Goal: Task Accomplishment & Management: Use online tool/utility

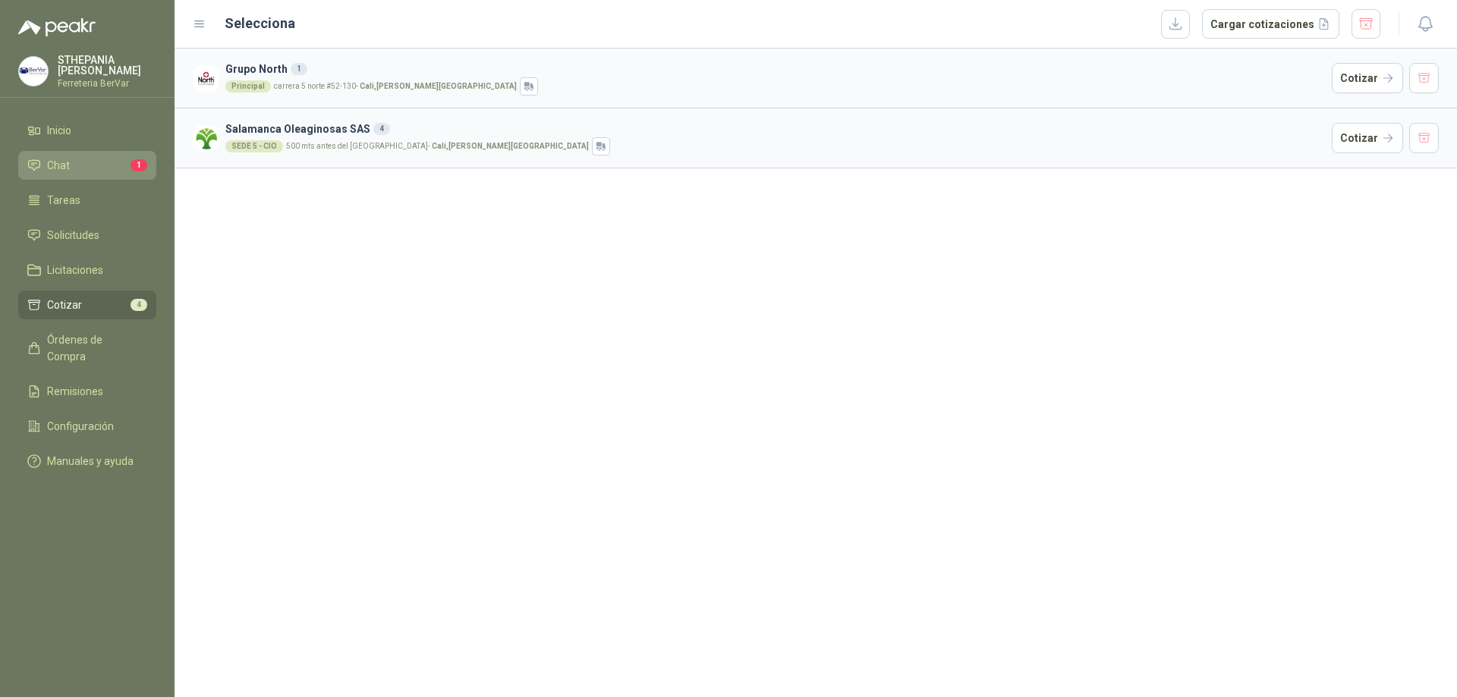
click at [81, 172] on li "Chat 1" at bounding box center [87, 165] width 120 height 17
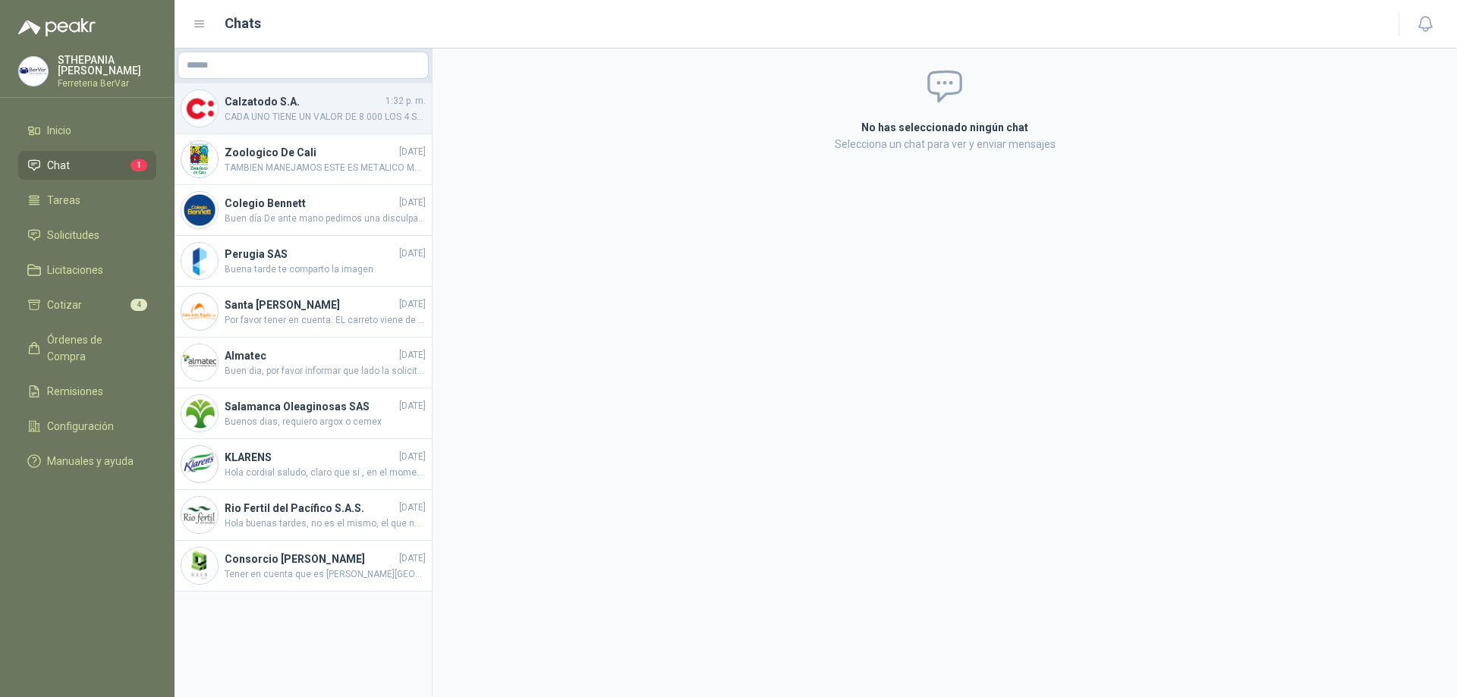
click at [351, 121] on span "CADA UNO TIENE UN VALOR DE 8.000 LOS 4 SERIAN 32.000 CON MUCHO GUSTO FERRETRIA …" at bounding box center [325, 117] width 201 height 14
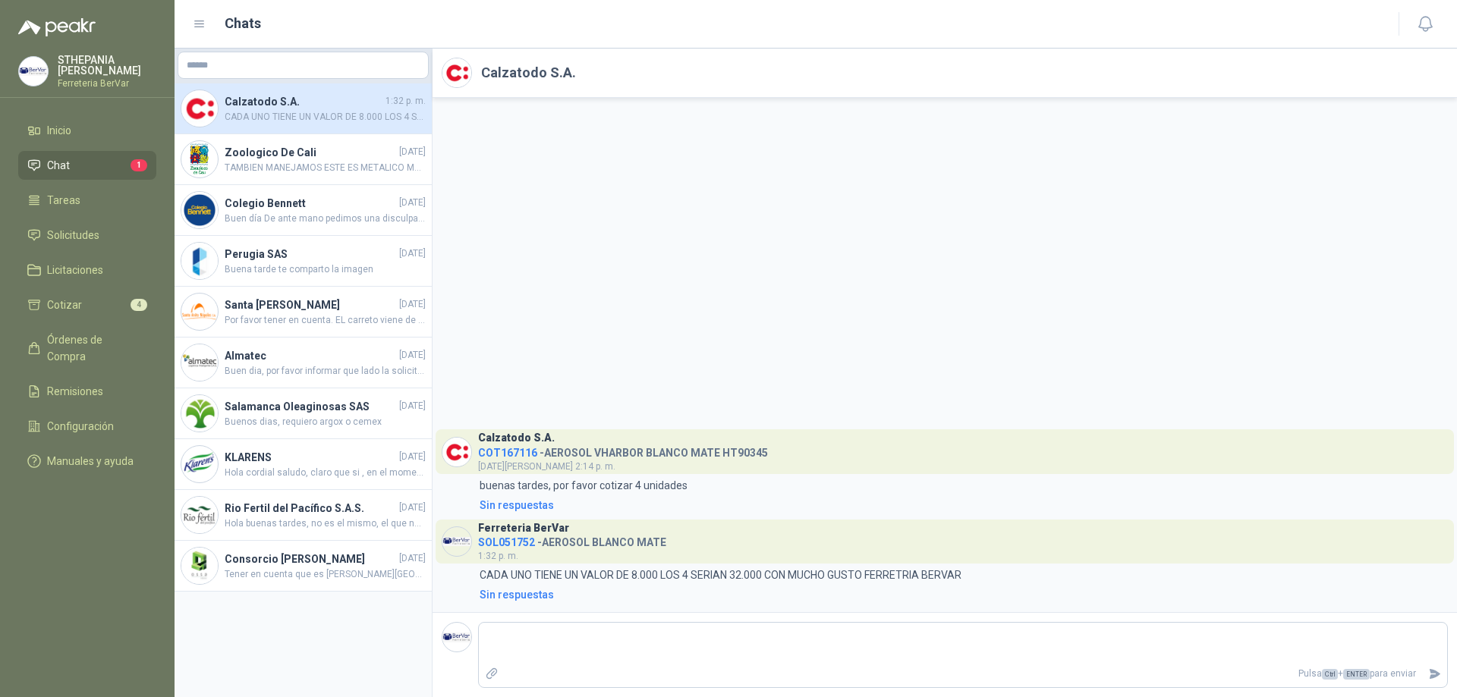
click at [90, 159] on li "Chat 1" at bounding box center [87, 165] width 120 height 17
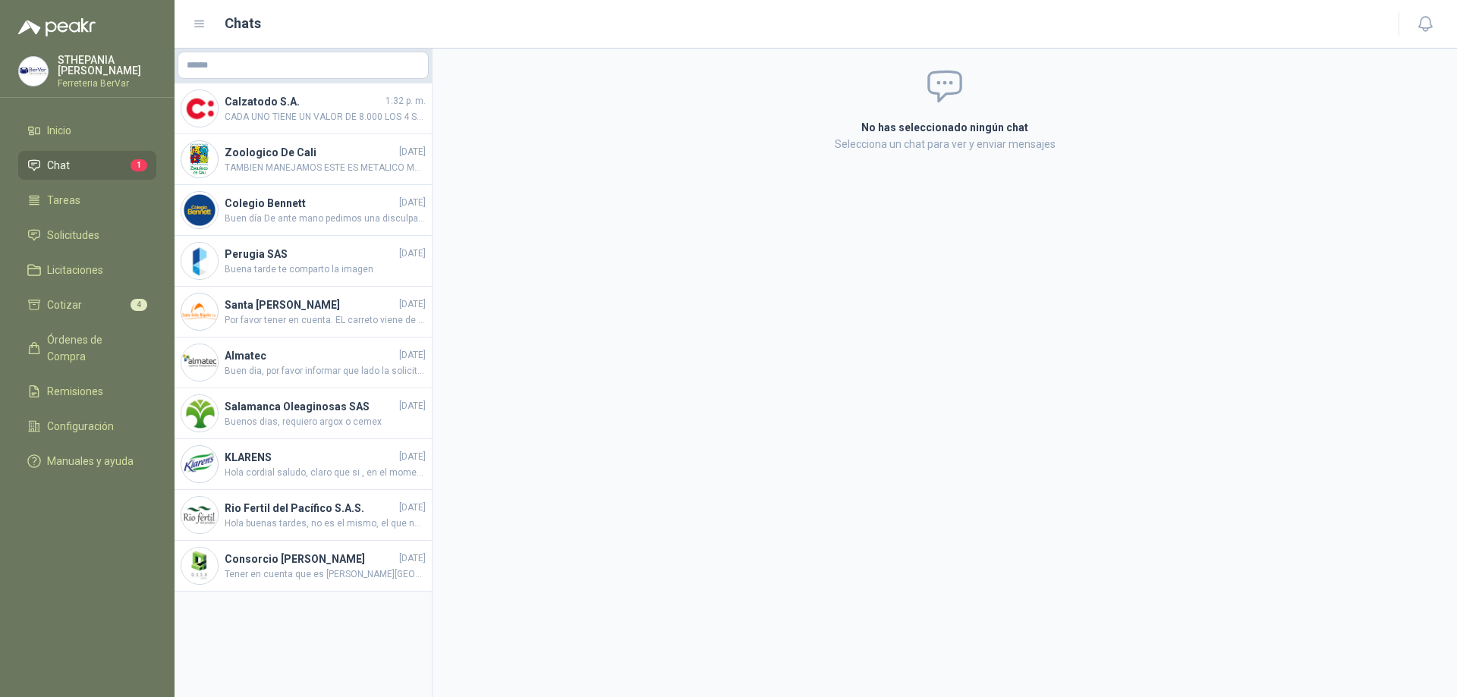
click at [93, 165] on li "Chat 1" at bounding box center [87, 165] width 120 height 17
click at [141, 161] on span "1" at bounding box center [138, 165] width 17 height 12
drag, startPoint x: 928, startPoint y: 124, endPoint x: 585, endPoint y: 204, distance: 352.1
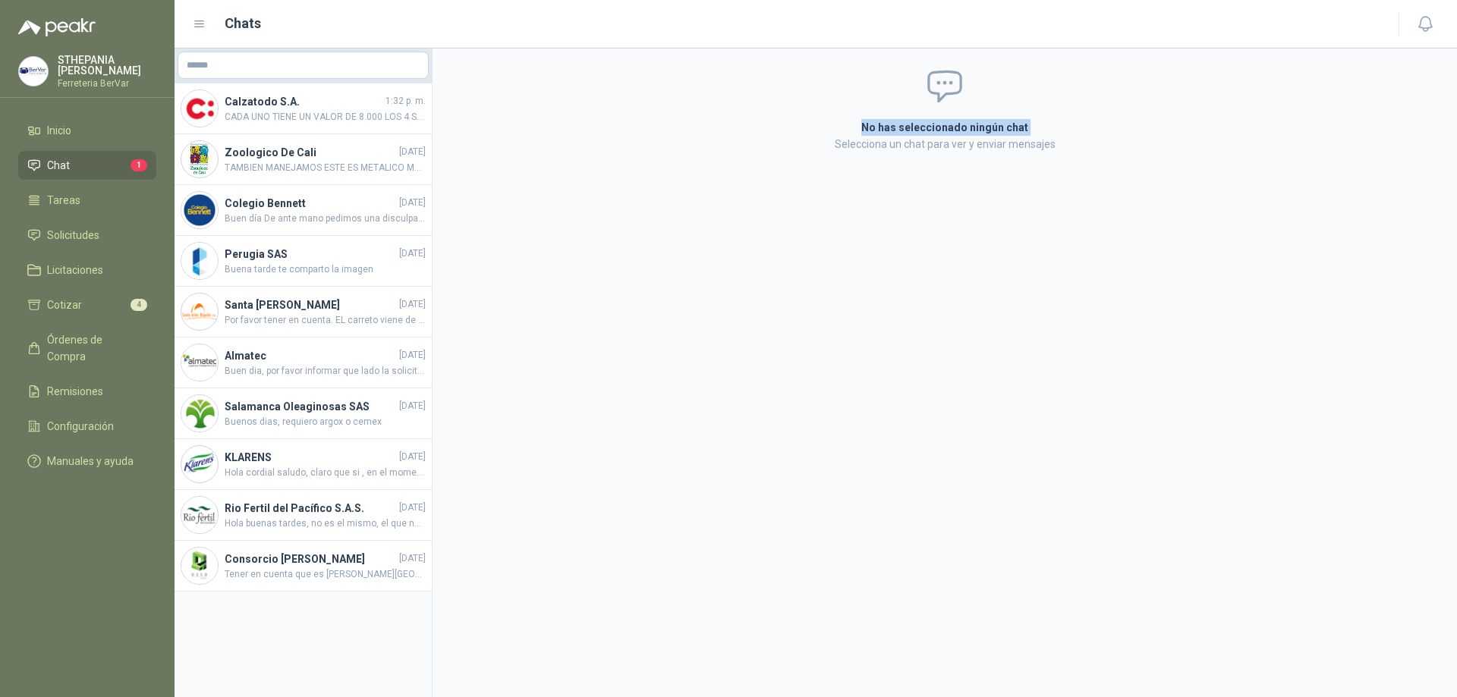
click at [646, 197] on div "No has seleccionado ningún chat Selecciona un chat para ver y enviar mensajes" at bounding box center [944, 373] width 1024 height 649
click at [115, 149] on ul "Inicio Chat 1 Tareas Solicitudes Licitaciones Cotizar 4 Órdenes de Compra Remis…" at bounding box center [87, 299] width 175 height 366
click at [128, 165] on li "Chat 1" at bounding box center [87, 165] width 120 height 17
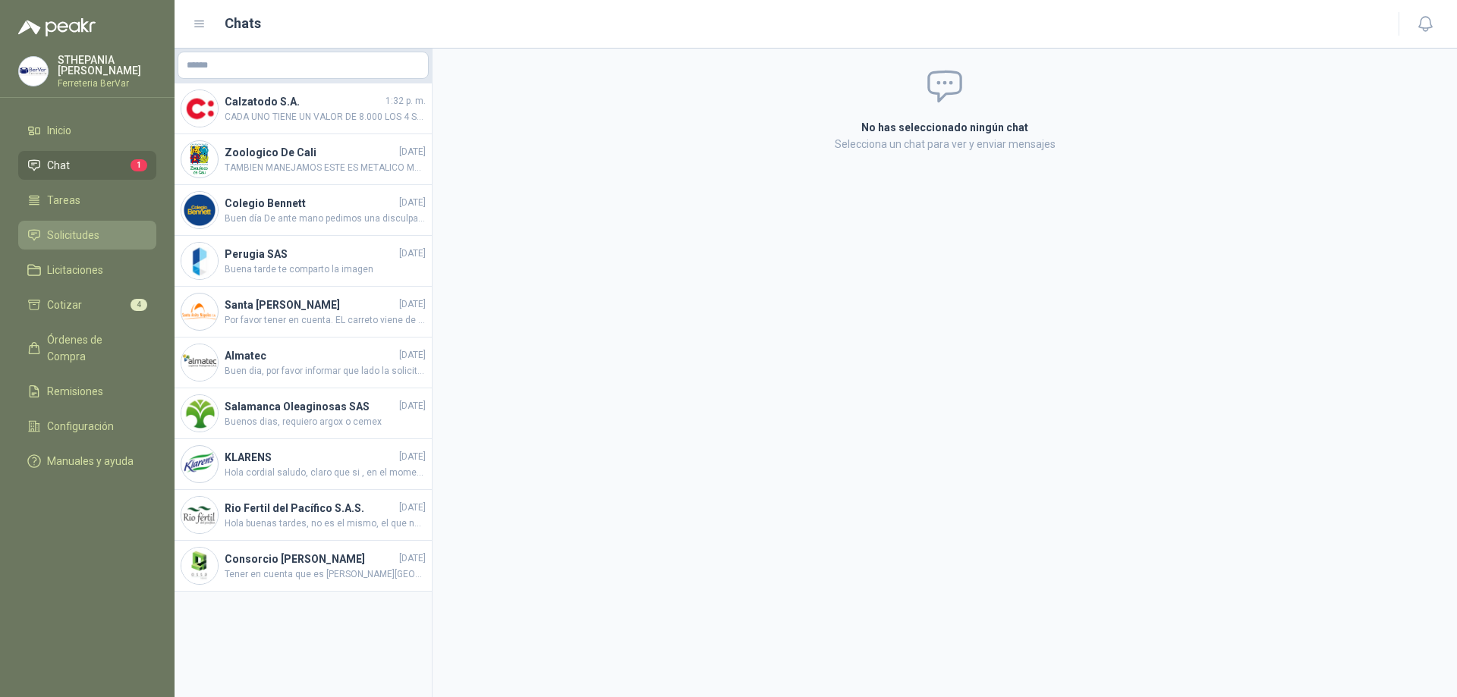
click at [104, 241] on li "Solicitudes" at bounding box center [87, 235] width 120 height 17
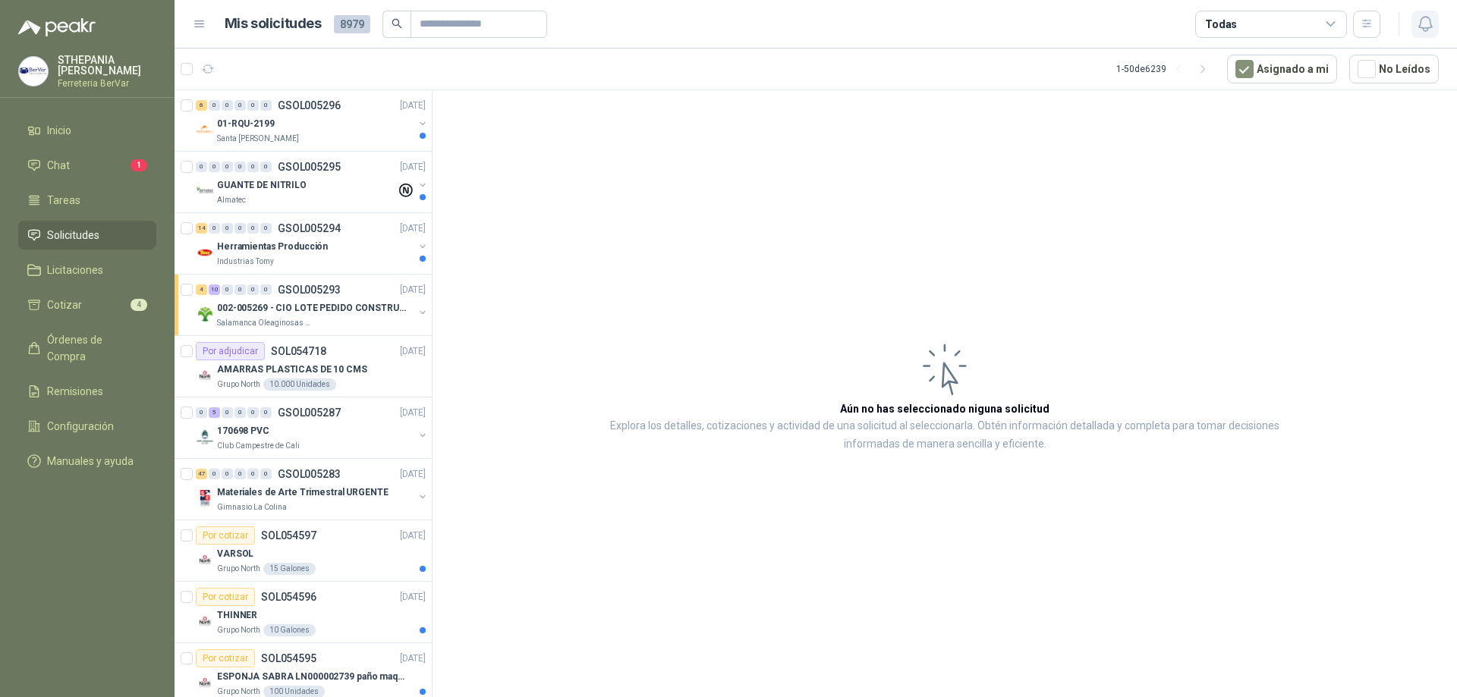
click at [1419, 22] on icon "button" at bounding box center [1425, 23] width 19 height 19
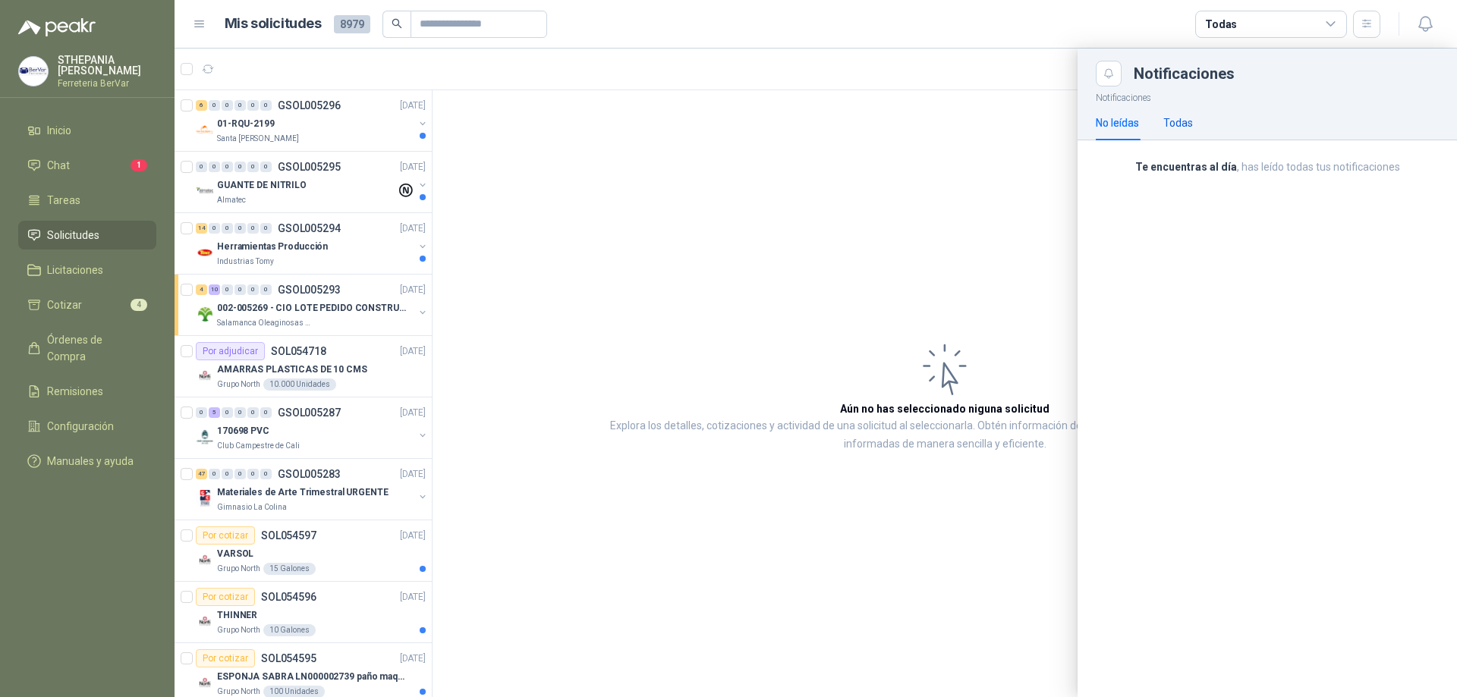
click at [1172, 119] on div "Todas" at bounding box center [1178, 123] width 30 height 17
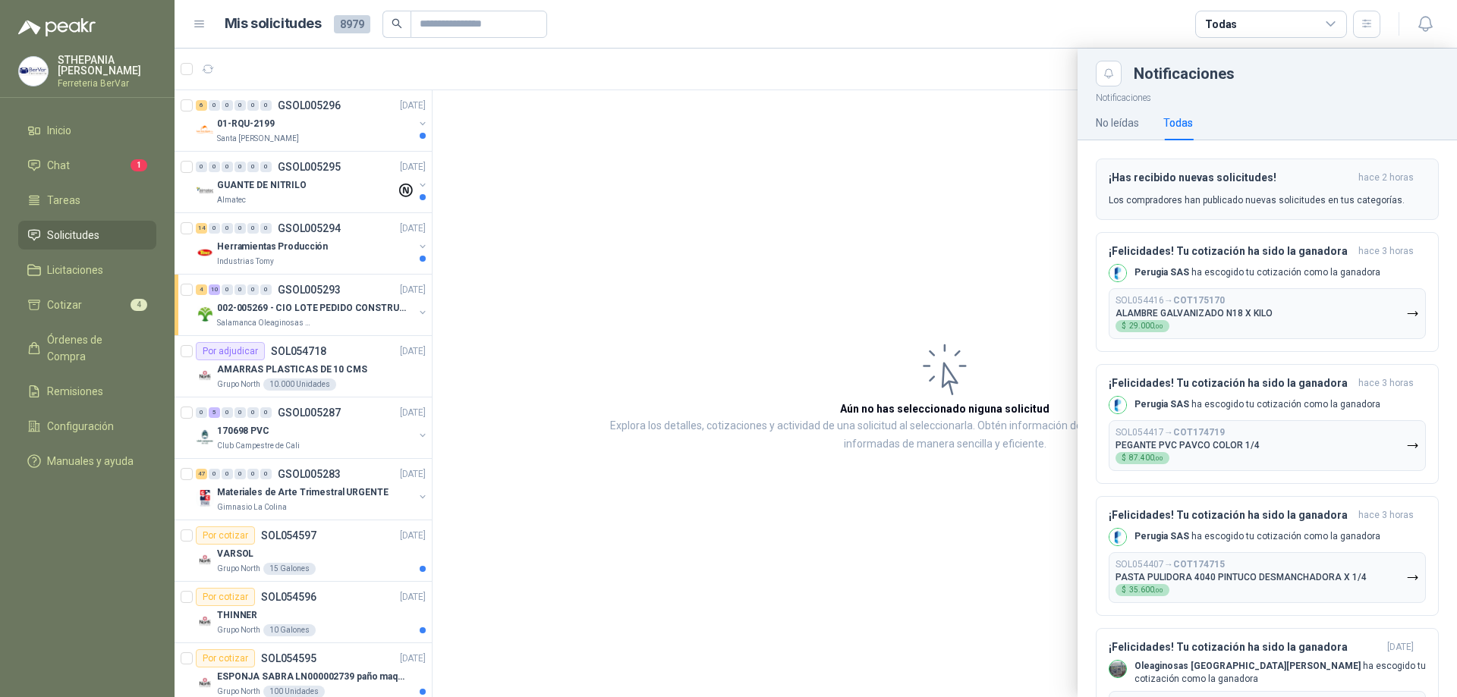
click at [1195, 171] on h3 "¡Has recibido nuevas solicitudes!" at bounding box center [1230, 177] width 244 height 13
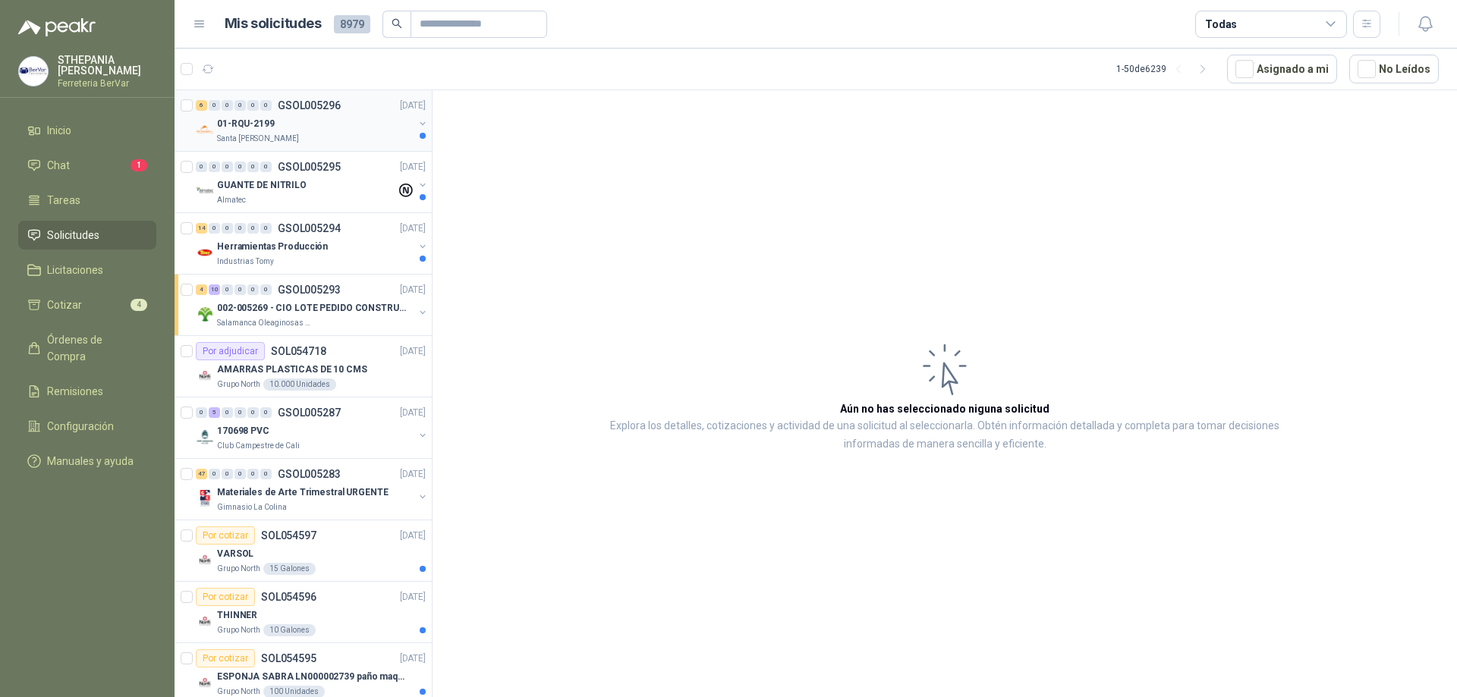
click at [242, 132] on div "01-RQU-2199" at bounding box center [315, 124] width 197 height 18
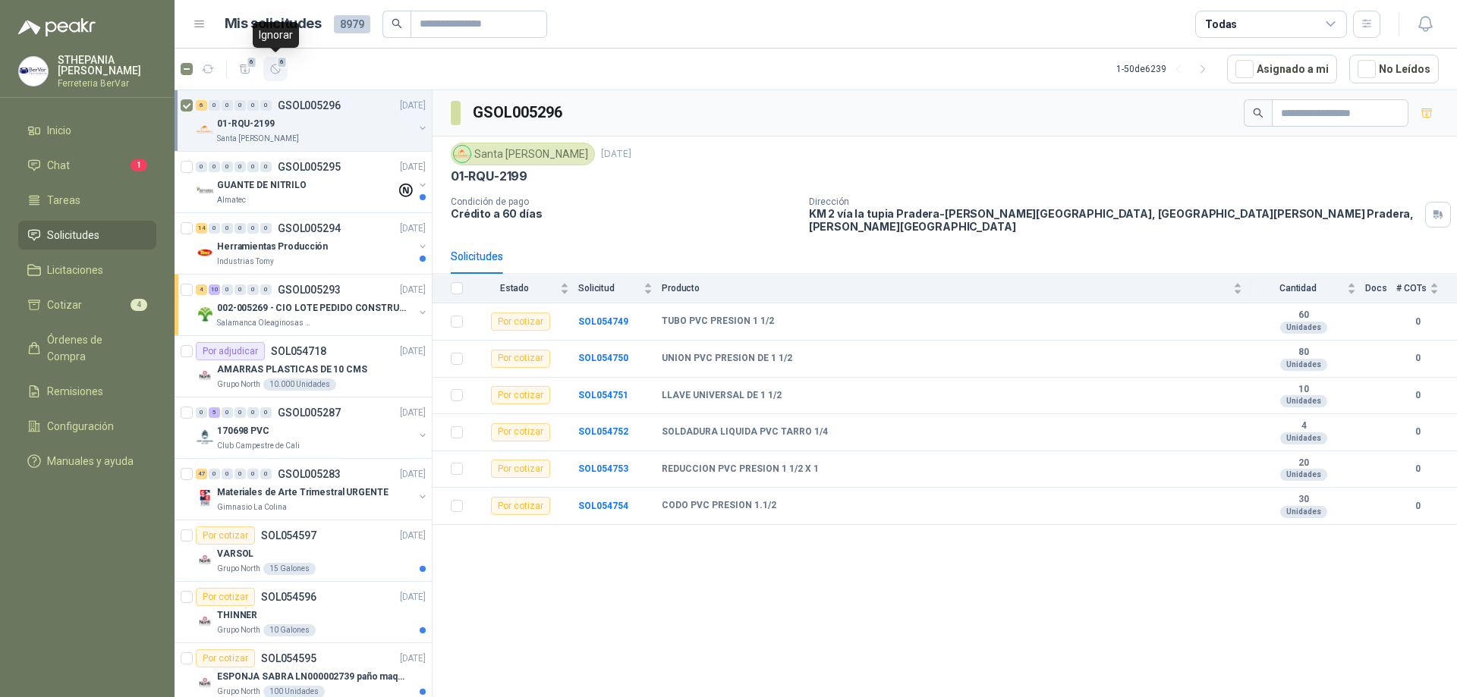
click at [281, 65] on span "6" at bounding box center [282, 62] width 11 height 12
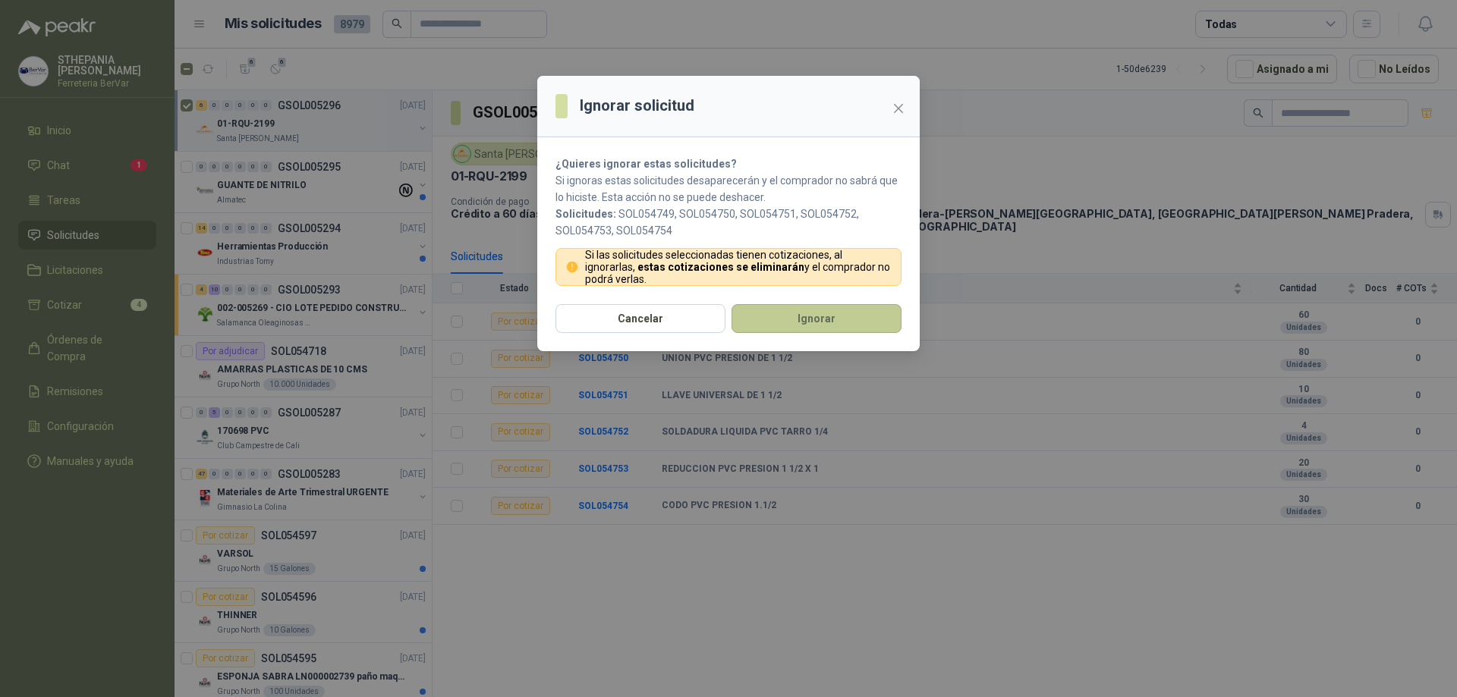
click at [847, 320] on button "Ignorar" at bounding box center [816, 318] width 170 height 29
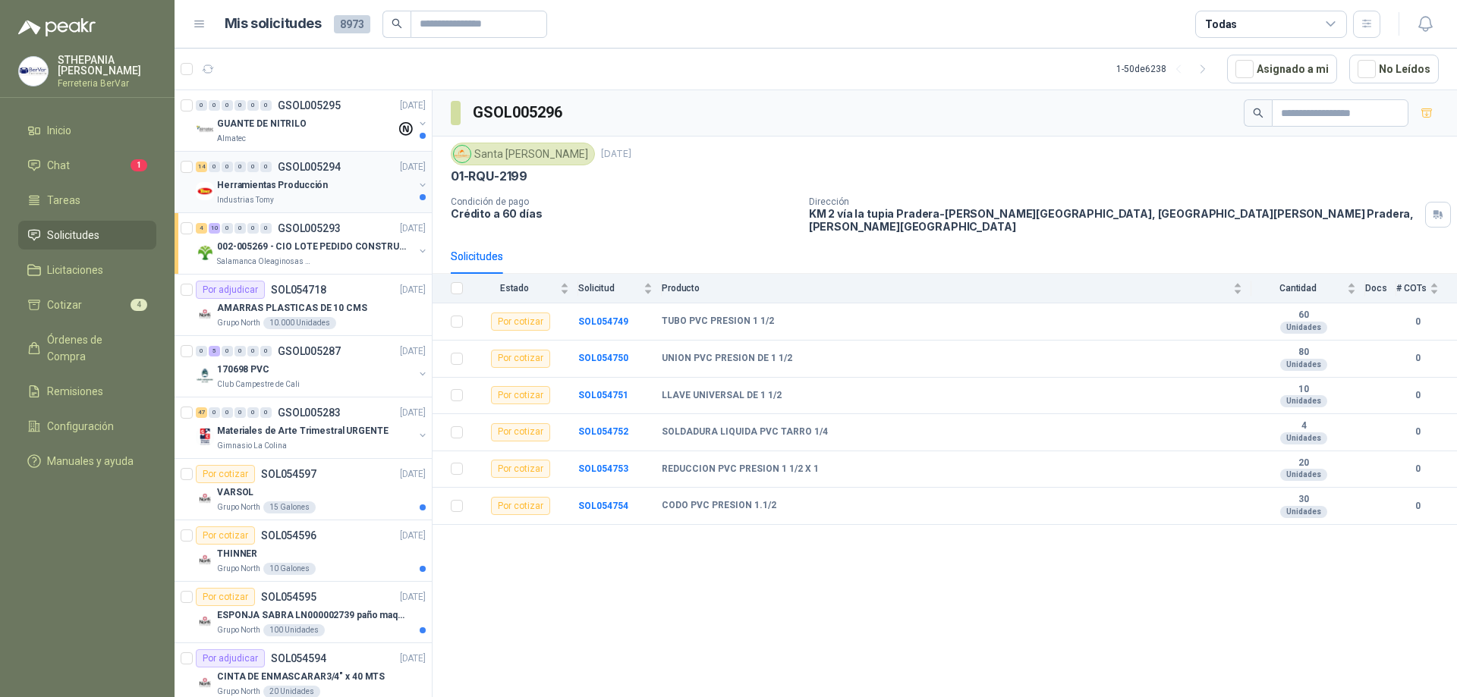
click at [333, 194] on div "Industrias Tomy" at bounding box center [315, 200] width 197 height 12
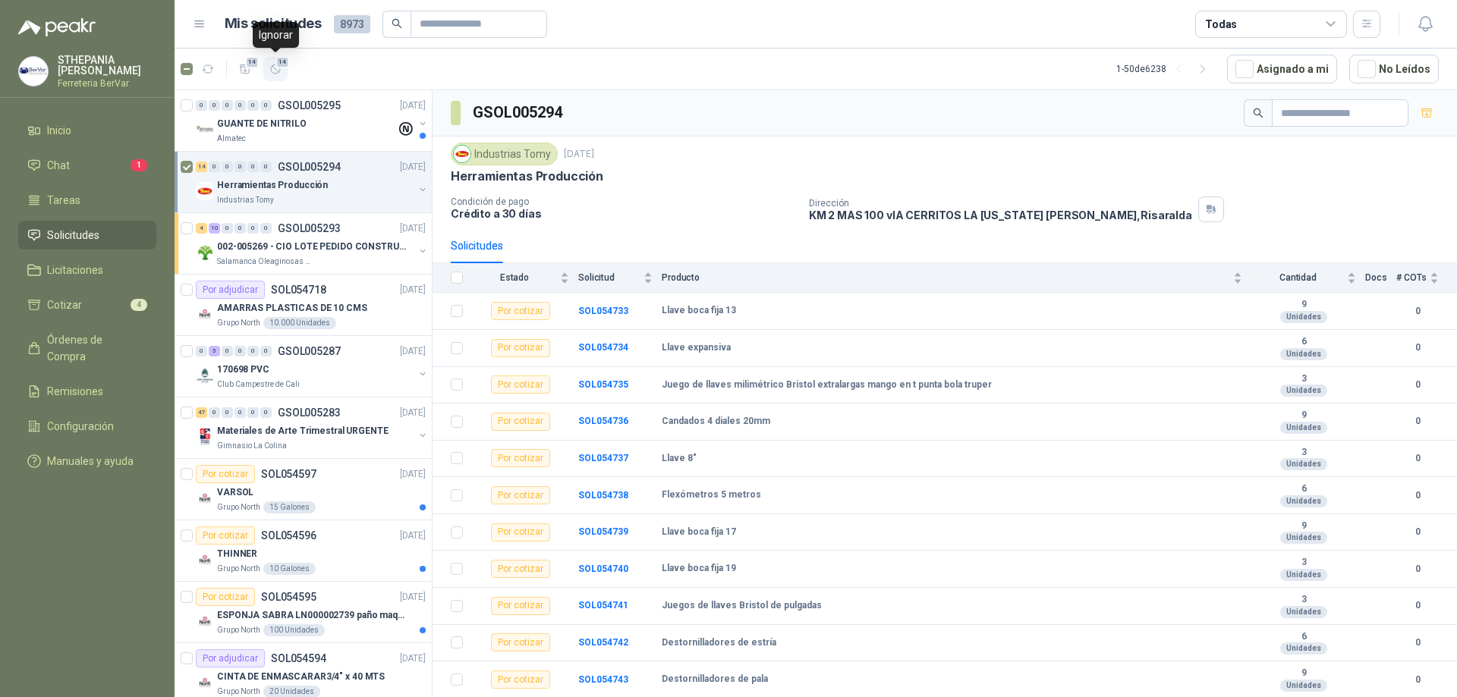
click at [274, 61] on button "14" at bounding box center [275, 69] width 24 height 24
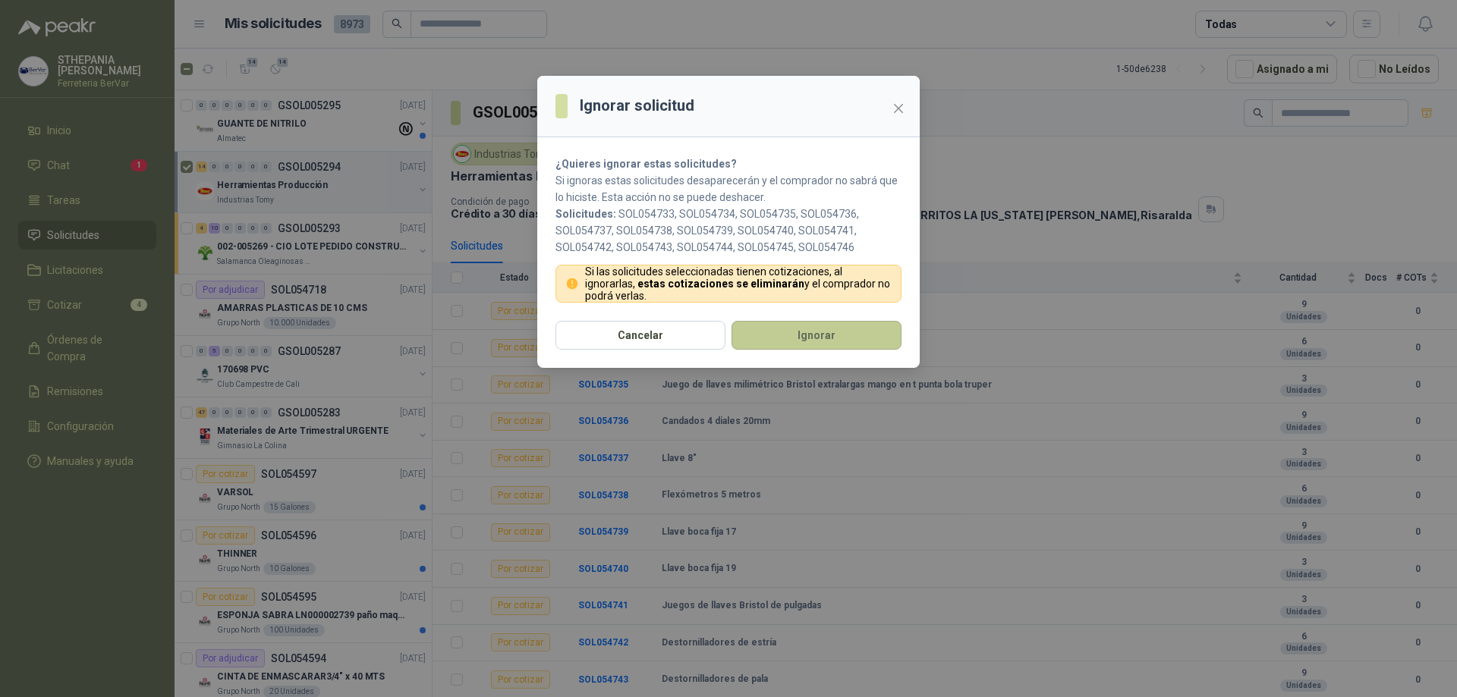
click at [781, 341] on button "Ignorar" at bounding box center [816, 335] width 170 height 29
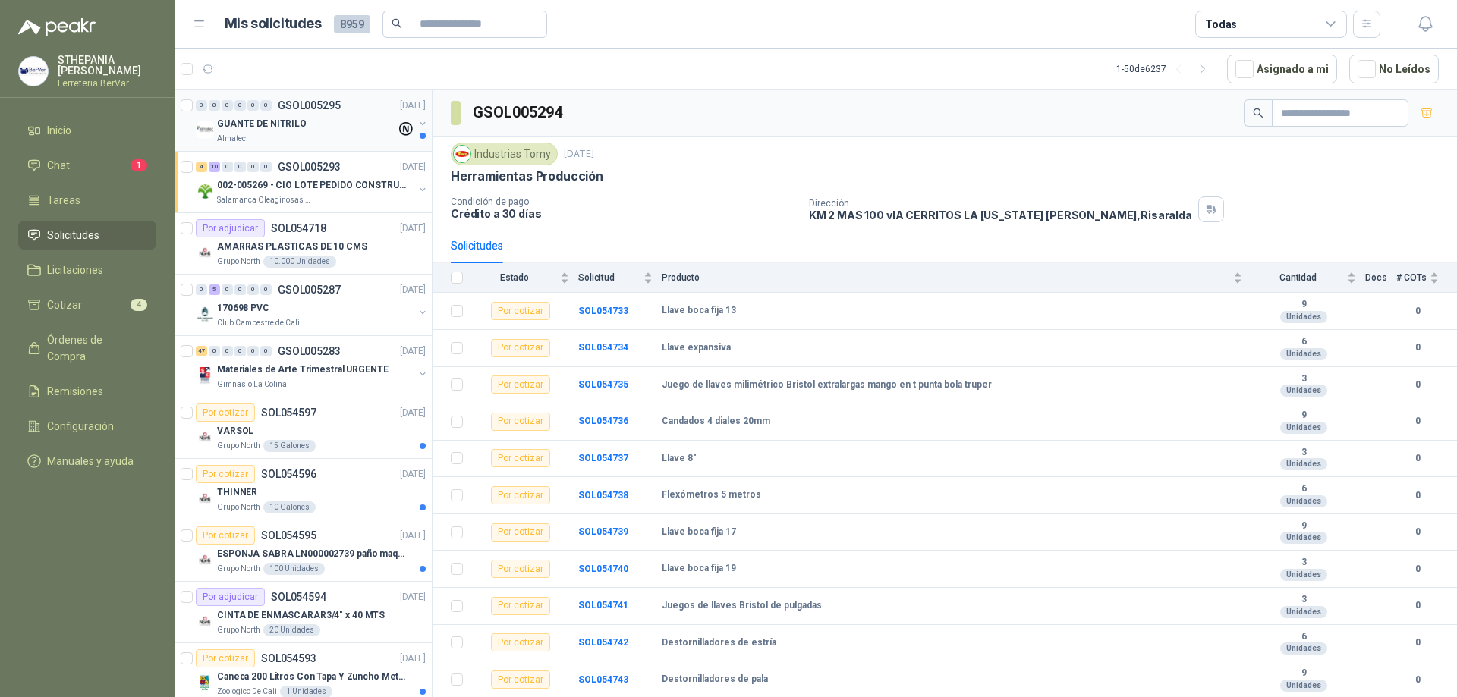
click at [379, 118] on div "GUANTE DE NITRILO" at bounding box center [306, 124] width 179 height 18
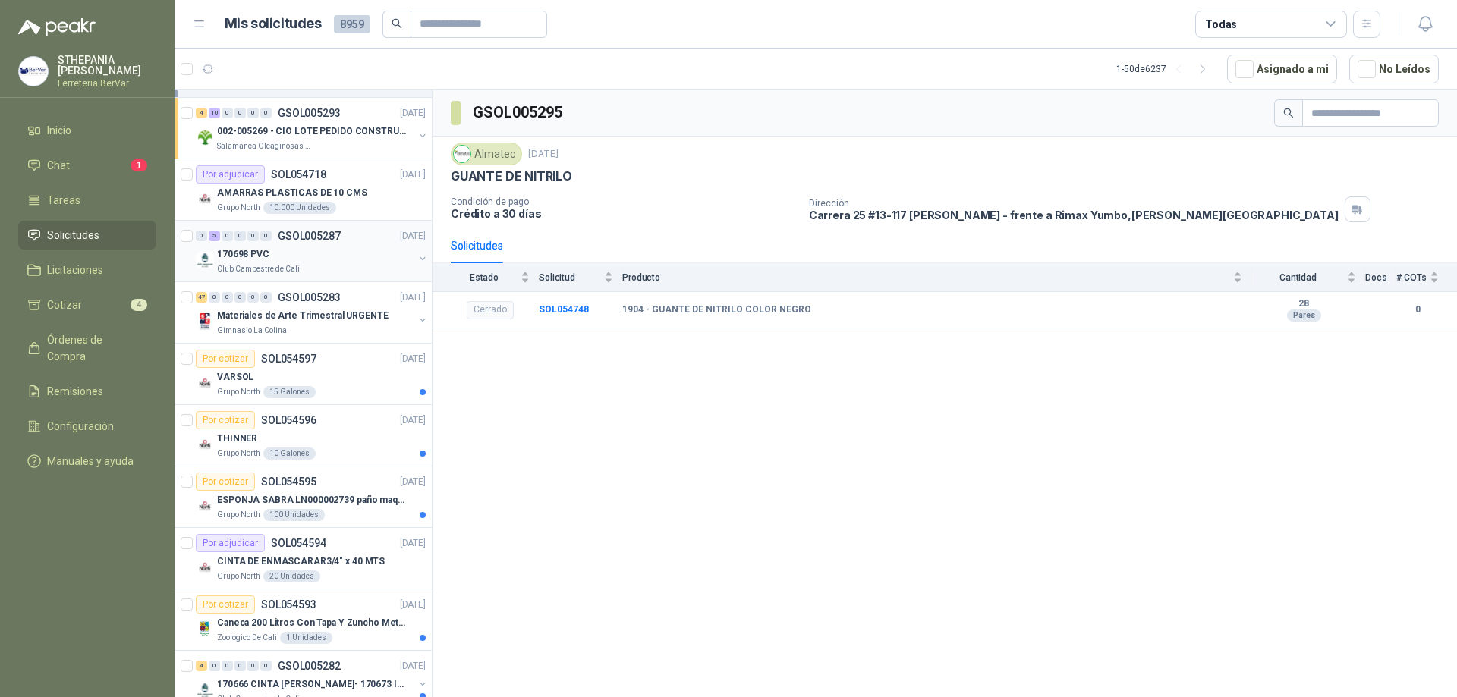
scroll to position [76, 0]
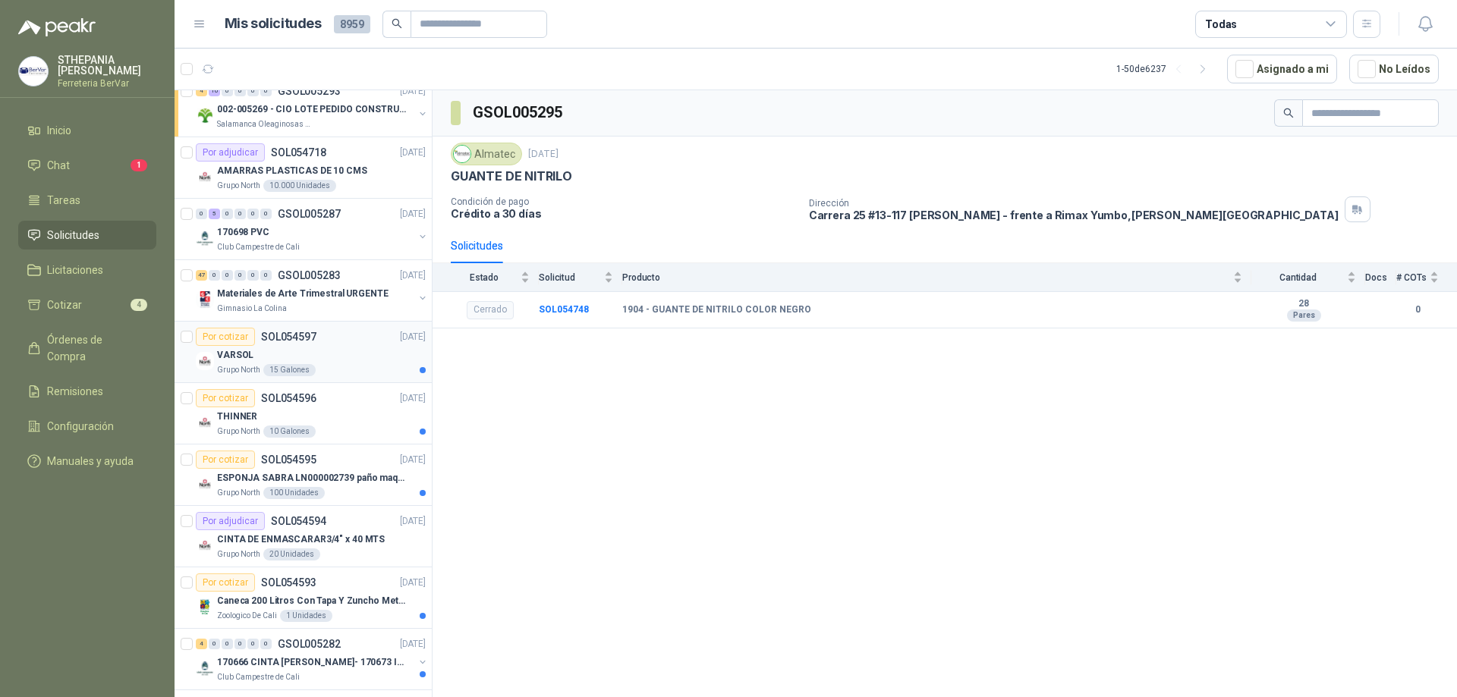
click at [354, 351] on div "VARSOL" at bounding box center [321, 355] width 209 height 18
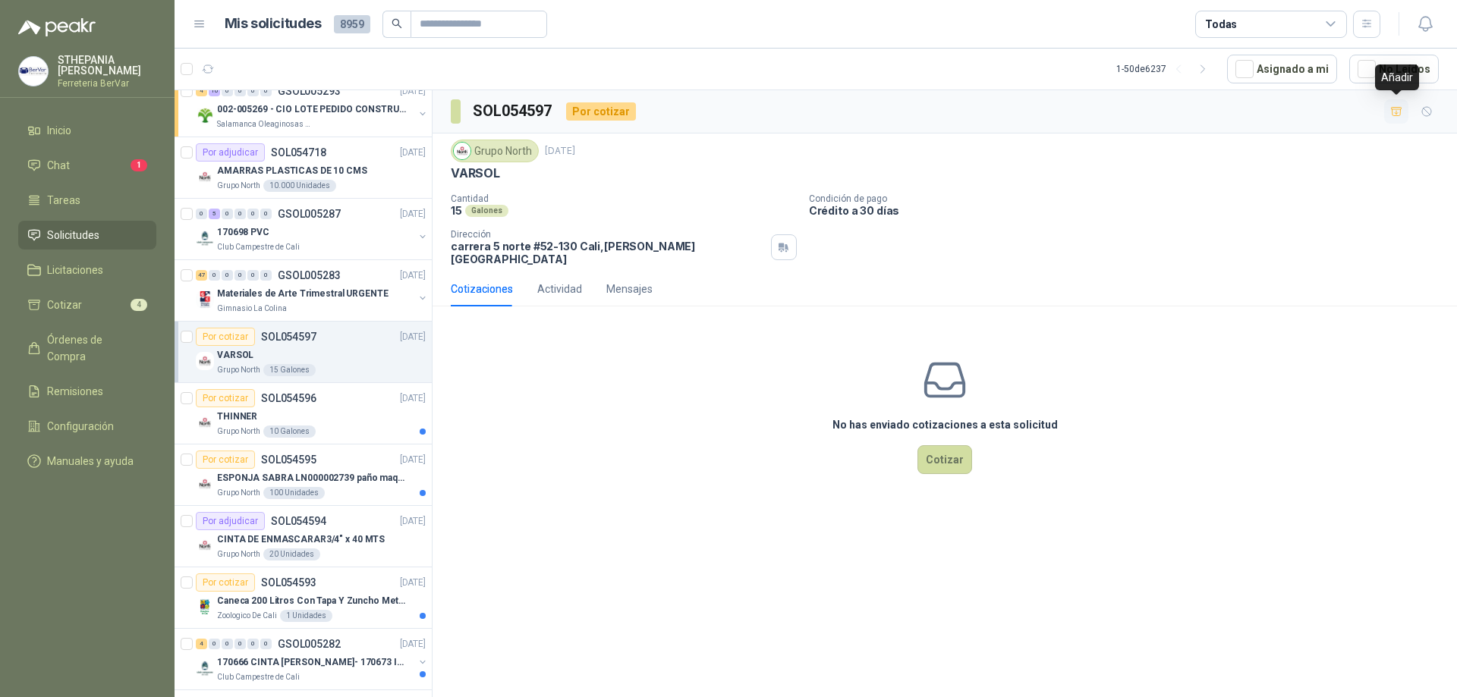
click at [1395, 104] on button "button" at bounding box center [1396, 111] width 24 height 24
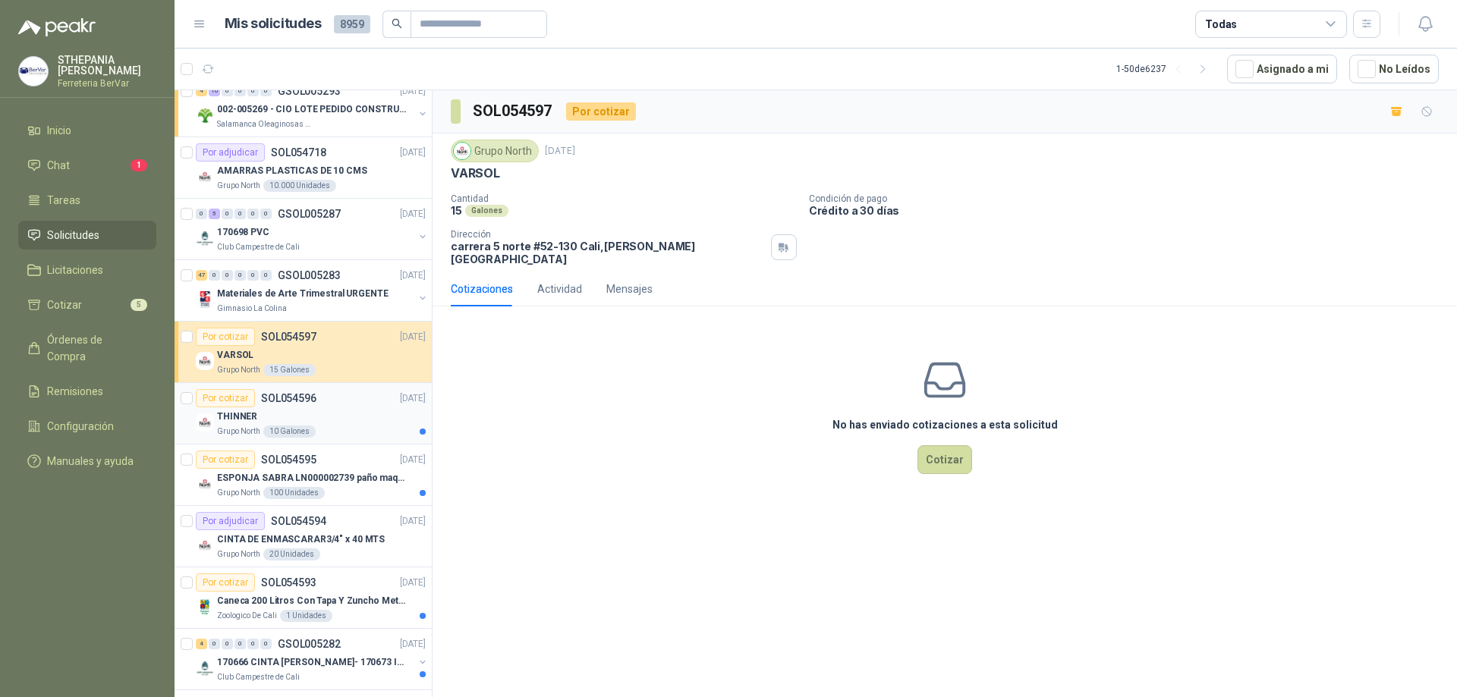
click at [366, 426] on div "Grupo North 10 Galones" at bounding box center [321, 432] width 209 height 12
click at [1395, 108] on icon "button" at bounding box center [1396, 111] width 13 height 13
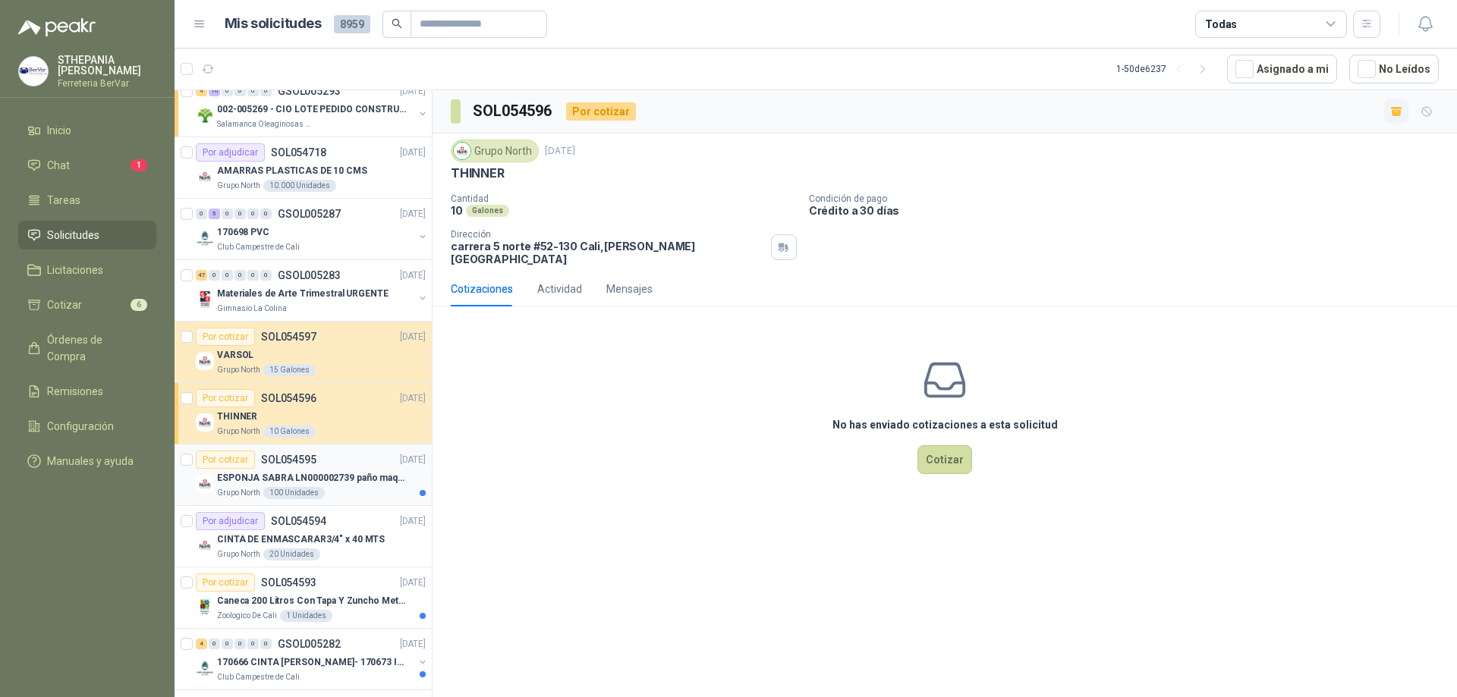
click at [361, 463] on div "Por cotizar SOL054595 [DATE]" at bounding box center [311, 460] width 230 height 18
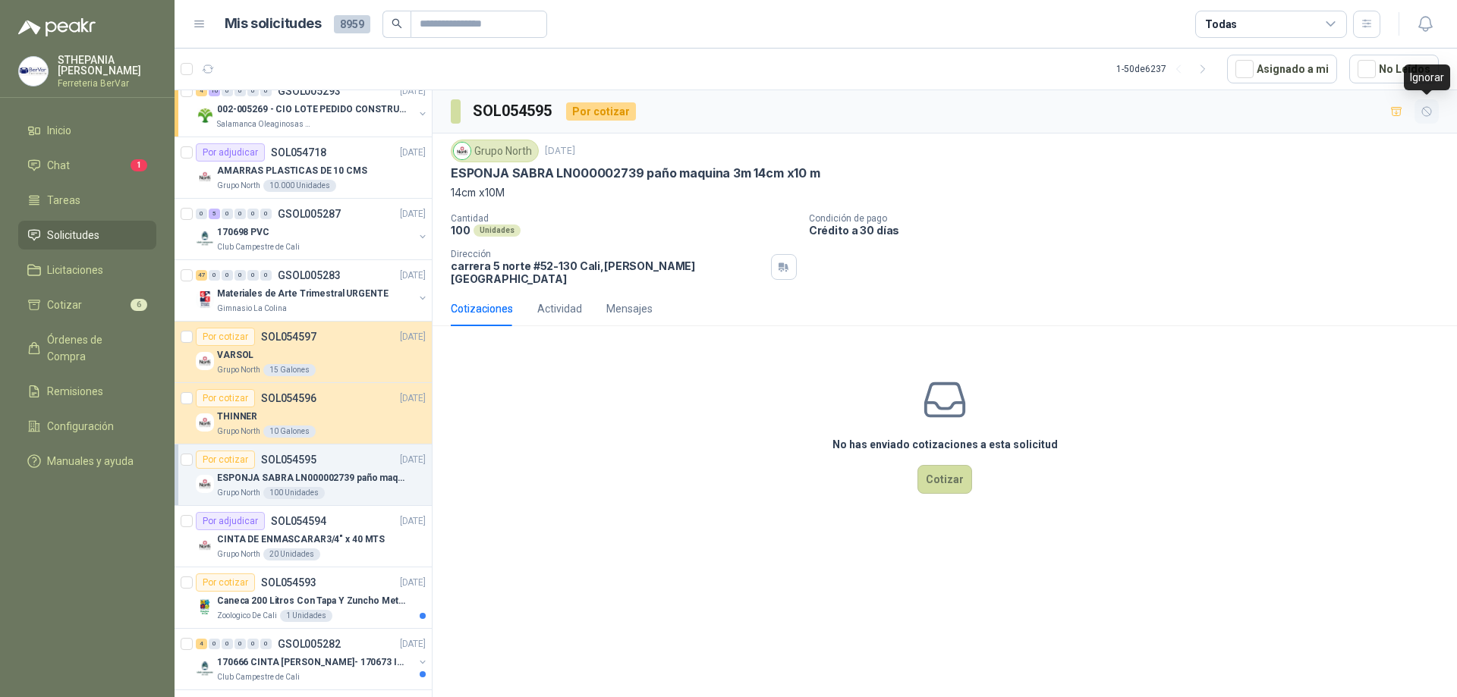
click at [1432, 112] on icon "button" at bounding box center [1426, 111] width 13 height 13
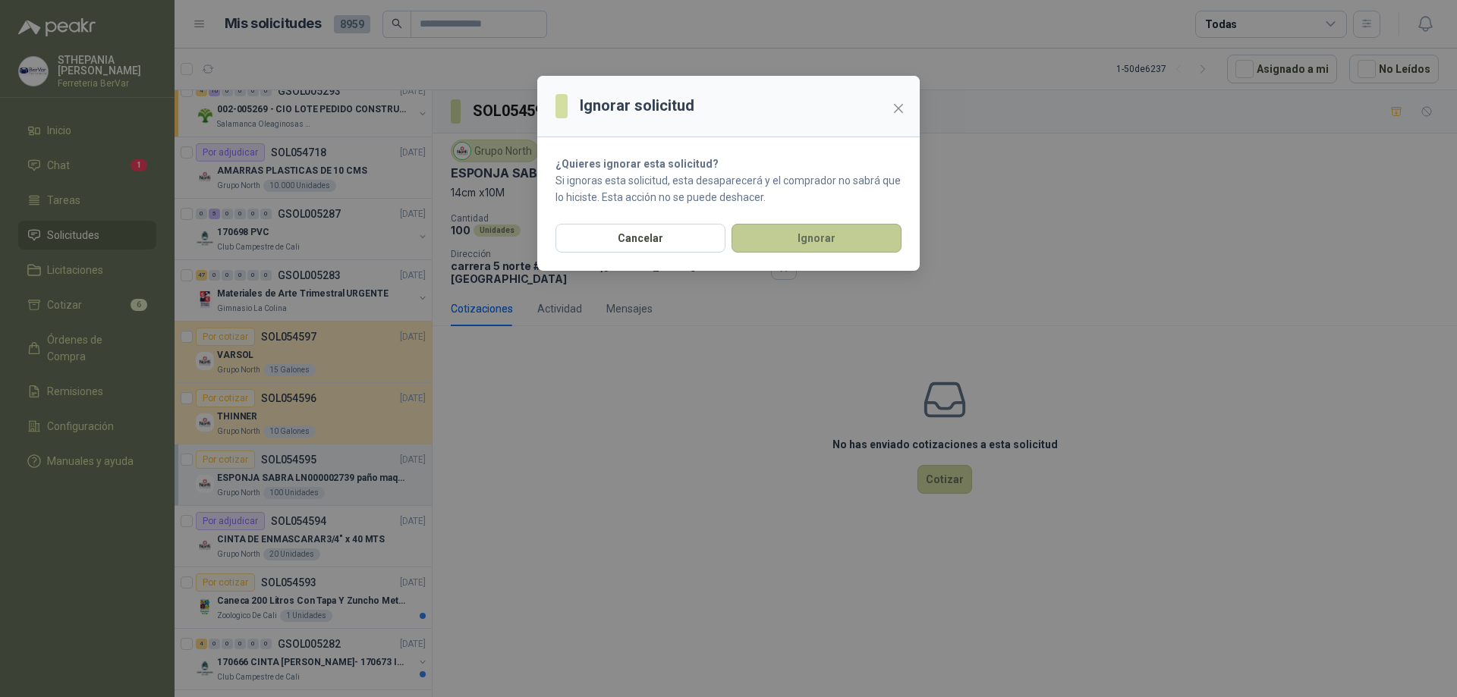
click at [830, 244] on button "Ignorar" at bounding box center [816, 238] width 170 height 29
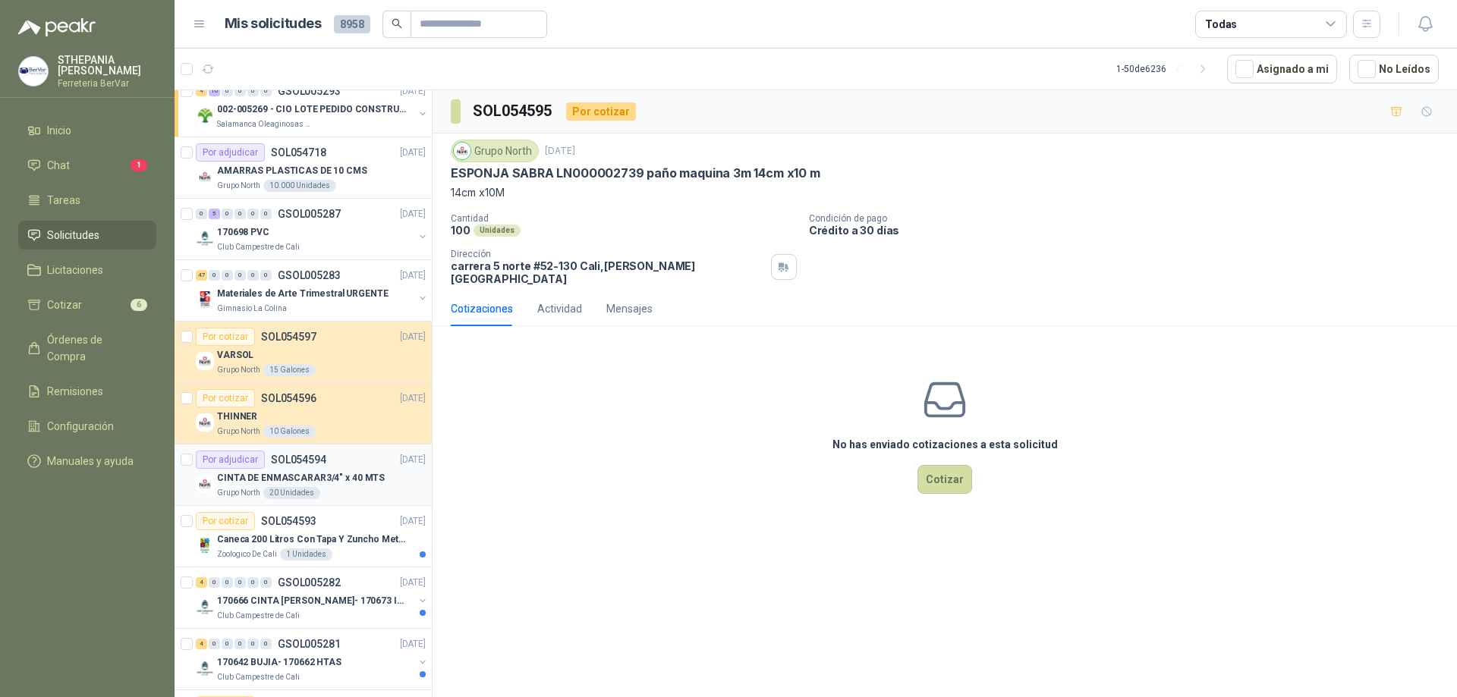
click at [361, 475] on p "CINTA DE ENMASCARAR3/4" x 40 MTS" at bounding box center [301, 478] width 168 height 14
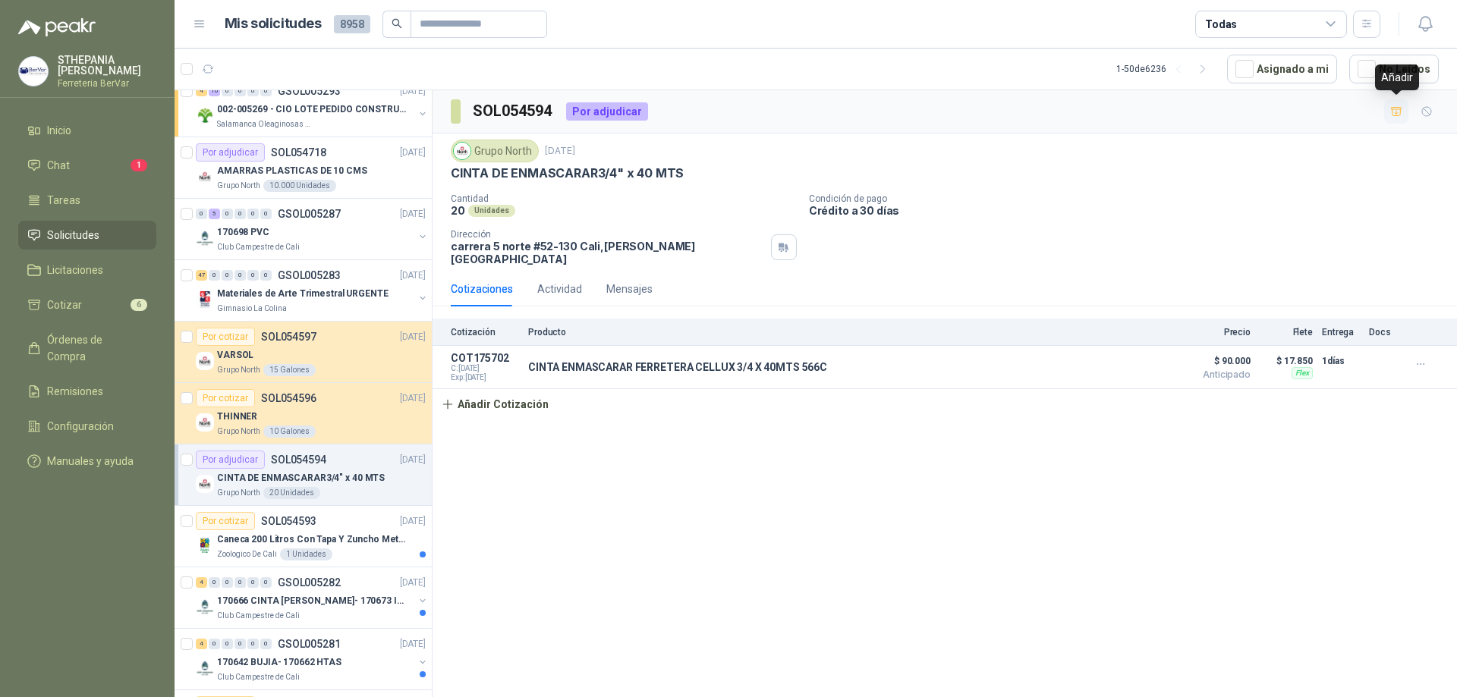
click at [1393, 112] on icon "button" at bounding box center [1396, 111] width 13 height 13
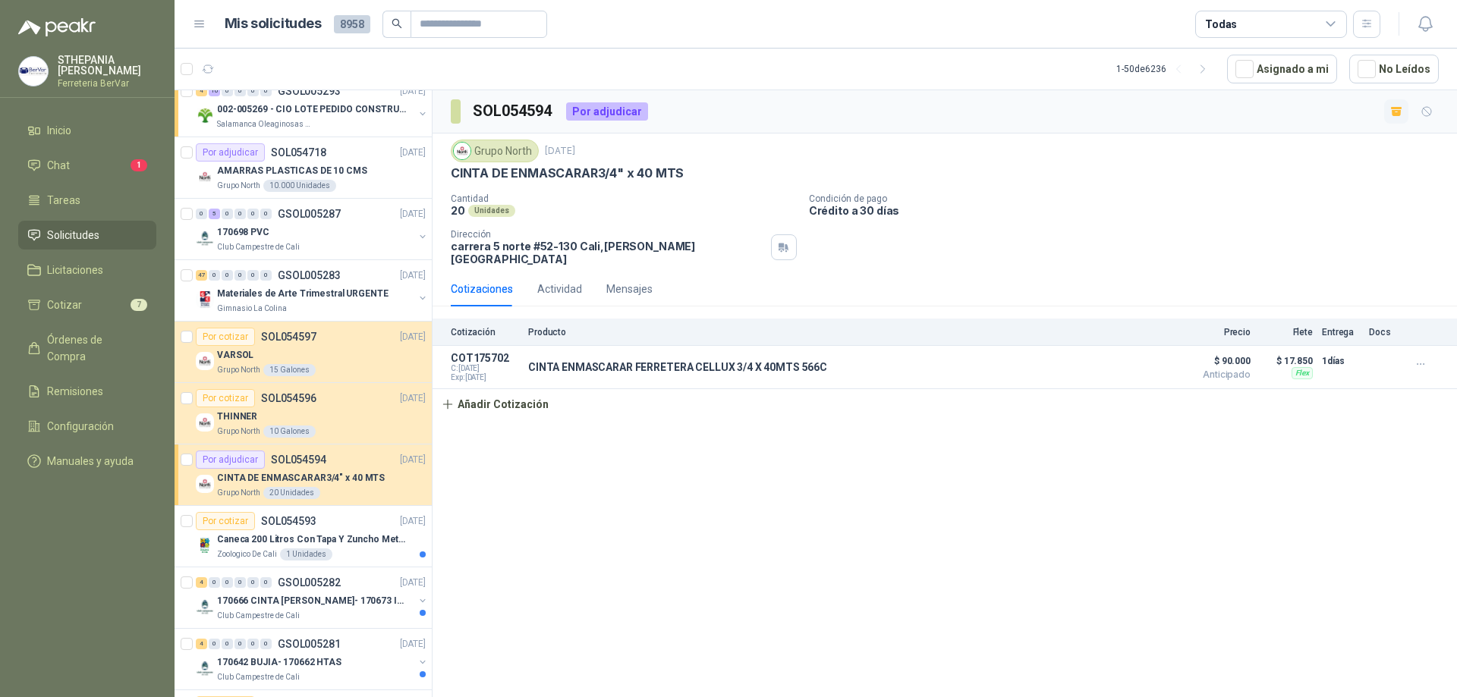
click at [651, 454] on div "SOL054594 Por adjudicar Grupo North [DATE] CINTA DE ENMASCARAR3/4" x 40 MTS Can…" at bounding box center [944, 396] width 1024 height 612
click at [82, 300] on li "Cotizar 7" at bounding box center [87, 305] width 120 height 17
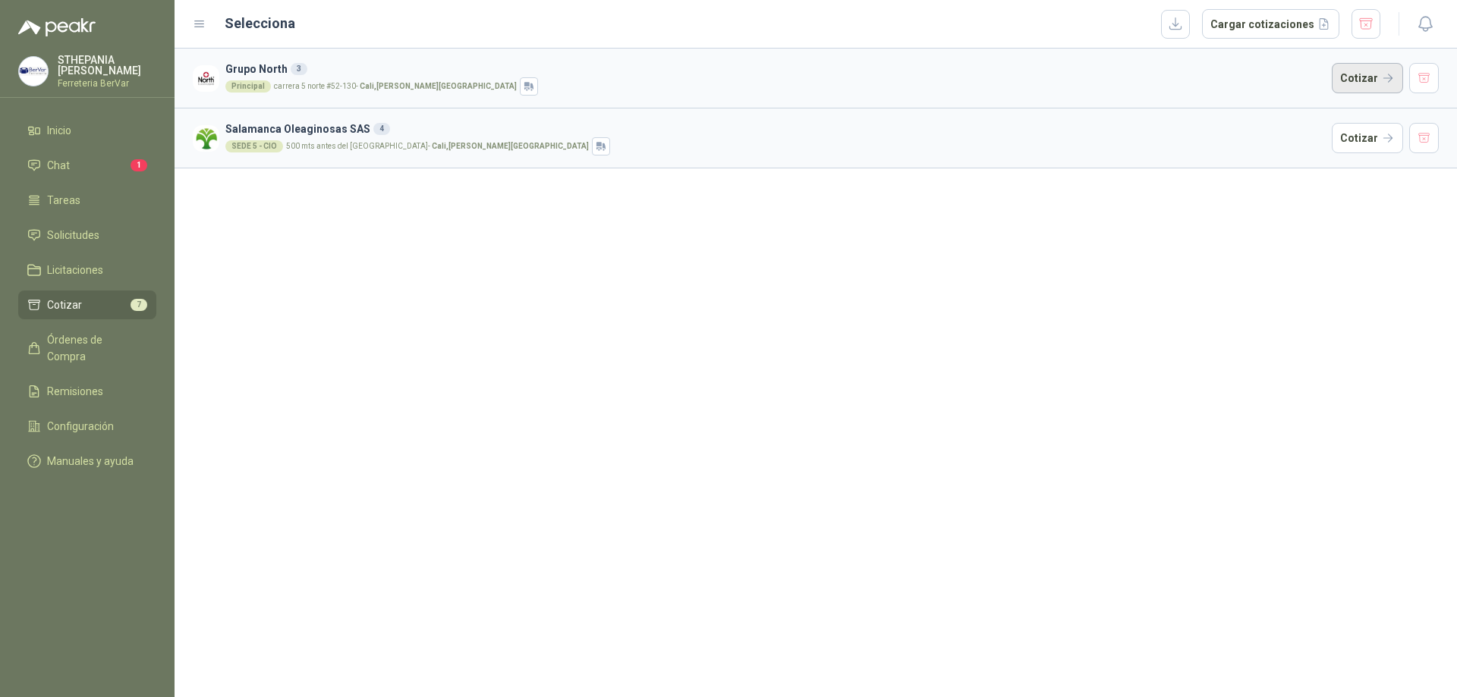
click at [1380, 85] on button "Cotizar" at bounding box center [1367, 78] width 71 height 30
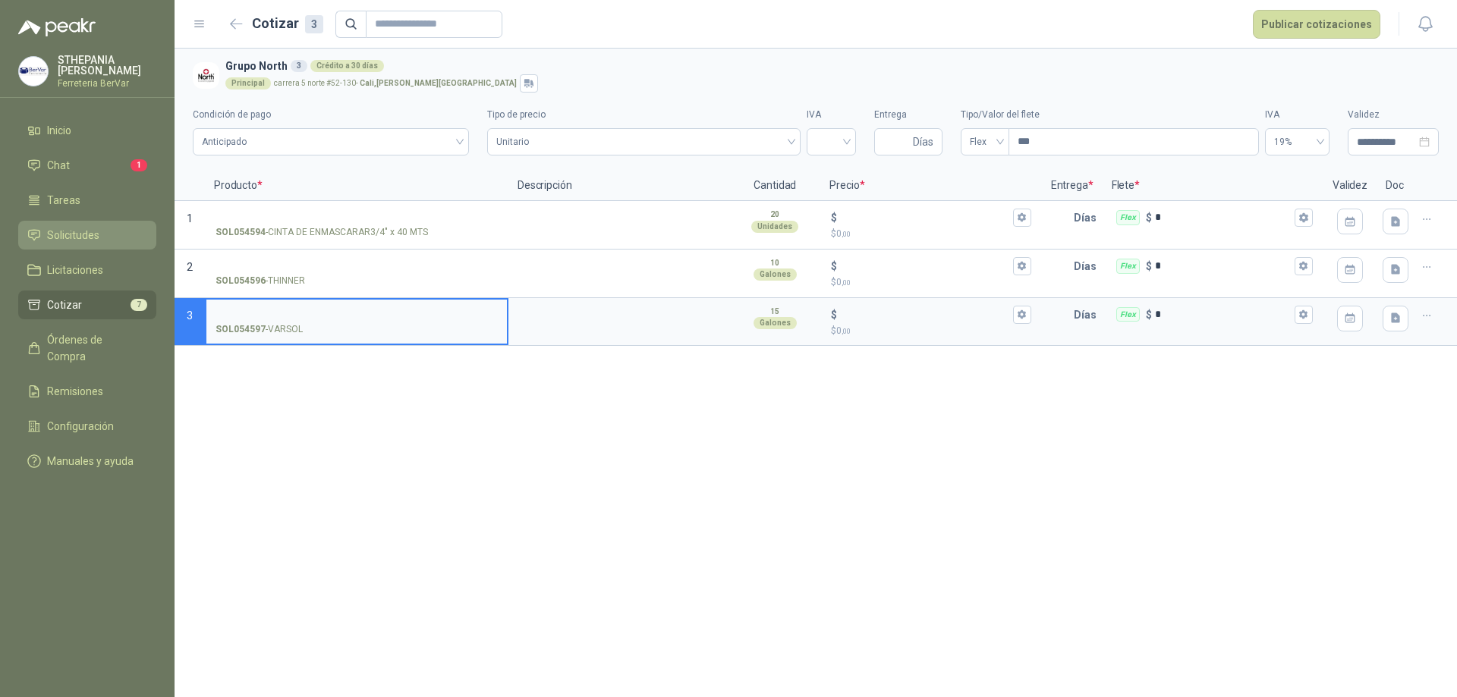
click at [108, 234] on li "Solicitudes" at bounding box center [87, 235] width 120 height 17
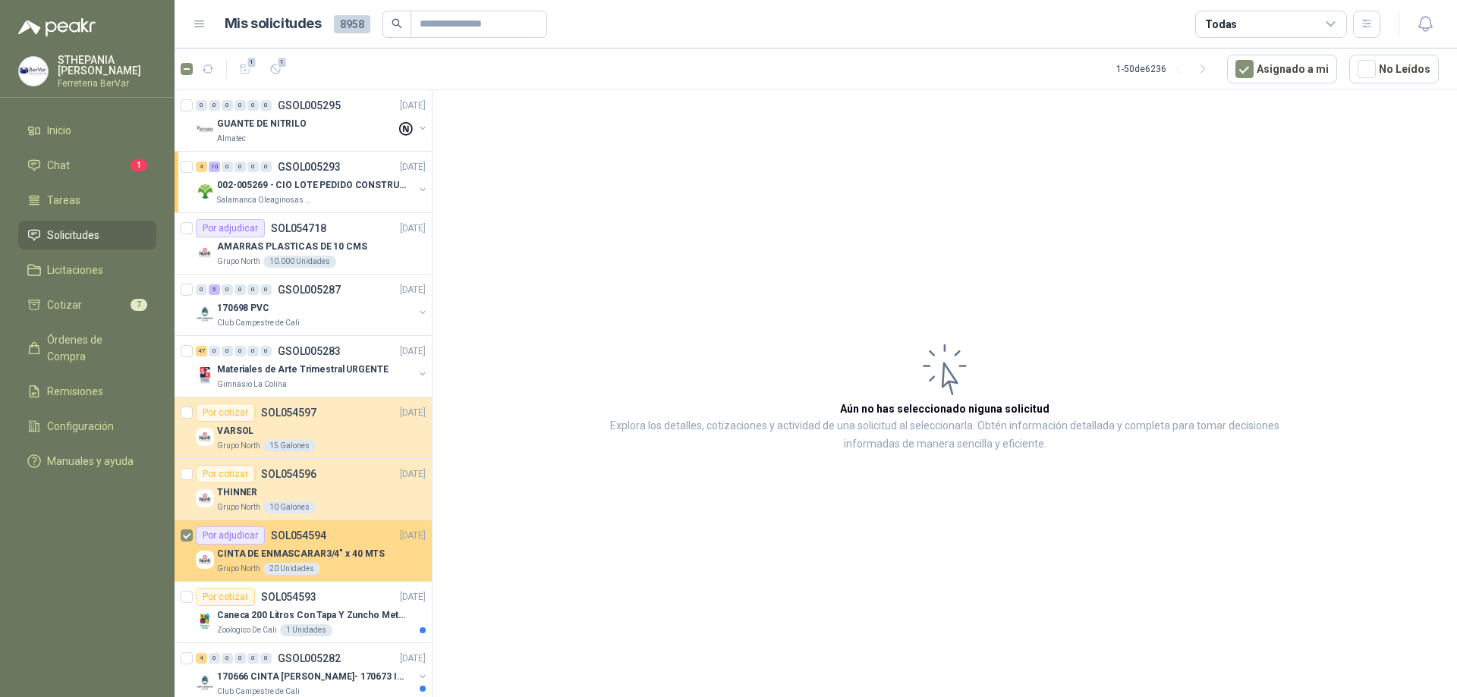
click at [321, 542] on div "Por adjudicar SOL054594" at bounding box center [261, 536] width 130 height 18
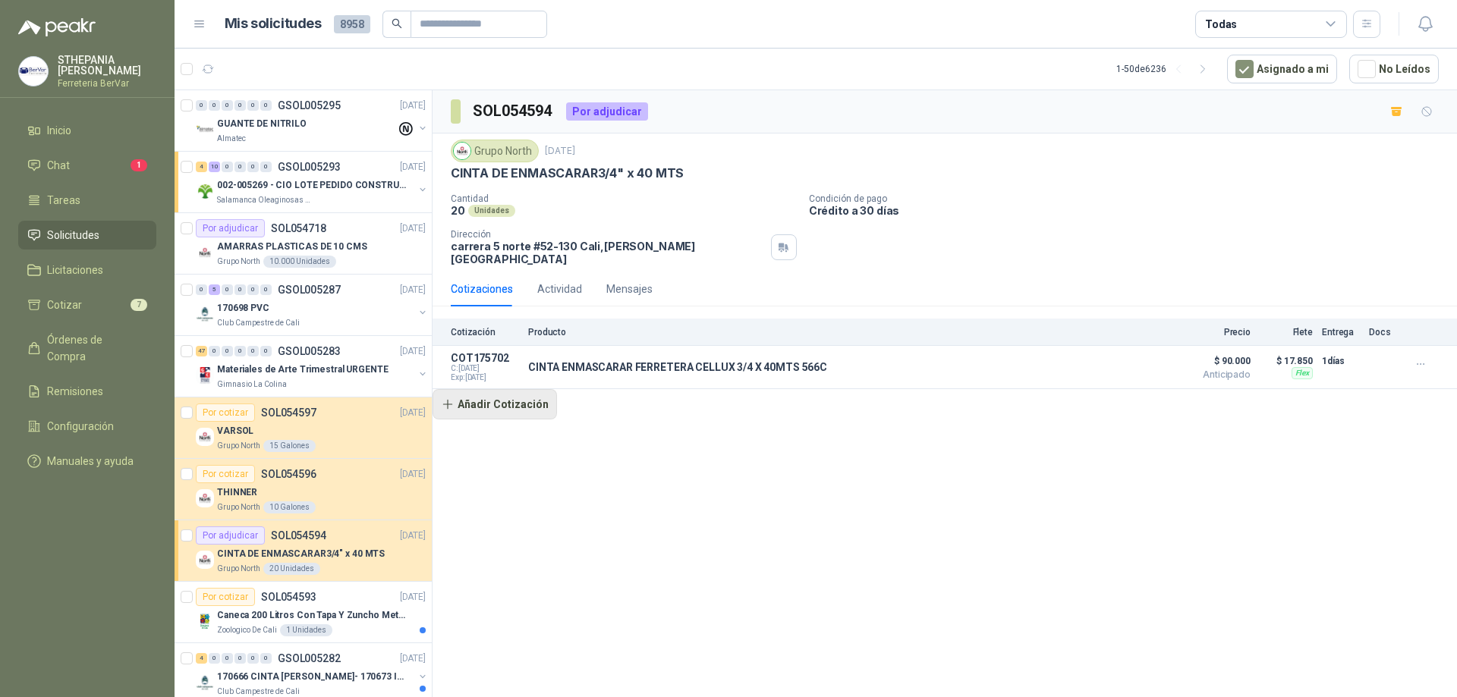
click at [487, 407] on button "Añadir Cotización" at bounding box center [494, 404] width 124 height 30
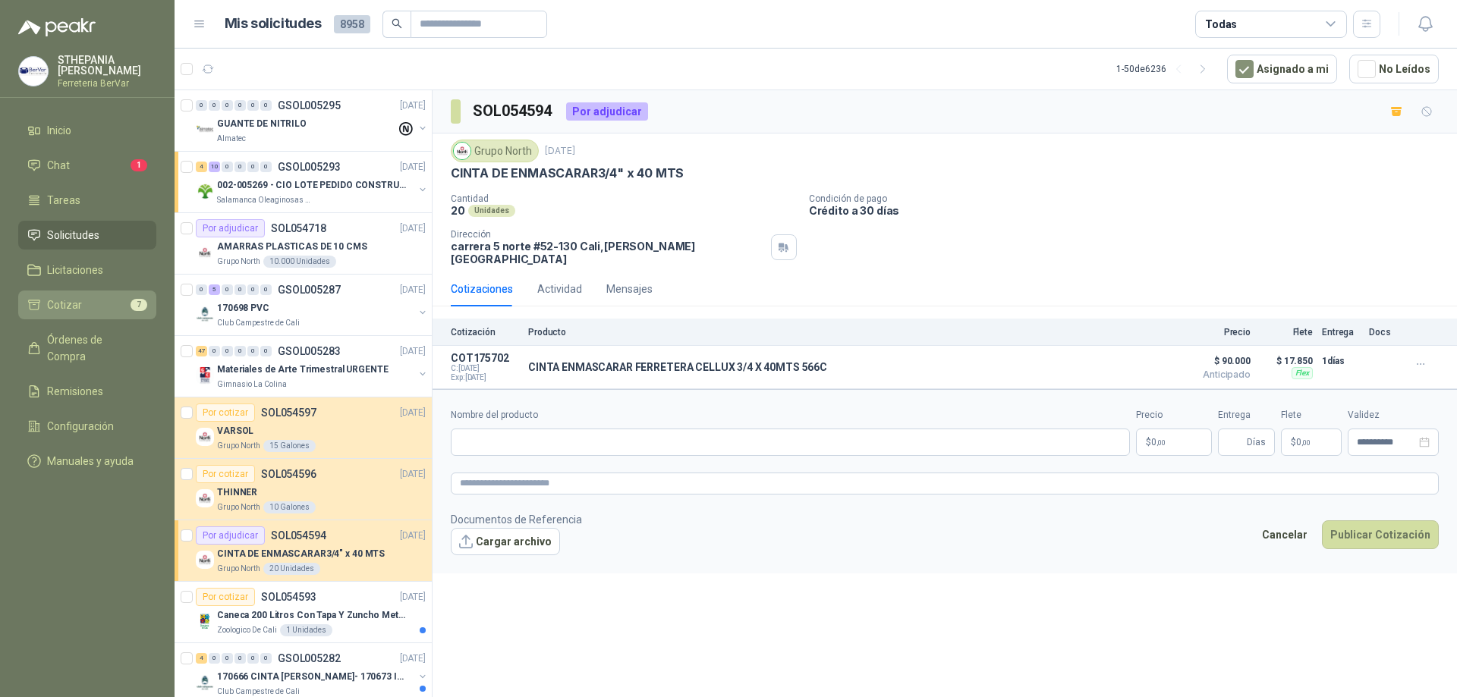
click at [121, 297] on li "Cotizar 7" at bounding box center [87, 305] width 120 height 17
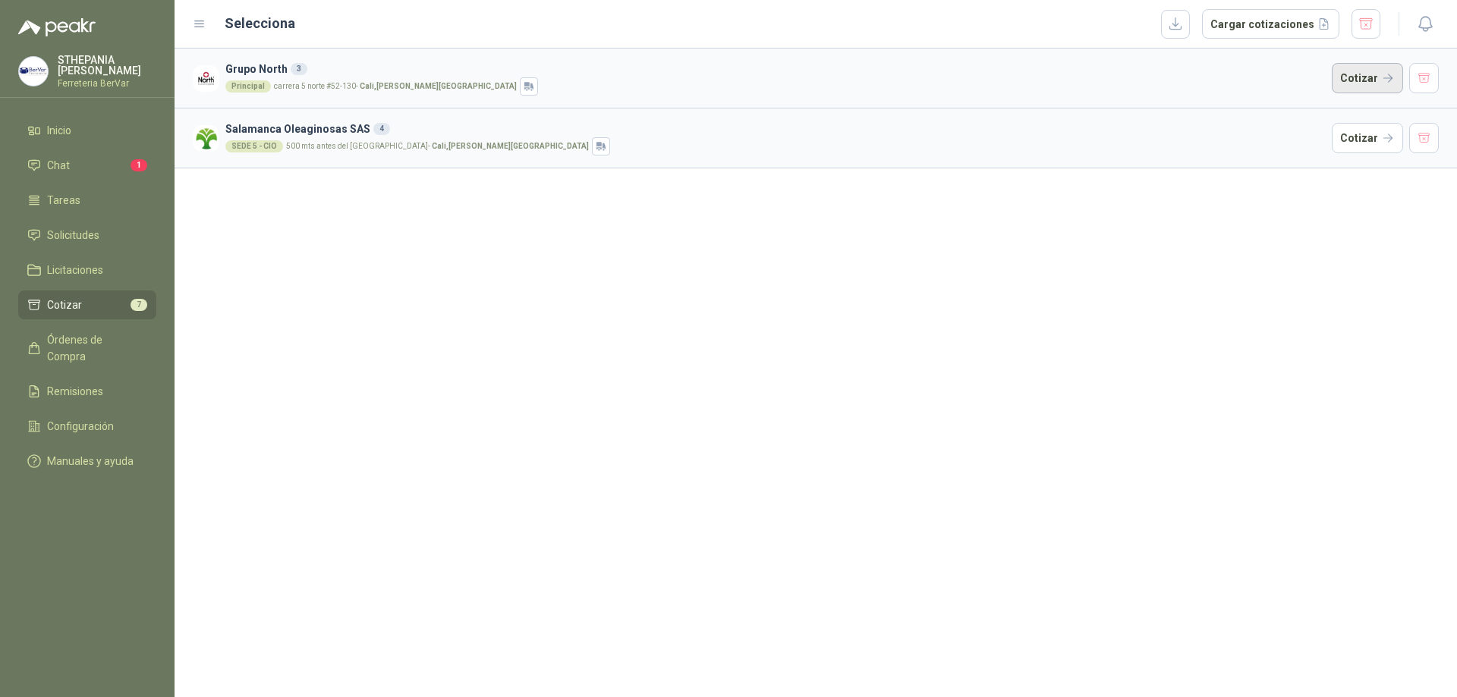
click at [1366, 74] on button "Cotizar" at bounding box center [1367, 78] width 71 height 30
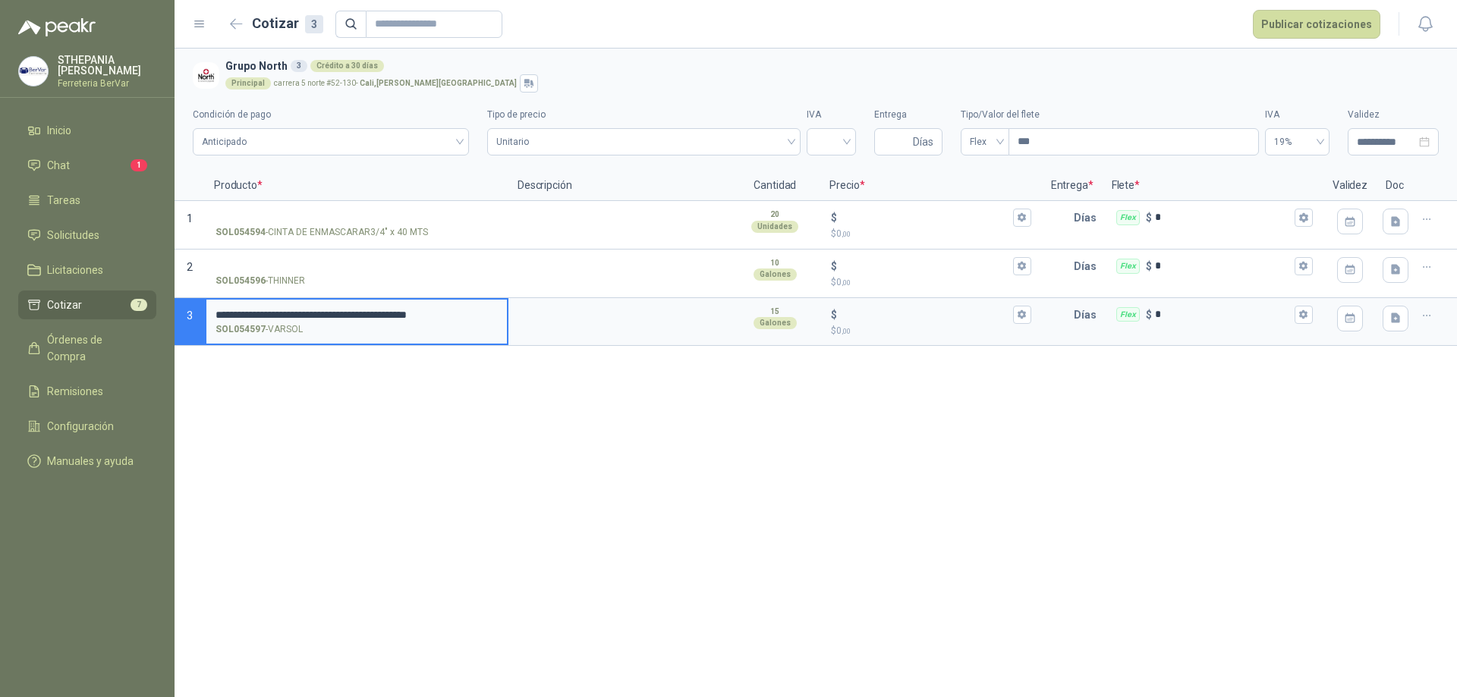
click at [492, 311] on input "**********" at bounding box center [356, 315] width 282 height 11
click at [501, 311] on label "**********" at bounding box center [356, 321] width 300 height 43
click at [498, 311] on input "**********" at bounding box center [356, 315] width 282 height 11
type input "*"
click at [374, 311] on input "SOL054597 - VARSOL" at bounding box center [356, 315] width 282 height 11
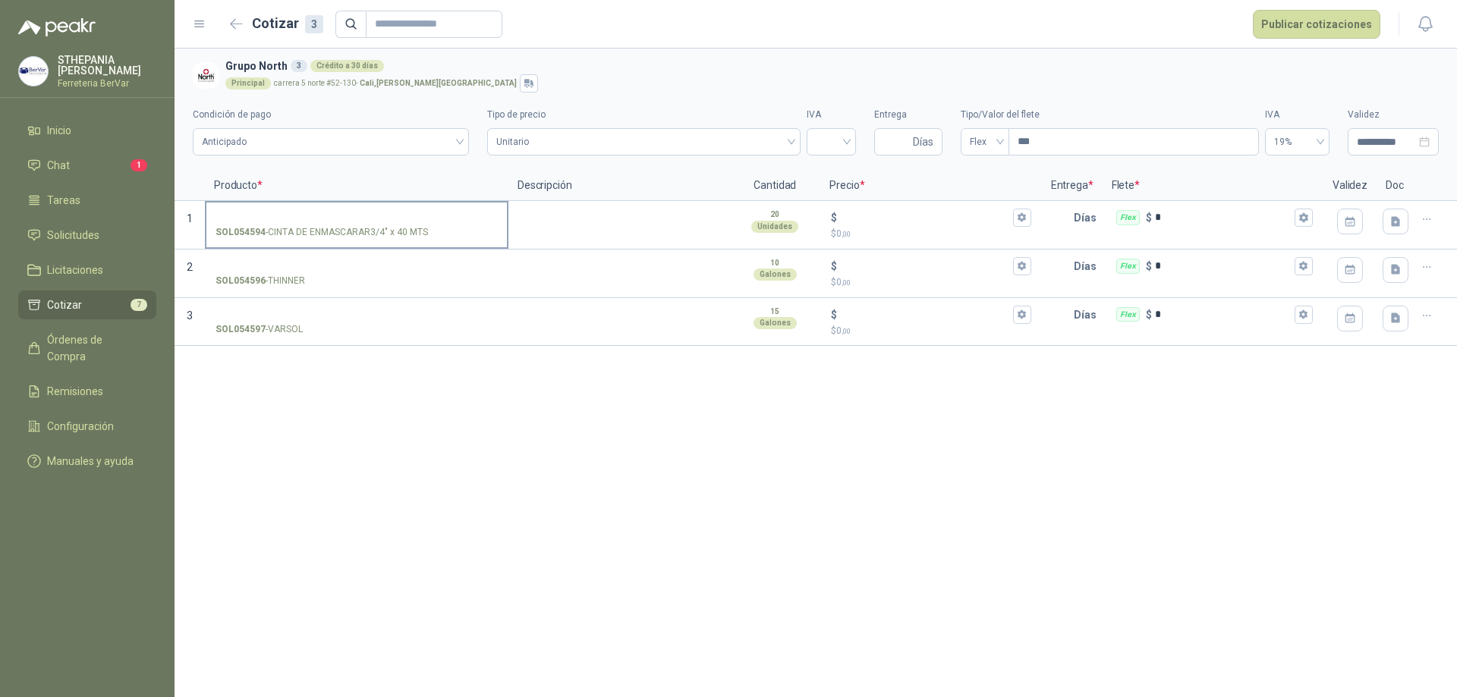
click at [361, 206] on label "SOL054594 - CINTA DE ENMASCARAR3/4" x 40 MTS" at bounding box center [356, 224] width 300 height 43
click at [361, 212] on input "SOL054594 - CINTA DE ENMASCARAR3/4" x 40 MTS" at bounding box center [356, 217] width 282 height 11
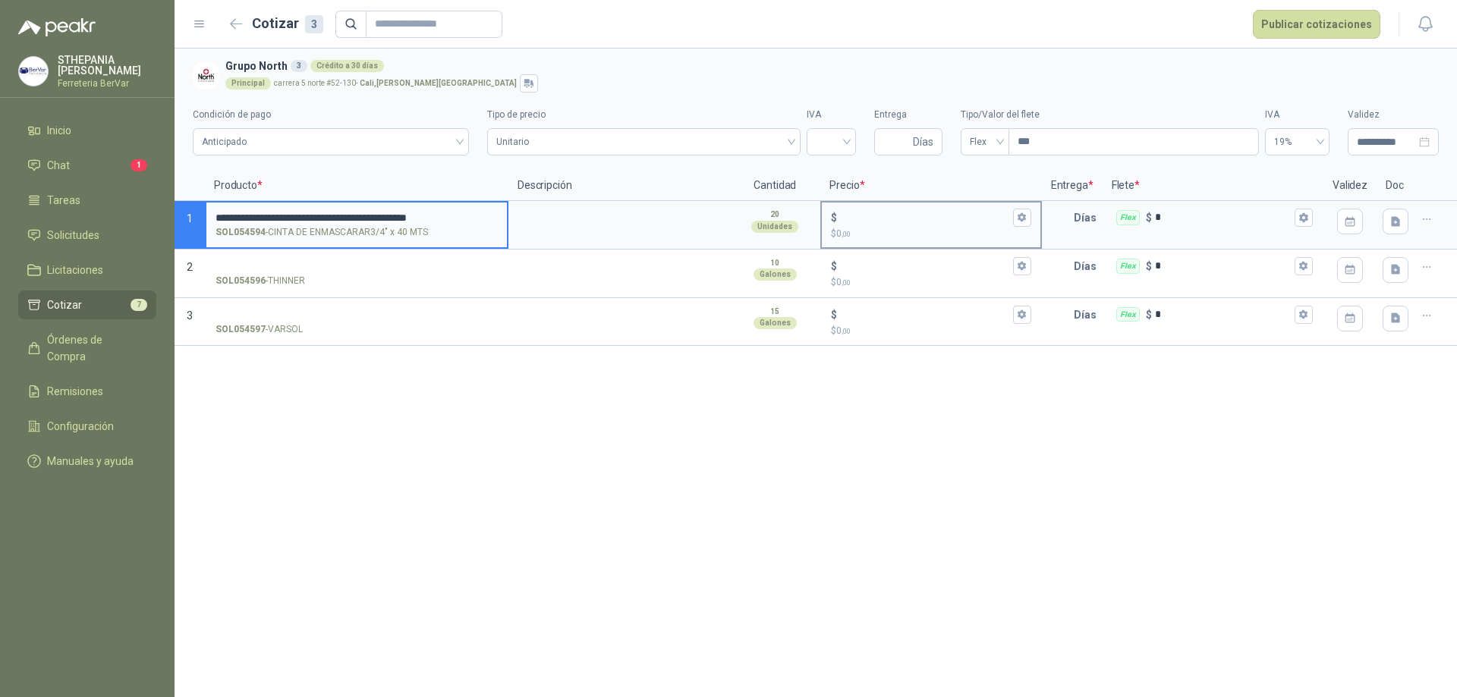
click at [879, 221] on input "$ $ 0 ,00" at bounding box center [924, 217] width 169 height 11
type input "*****"
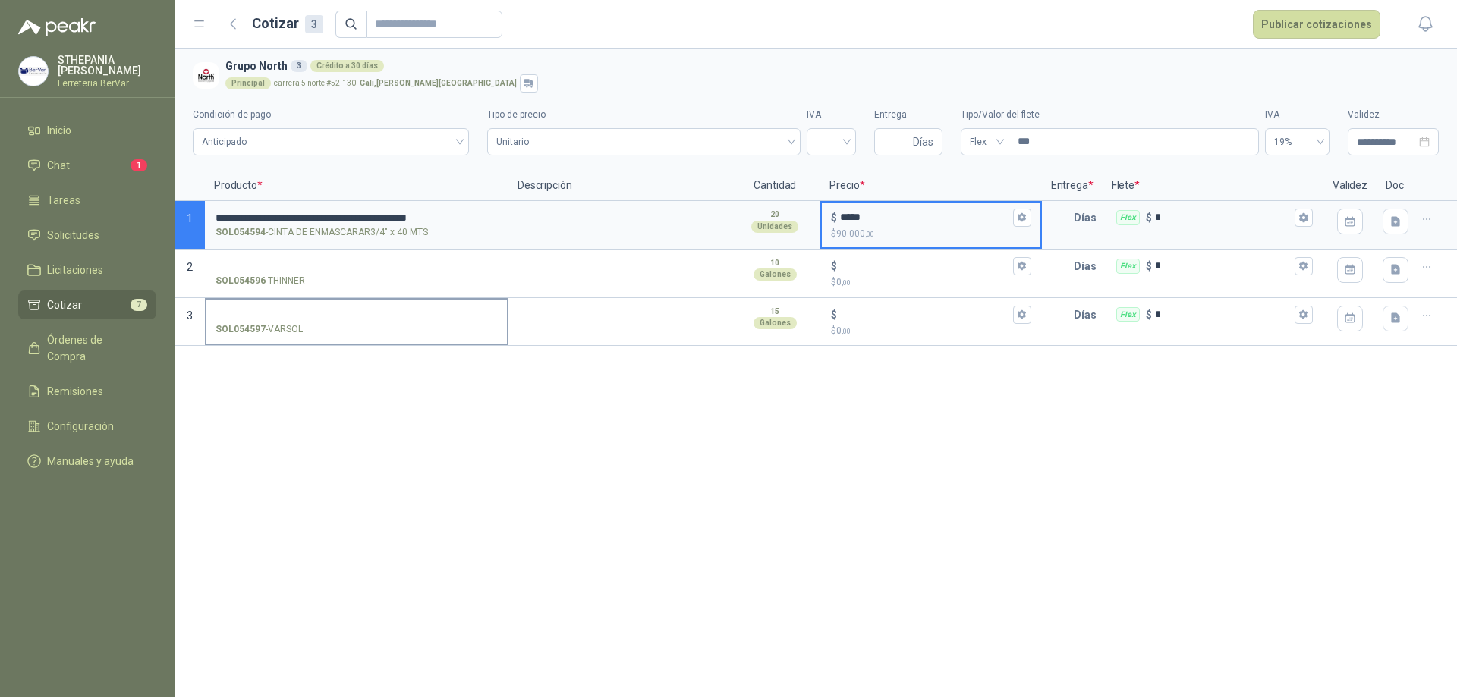
click at [324, 332] on div "SOL054597 - VARSOL" at bounding box center [356, 329] width 282 height 14
click at [324, 321] on input "SOL054597 - VARSOL" at bounding box center [356, 315] width 282 height 11
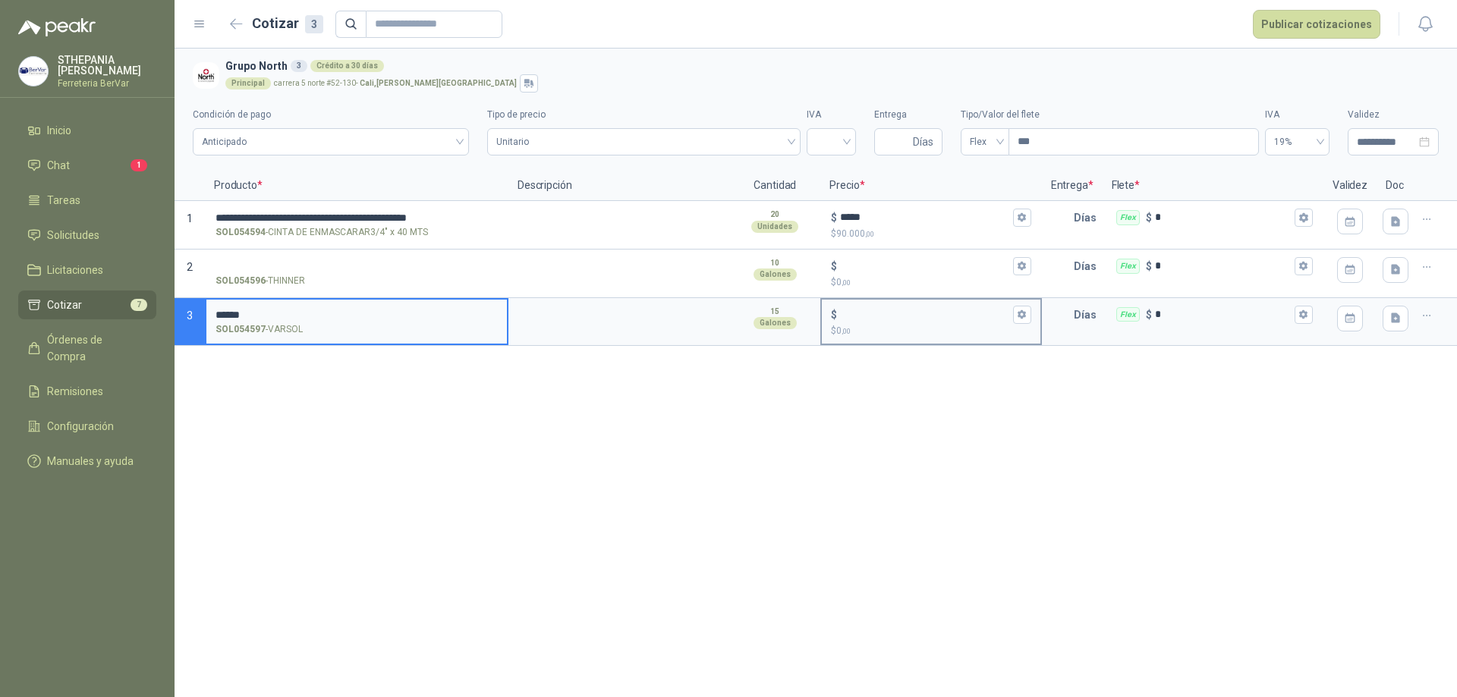
click at [892, 306] on div "$" at bounding box center [931, 315] width 200 height 18
click at [892, 309] on input "$ $ 0 ,00" at bounding box center [924, 314] width 169 height 11
click at [867, 316] on input "$ $ 0 ,00" at bounding box center [924, 314] width 169 height 11
type input "******"
click at [1160, 397] on div "**********" at bounding box center [816, 373] width 1282 height 649
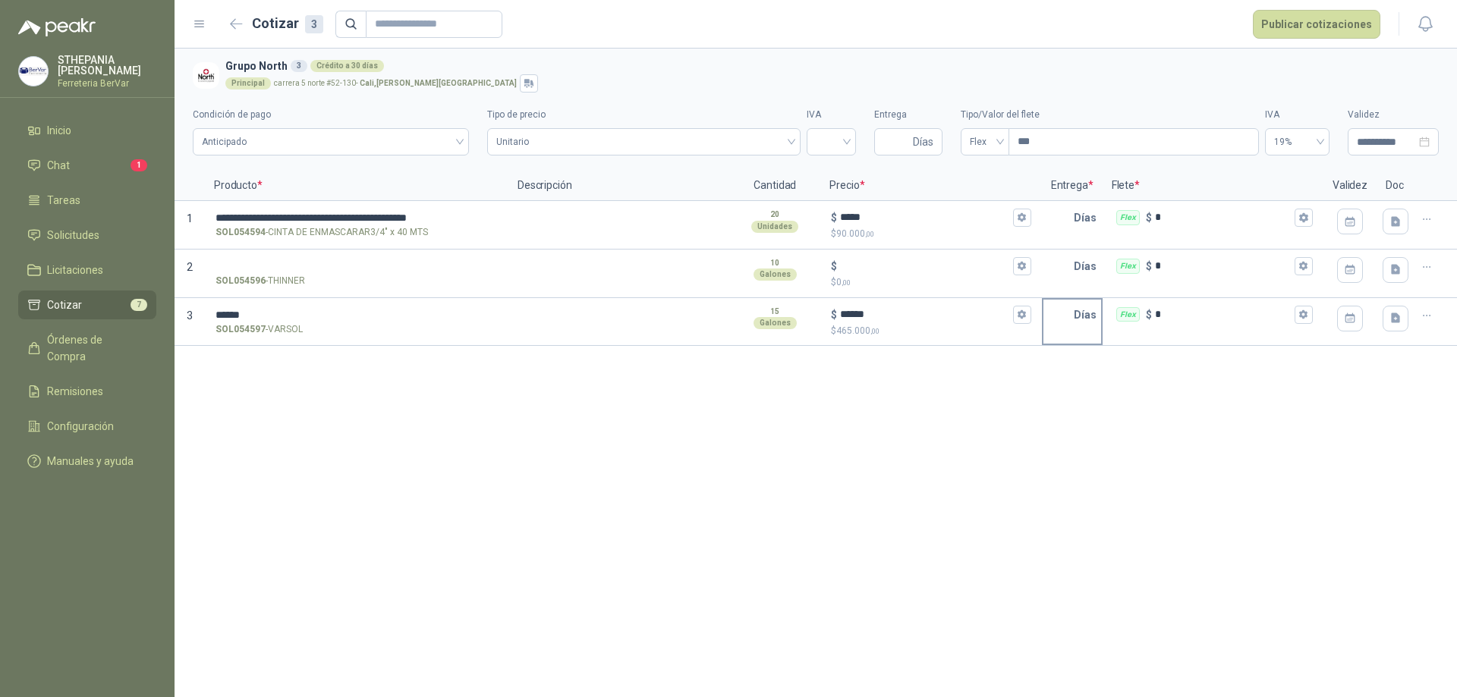
click at [1060, 318] on input "text" at bounding box center [1058, 315] width 30 height 30
type input "*"
click at [1020, 431] on div "**********" at bounding box center [816, 373] width 1282 height 649
click at [316, 273] on label "SOL054596 - THINNER" at bounding box center [356, 272] width 300 height 43
click at [322, 261] on input "SOL054596 - THINNER" at bounding box center [356, 266] width 282 height 11
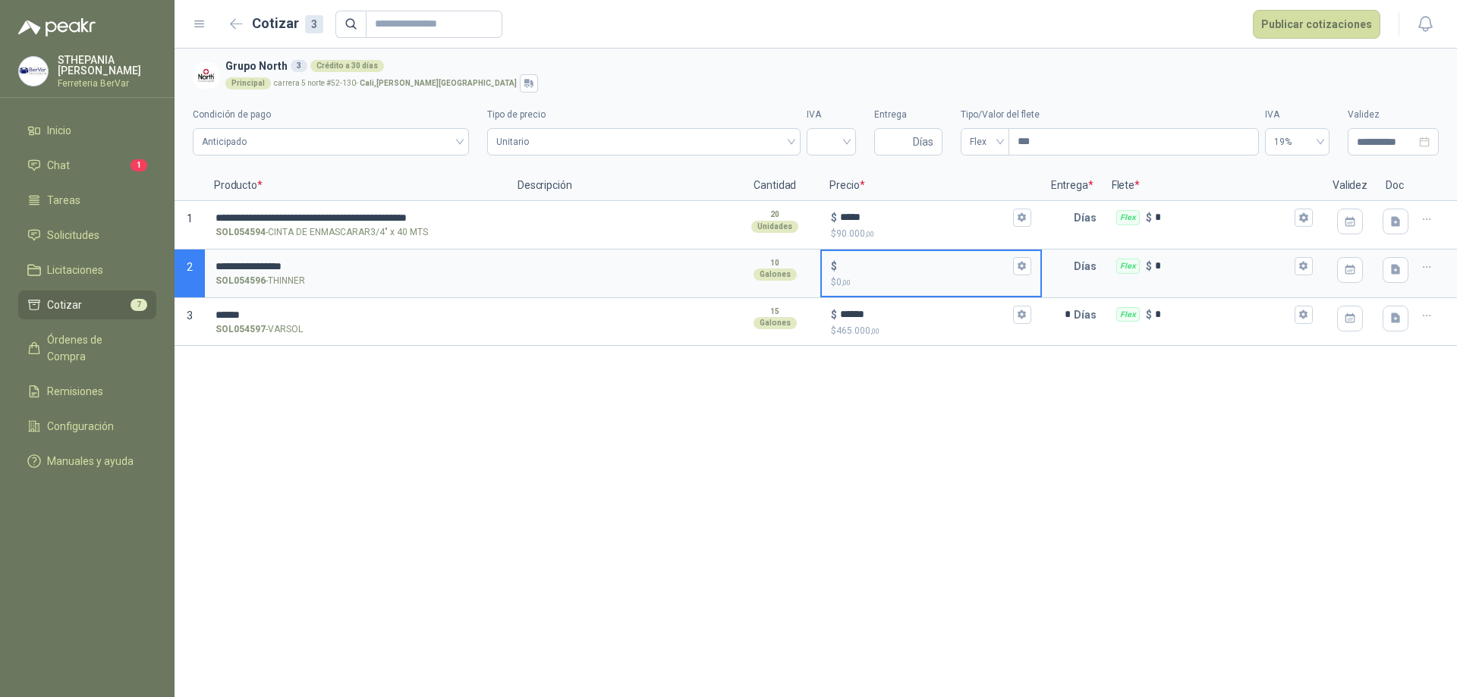
click at [867, 270] on input "$ $ 0 ,00" at bounding box center [924, 265] width 169 height 11
type input "******"
click at [789, 429] on div "**********" at bounding box center [816, 373] width 1282 height 649
click at [1058, 212] on input "text" at bounding box center [1058, 218] width 30 height 30
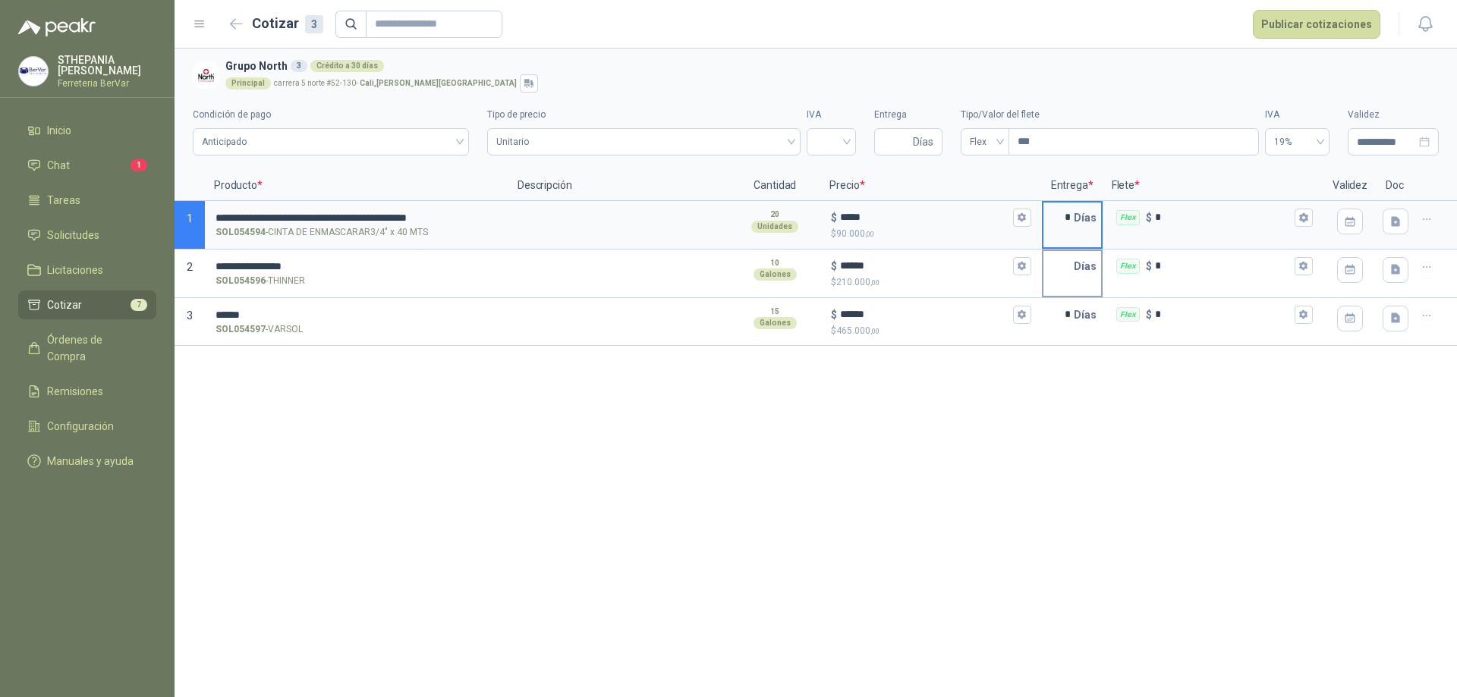
type input "*"
click at [1071, 261] on input "text" at bounding box center [1058, 266] width 30 height 30
type input "*"
click at [932, 440] on div "**********" at bounding box center [816, 373] width 1282 height 649
click at [639, 133] on span "Unitario" at bounding box center [643, 141] width 295 height 23
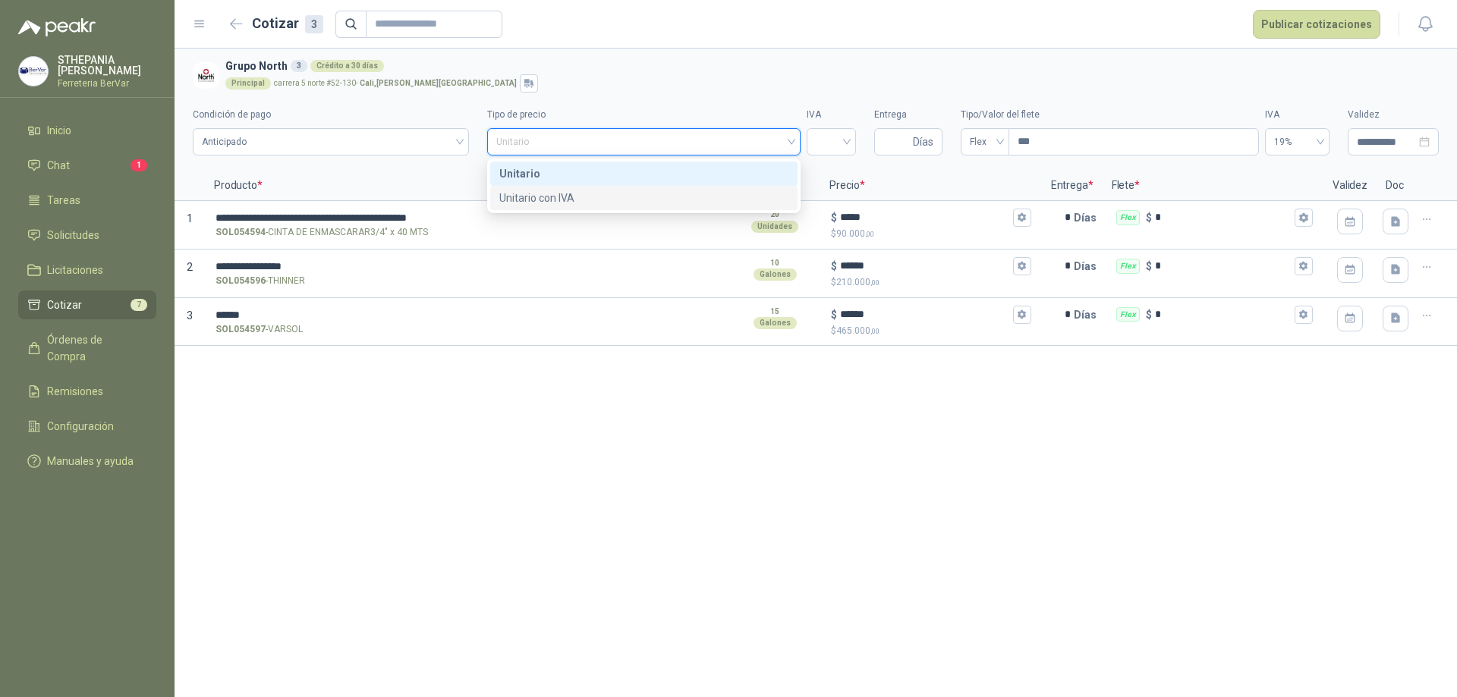
click at [632, 190] on div "Unitario con IVA" at bounding box center [643, 198] width 289 height 17
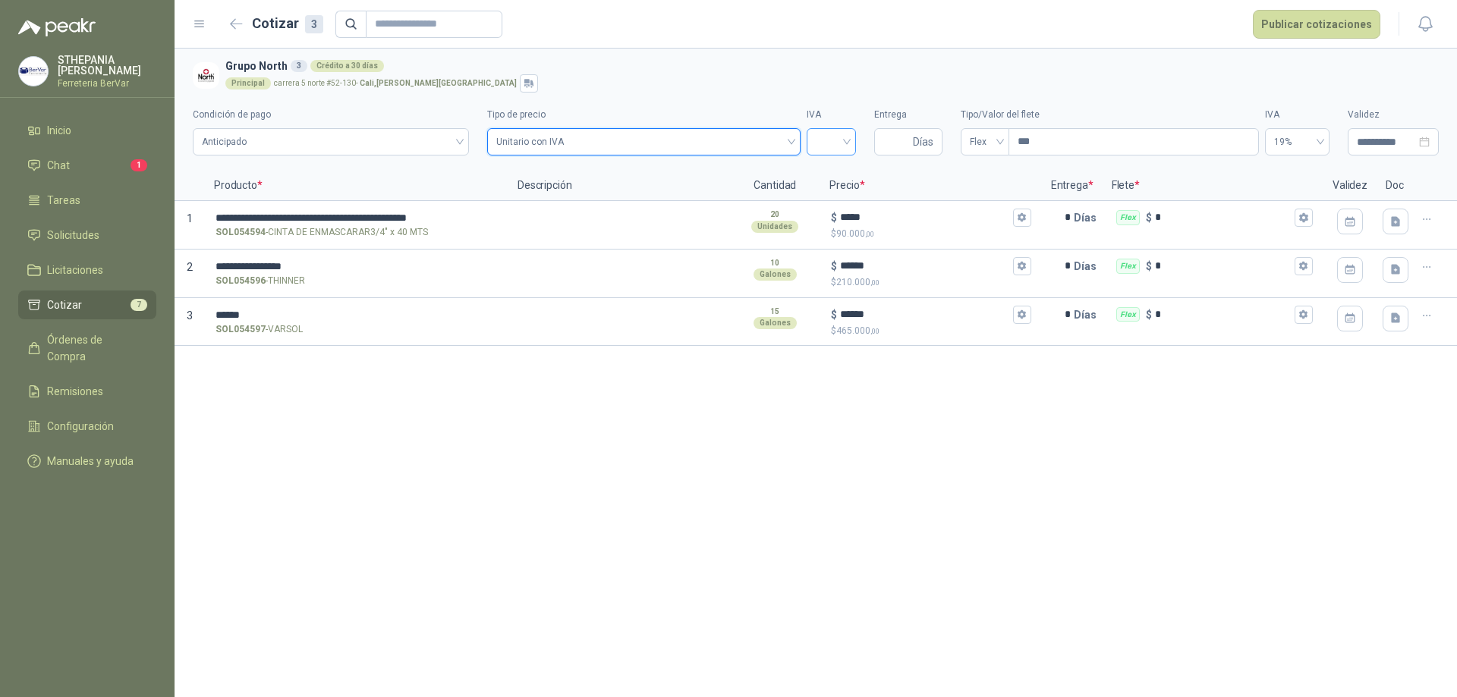
click at [831, 136] on input "search" at bounding box center [831, 140] width 31 height 23
click at [829, 167] on div "19%" at bounding box center [831, 173] width 25 height 17
click at [905, 136] on input "Entrega" at bounding box center [896, 142] width 27 height 26
click at [1047, 132] on input "***" at bounding box center [1133, 142] width 249 height 26
type input "*"
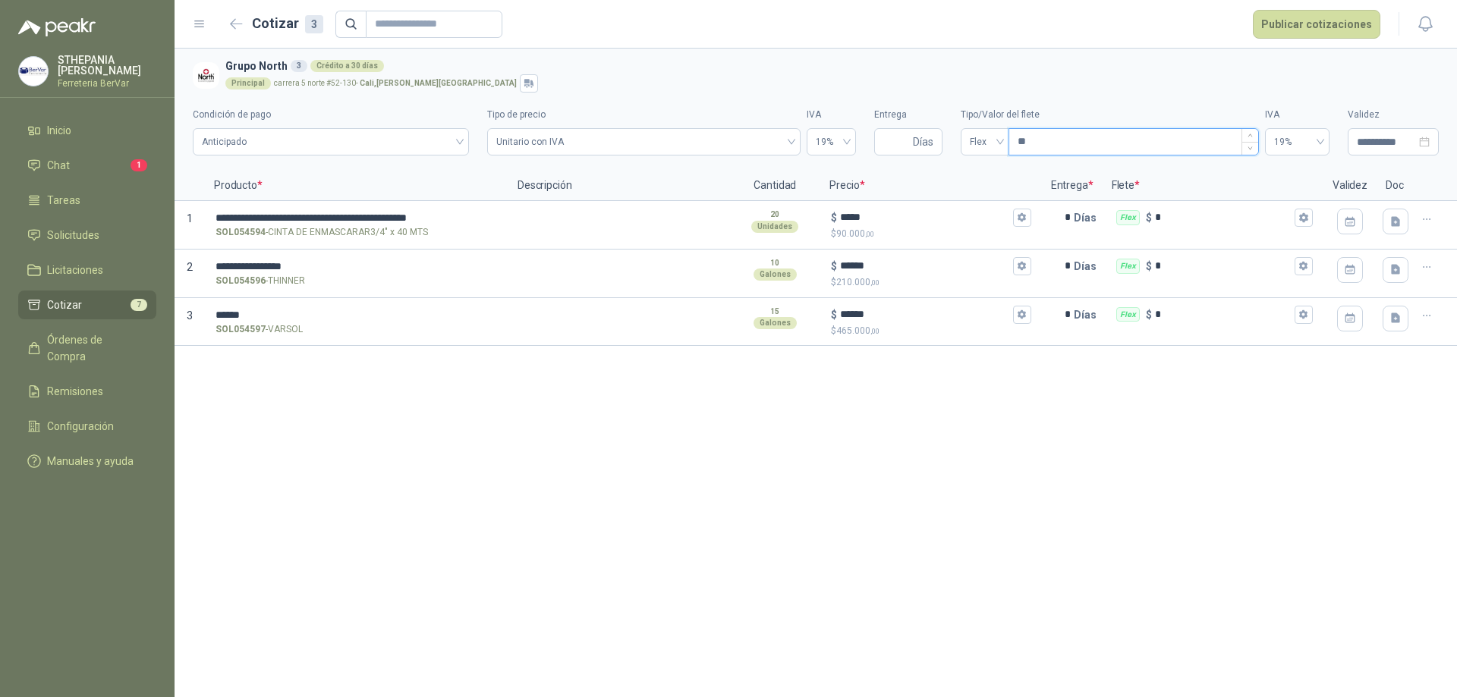
type input "***"
type input "****"
type input "*****"
type input "*******"
type input "********"
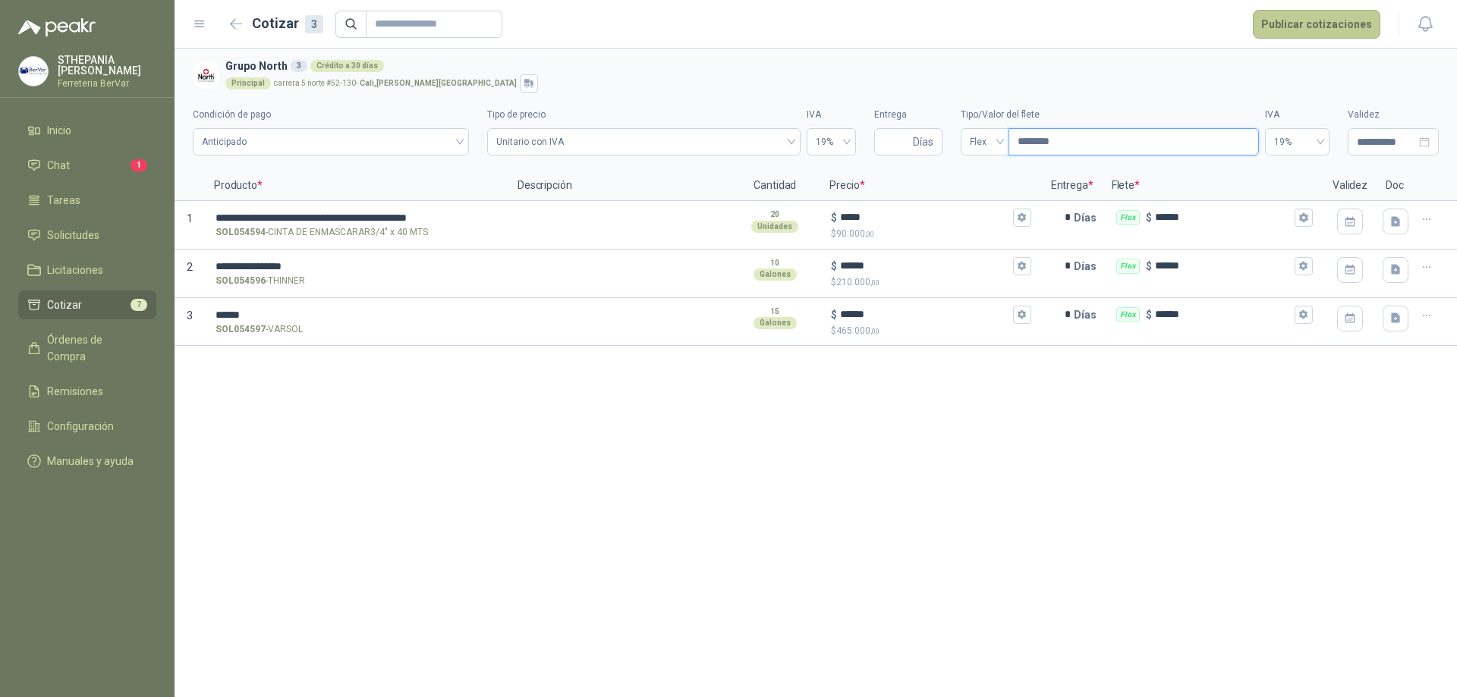
type input "********"
click at [1292, 17] on button "Publicar cotizaciones" at bounding box center [1316, 24] width 127 height 29
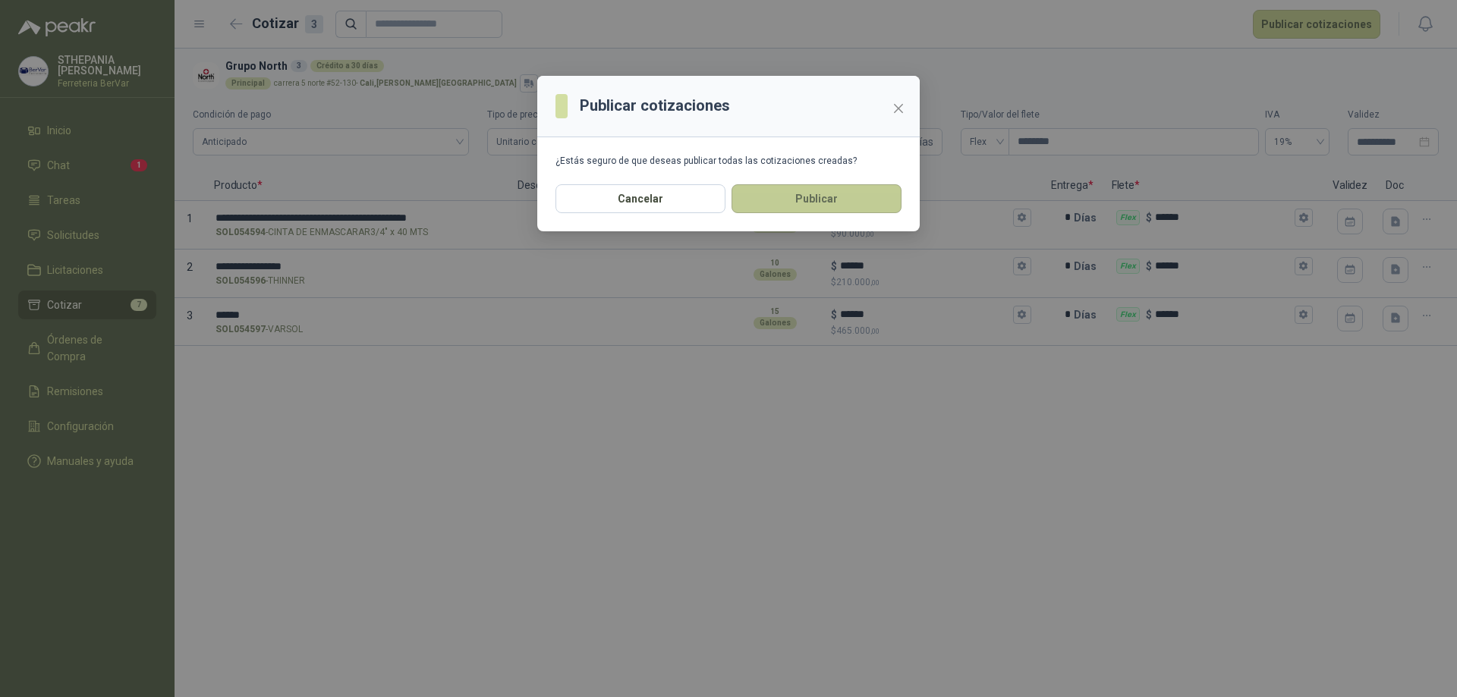
click at [829, 209] on button "Publicar" at bounding box center [816, 198] width 170 height 29
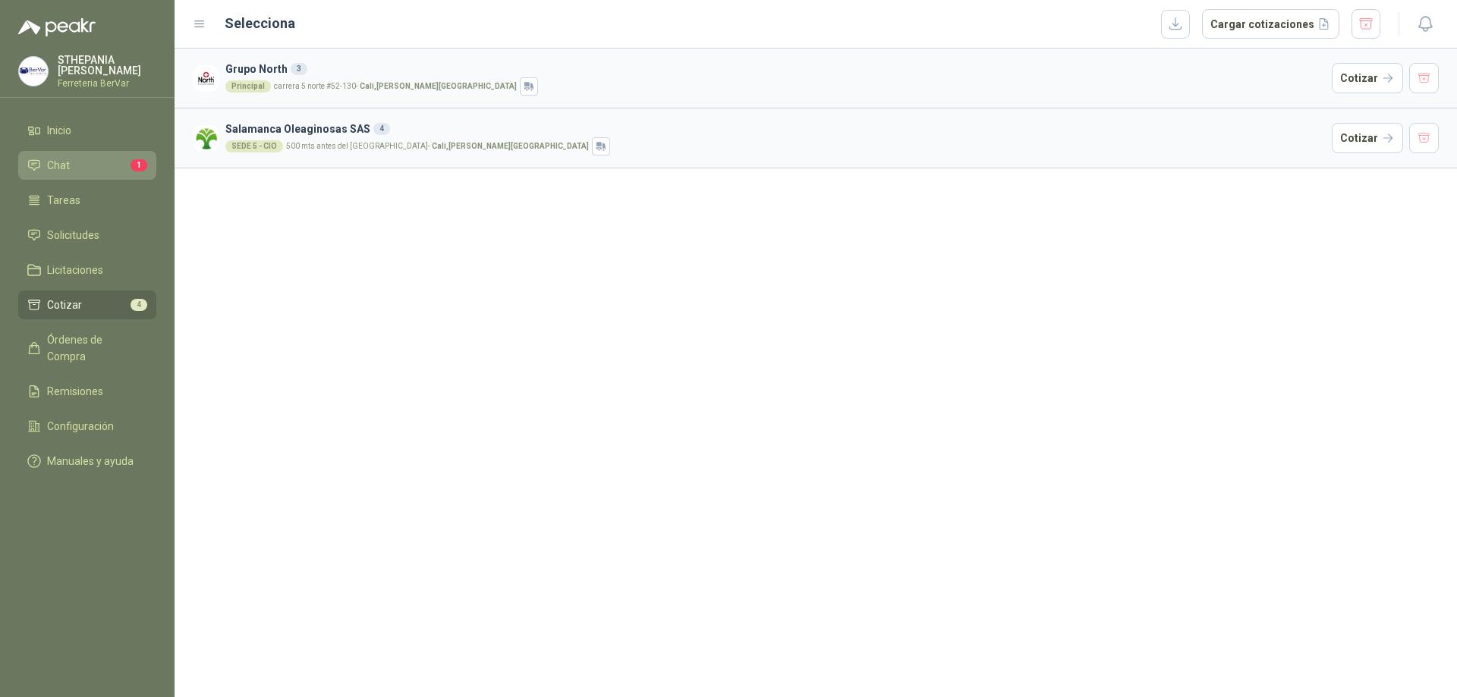
click at [83, 163] on li "Chat 1" at bounding box center [87, 165] width 120 height 17
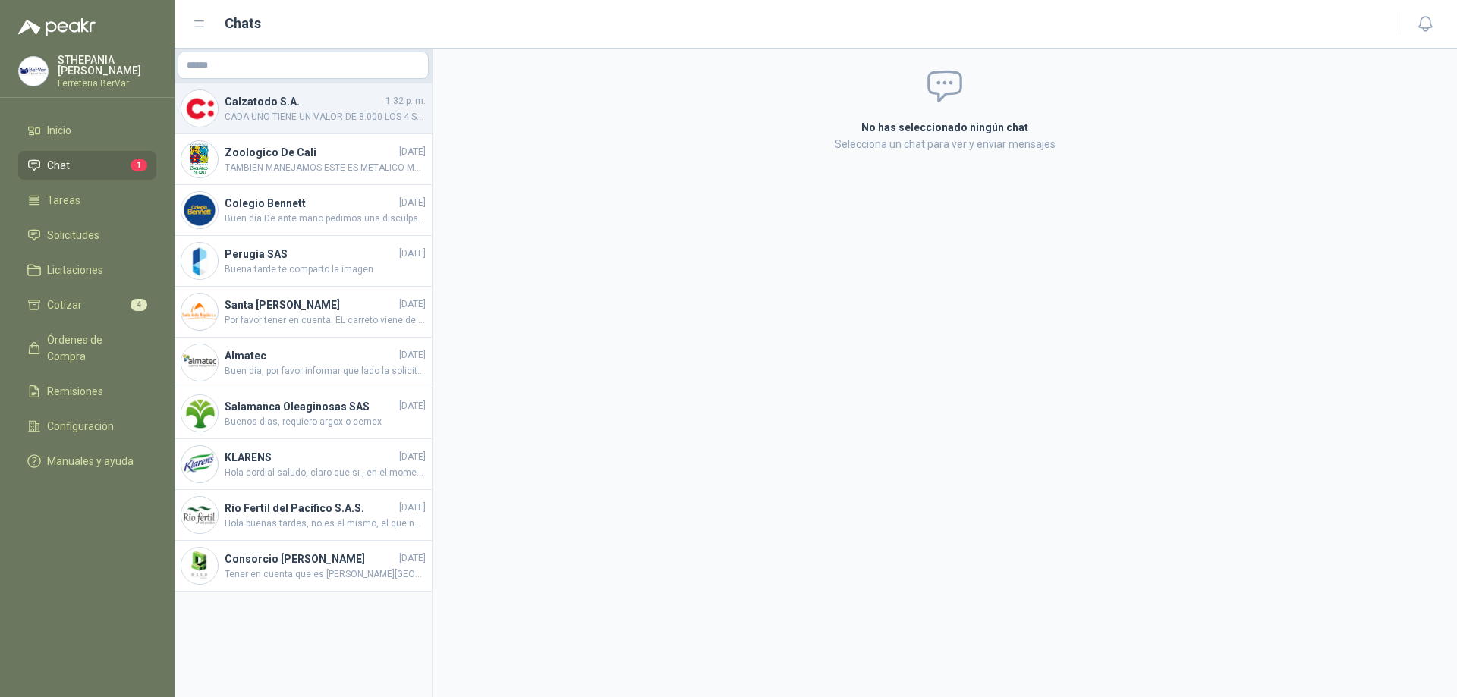
click at [283, 96] on h4 "Calzatodo S.A." at bounding box center [304, 101] width 158 height 17
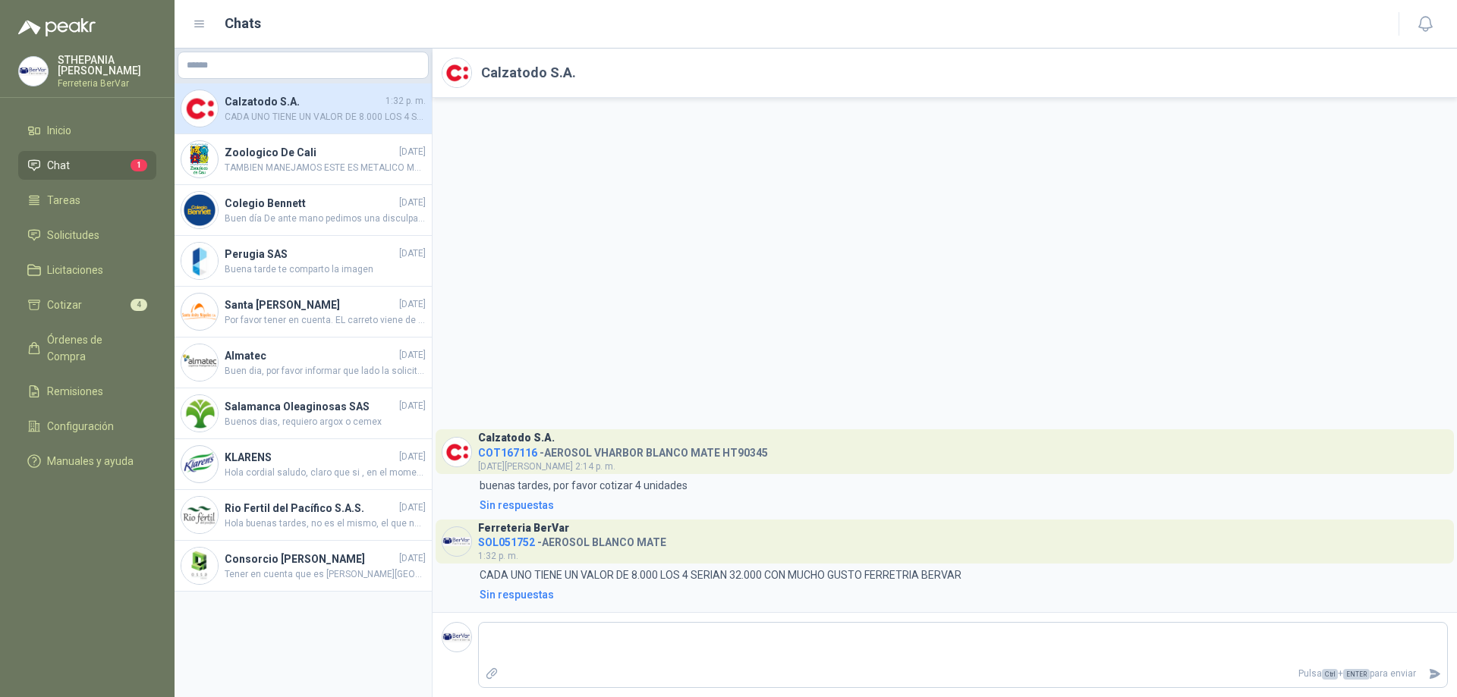
click at [463, 449] on img at bounding box center [456, 452] width 29 height 29
click at [510, 442] on h3 "Calzatodo S.A." at bounding box center [516, 438] width 77 height 8
click at [519, 457] on div "Calzatodo S.A. COT167116 - AEROSOL VHARBOR BLANCO MATE HT90345 [DATE][PERSON_NA…" at bounding box center [623, 451] width 290 height 44
click at [514, 447] on span "COT167116" at bounding box center [507, 453] width 59 height 12
click at [508, 378] on body "[PERSON_NAME] Ferreteria BerVar Inicio Chat 1 Tareas Solicitudes Licitaciones C…" at bounding box center [728, 348] width 1457 height 697
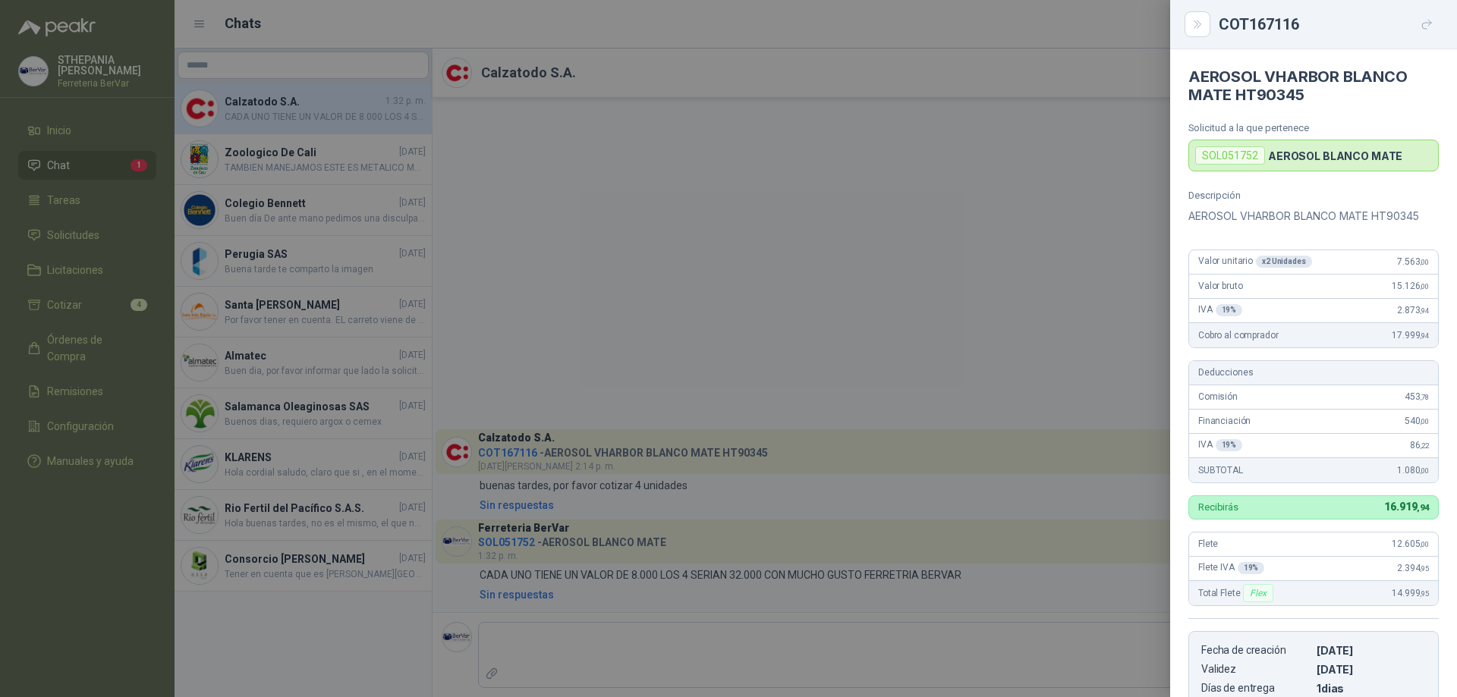
scroll to position [30, 0]
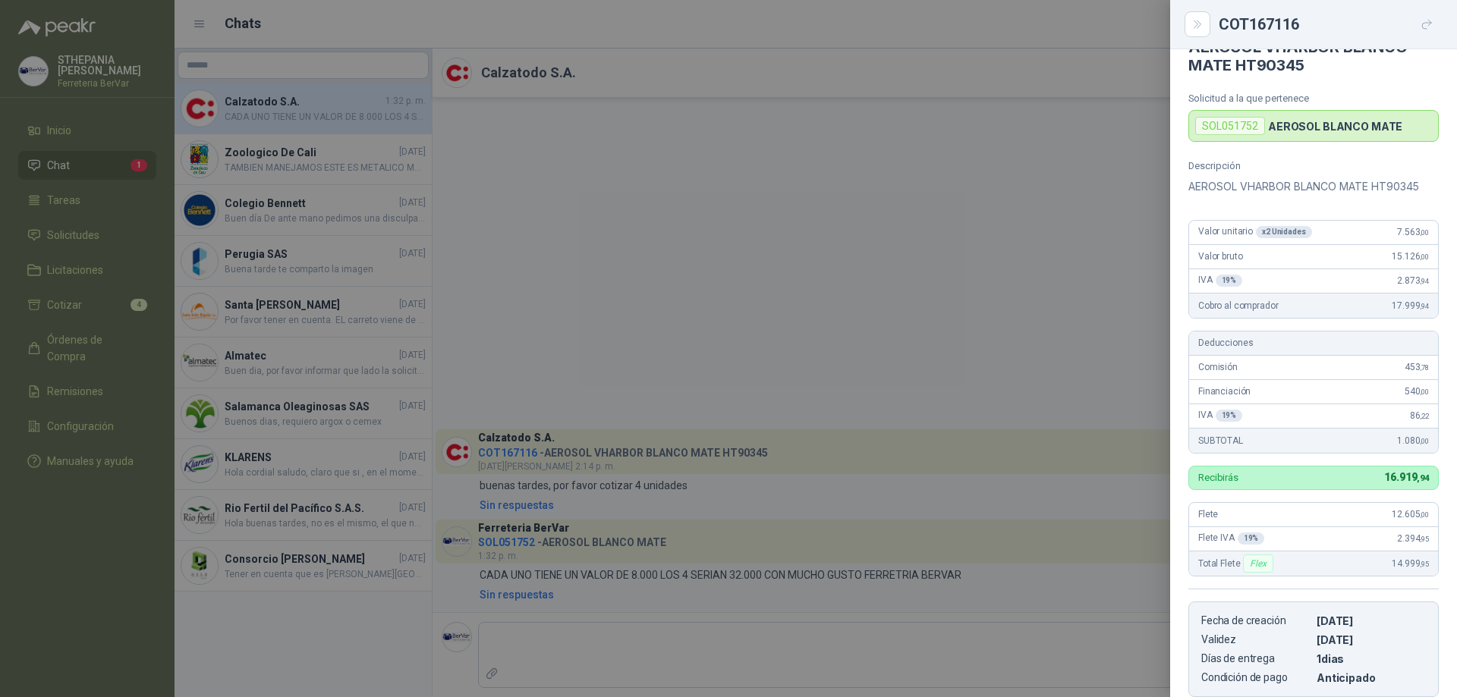
click at [913, 363] on div at bounding box center [728, 348] width 1457 height 697
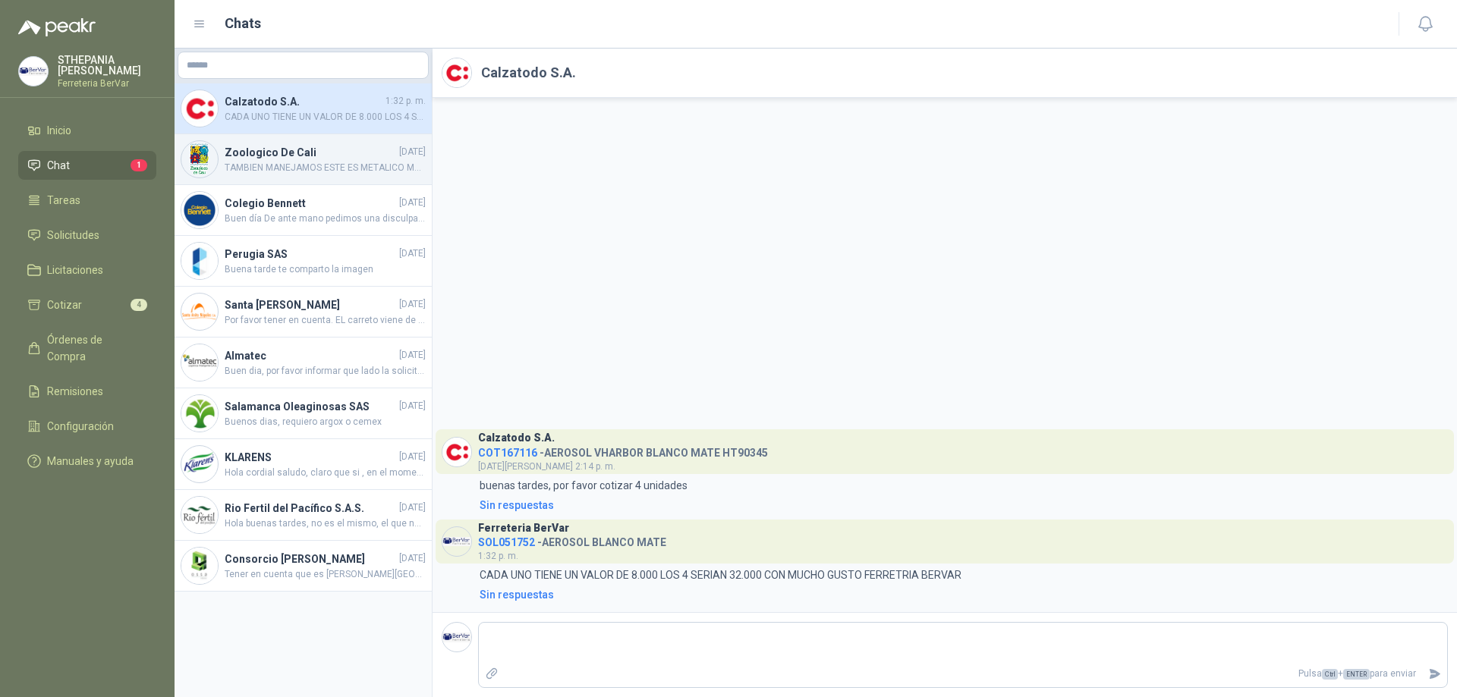
click at [192, 149] on img at bounding box center [199, 159] width 36 height 36
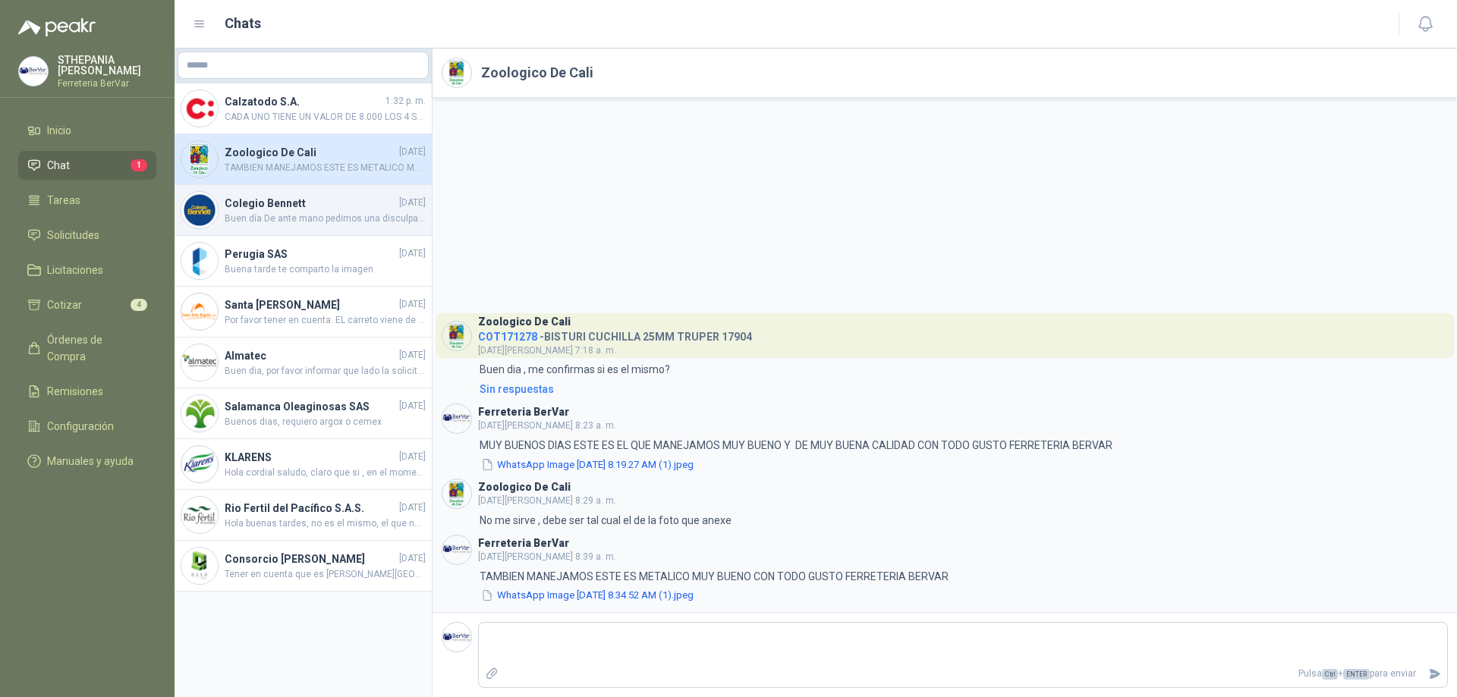
click at [307, 203] on h4 "Colegio Bennett" at bounding box center [310, 203] width 171 height 17
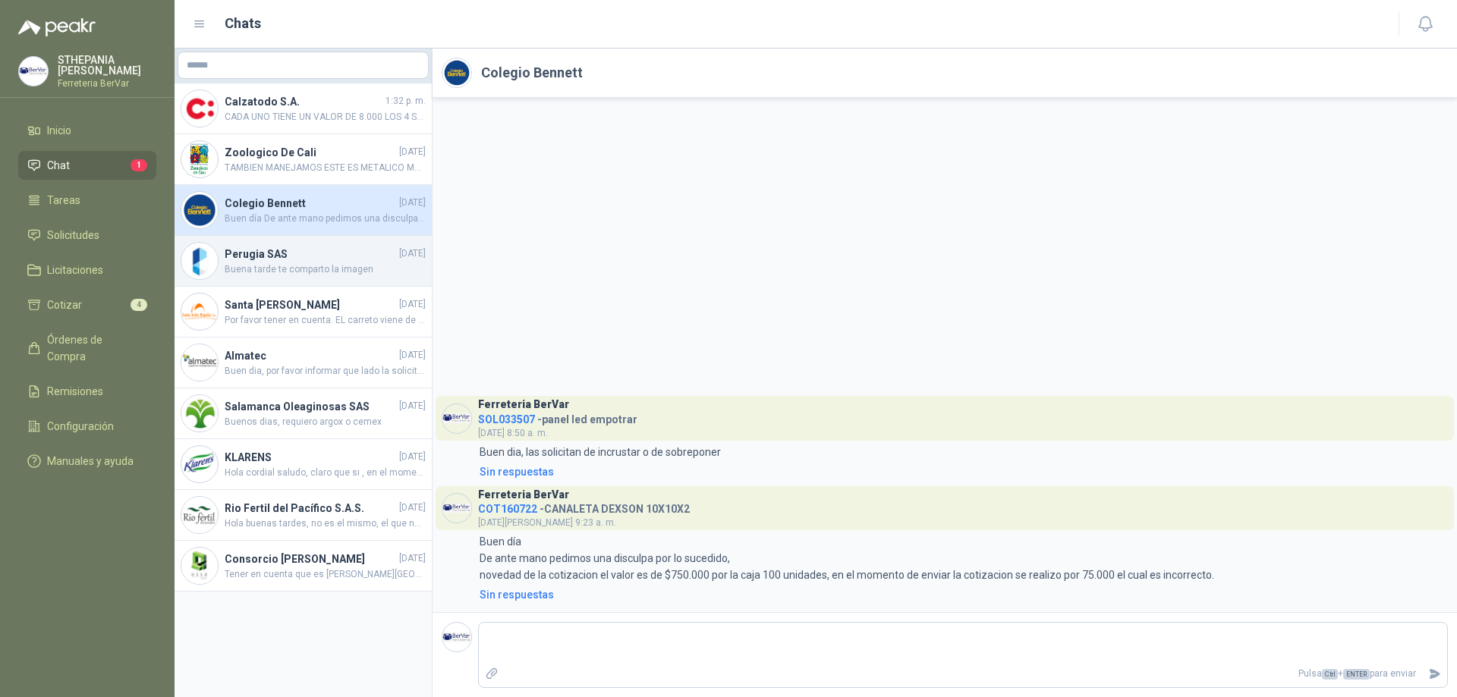
click at [326, 265] on span "Buena tarde te comparto la imagen" at bounding box center [325, 270] width 201 height 14
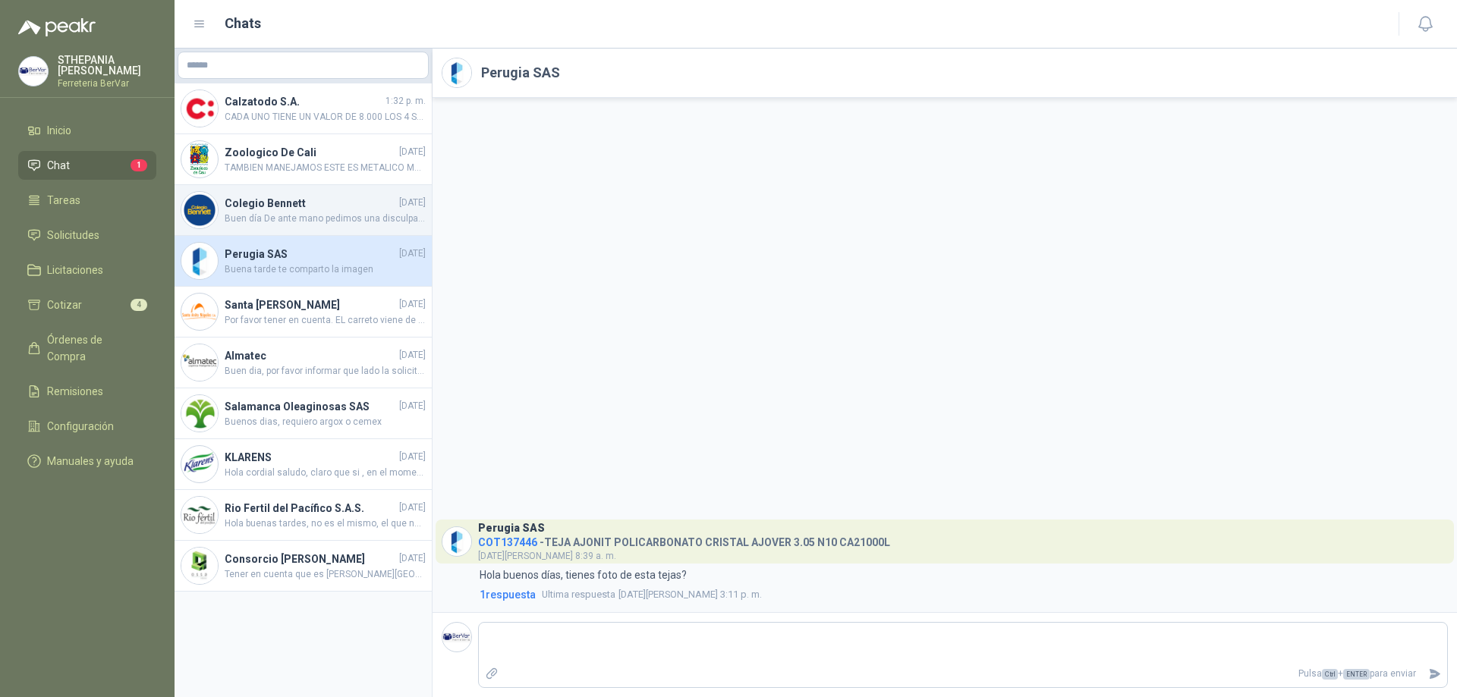
click at [326, 219] on span "Buen día De ante mano pedimos una disculpa por lo sucedido, novedad de la cotiz…" at bounding box center [325, 219] width 201 height 14
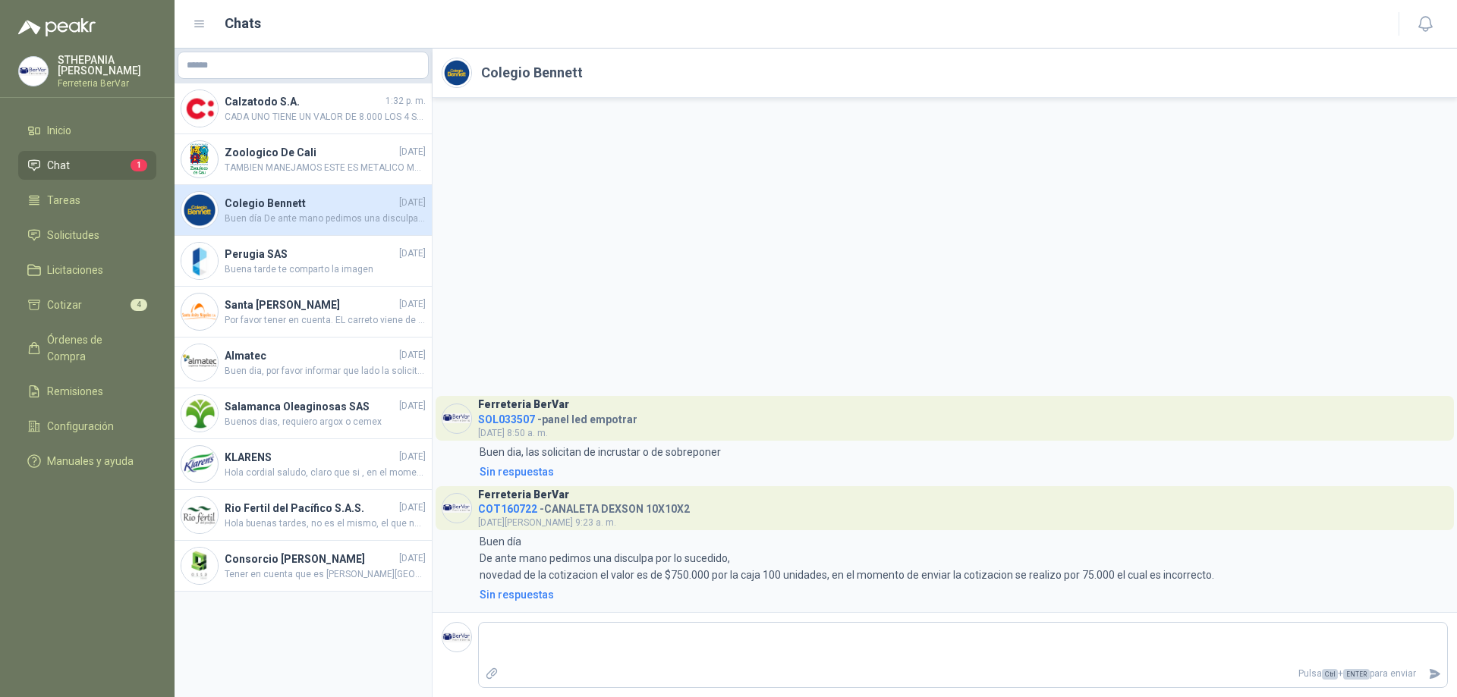
click at [64, 149] on ul "Inicio Chat 1 Tareas Solicitudes Licitaciones Cotizar 4 Órdenes de Compra Remis…" at bounding box center [87, 299] width 175 height 366
click at [52, 168] on span "Chat" at bounding box center [58, 165] width 23 height 17
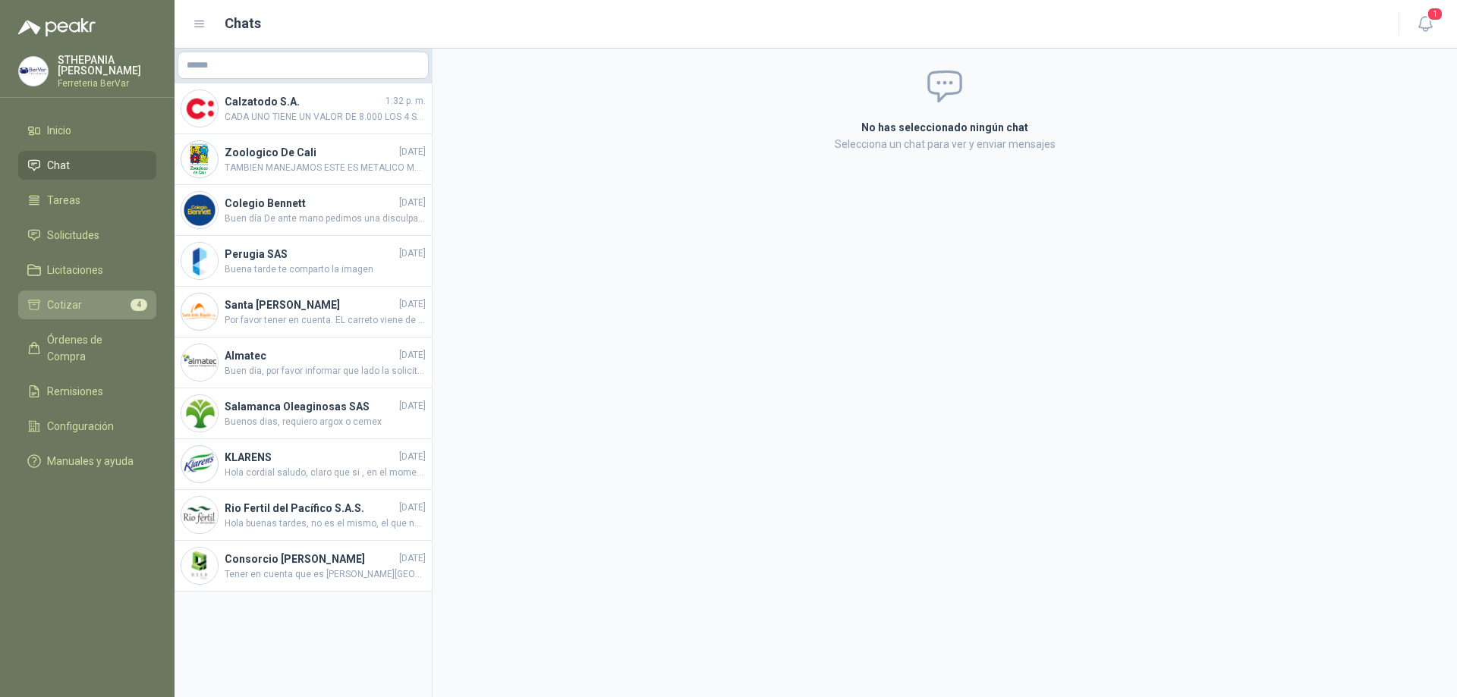
click at [115, 295] on link "Cotizar 4" at bounding box center [87, 305] width 138 height 29
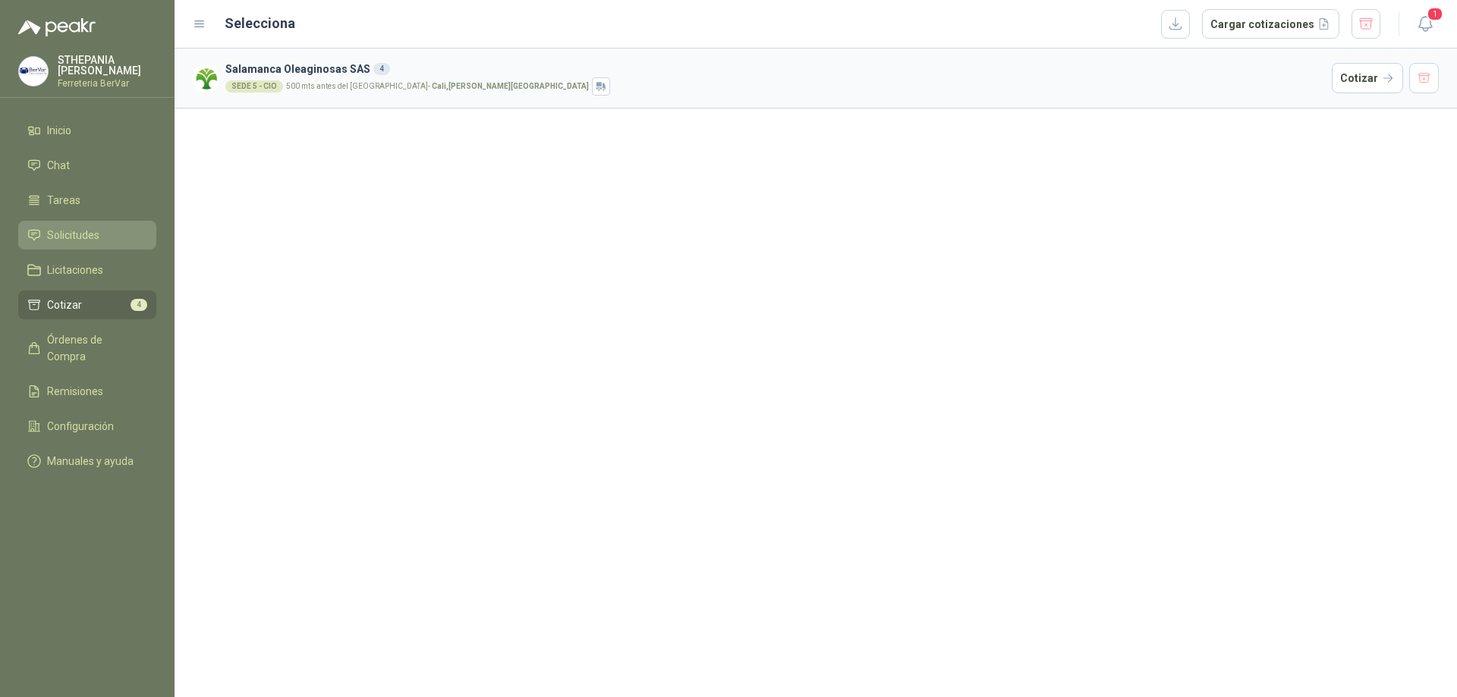
click at [108, 237] on li "Solicitudes" at bounding box center [87, 235] width 120 height 17
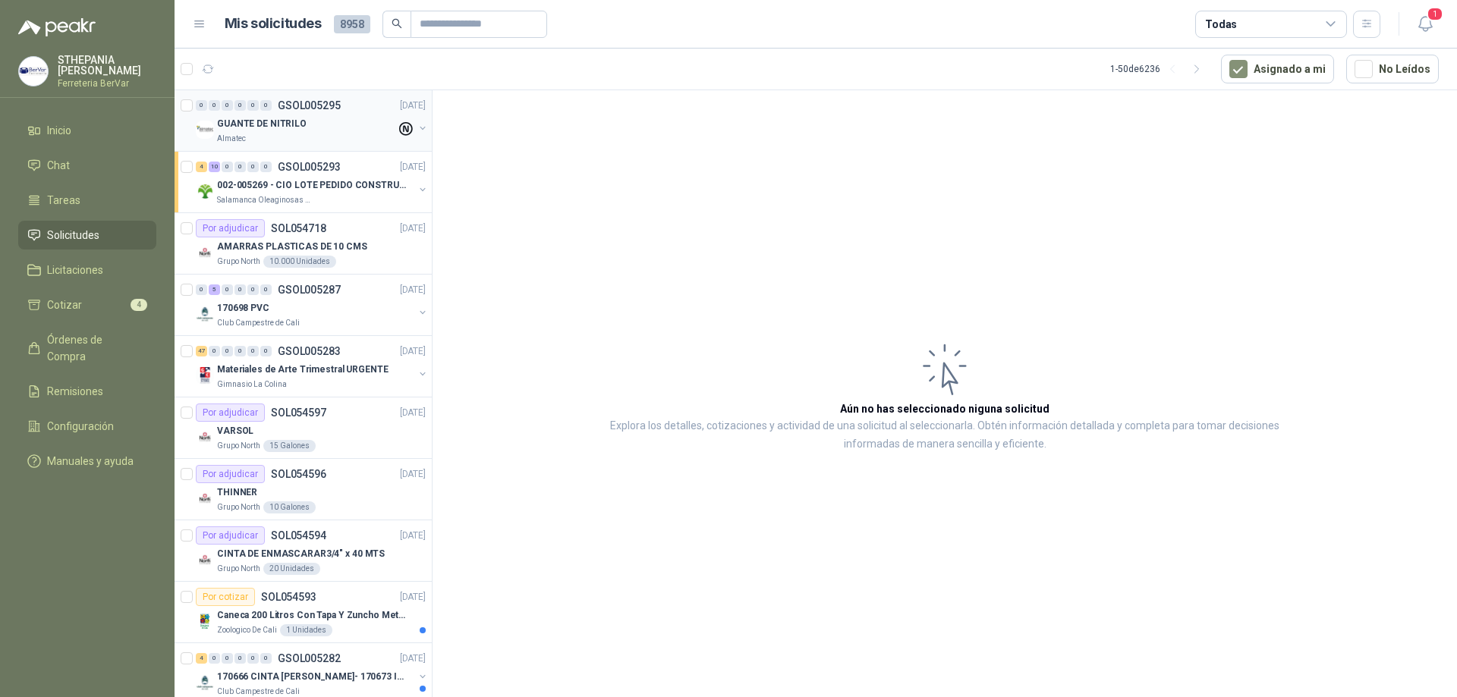
click at [402, 133] on div "GUANTE DE NITRILO Almatec" at bounding box center [312, 130] width 233 height 30
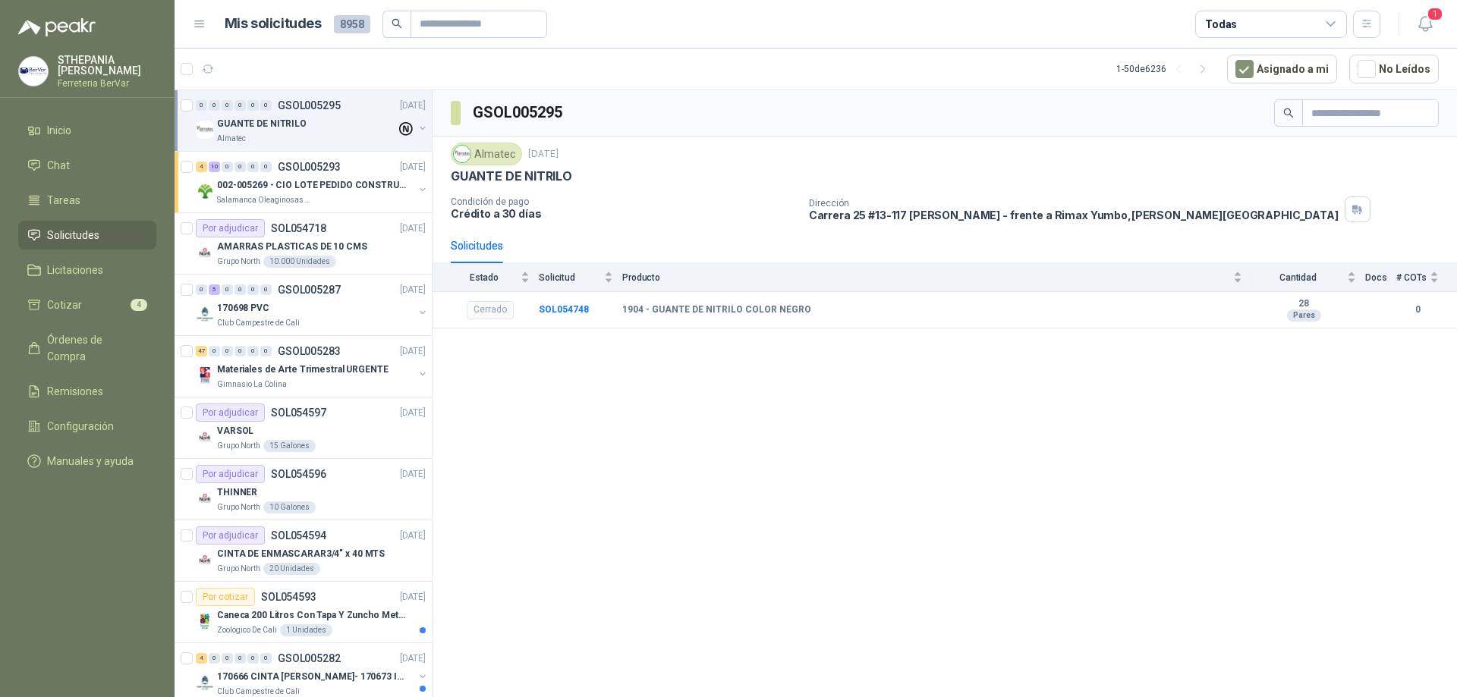
click at [719, 498] on div "GSOL005295 Almatec 3 sept, 2025 GUANTE DE NITRILO Condición de pago Crédito a 3…" at bounding box center [944, 396] width 1024 height 612
click at [1417, 28] on icon "button" at bounding box center [1425, 23] width 19 height 19
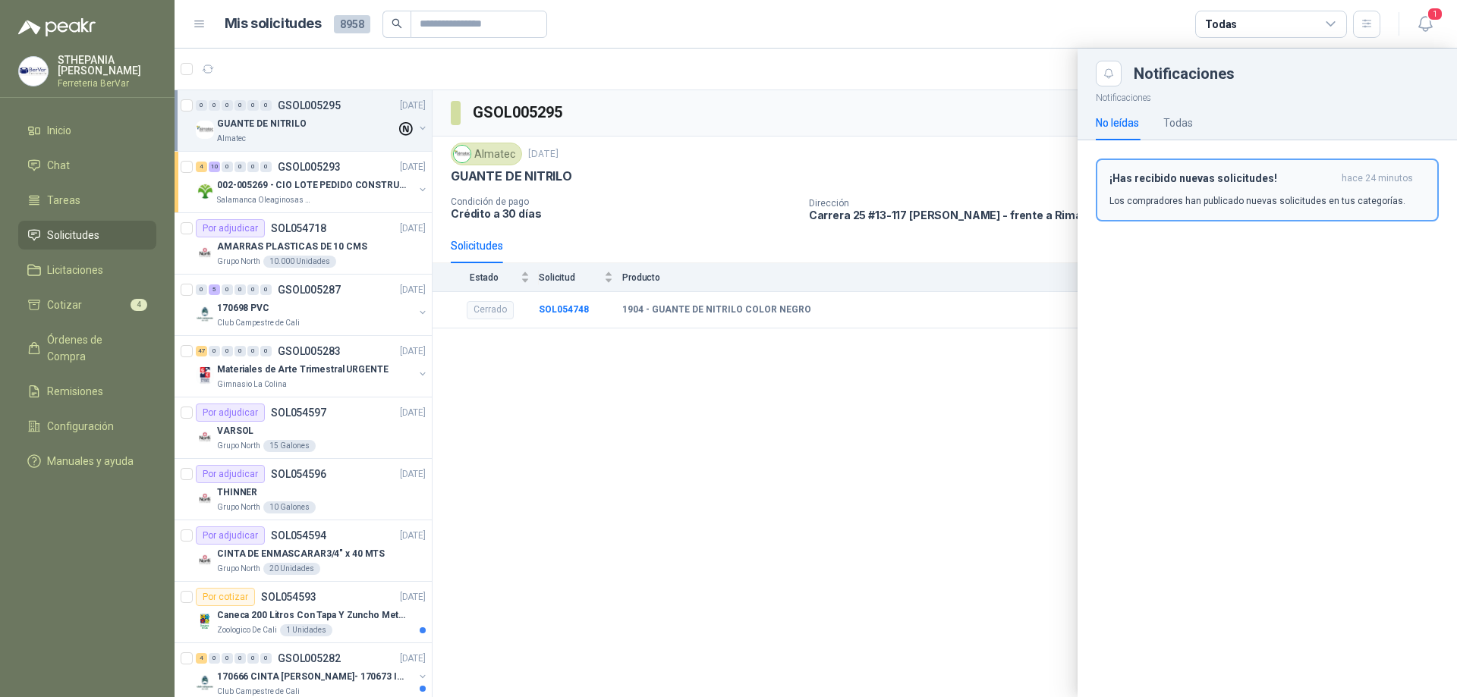
click at [1167, 176] on h3 "¡Has recibido nuevas solicitudes!" at bounding box center [1222, 178] width 226 height 13
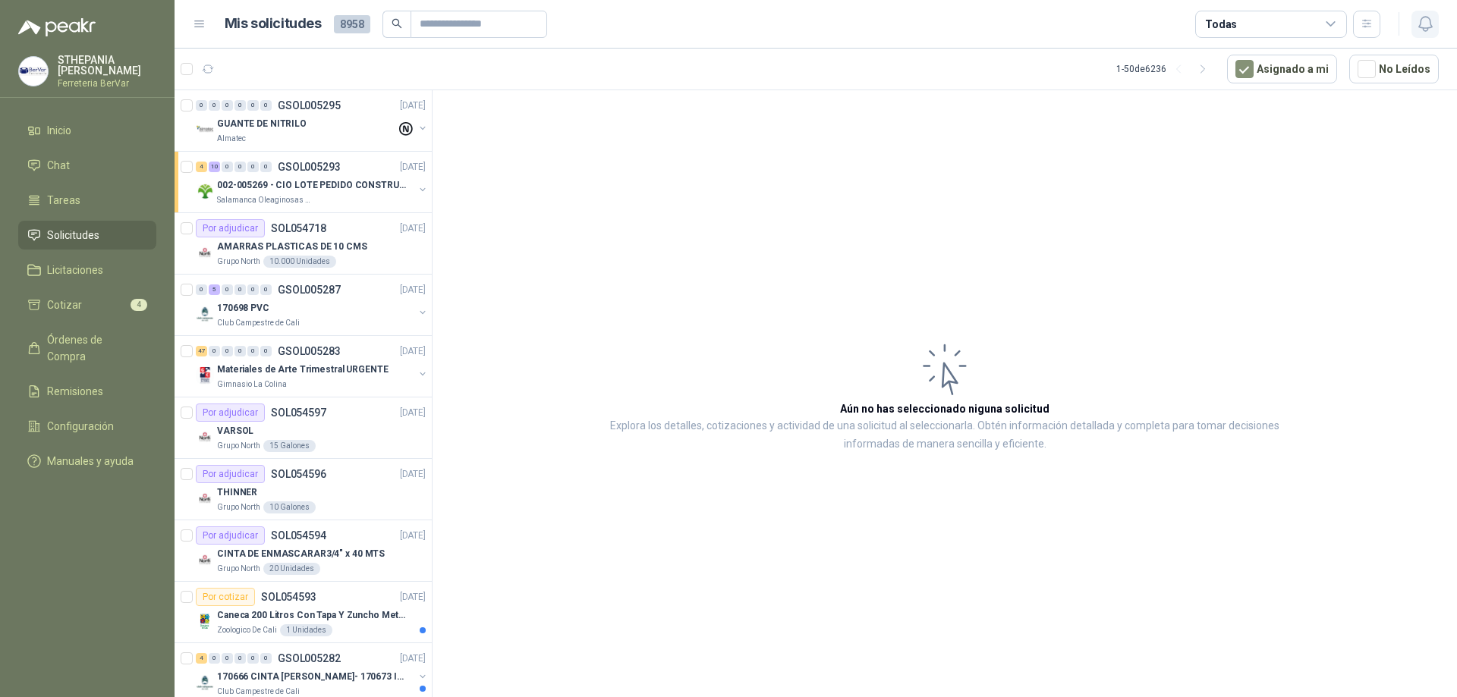
click at [1413, 27] on button "button" at bounding box center [1424, 24] width 27 height 27
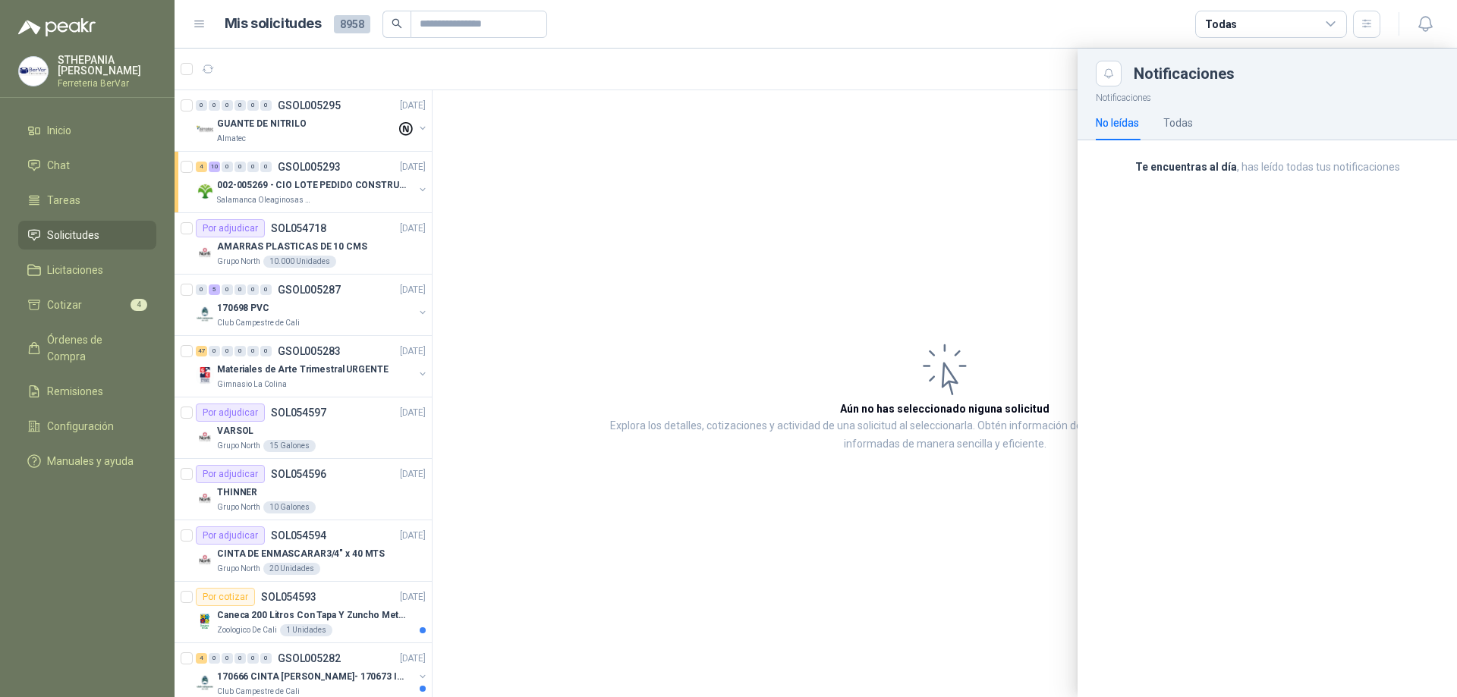
click at [1163, 116] on div "No leídas Todas" at bounding box center [1144, 122] width 97 height 35
click at [1171, 120] on div "Todas" at bounding box center [1178, 123] width 30 height 17
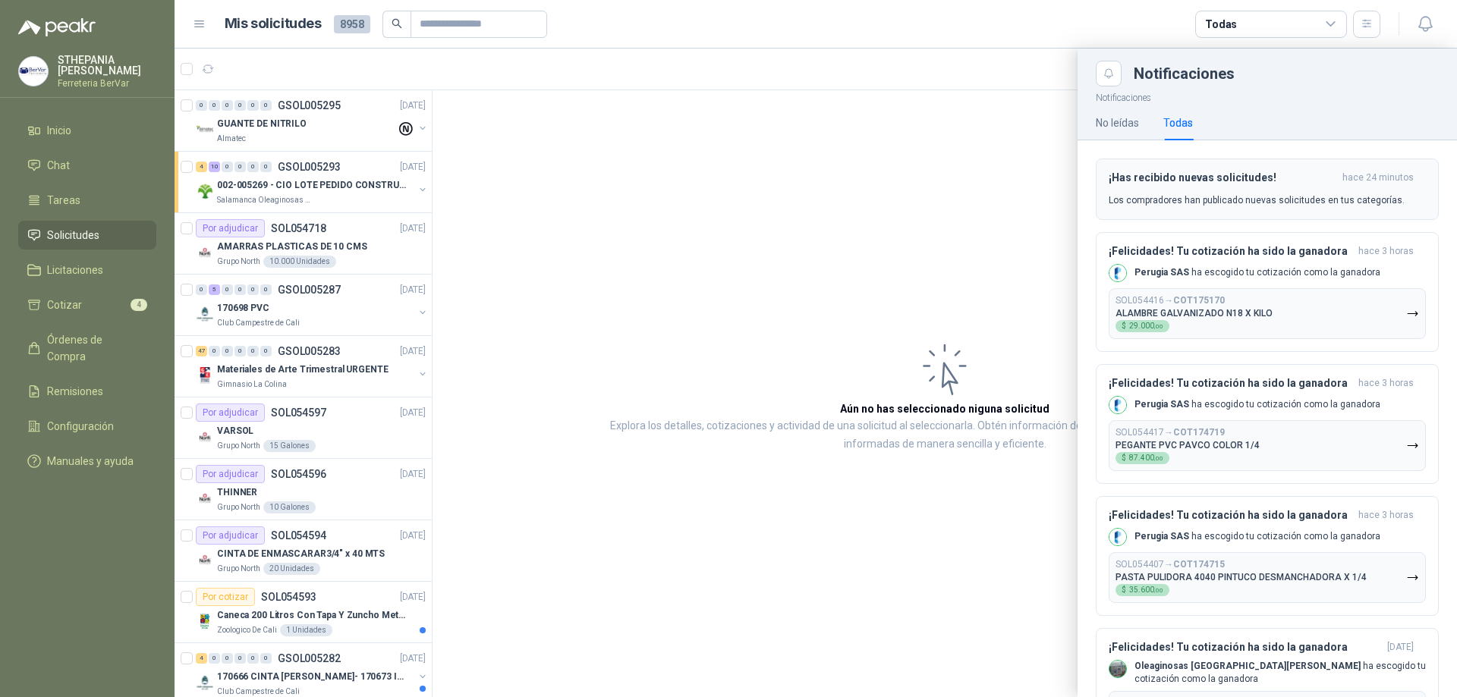
click at [1188, 200] on p "Los compradores han publicado nuevas solicitudes en tus categorías." at bounding box center [1256, 200] width 296 height 14
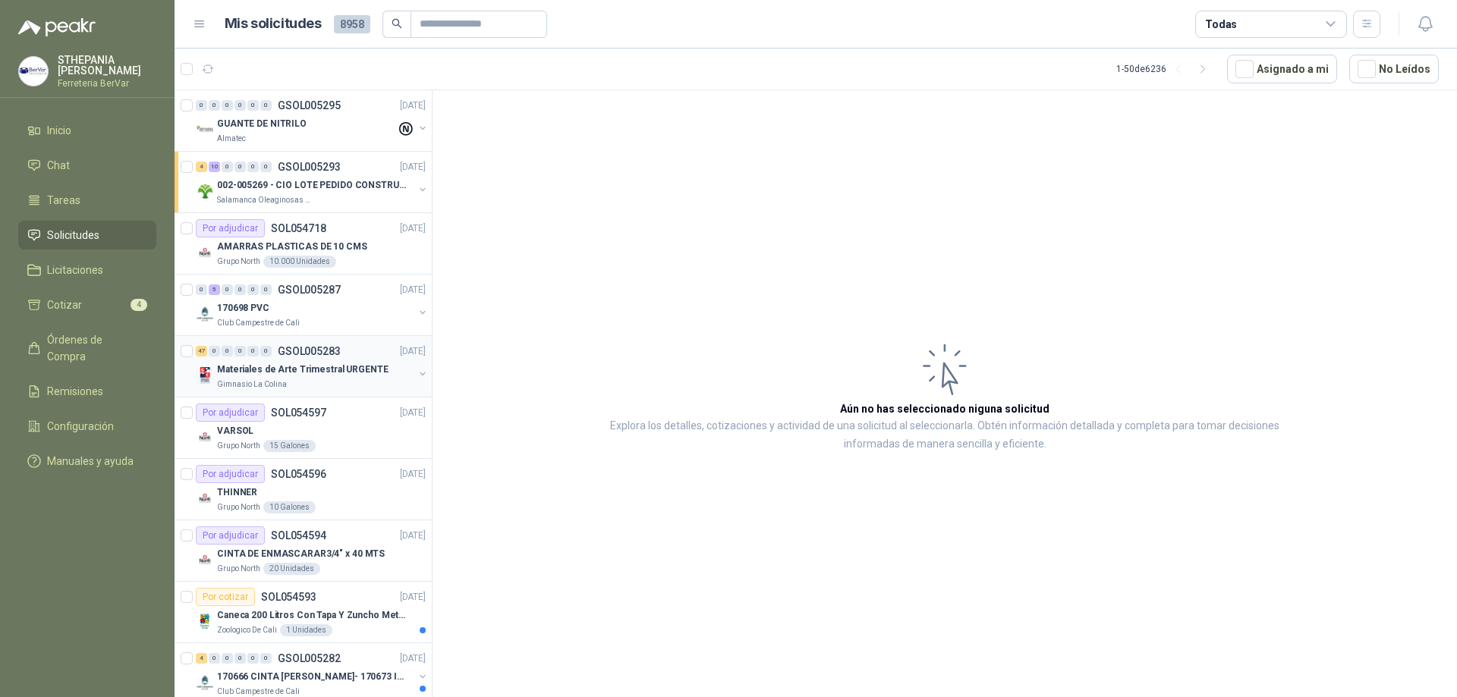
click at [395, 386] on div "Gimnasio La Colina" at bounding box center [315, 385] width 197 height 12
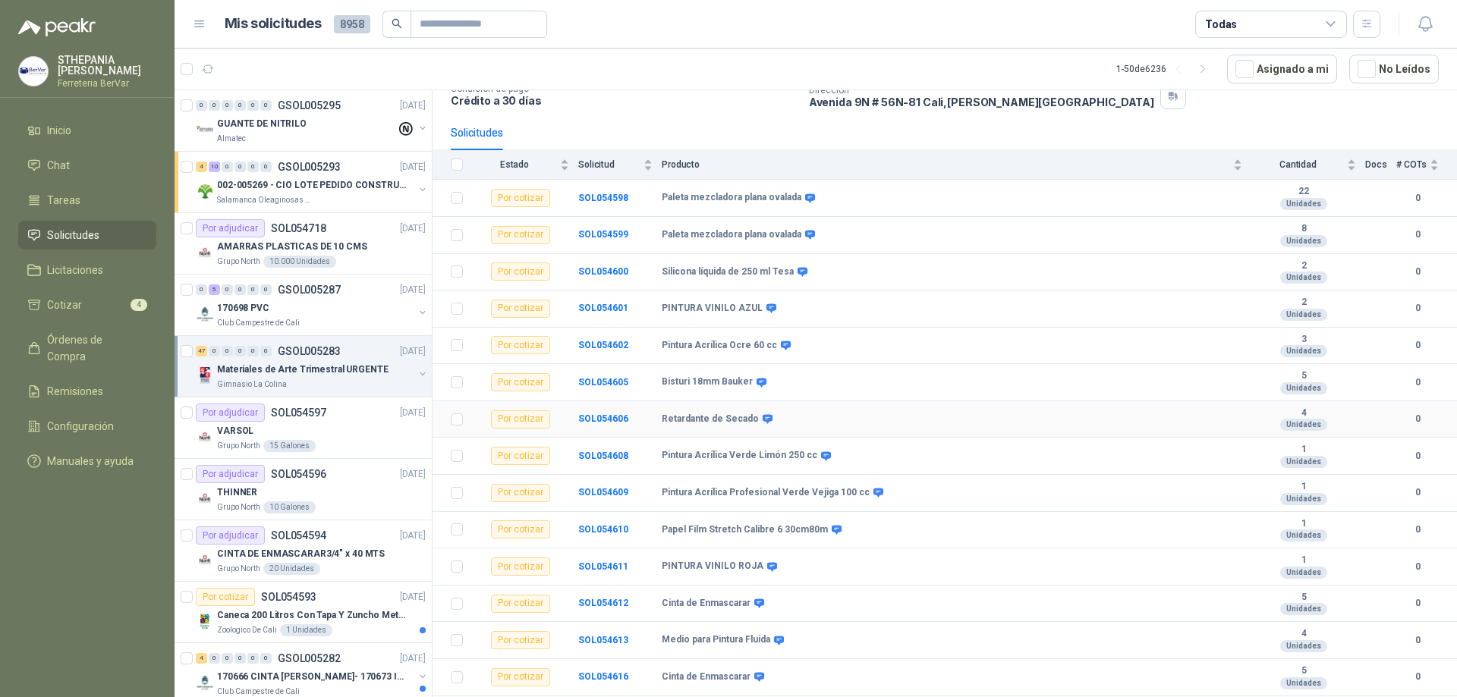
scroll to position [109, 0]
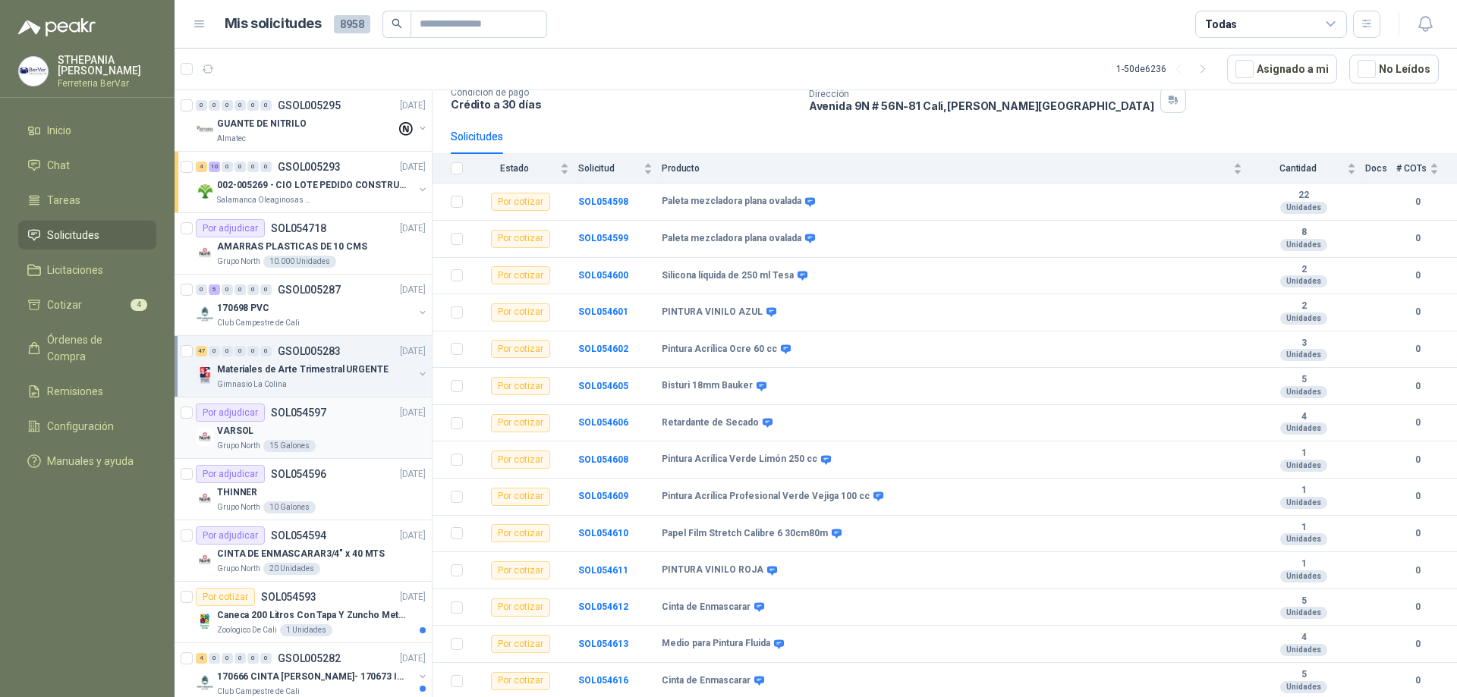
click at [338, 426] on div "VARSOL" at bounding box center [321, 431] width 209 height 18
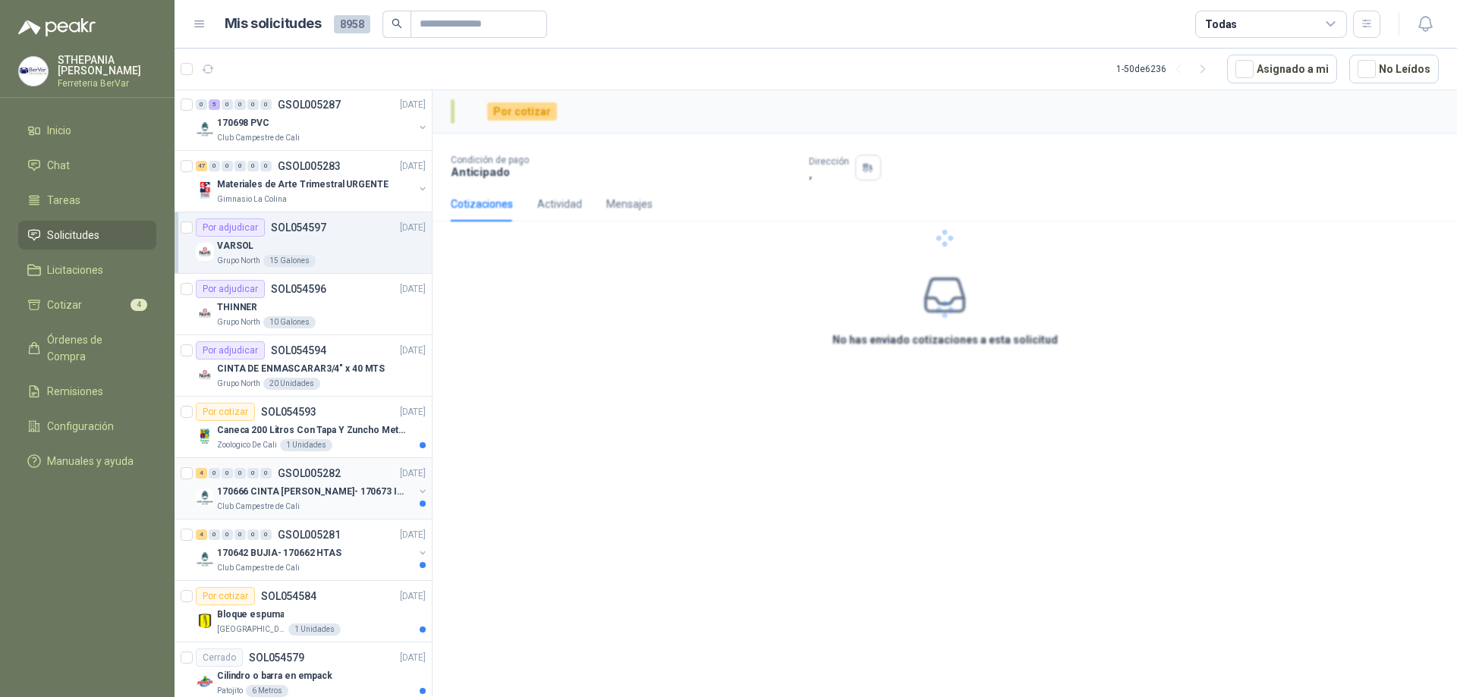
scroll to position [228, 0]
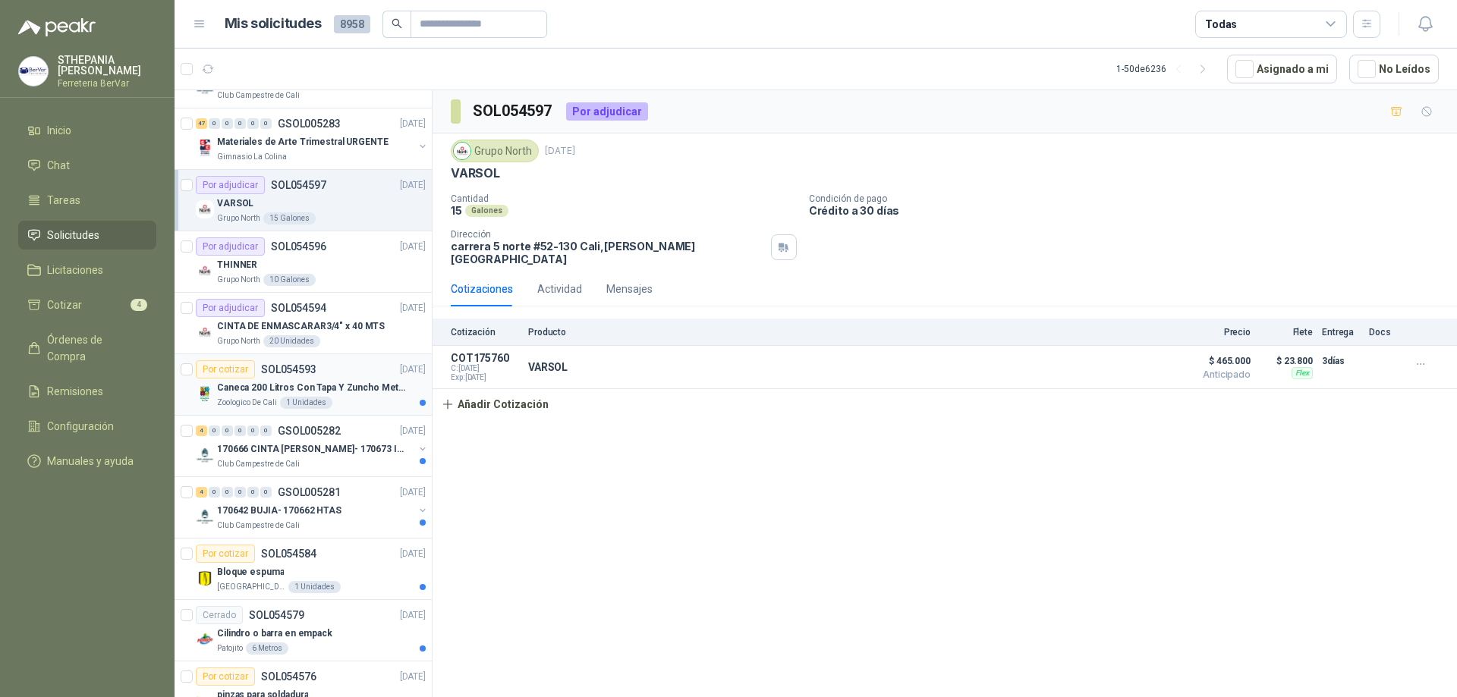
click at [363, 397] on div "Zoologico De Cali 1 Unidades" at bounding box center [321, 403] width 209 height 12
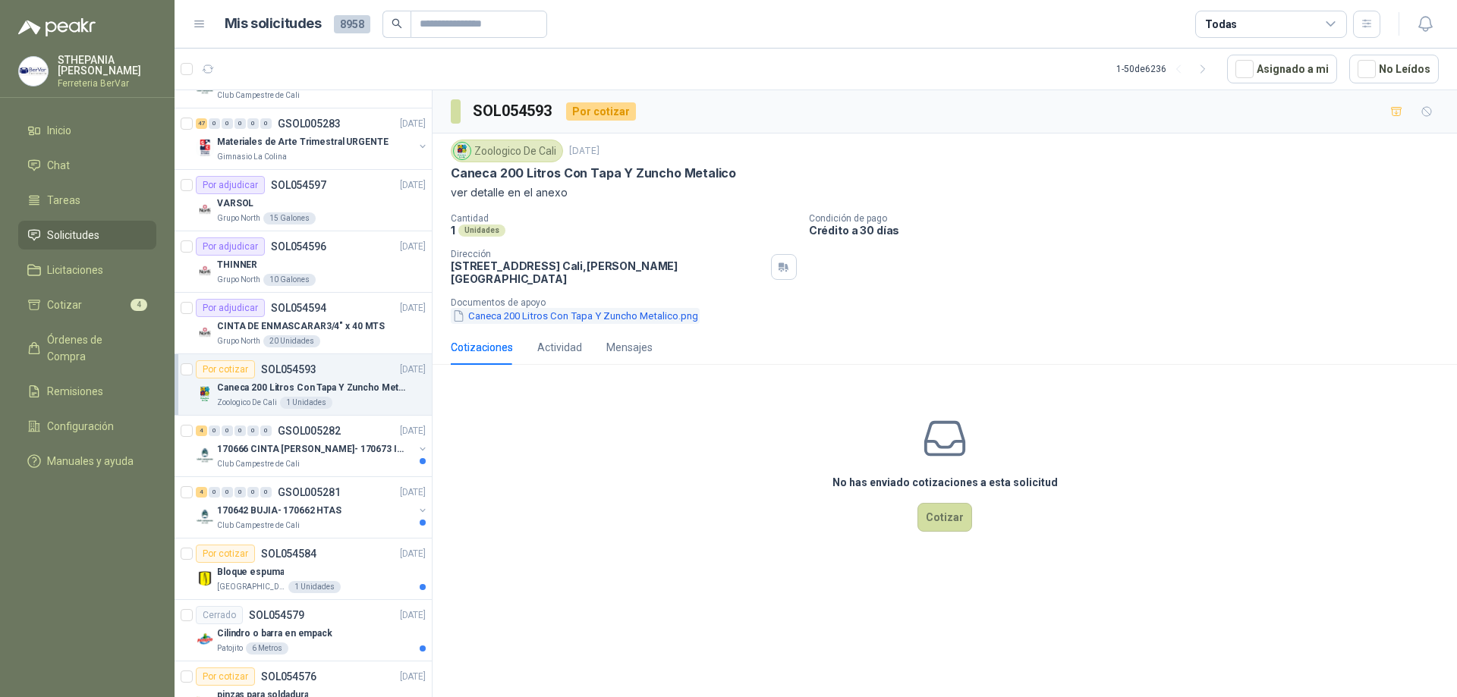
click at [508, 308] on button "Caneca 200 Litros Con Tapa Y Zuncho Metalico.png" at bounding box center [575, 316] width 249 height 16
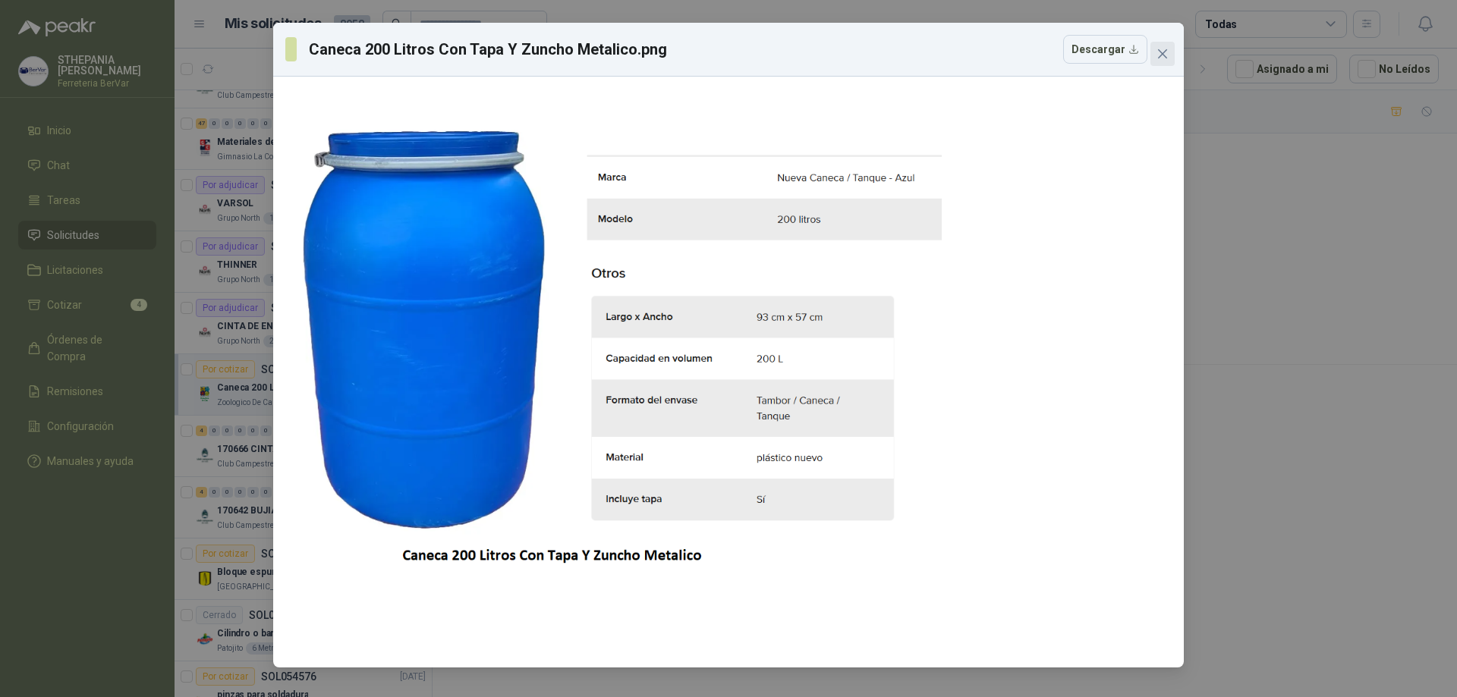
click at [1173, 56] on span "Close" at bounding box center [1162, 54] width 24 height 12
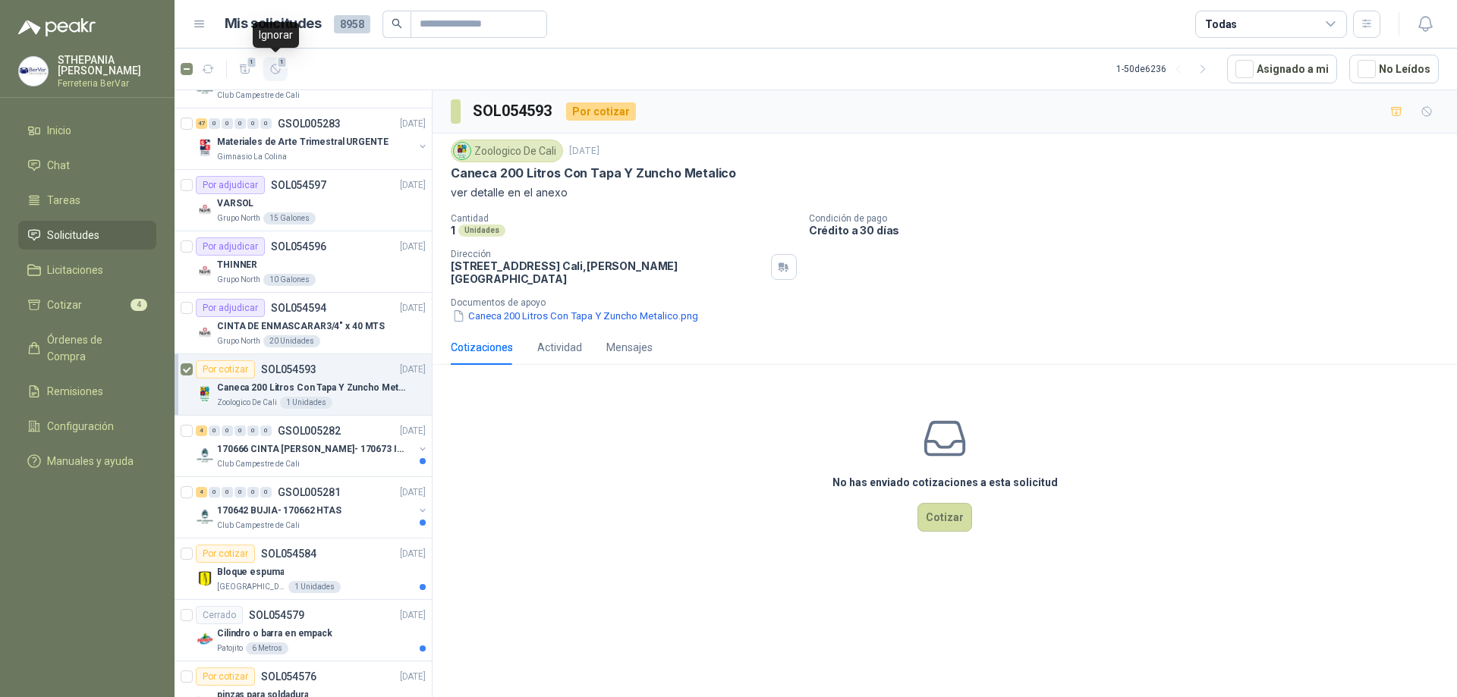
click at [280, 59] on span "1" at bounding box center [282, 62] width 11 height 12
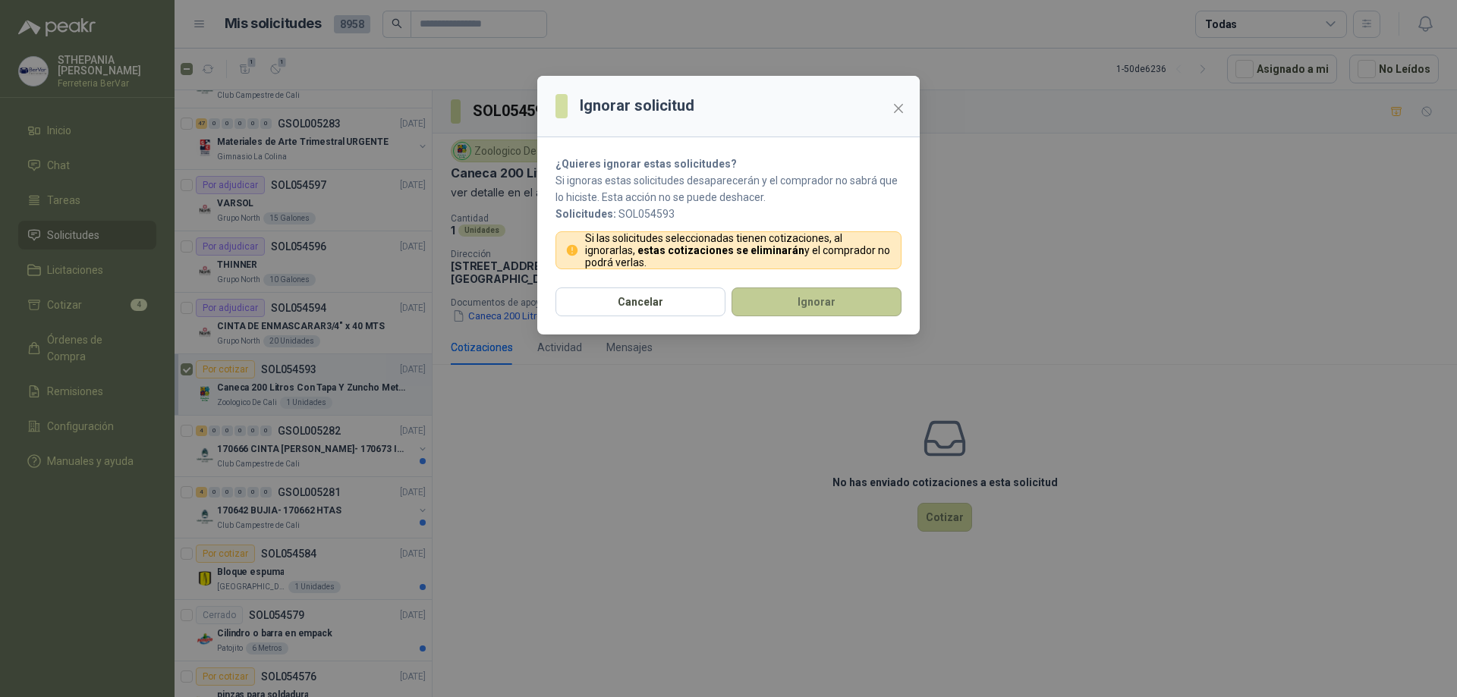
click at [741, 297] on button "Ignorar" at bounding box center [816, 302] width 170 height 29
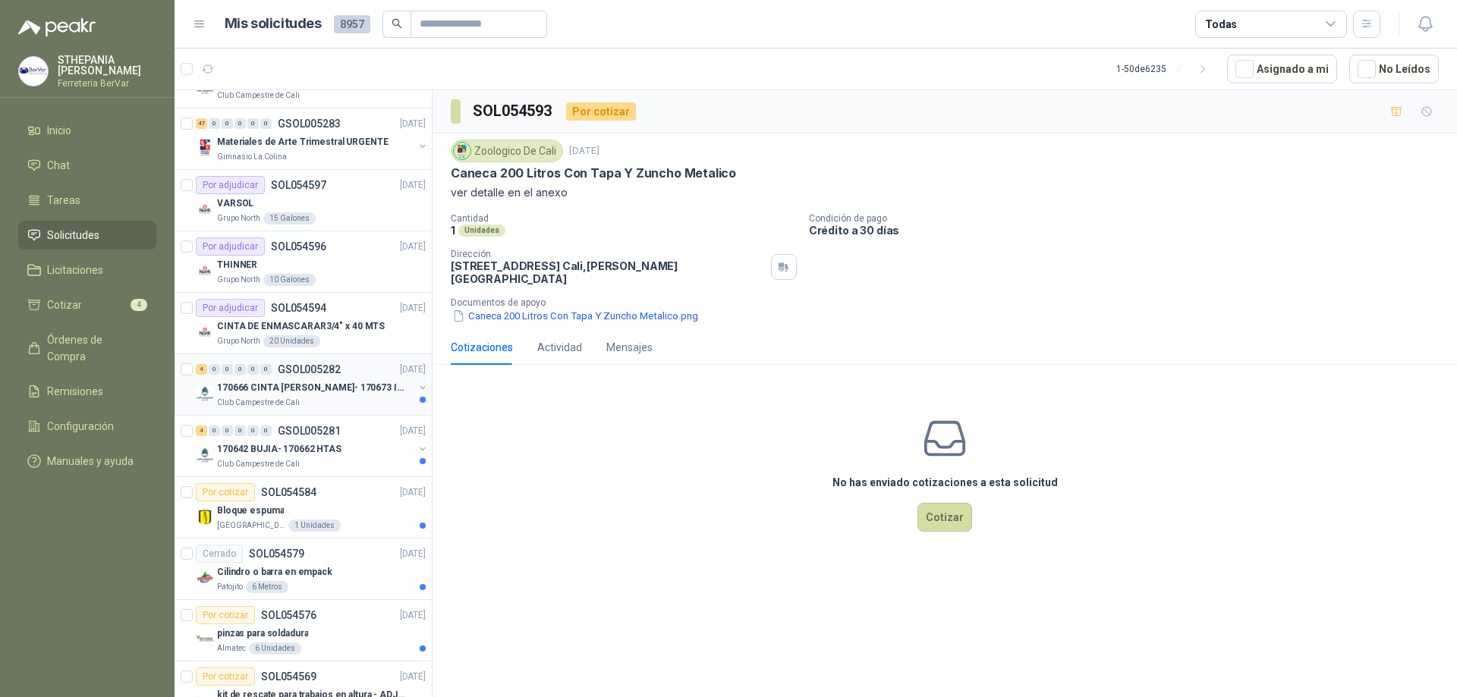
click at [358, 390] on p "170666 CINTA [PERSON_NAME]- 170673 IMPERMEABILI" at bounding box center [311, 388] width 189 height 14
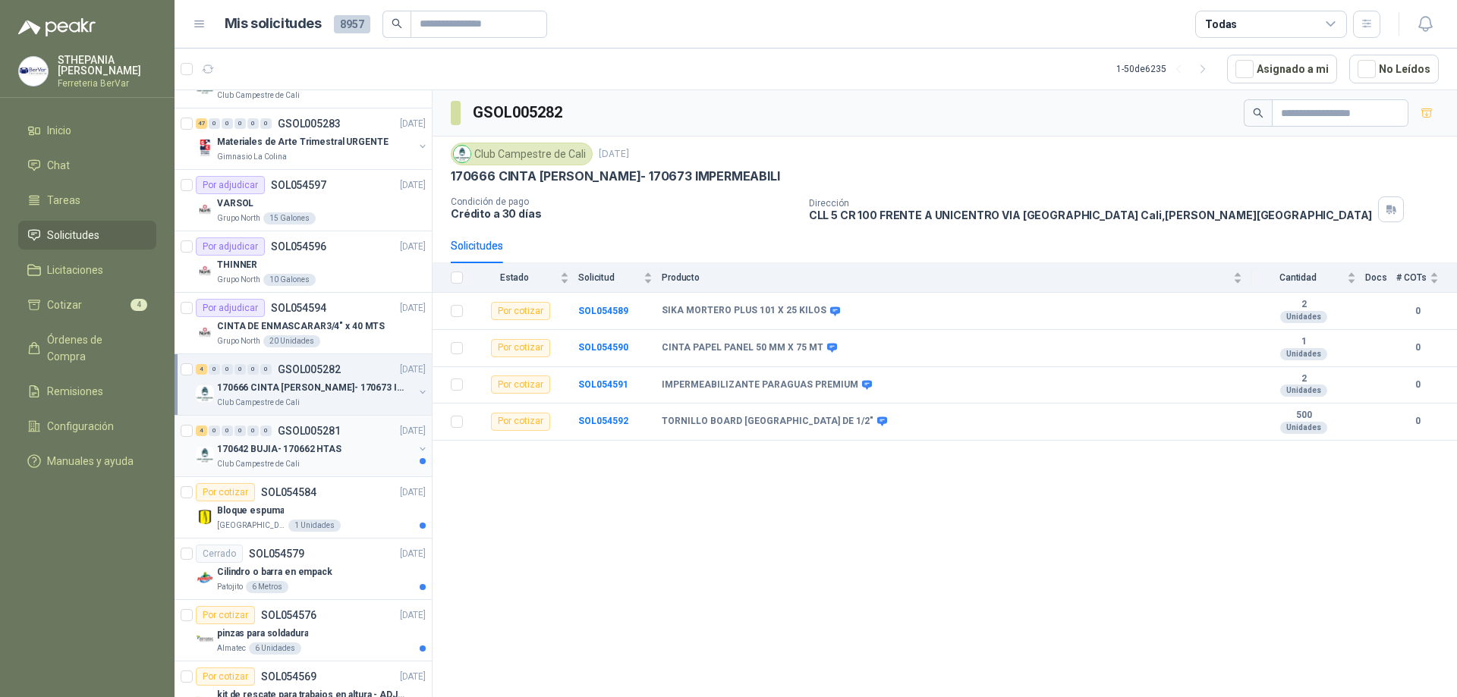
click at [347, 440] on div "170642 BUJIA- 170662 HTAS" at bounding box center [315, 449] width 197 height 18
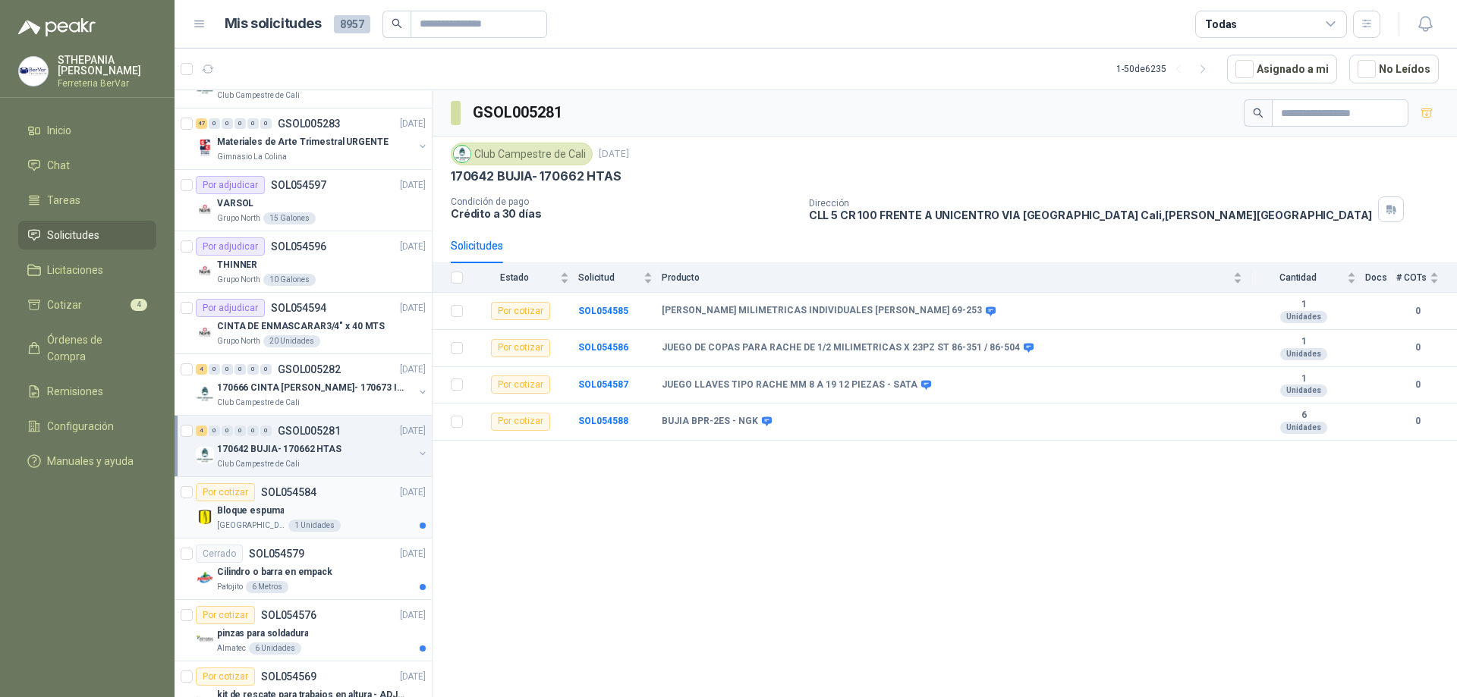
click at [395, 505] on div "Bloque espuma" at bounding box center [321, 511] width 209 height 18
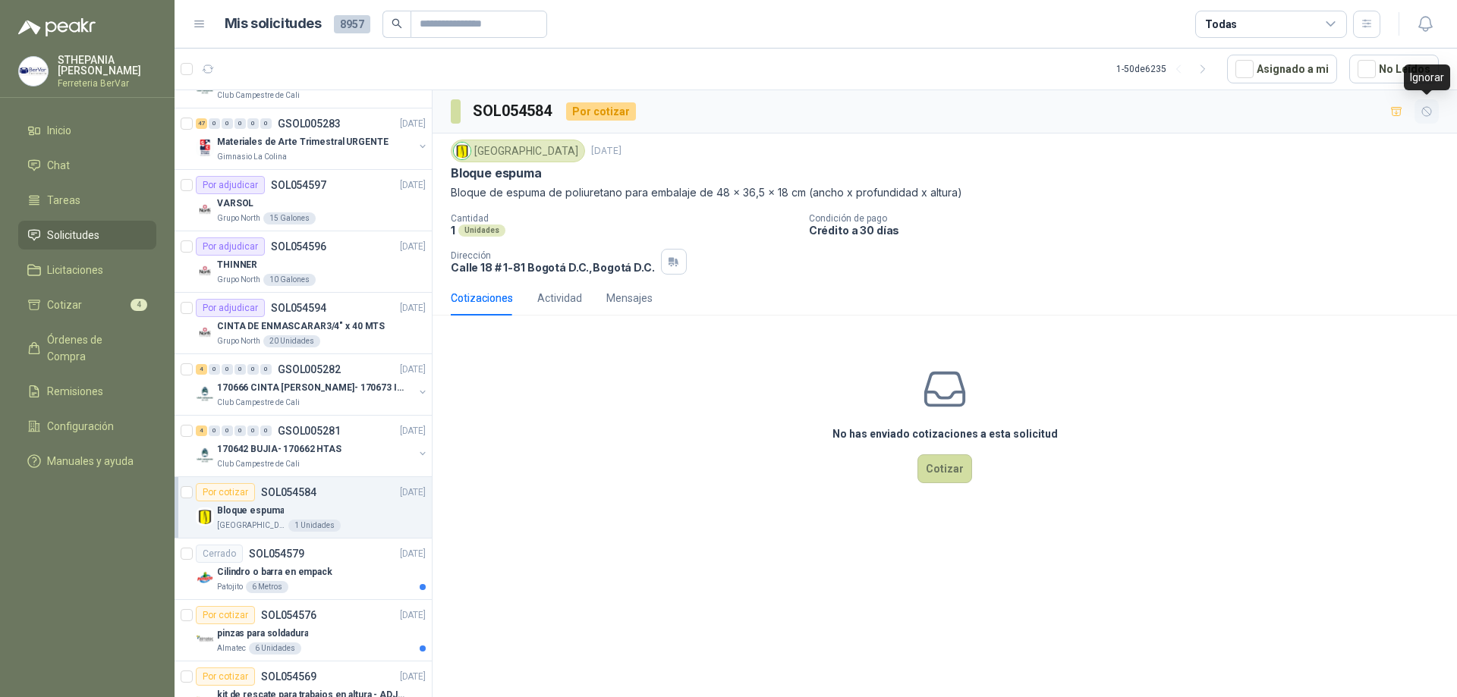
click at [1418, 113] on button "button" at bounding box center [1426, 111] width 24 height 24
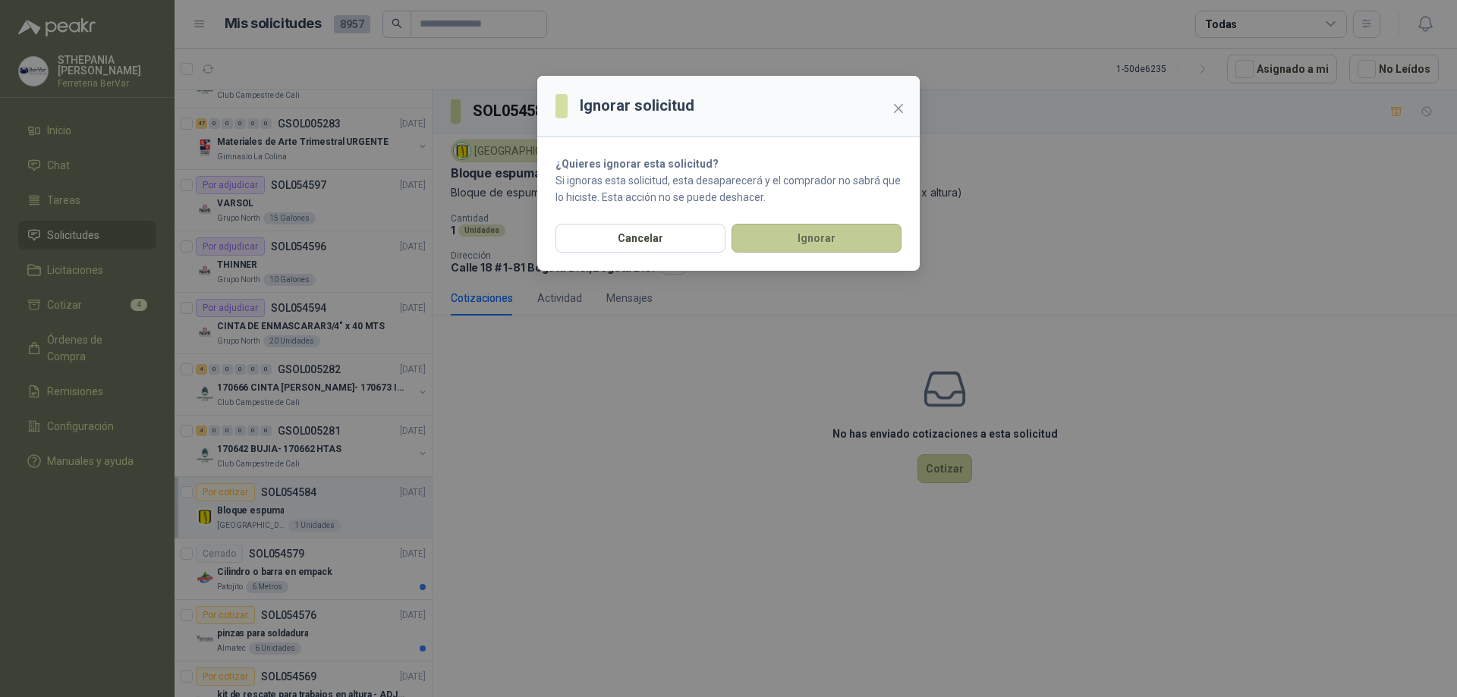
click at [831, 234] on button "Ignorar" at bounding box center [816, 238] width 170 height 29
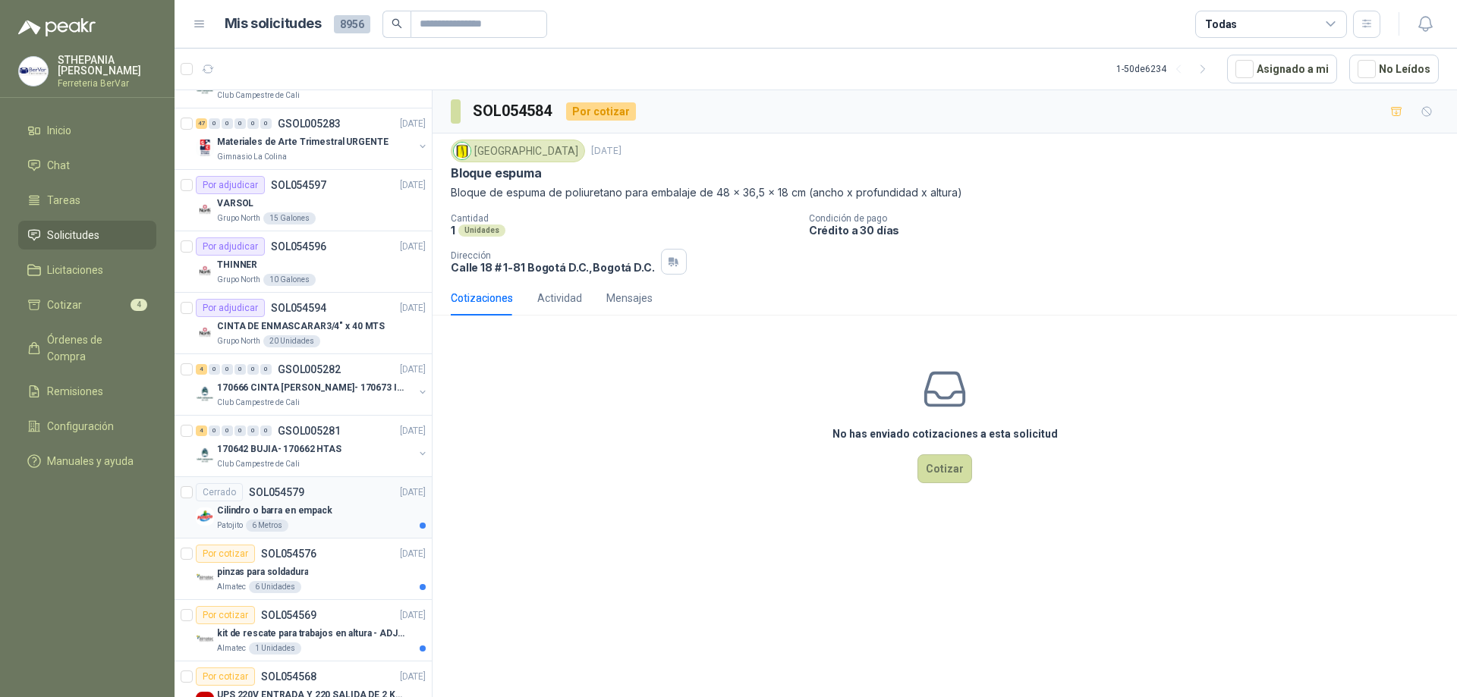
click at [381, 529] on div "Patojito 6 Metros" at bounding box center [321, 526] width 209 height 12
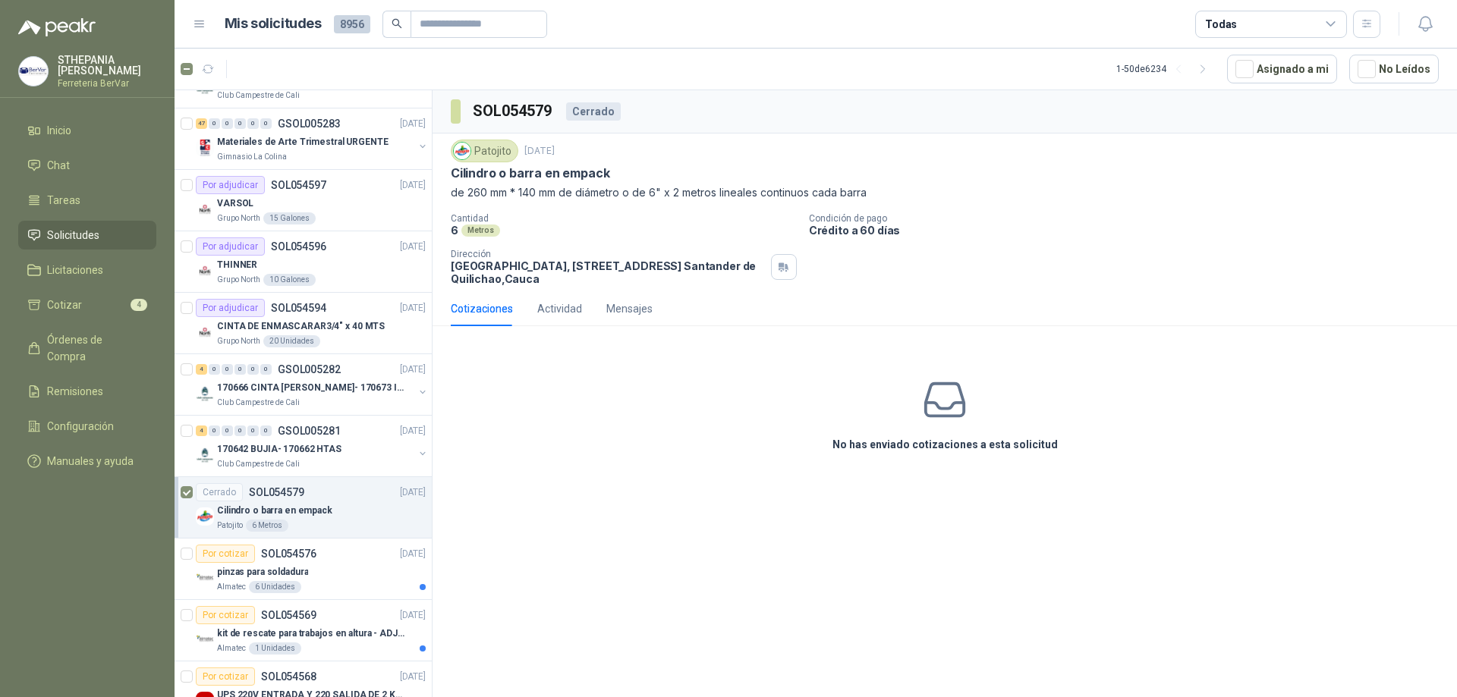
click at [449, 431] on div "No has enviado cotizaciones a esta solicitud" at bounding box center [944, 414] width 1024 height 153
click at [329, 548] on div "Por cotizar SOL054576 02/09/25" at bounding box center [311, 554] width 230 height 18
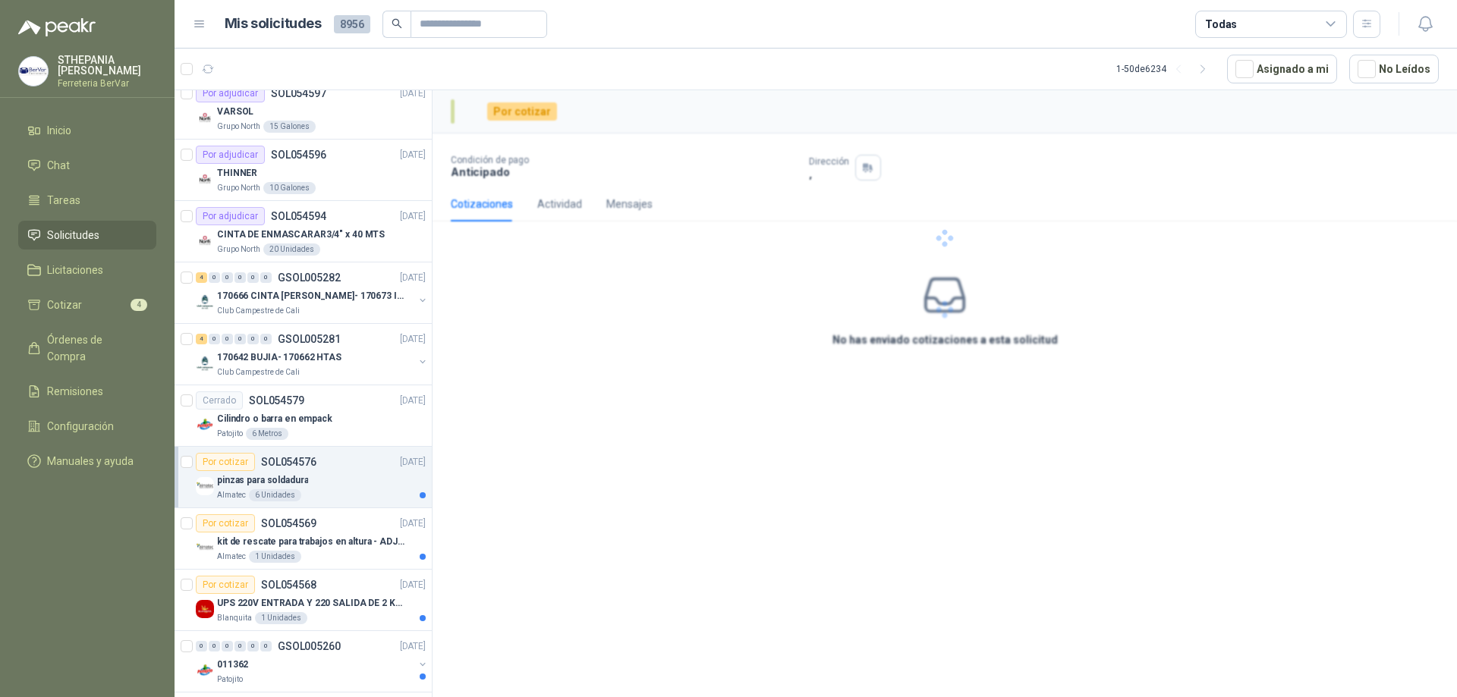
scroll to position [531, 0]
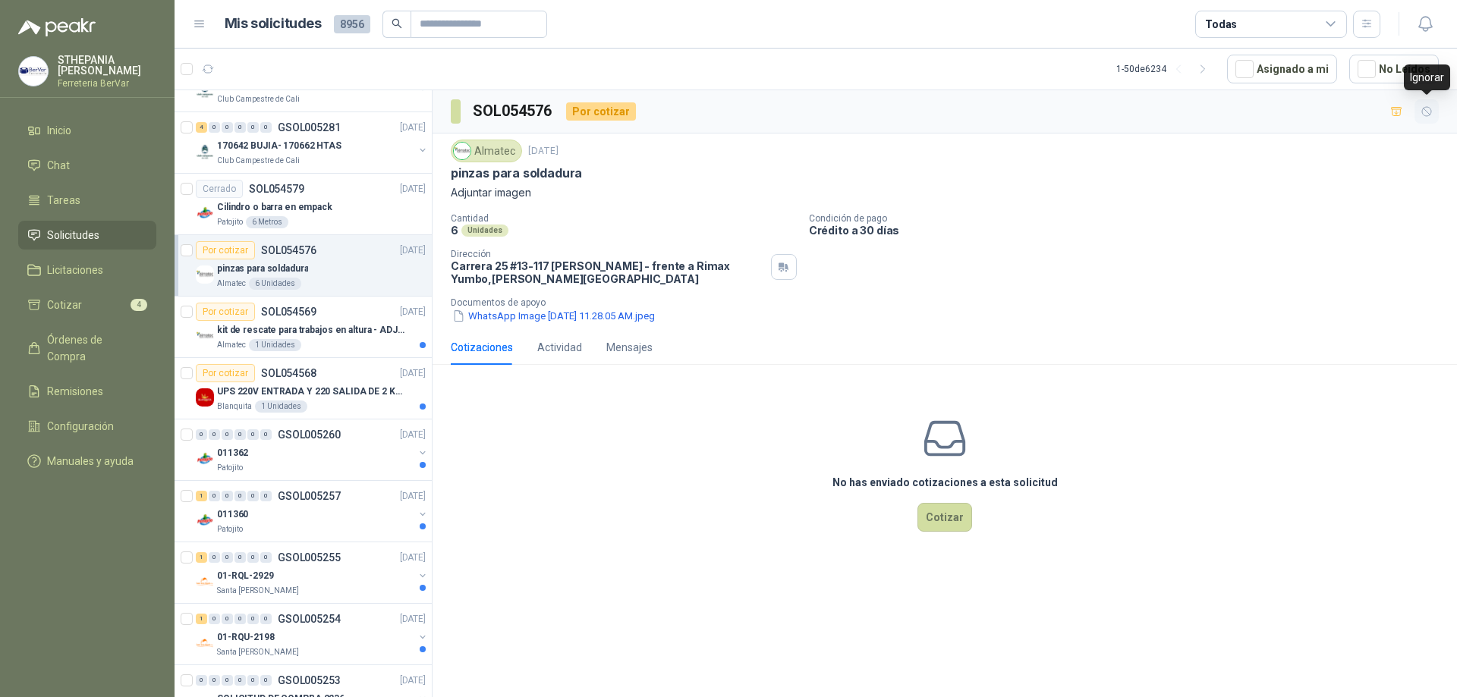
click at [1427, 112] on icon "button" at bounding box center [1426, 111] width 9 height 9
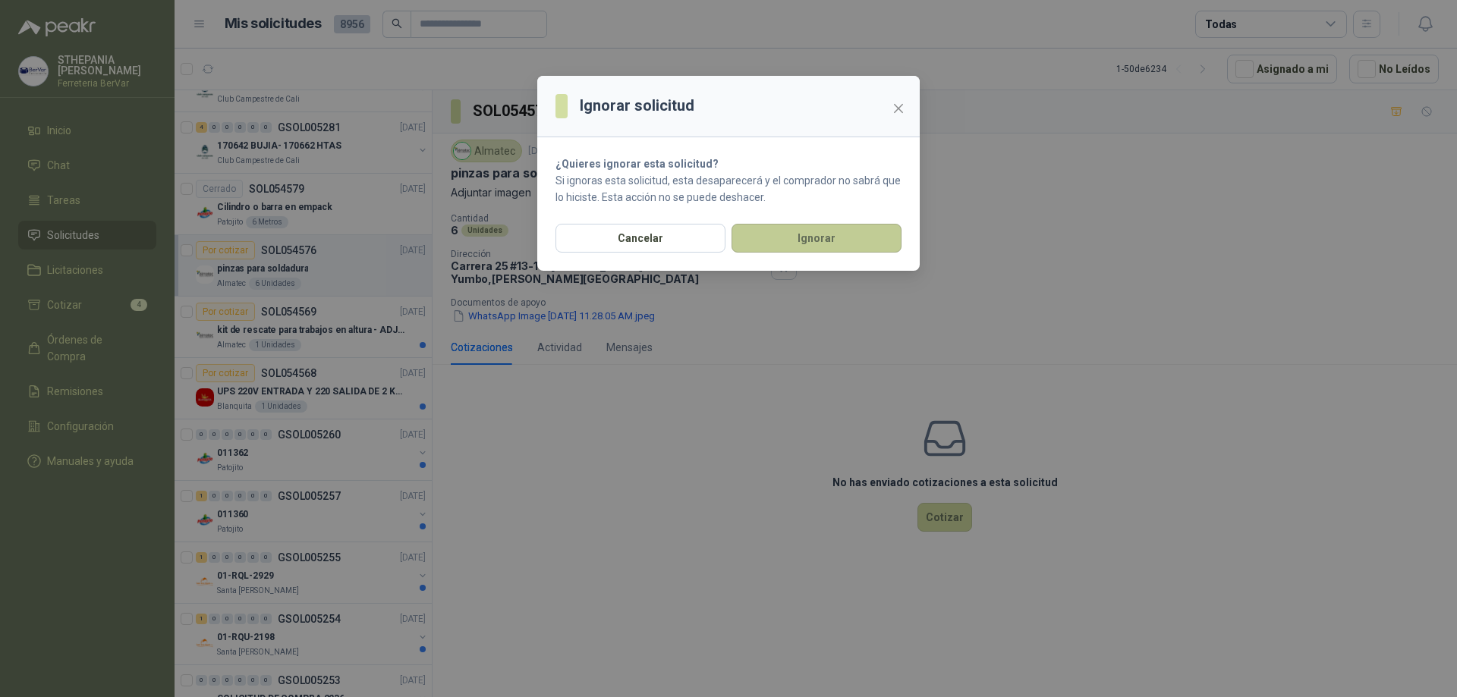
click at [875, 244] on button "Ignorar" at bounding box center [816, 238] width 170 height 29
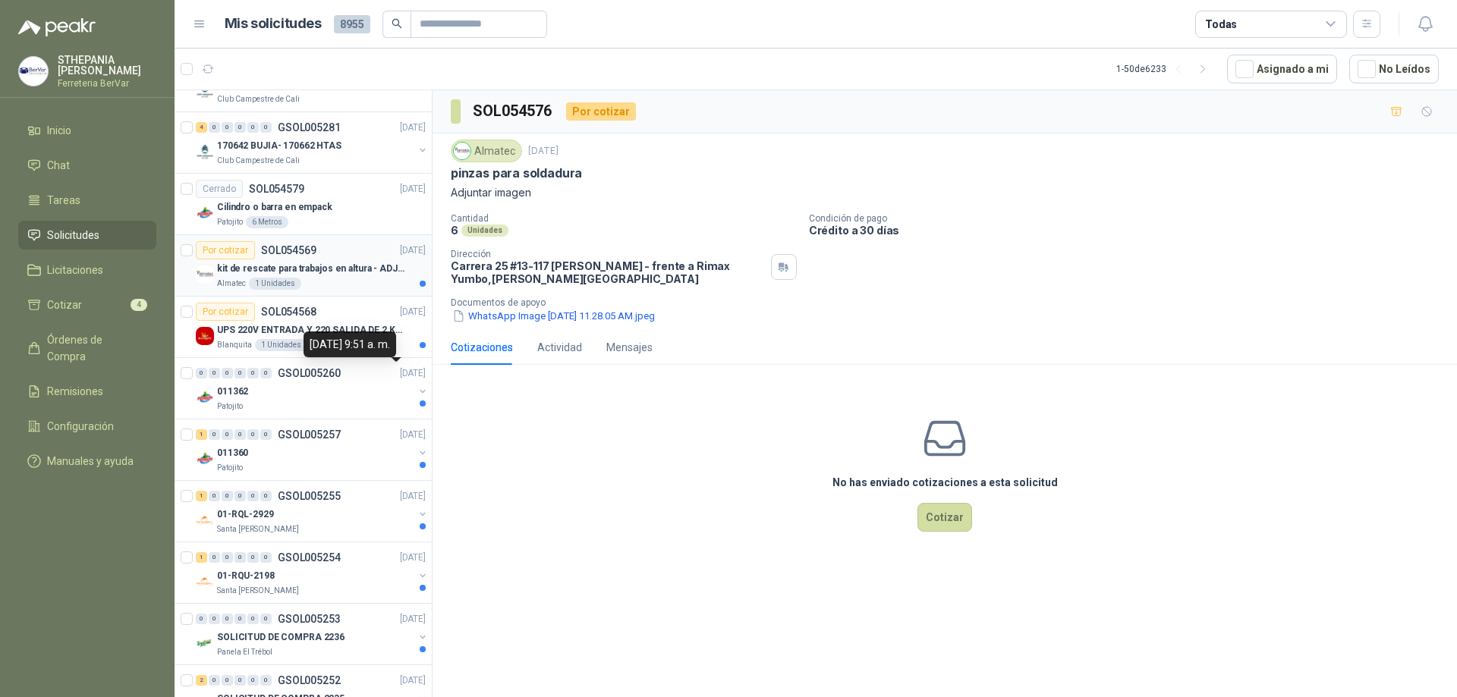
click at [369, 275] on p "kit de rescate para trabajos en altura - ADJUNTAR FICHA TECNICA" at bounding box center [311, 269] width 189 height 14
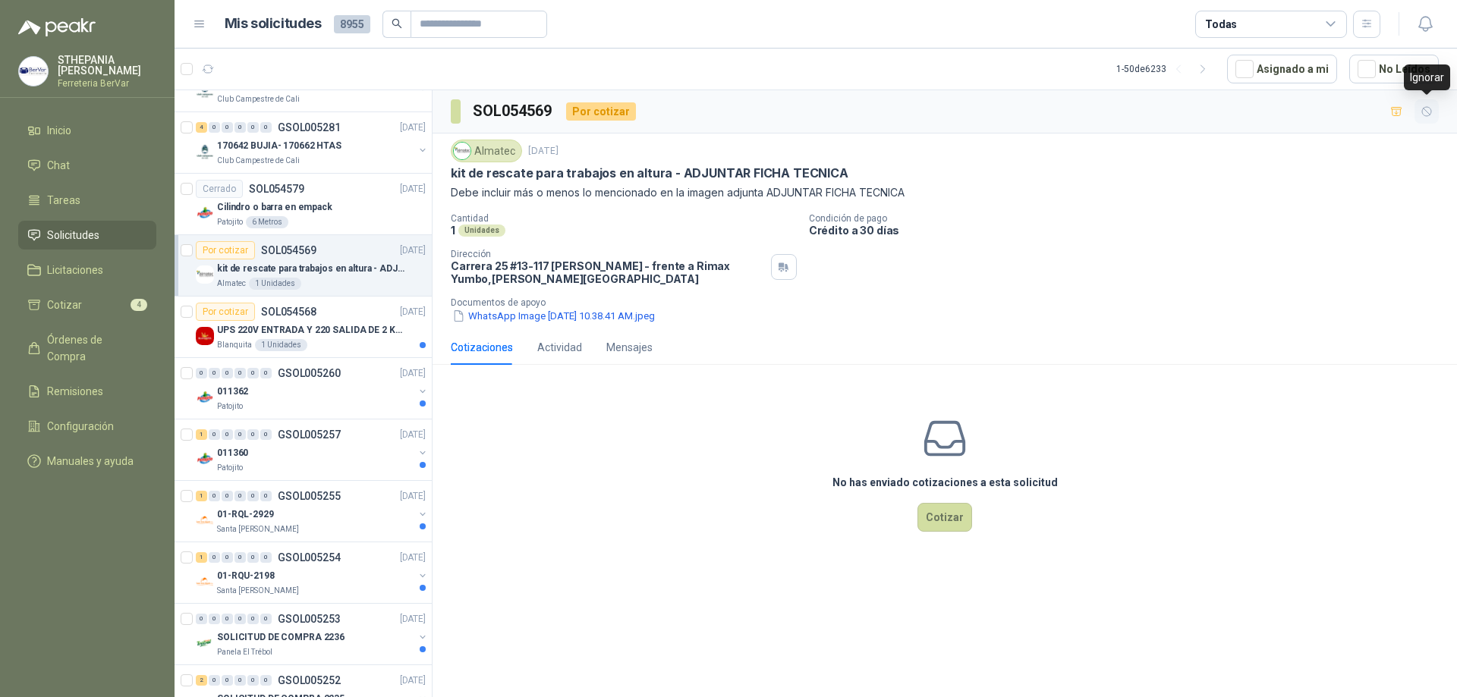
click at [1429, 115] on icon "button" at bounding box center [1426, 111] width 13 height 13
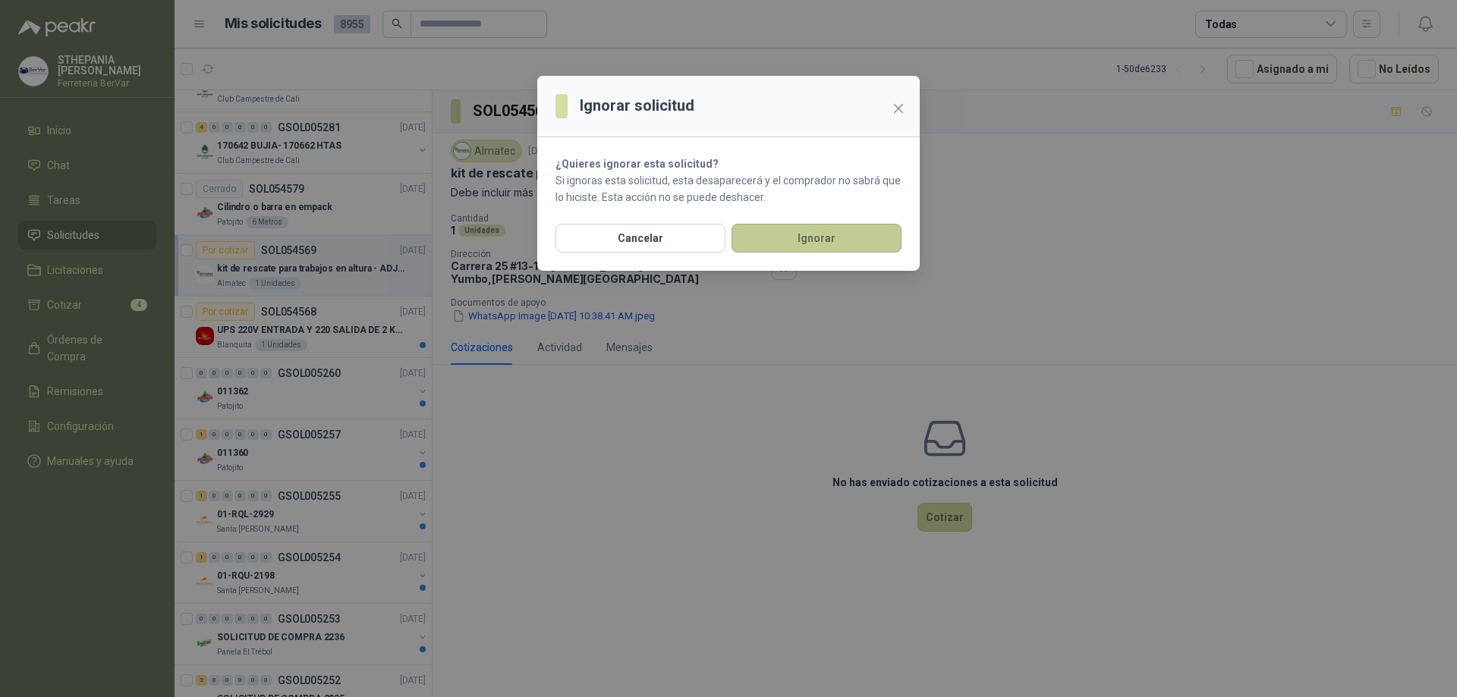
click at [781, 237] on button "Ignorar" at bounding box center [816, 238] width 170 height 29
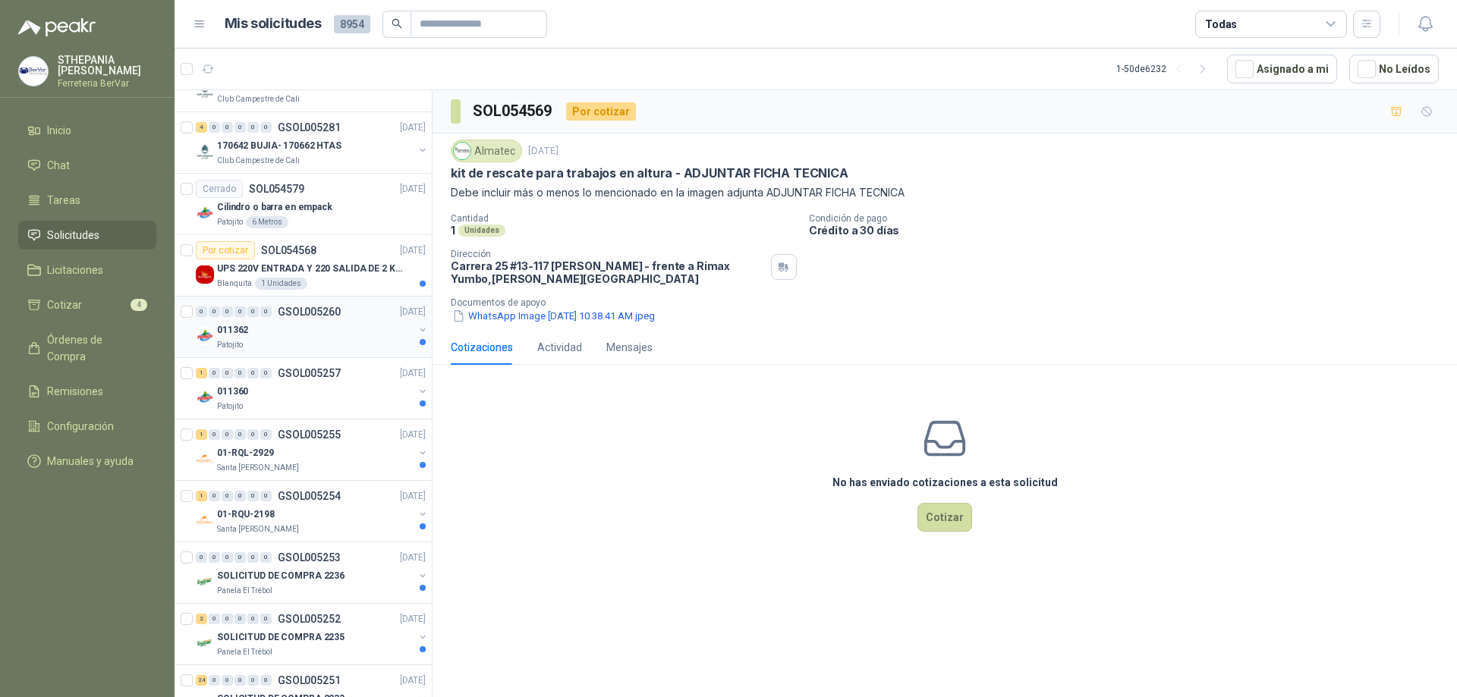
click at [289, 351] on div "Patojito" at bounding box center [315, 345] width 197 height 12
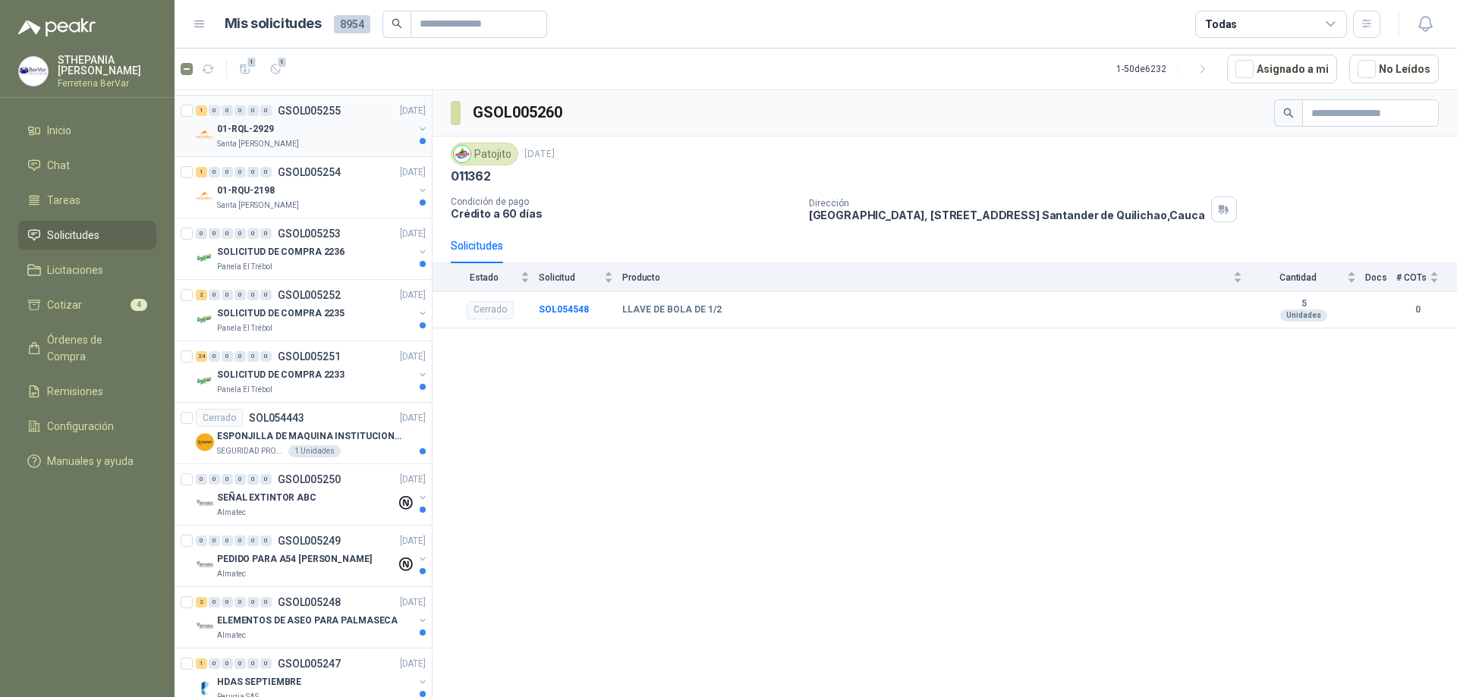
scroll to position [910, 0]
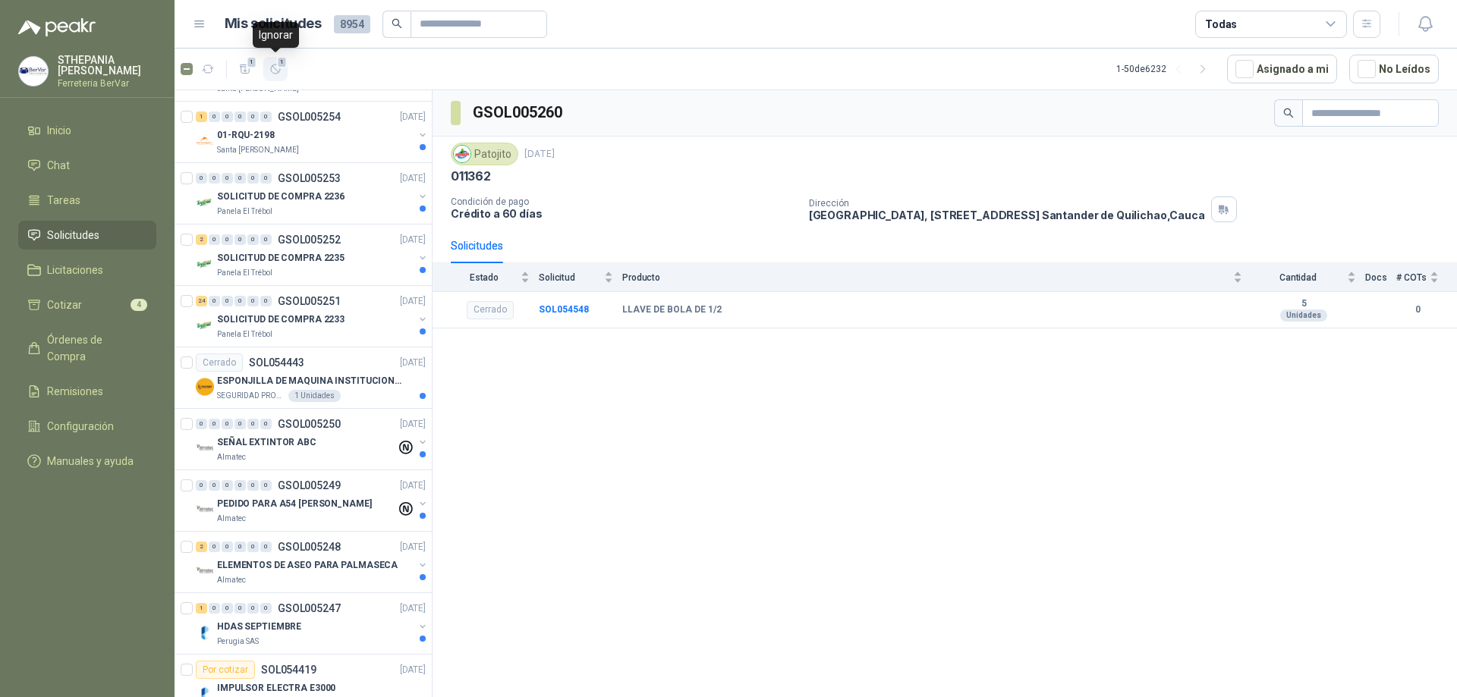
click at [274, 68] on icon "button" at bounding box center [275, 69] width 13 height 13
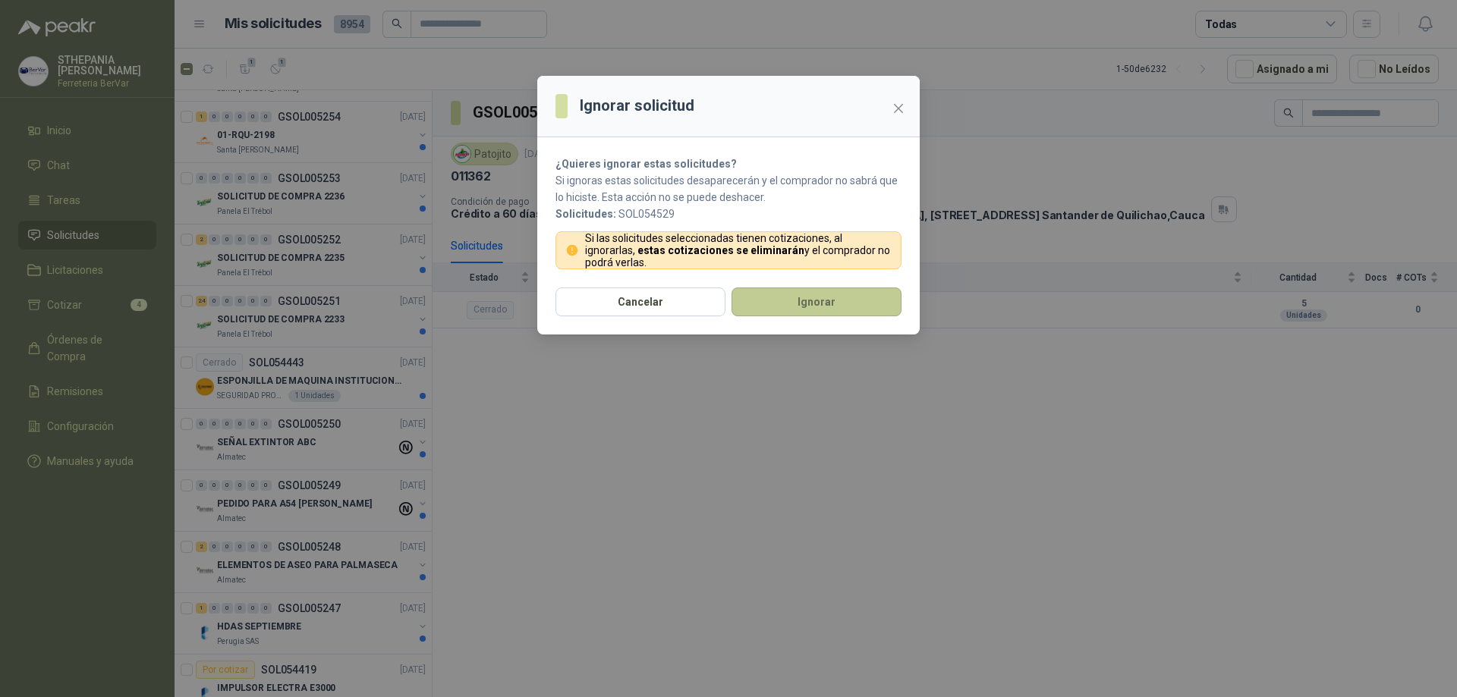
click at [882, 294] on button "Ignorar" at bounding box center [816, 302] width 170 height 29
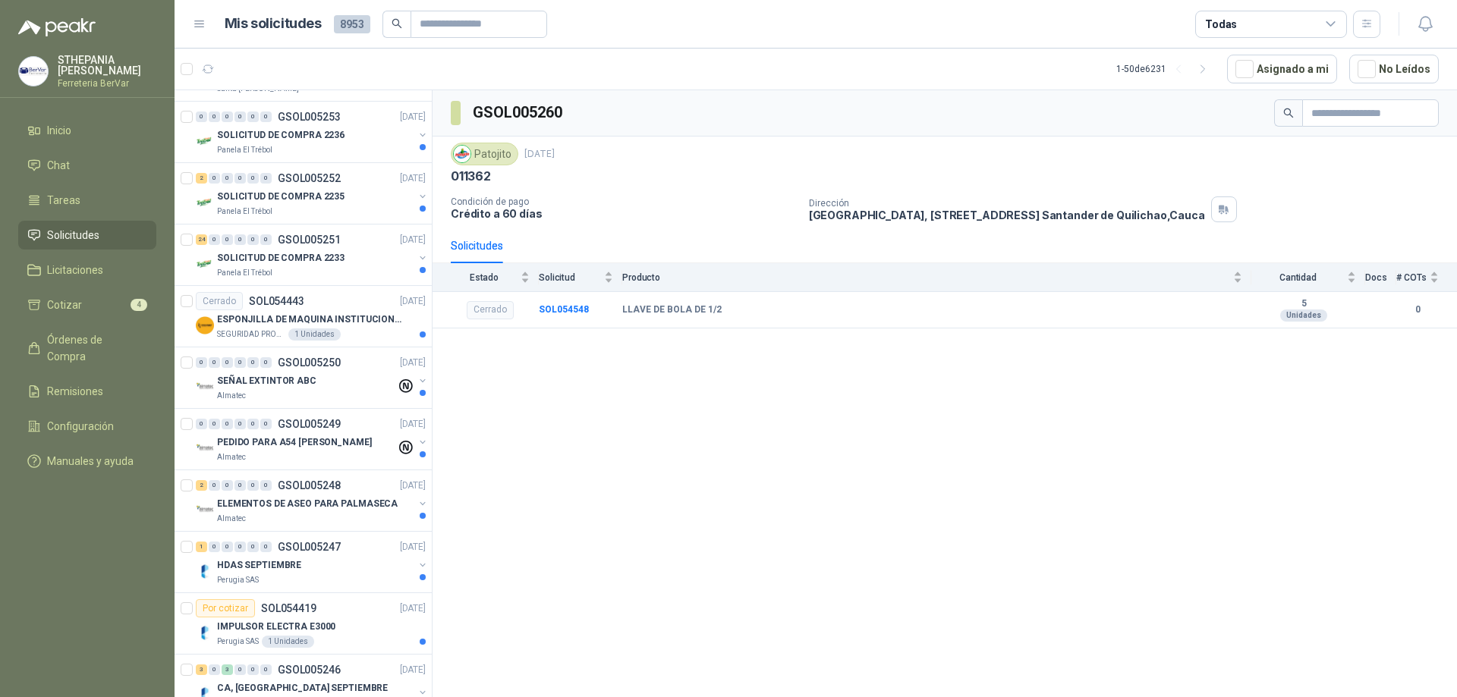
scroll to position [849, 0]
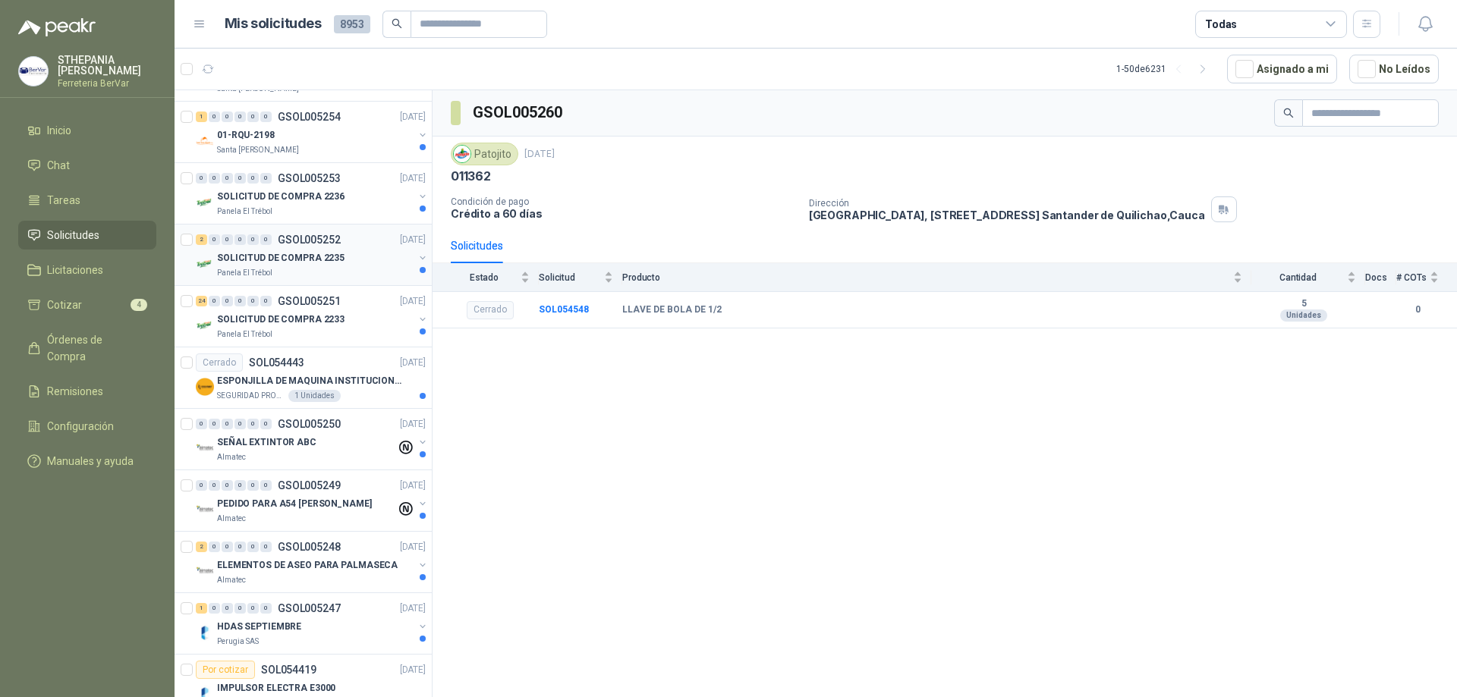
click at [263, 270] on p "Panela El Trébol" at bounding box center [244, 273] width 55 height 12
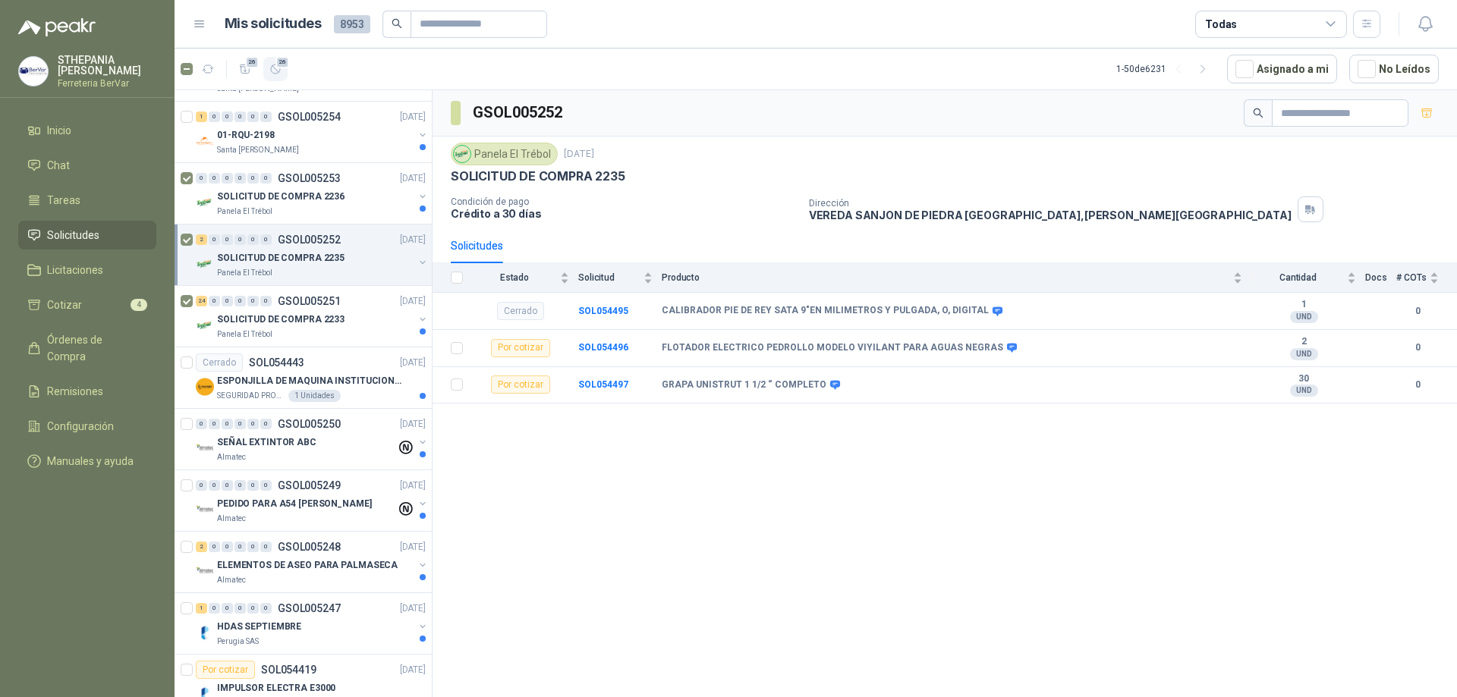
click at [285, 66] on span "26" at bounding box center [282, 62] width 14 height 12
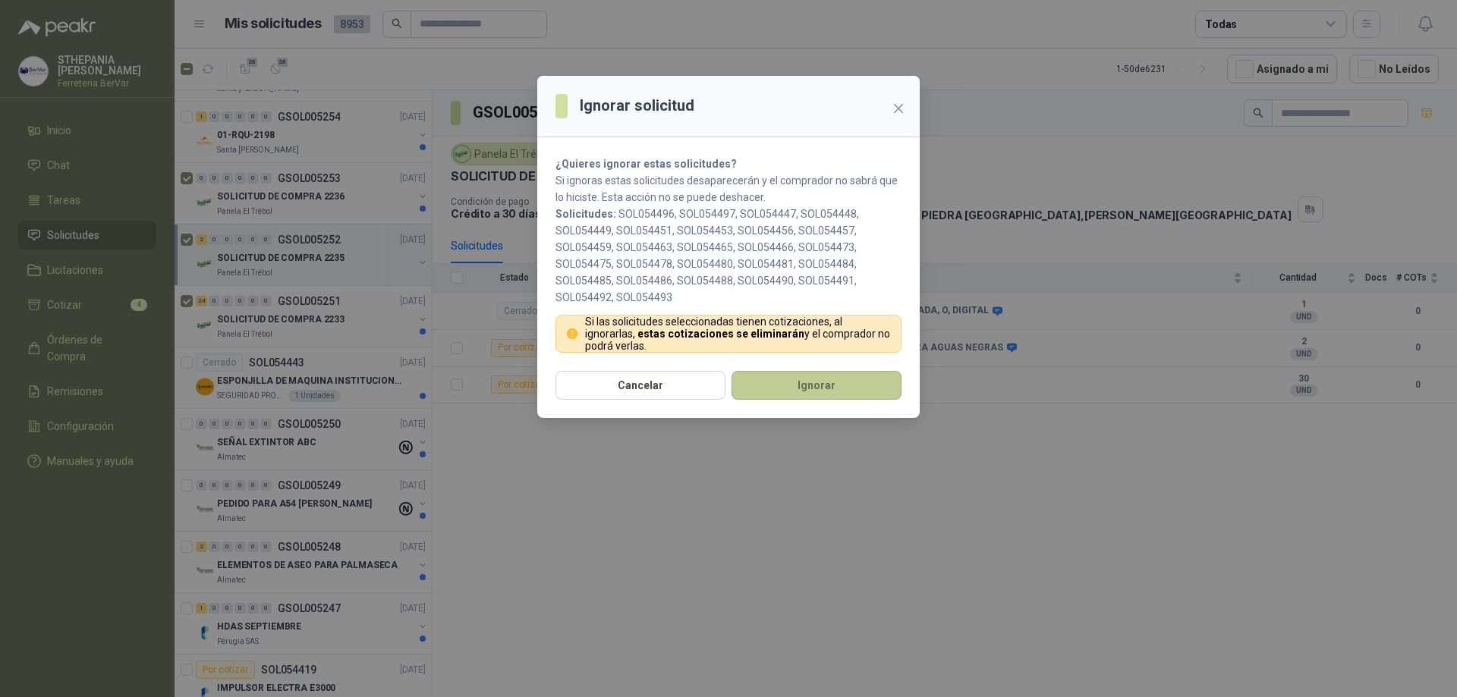
click at [788, 391] on button "Ignorar" at bounding box center [816, 385] width 170 height 29
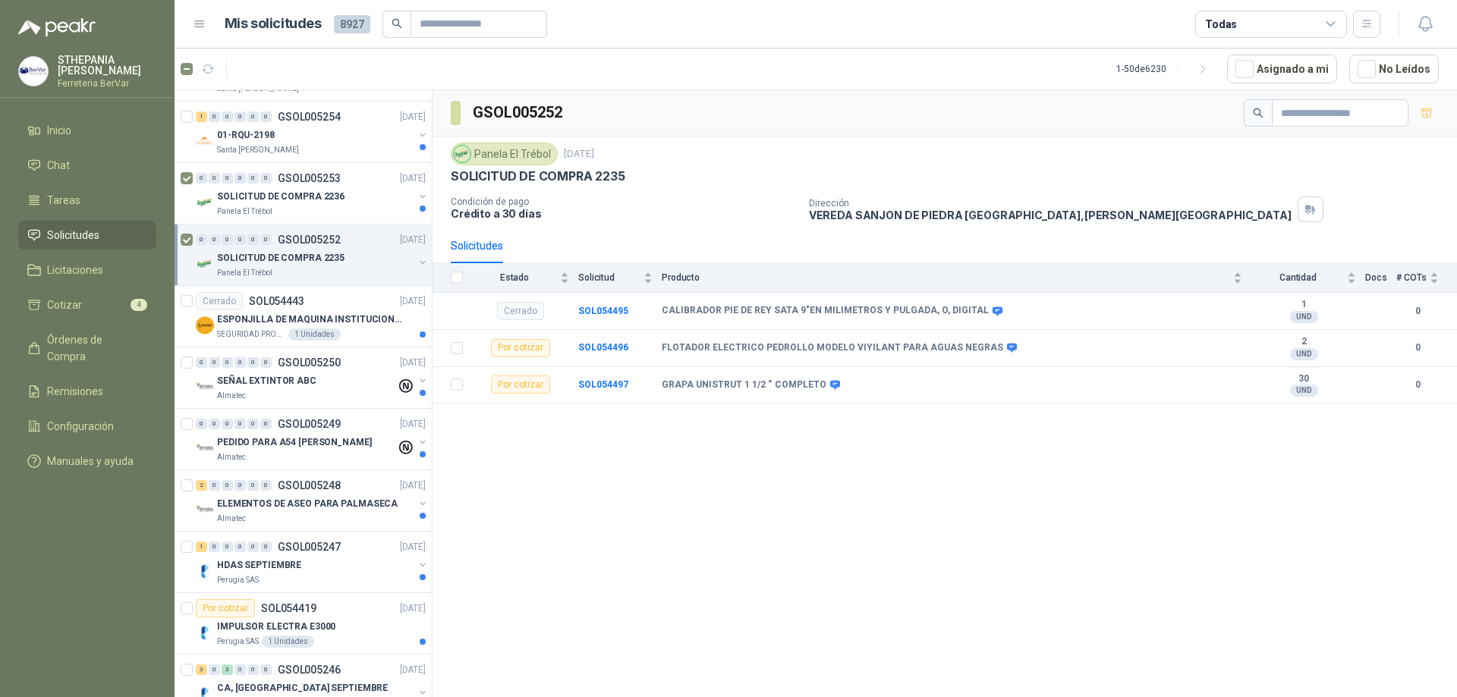
drag, startPoint x: 772, startPoint y: 527, endPoint x: 473, endPoint y: 452, distance: 307.5
click at [721, 533] on div "GSOL005252 Panela El Trébol 2 sept, 2025 SOLICITUD DE COMPRA 2235 Condición de …" at bounding box center [944, 396] width 1024 height 612
click at [181, 181] on div "0 0 0 0 0 0 GSOL005253 02/09/25 SOLICITUD DE COMPRA 2236 Panela El Trébol" at bounding box center [303, 193] width 257 height 61
click at [189, 233] on div at bounding box center [188, 255] width 15 height 49
click at [189, 249] on div at bounding box center [188, 255] width 15 height 49
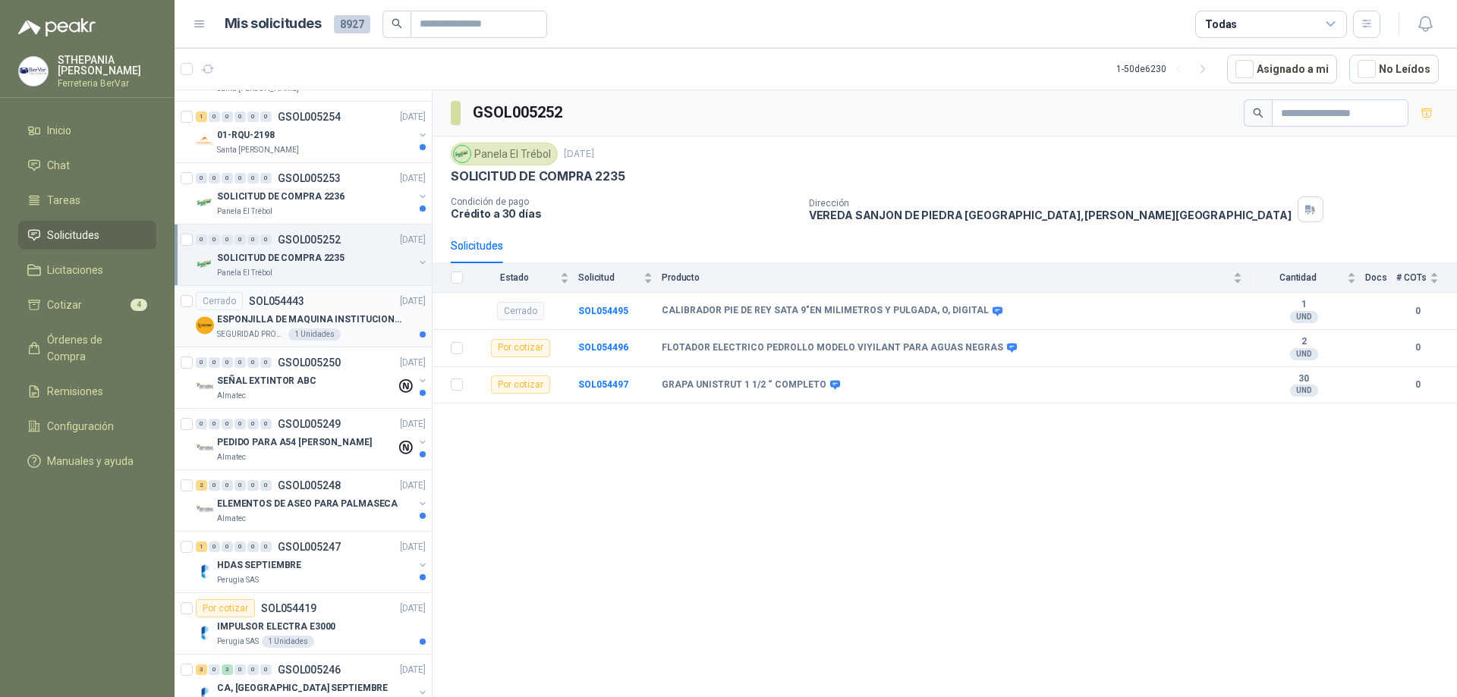
click at [360, 336] on div "SEGURIDAD PROVISER LTDA 1 Unidades" at bounding box center [321, 335] width 209 height 12
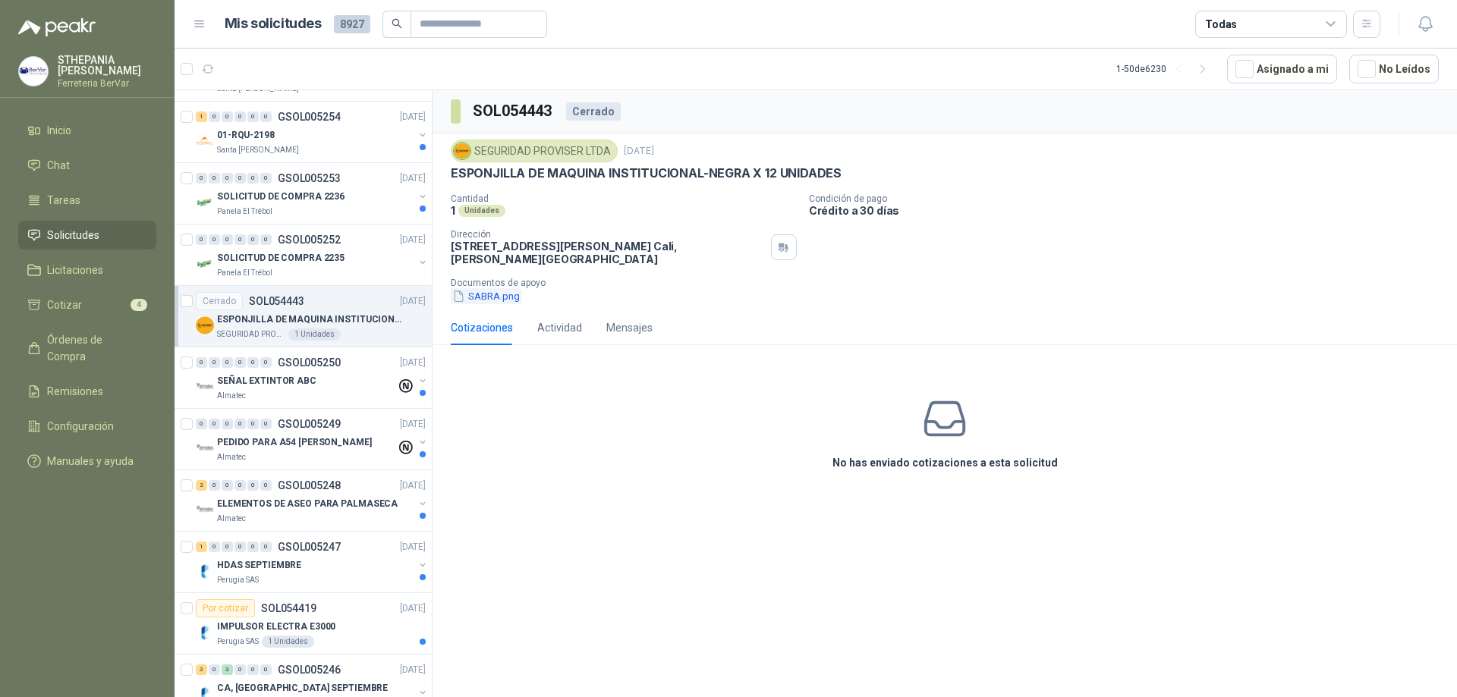
click at [486, 300] on button "SABRA.png" at bounding box center [486, 296] width 71 height 16
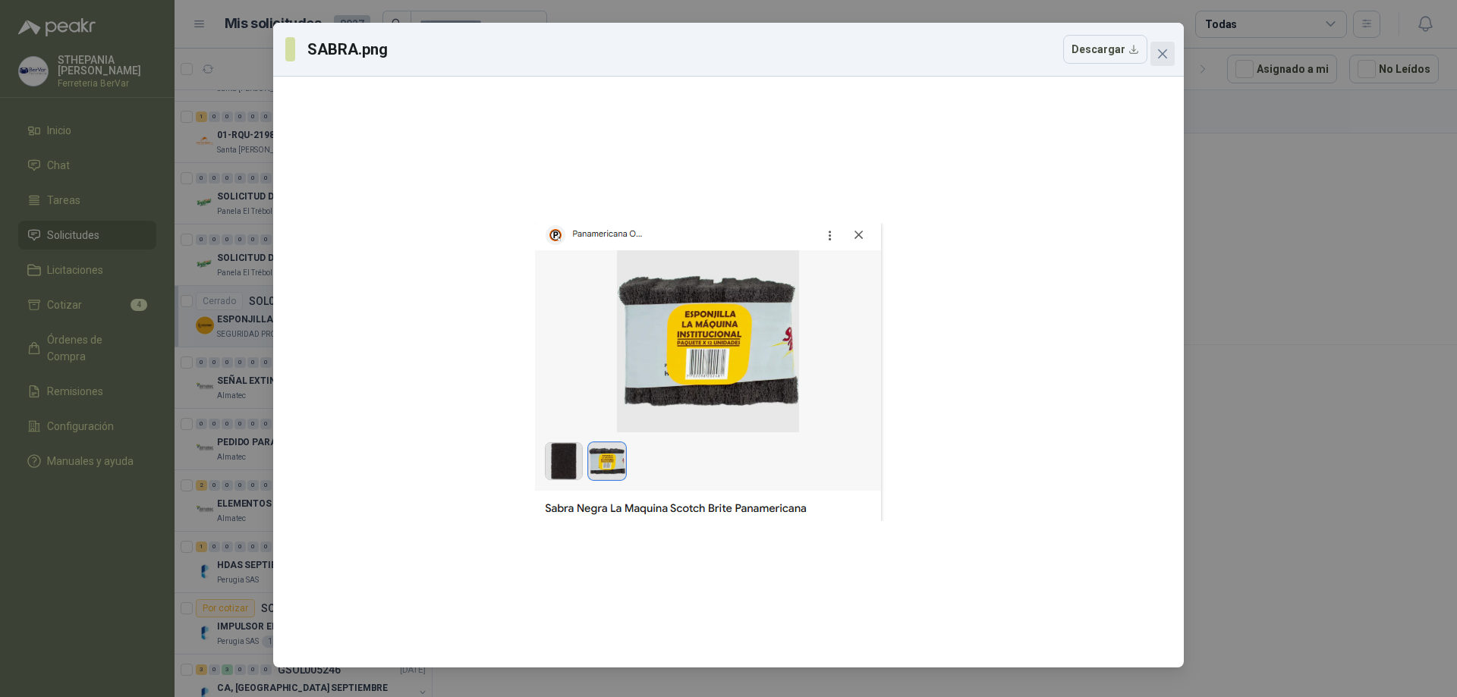
click at [1152, 50] on span "Close" at bounding box center [1162, 54] width 24 height 12
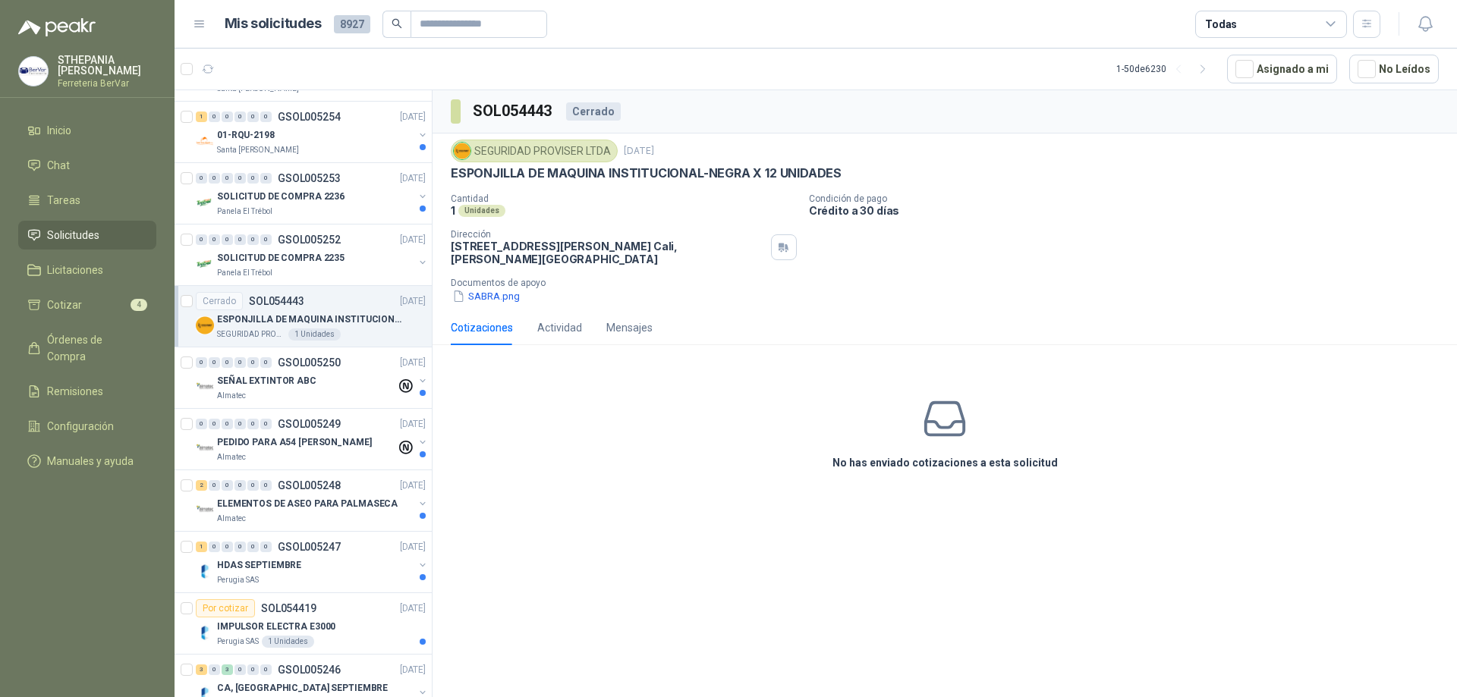
click at [667, 454] on div "No has enviado cotizaciones a esta solicitud" at bounding box center [944, 433] width 1024 height 153
click at [271, 382] on p "SEÑAL EXTINTOR ABC" at bounding box center [266, 381] width 99 height 14
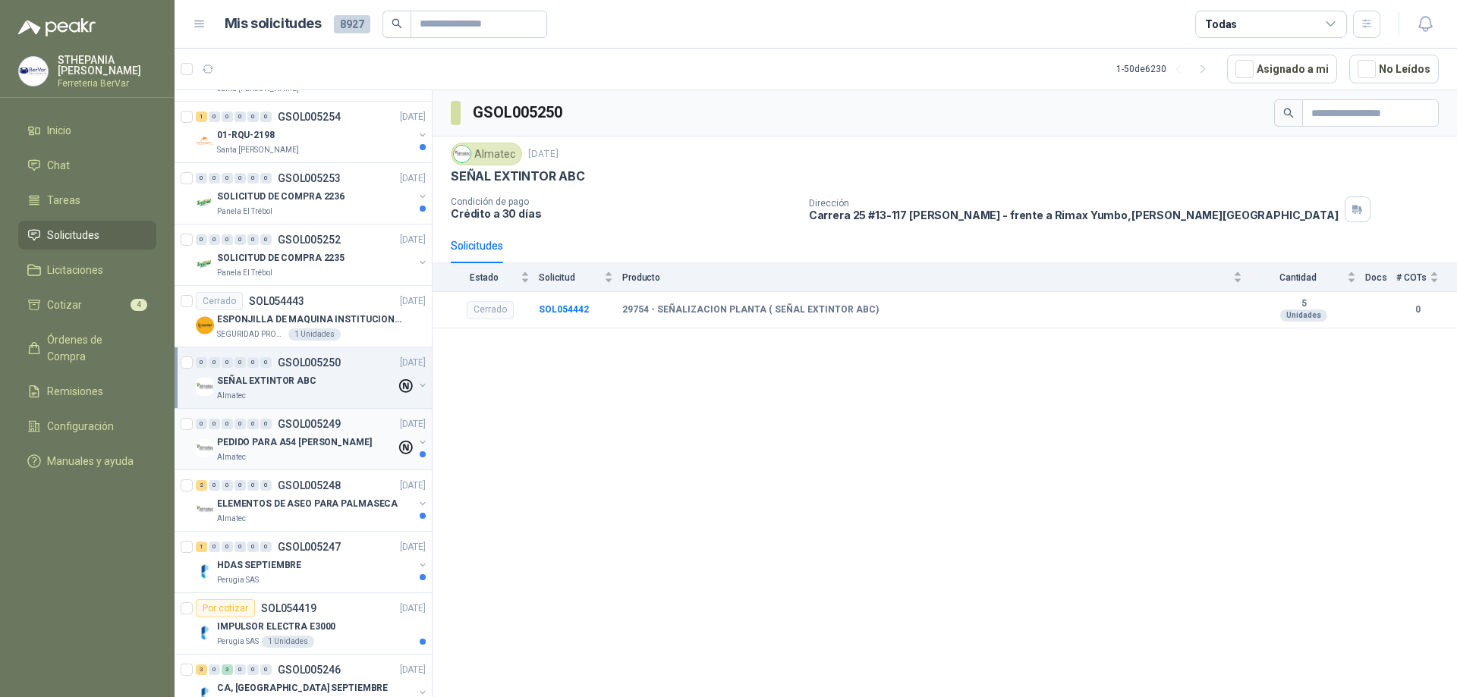
click at [320, 436] on p "PEDIDO PARA A54 [PERSON_NAME]" at bounding box center [294, 443] width 155 height 14
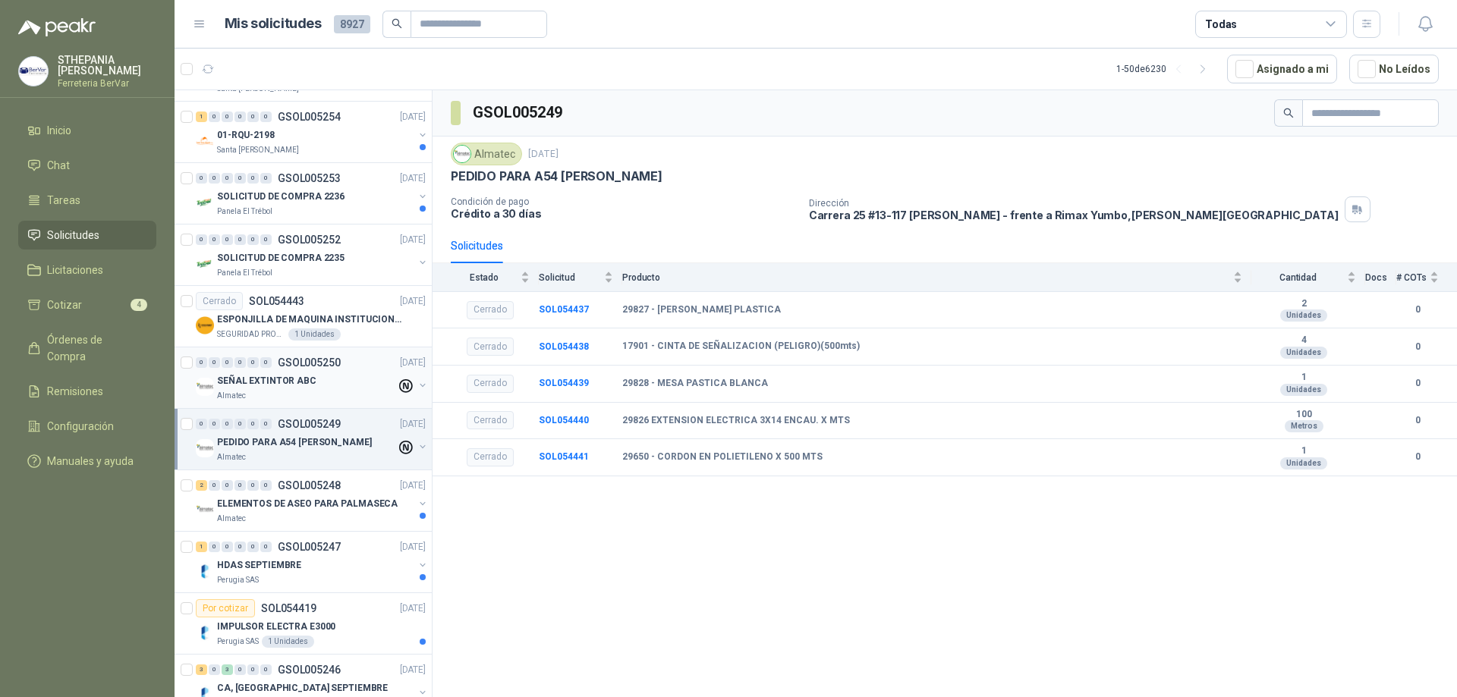
click at [186, 369] on div at bounding box center [188, 378] width 15 height 49
click at [187, 370] on div at bounding box center [188, 378] width 15 height 49
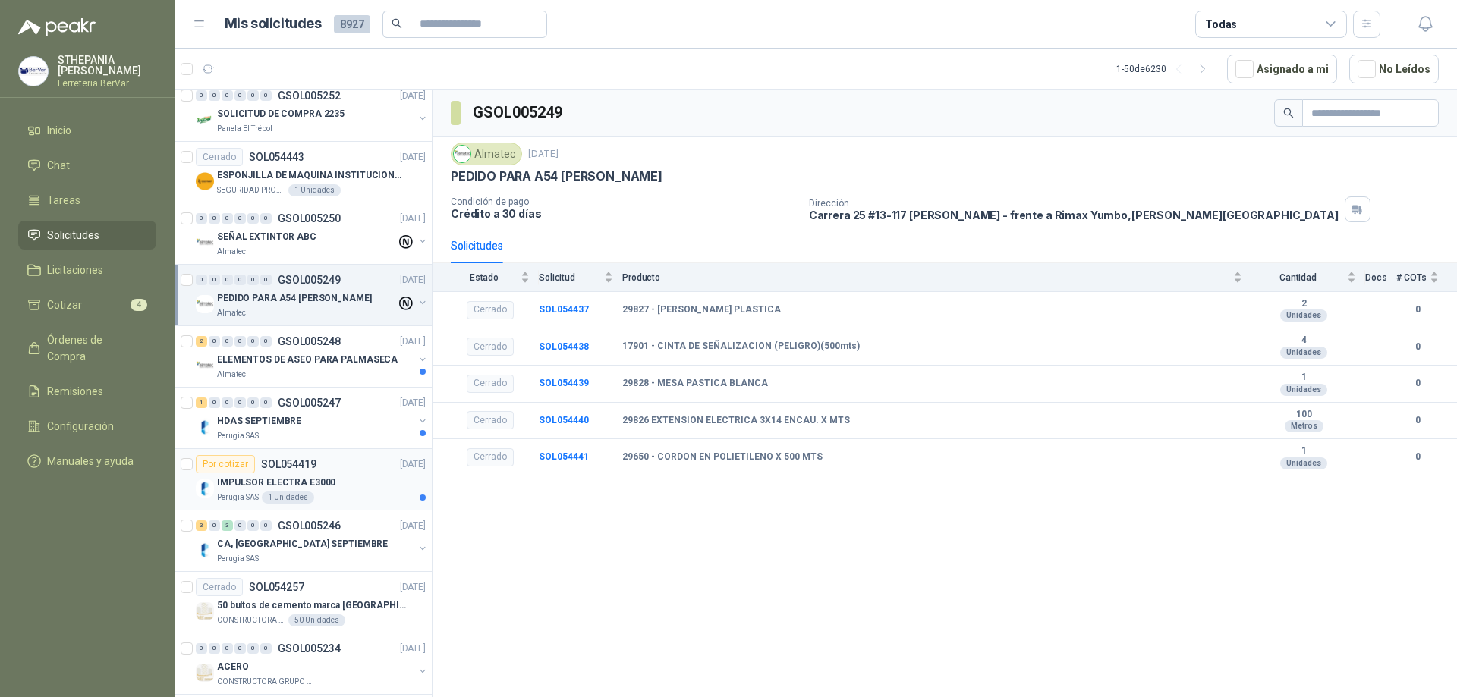
scroll to position [1001, 0]
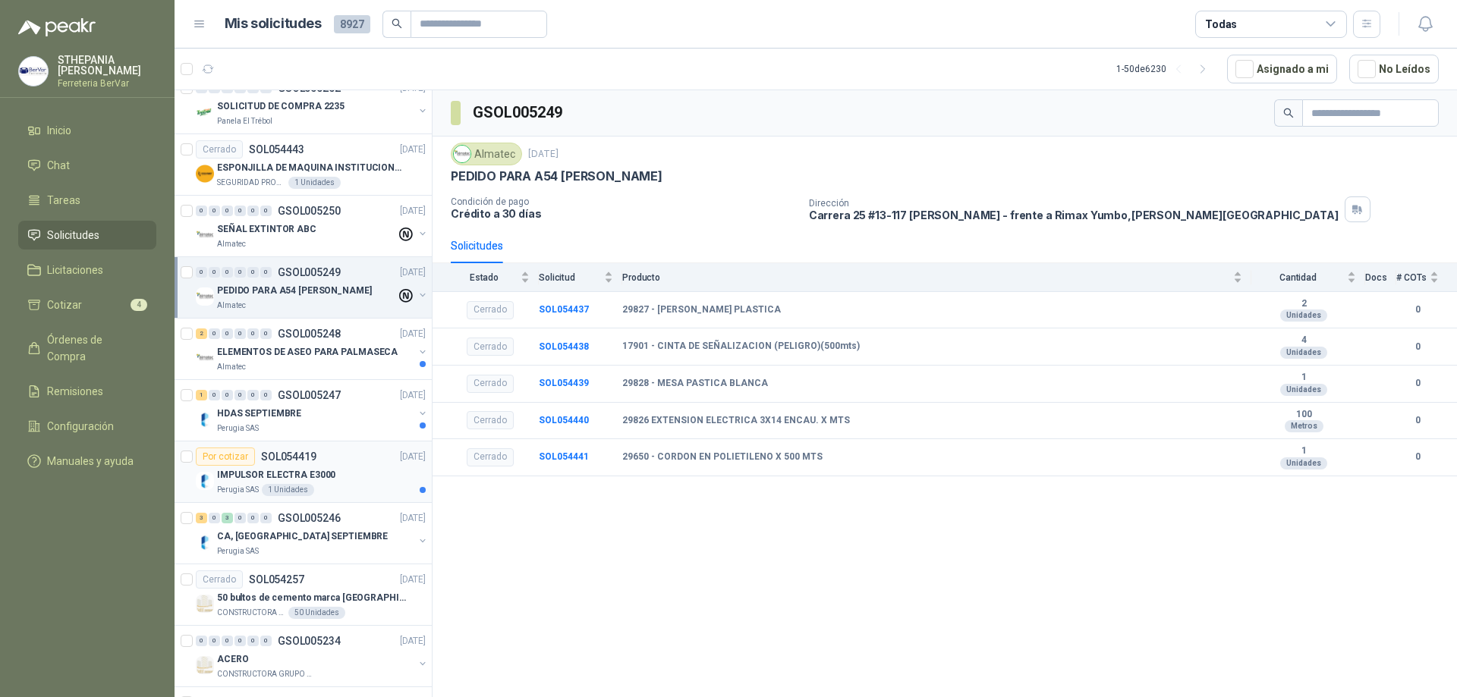
click at [357, 480] on div "IMPULSOR ELECTRA E3000" at bounding box center [321, 475] width 209 height 18
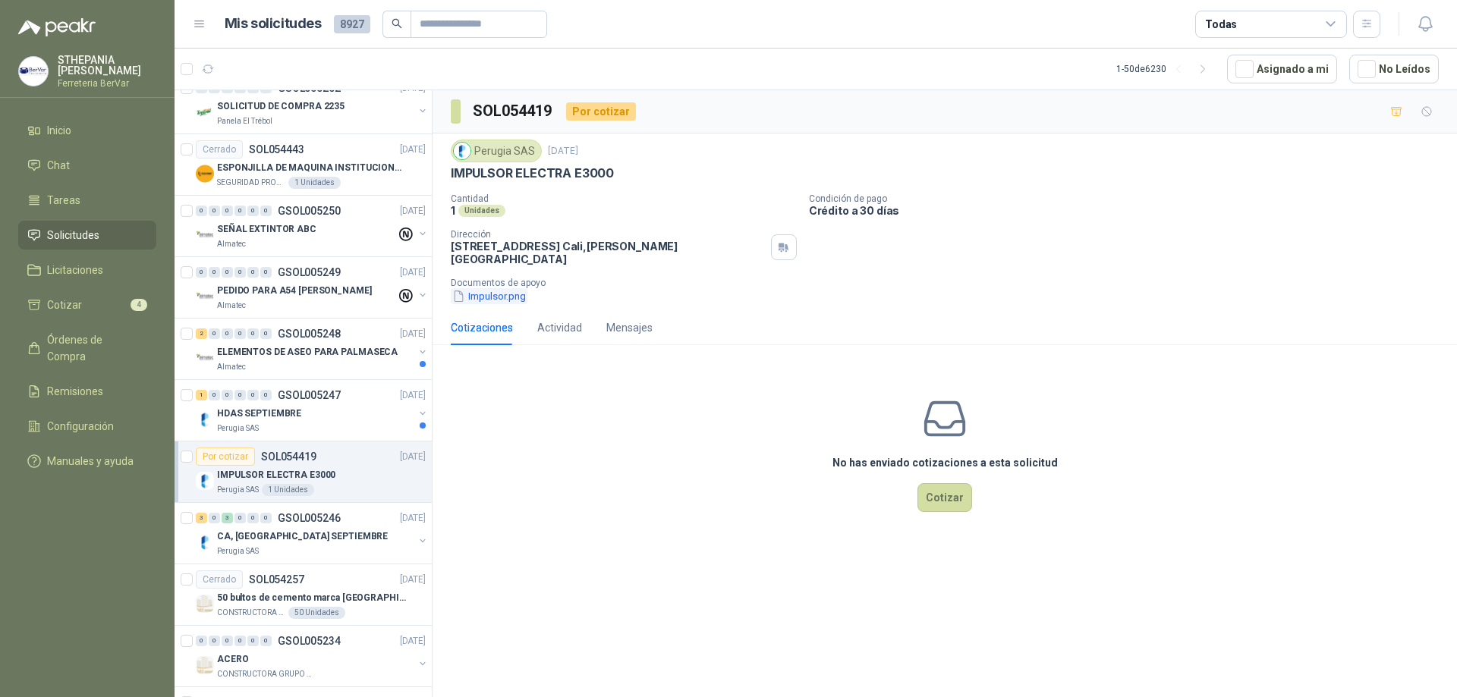
click at [508, 288] on button "Impulsor.png" at bounding box center [489, 296] width 77 height 16
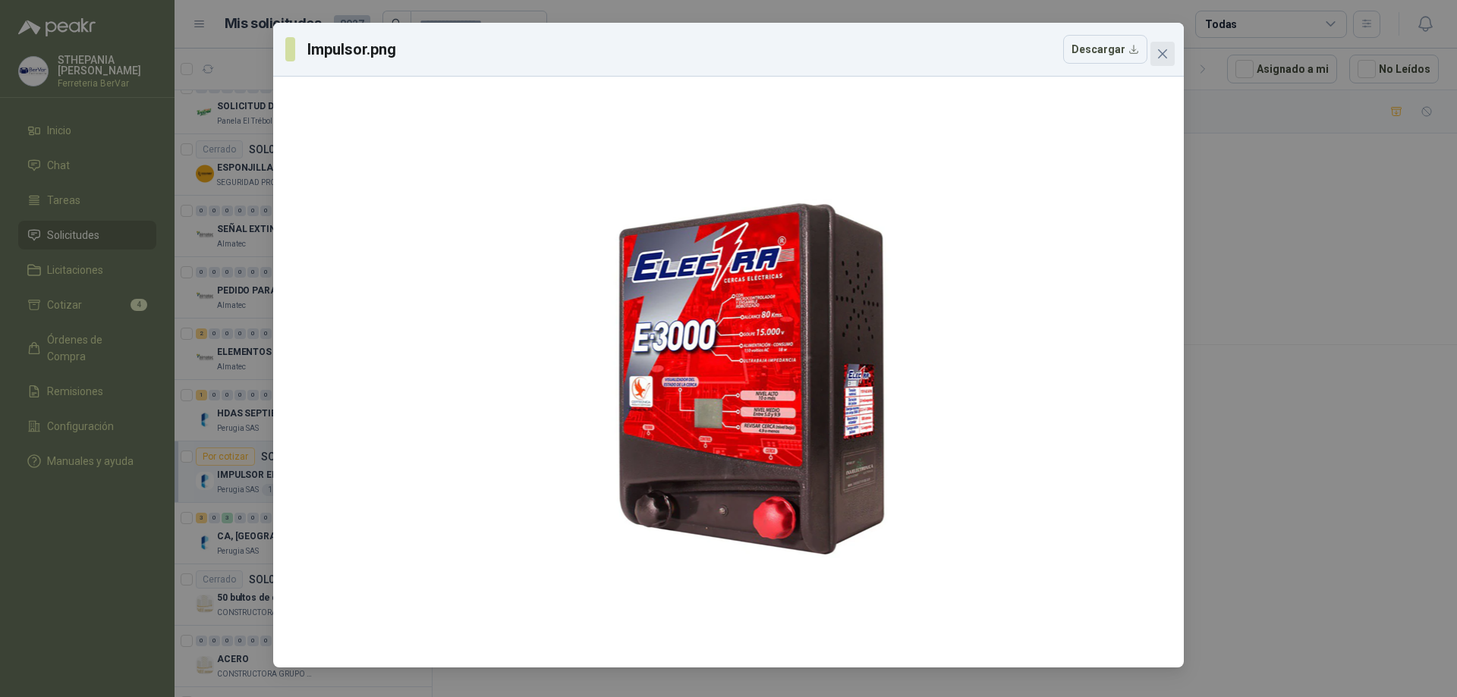
click at [1157, 56] on icon "close" at bounding box center [1162, 54] width 12 height 12
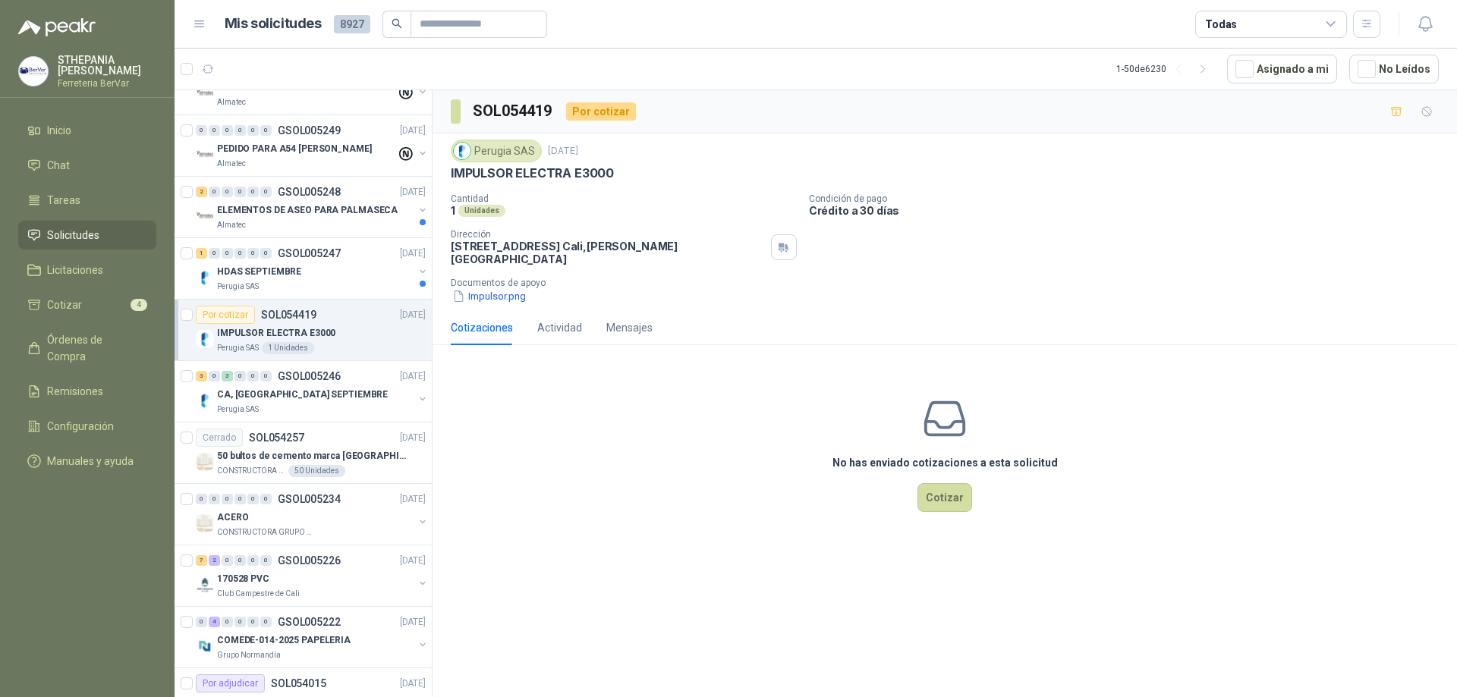
scroll to position [1152, 0]
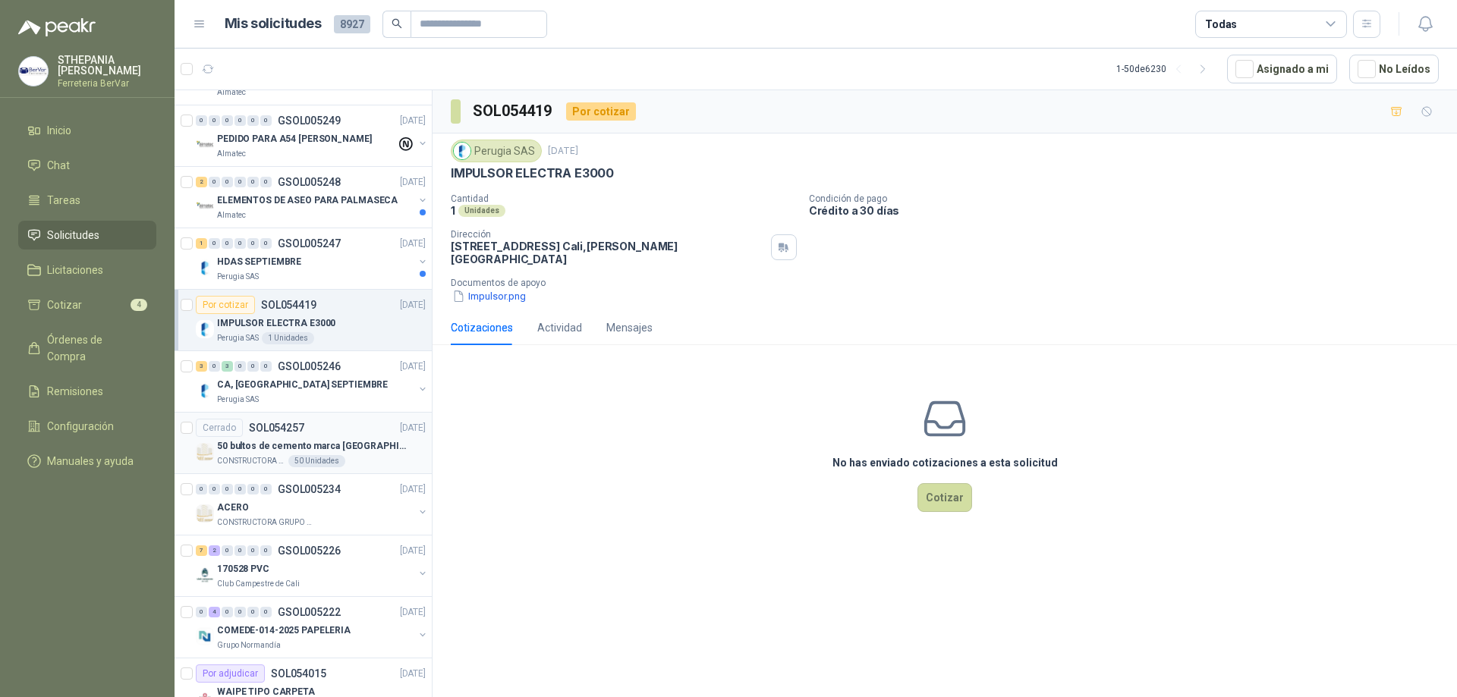
click at [307, 458] on div "50 Unidades" at bounding box center [316, 461] width 57 height 12
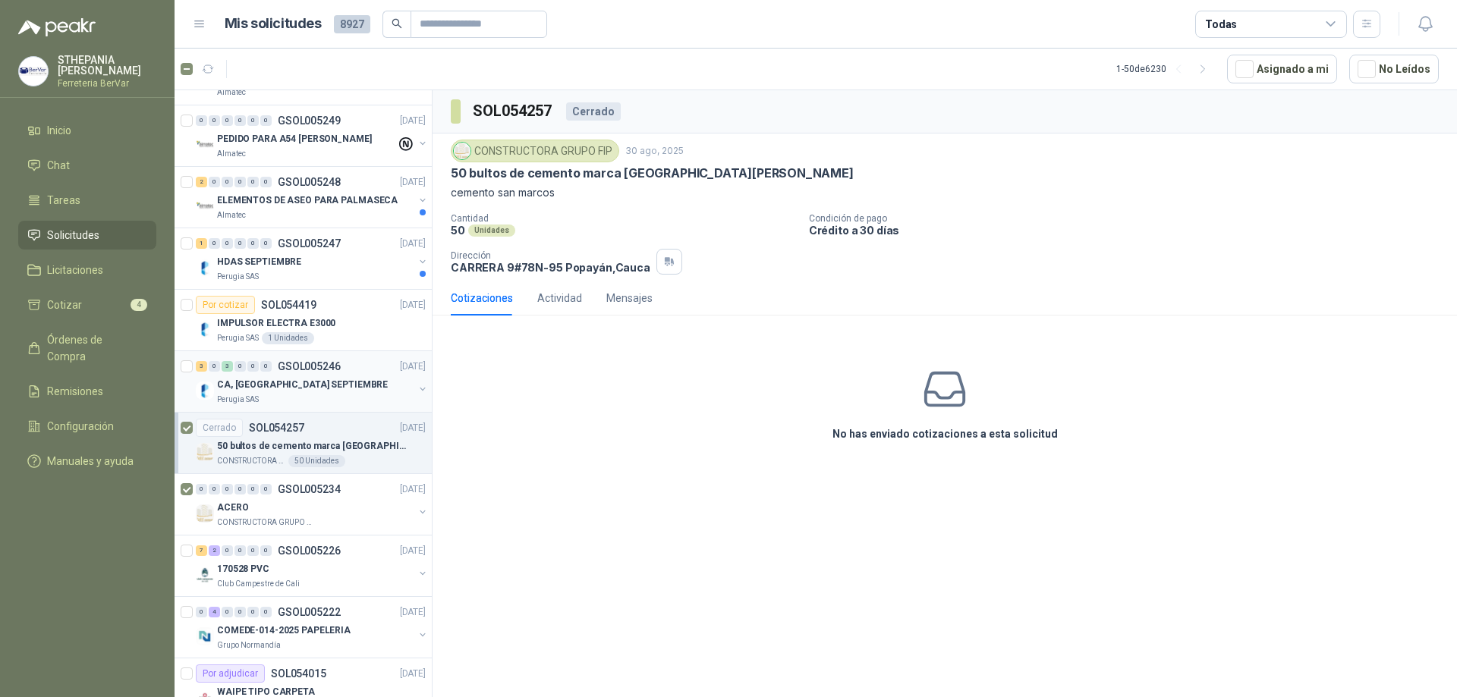
click at [193, 366] on div at bounding box center [188, 381] width 15 height 49
click at [628, 504] on div "SOL054257 Cerrado CONSTRUCTORA GRUPO FIP 30 ago, 2025 50 bultos de cemento marc…" at bounding box center [944, 396] width 1024 height 612
click at [287, 70] on article "1 1 1 - 50 de 6230 Asignado a mi No Leídos" at bounding box center [816, 69] width 1282 height 41
click at [278, 71] on icon "button" at bounding box center [275, 69] width 13 height 13
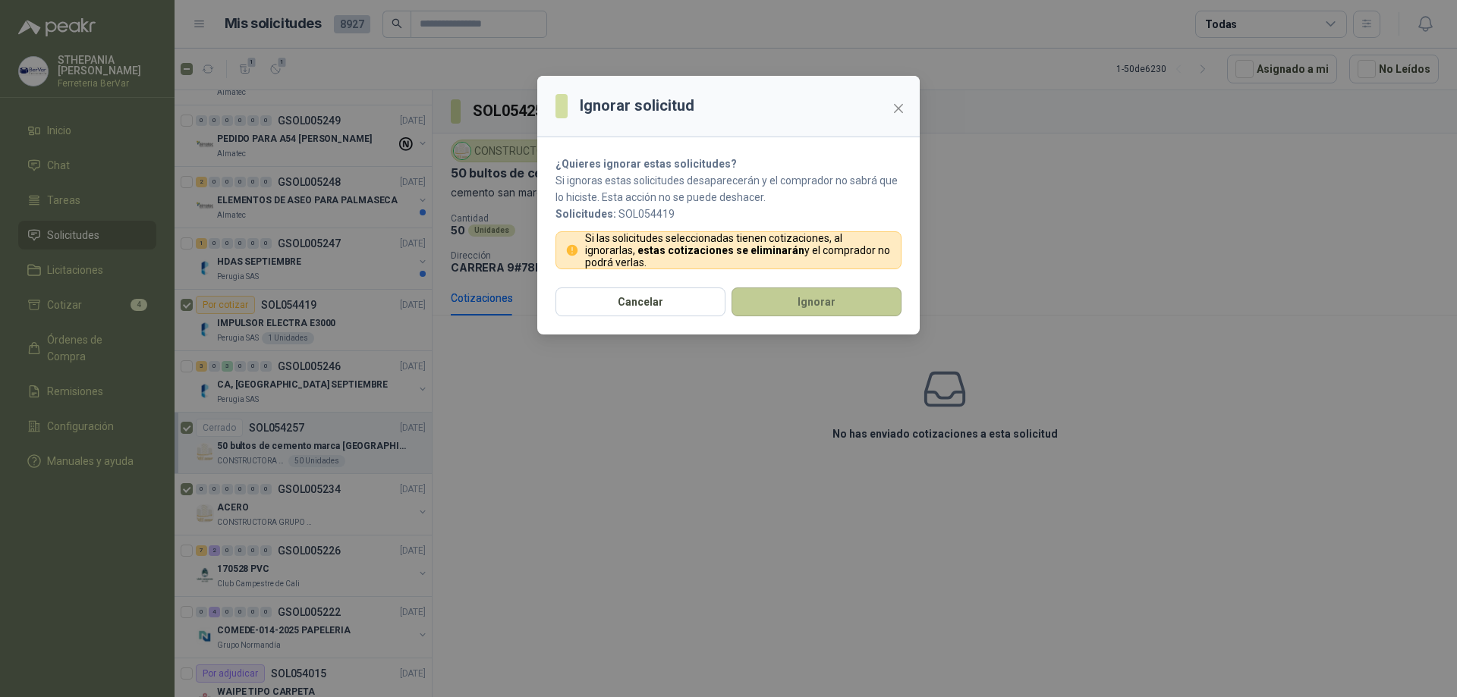
click at [773, 307] on button "Ignorar" at bounding box center [816, 302] width 170 height 29
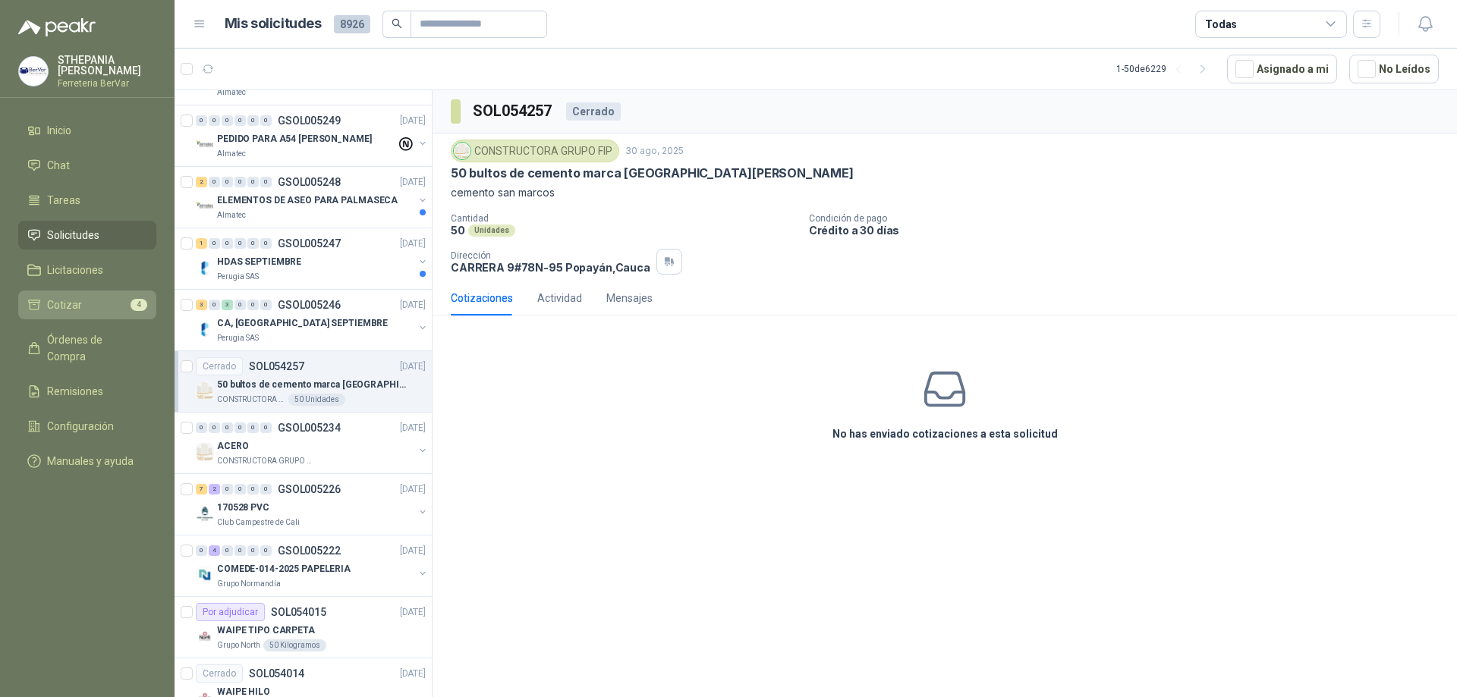
click at [152, 297] on link "Cotizar 4" at bounding box center [87, 305] width 138 height 29
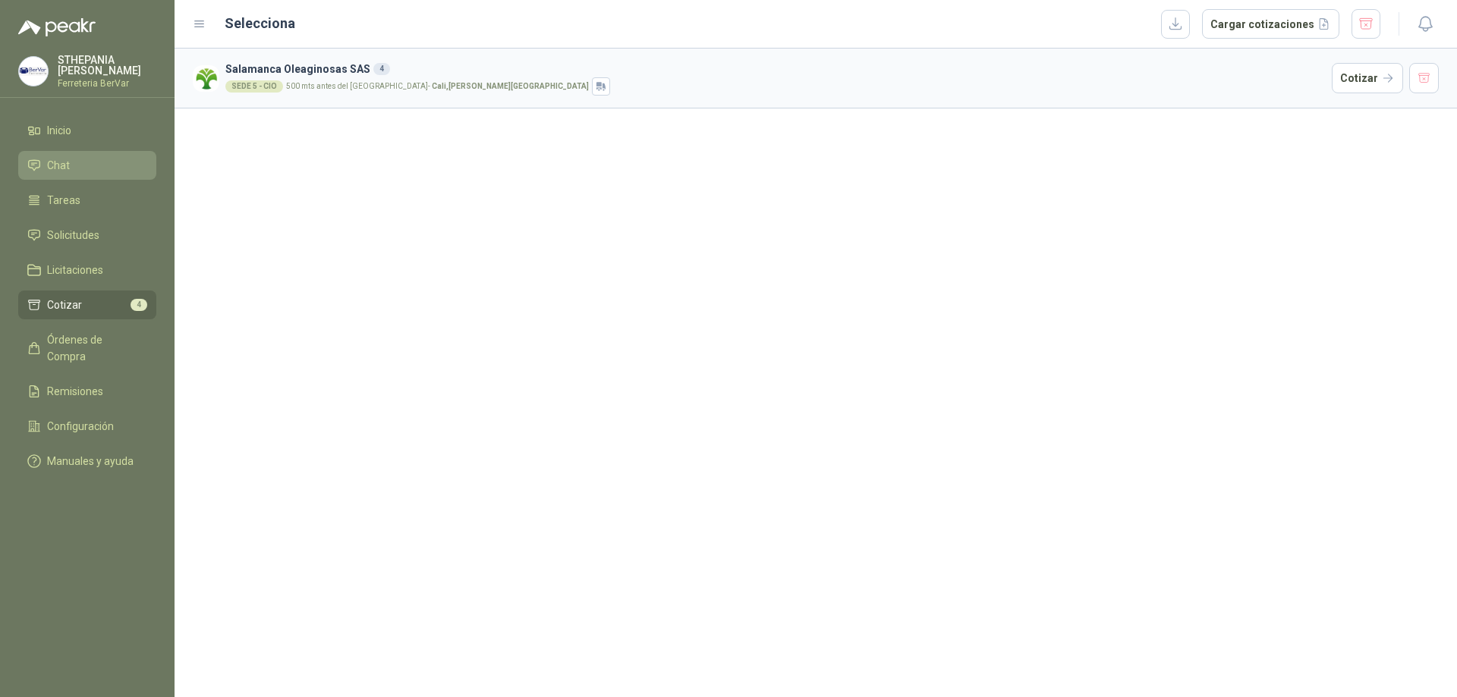
click at [88, 158] on li "Chat" at bounding box center [87, 165] width 120 height 17
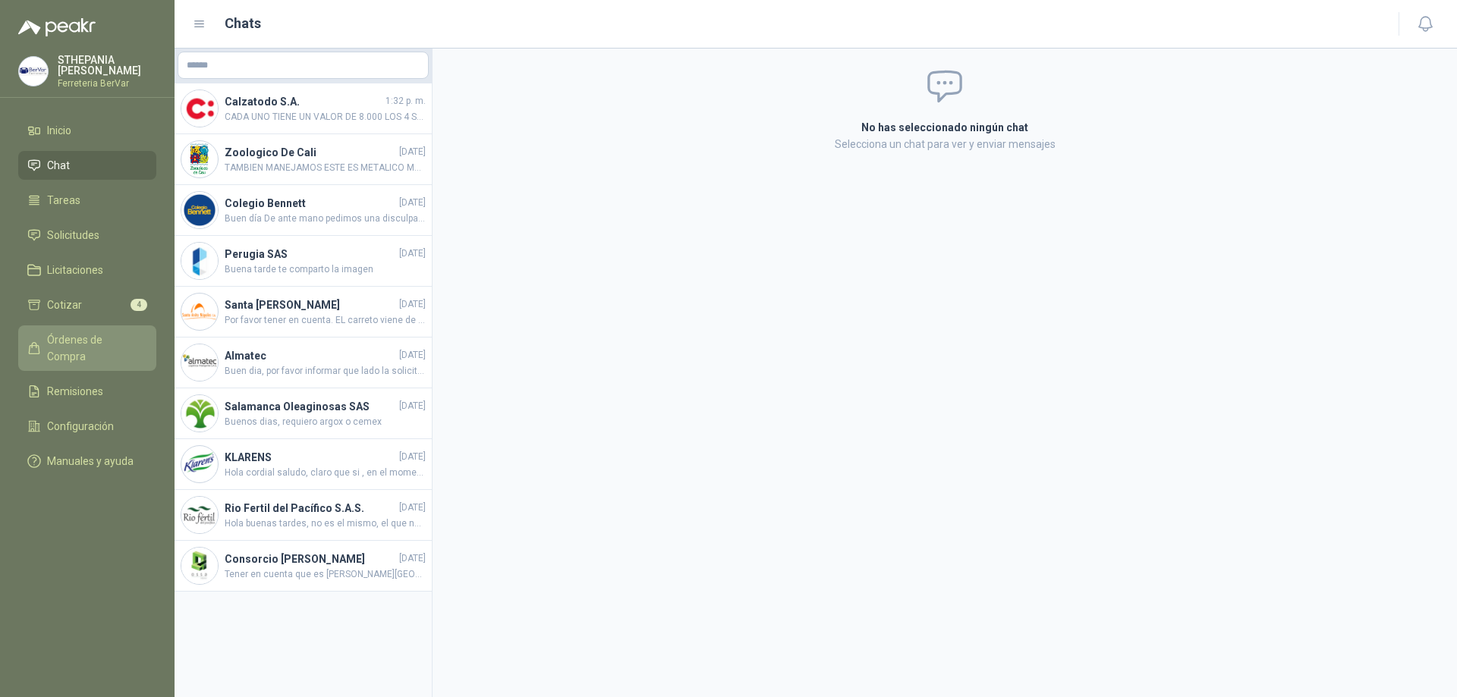
click at [116, 335] on span "Órdenes de Compra" at bounding box center [94, 348] width 95 height 33
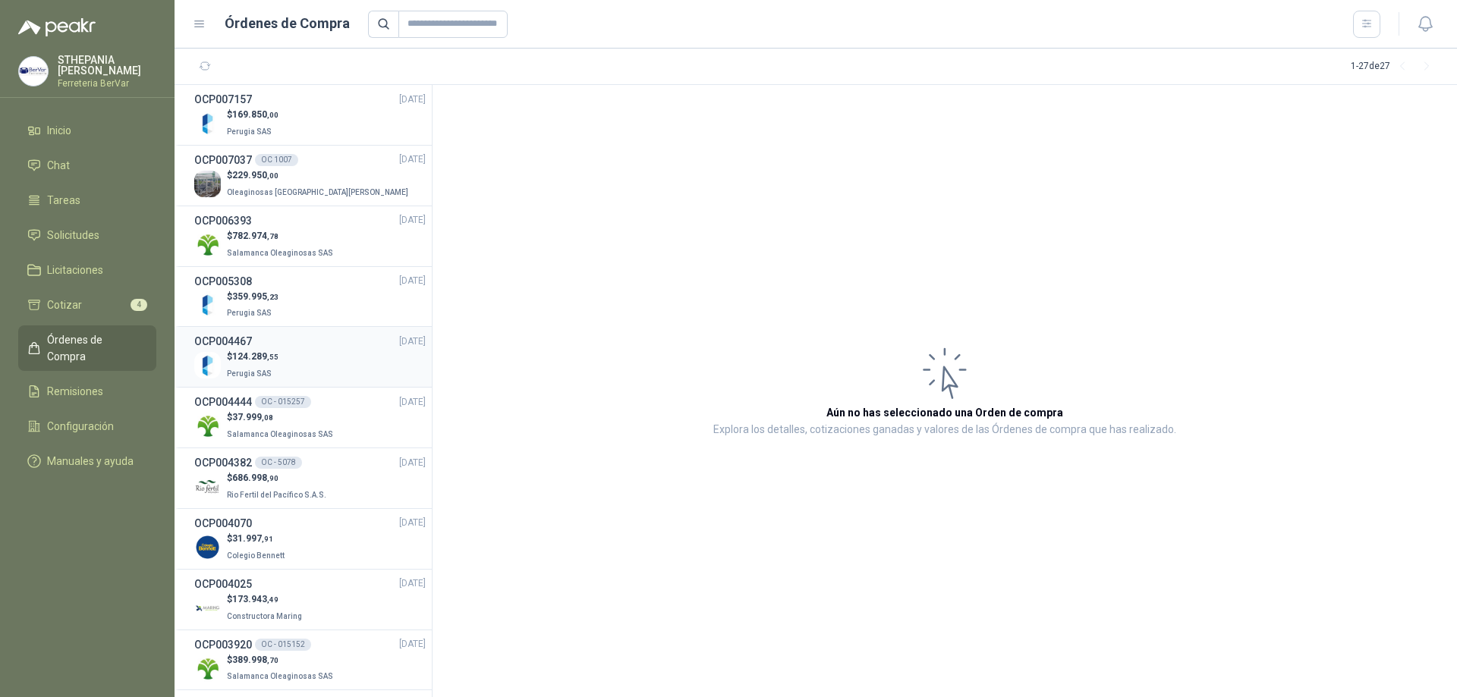
click at [357, 347] on div "OCP004467 05/03/25" at bounding box center [309, 341] width 231 height 17
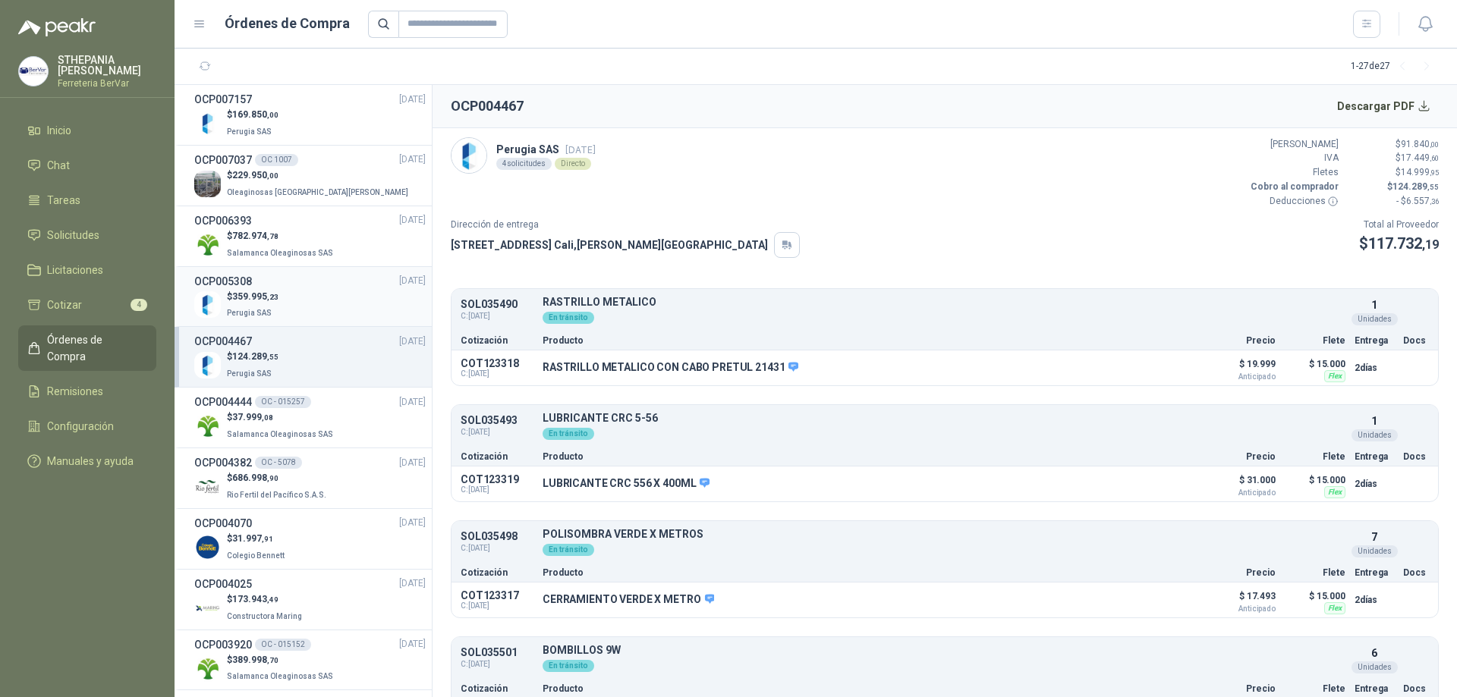
click at [313, 291] on div "$ 359.995 ,23 Perugia SAS" at bounding box center [309, 305] width 231 height 31
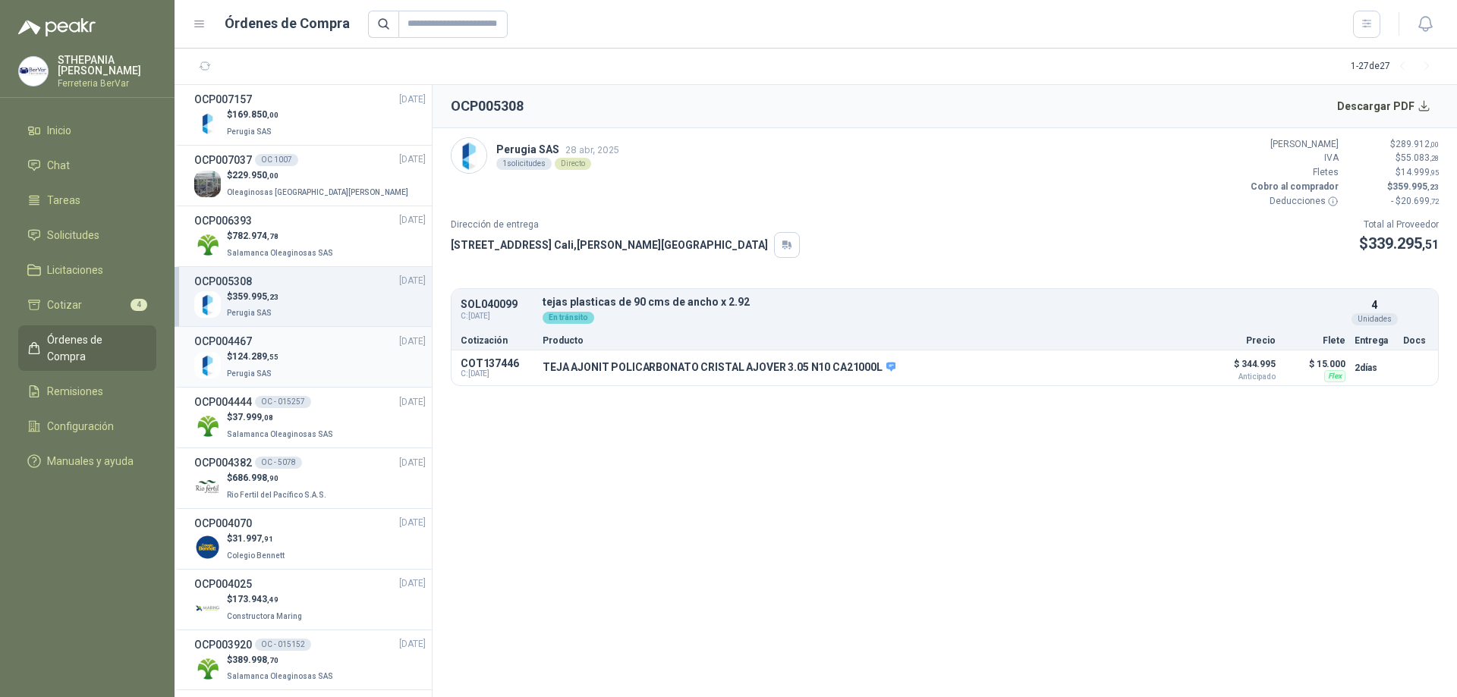
click at [310, 347] on div "OCP004467 05/03/25" at bounding box center [309, 341] width 231 height 17
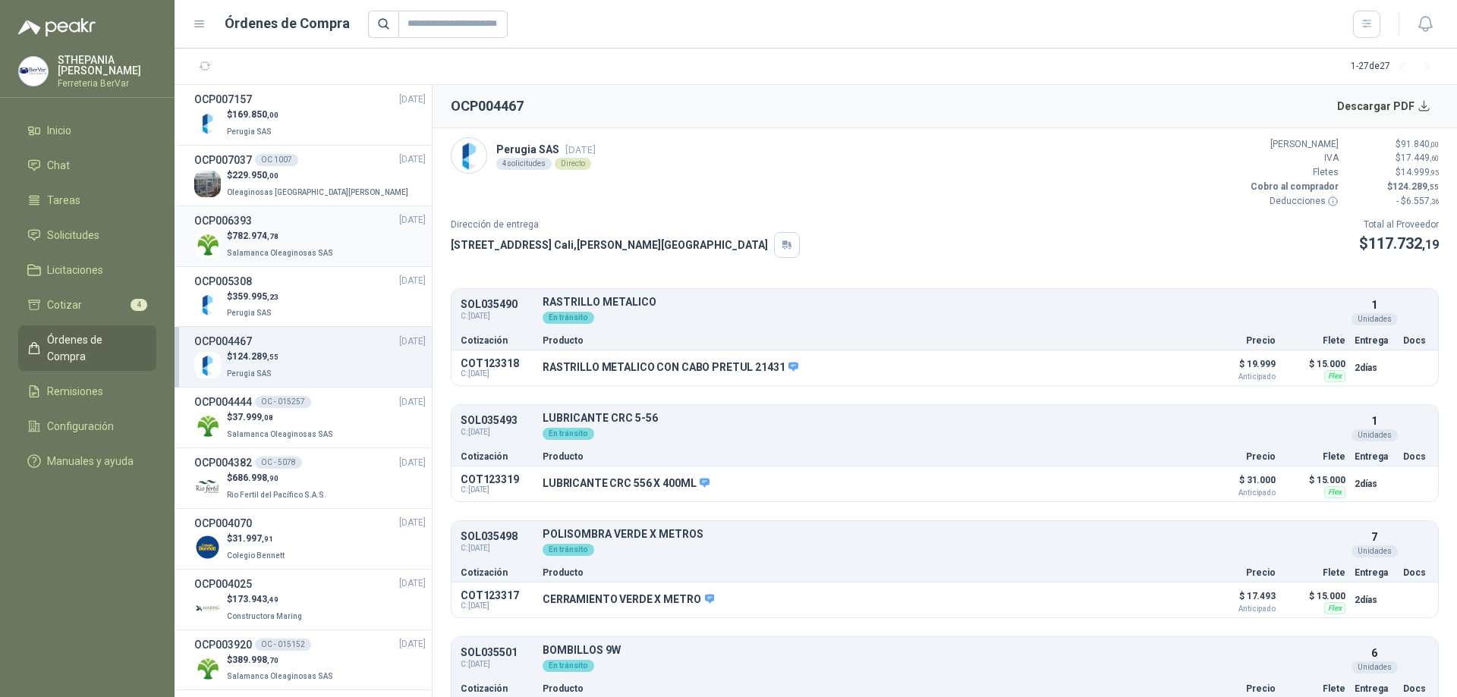
click at [281, 240] on p "$ 782.974 ,78" at bounding box center [281, 236] width 109 height 14
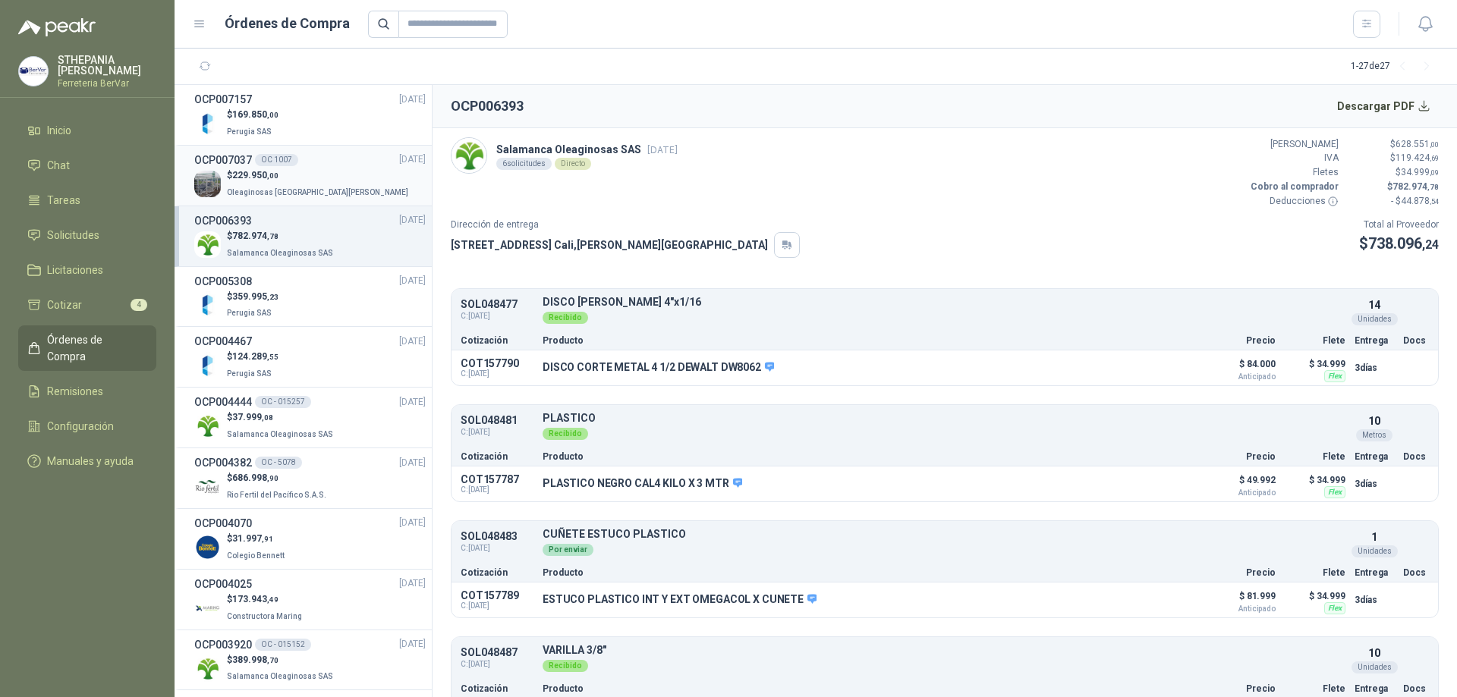
click at [329, 193] on div "$ 229.950 ,00 Oleaginosas San Fernando" at bounding box center [309, 183] width 231 height 31
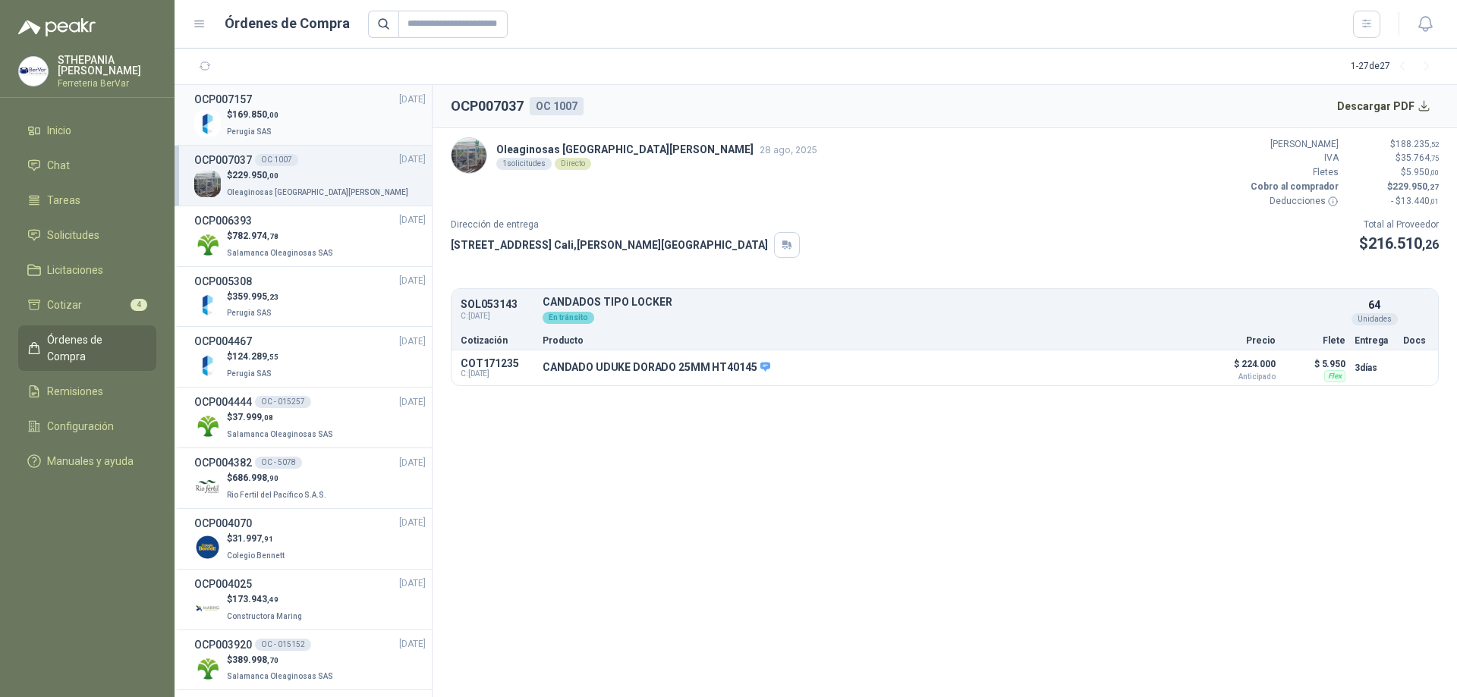
click at [324, 122] on div "$ 169.850 ,00 Perugia SAS" at bounding box center [309, 123] width 231 height 31
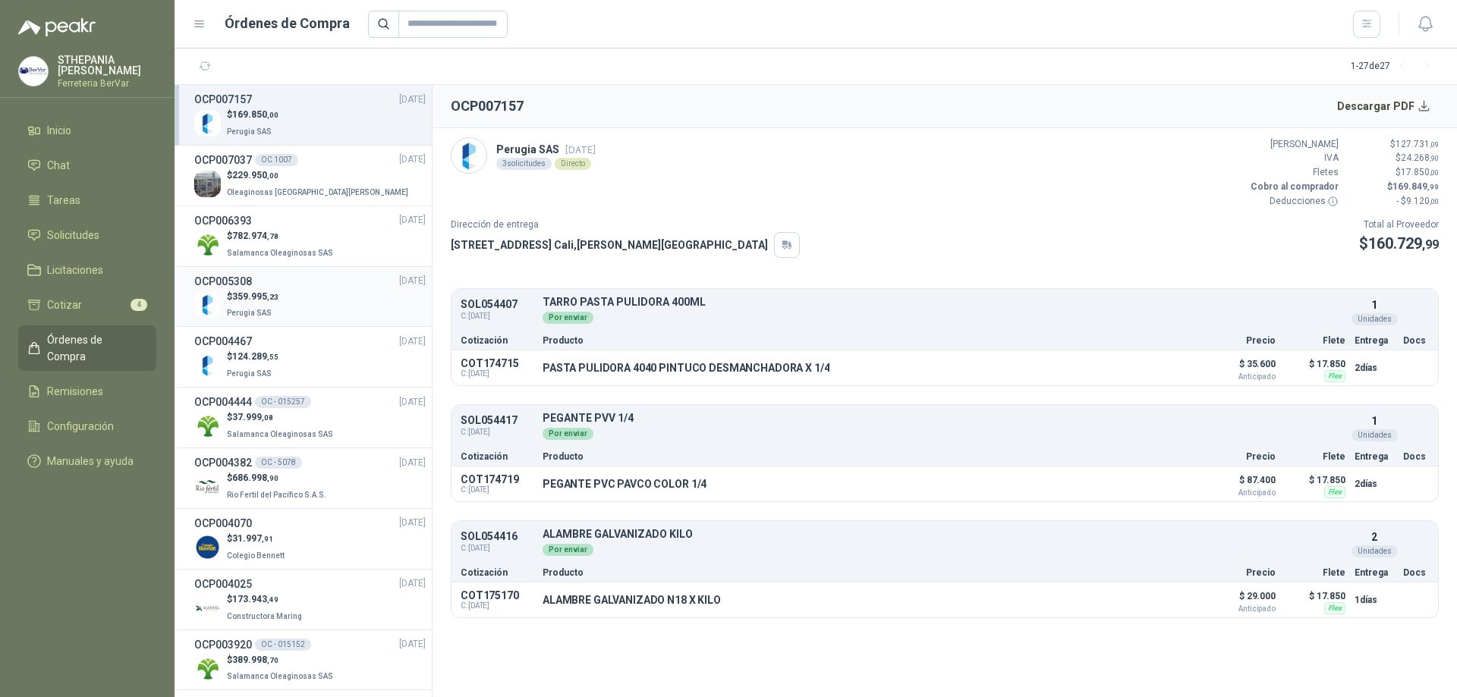
click at [308, 301] on div "$ 359.995 ,23 Perugia SAS" at bounding box center [309, 305] width 231 height 31
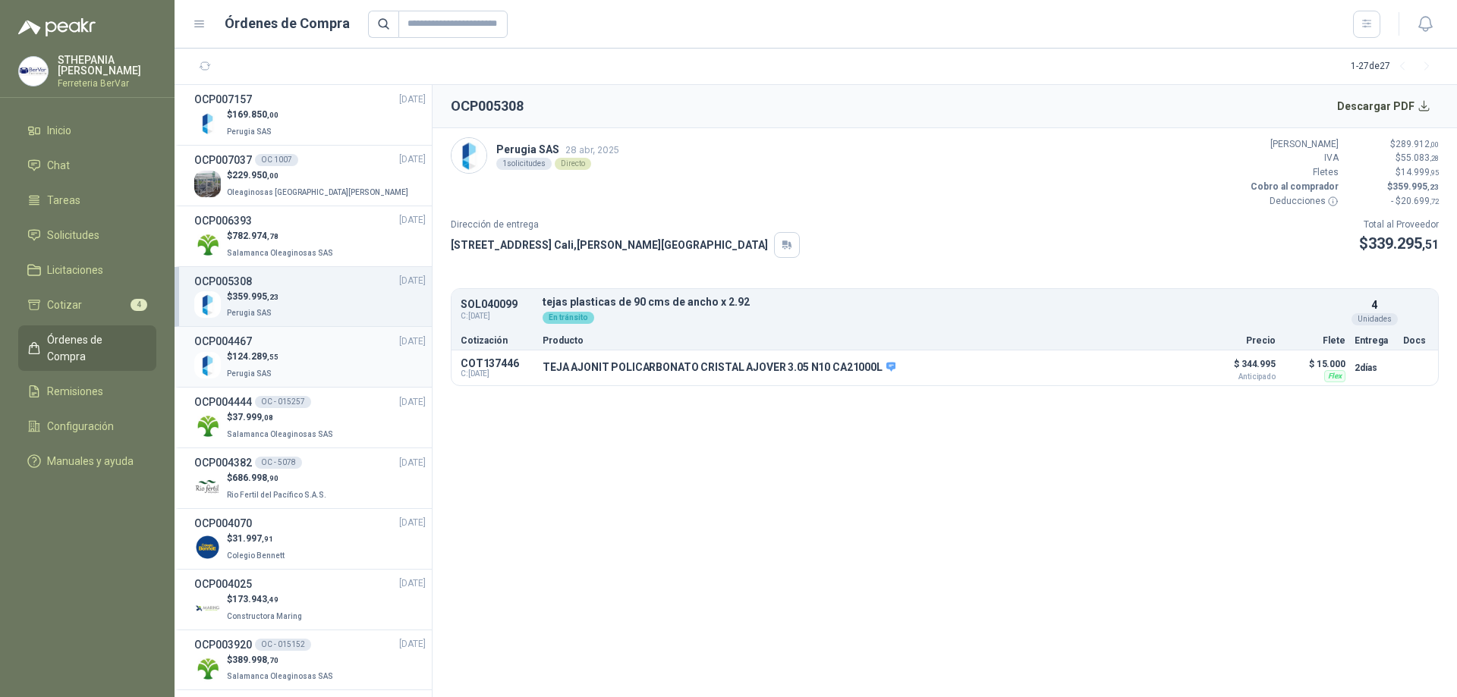
click at [319, 347] on div "OCP004467 05/03/25" at bounding box center [309, 341] width 231 height 17
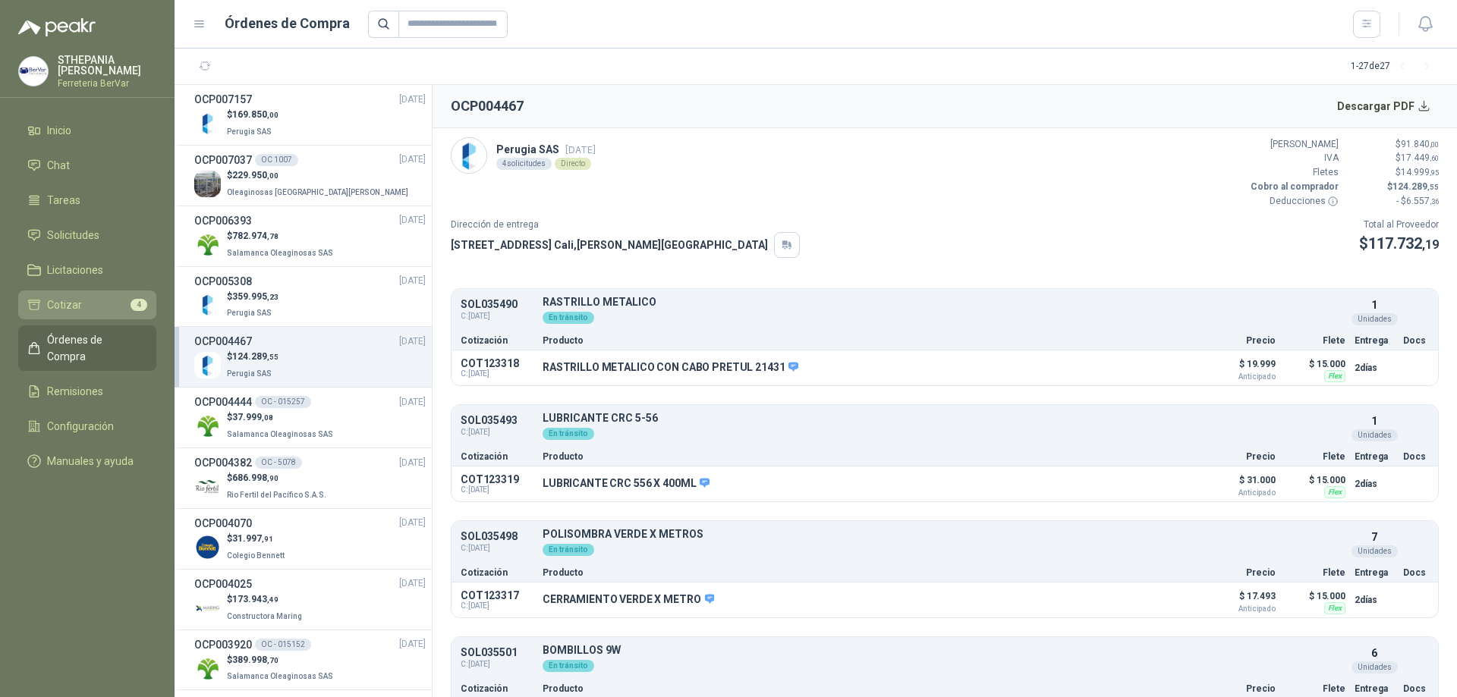
click at [115, 302] on li "Cotizar 4" at bounding box center [87, 305] width 120 height 17
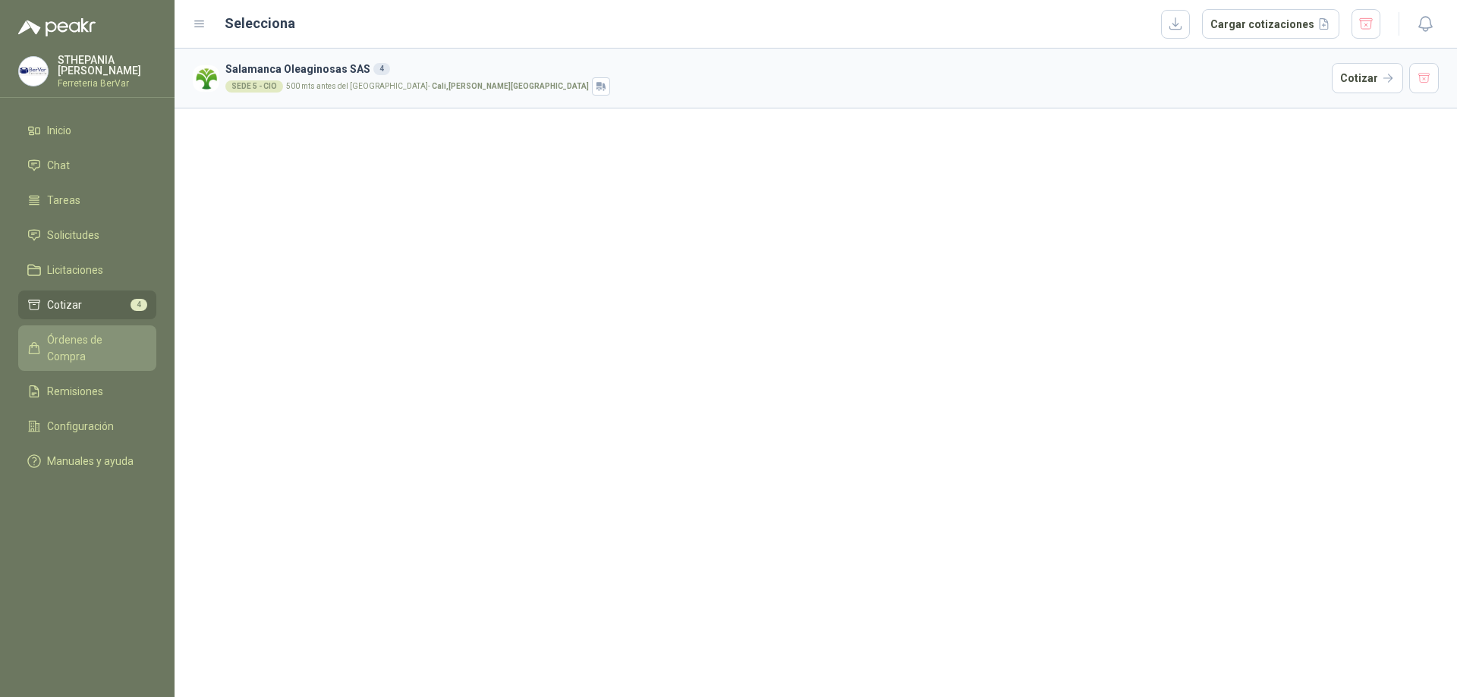
click at [130, 351] on link "Órdenes de Compra" at bounding box center [87, 348] width 138 height 46
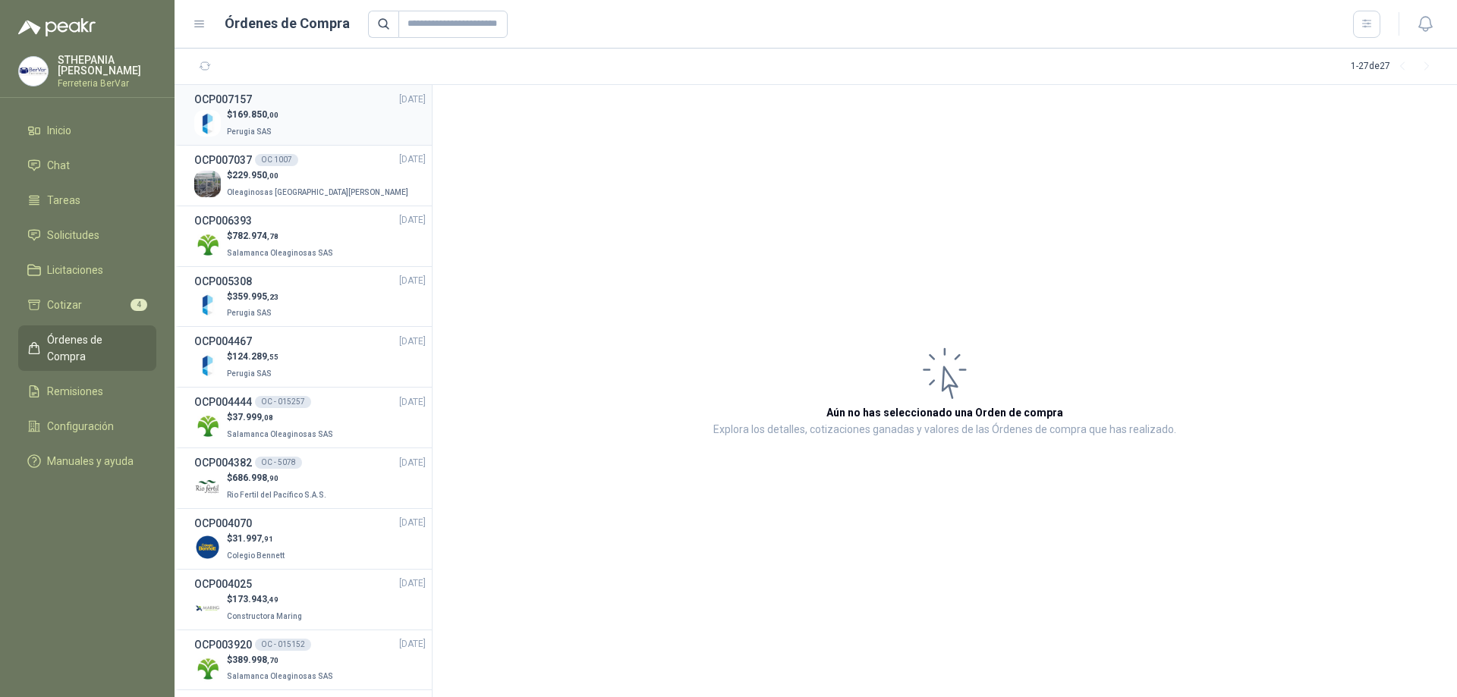
click at [313, 129] on div "$ 169.850 ,00 Perugia SAS" at bounding box center [309, 123] width 231 height 31
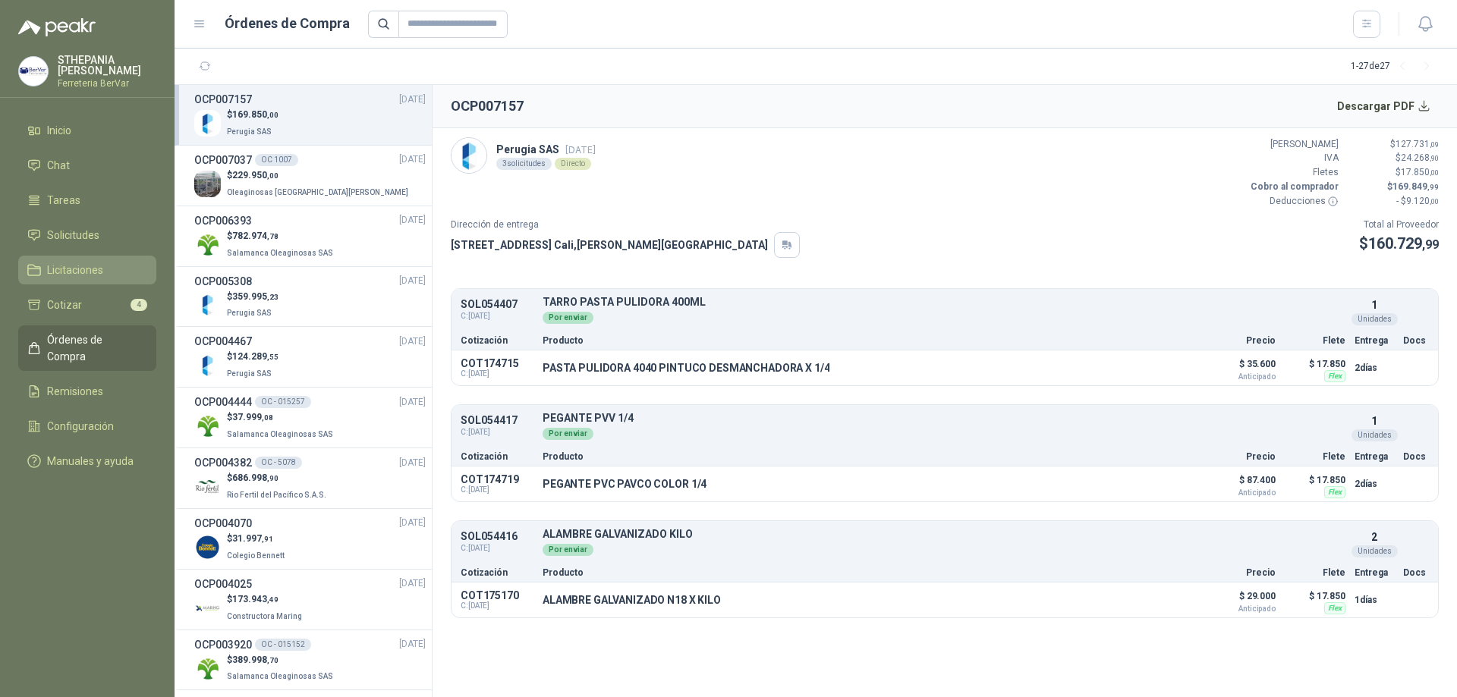
click at [90, 261] on link "Licitaciones" at bounding box center [87, 270] width 138 height 29
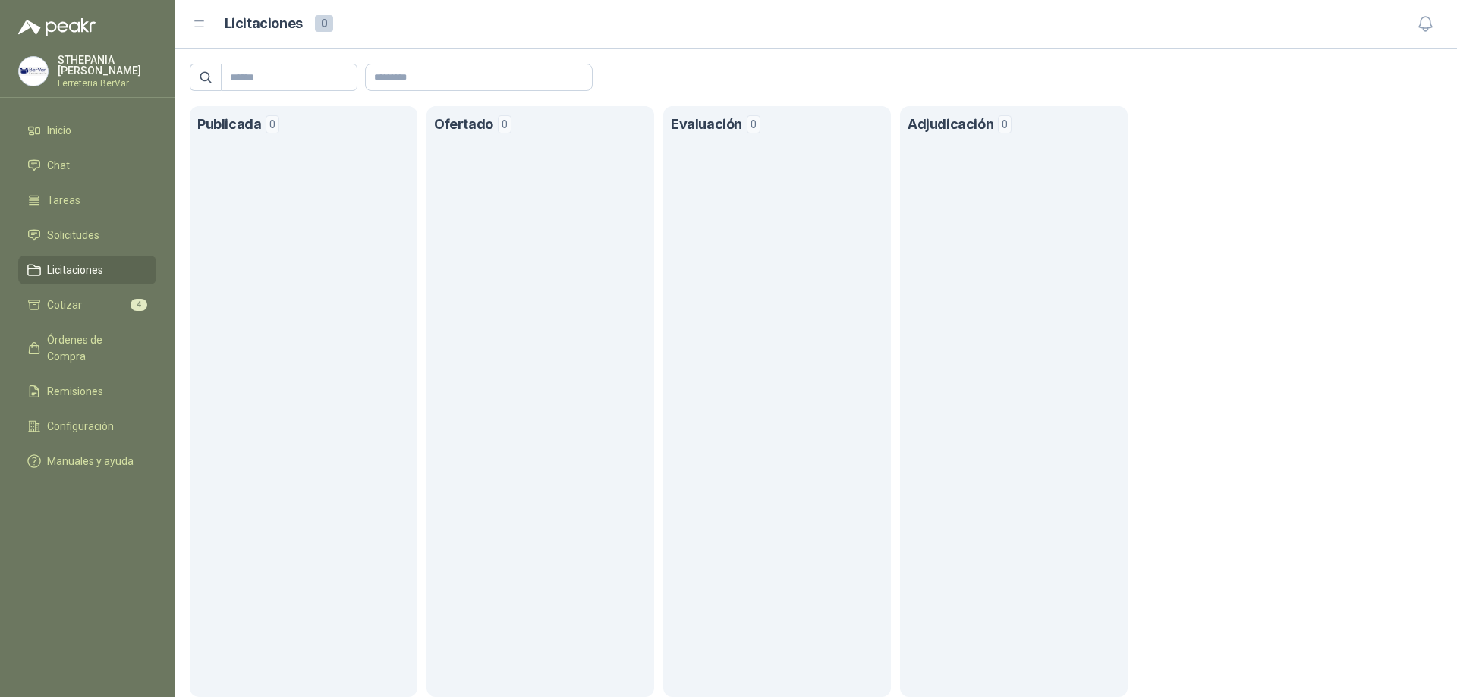
click at [323, 200] on section "Publicada 0" at bounding box center [304, 401] width 228 height 591
click at [197, 17] on icon at bounding box center [200, 24] width 14 height 14
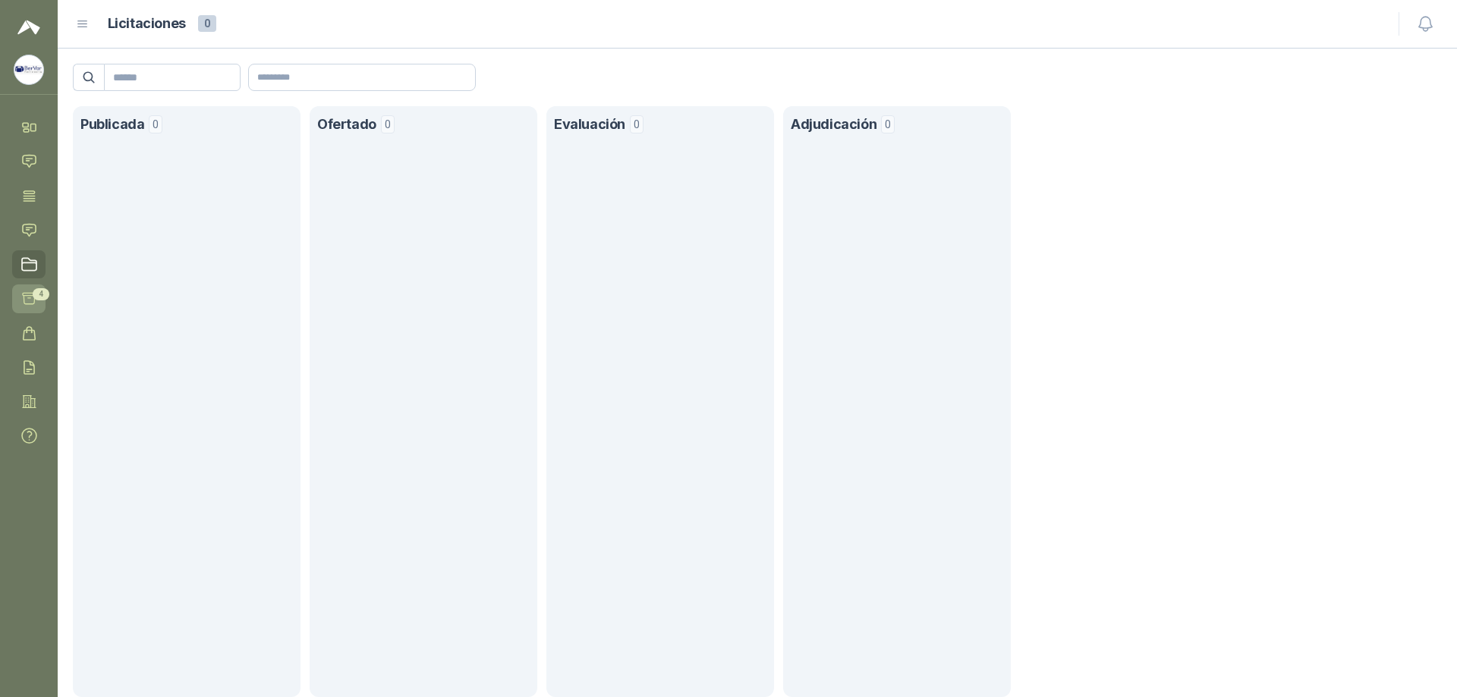
click at [30, 294] on icon at bounding box center [29, 299] width 13 height 11
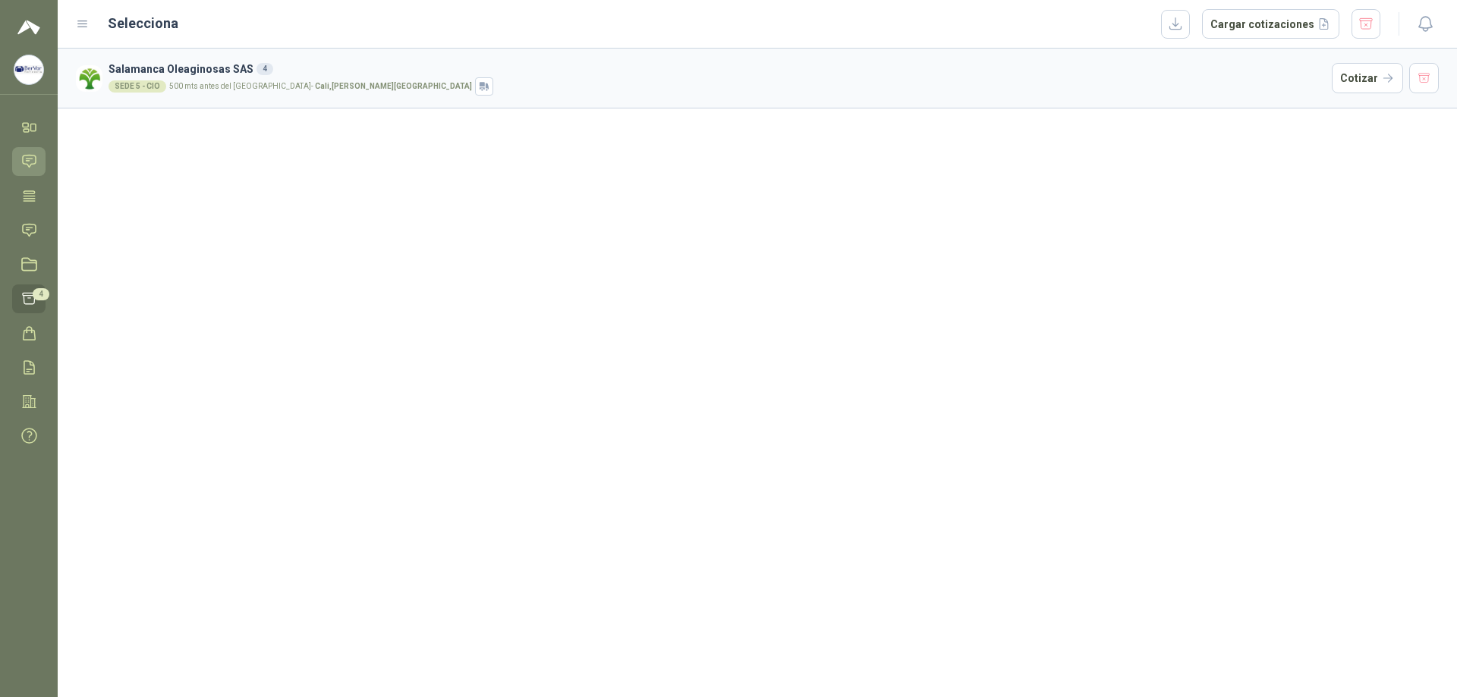
click at [39, 150] on link "Chat" at bounding box center [28, 161] width 33 height 28
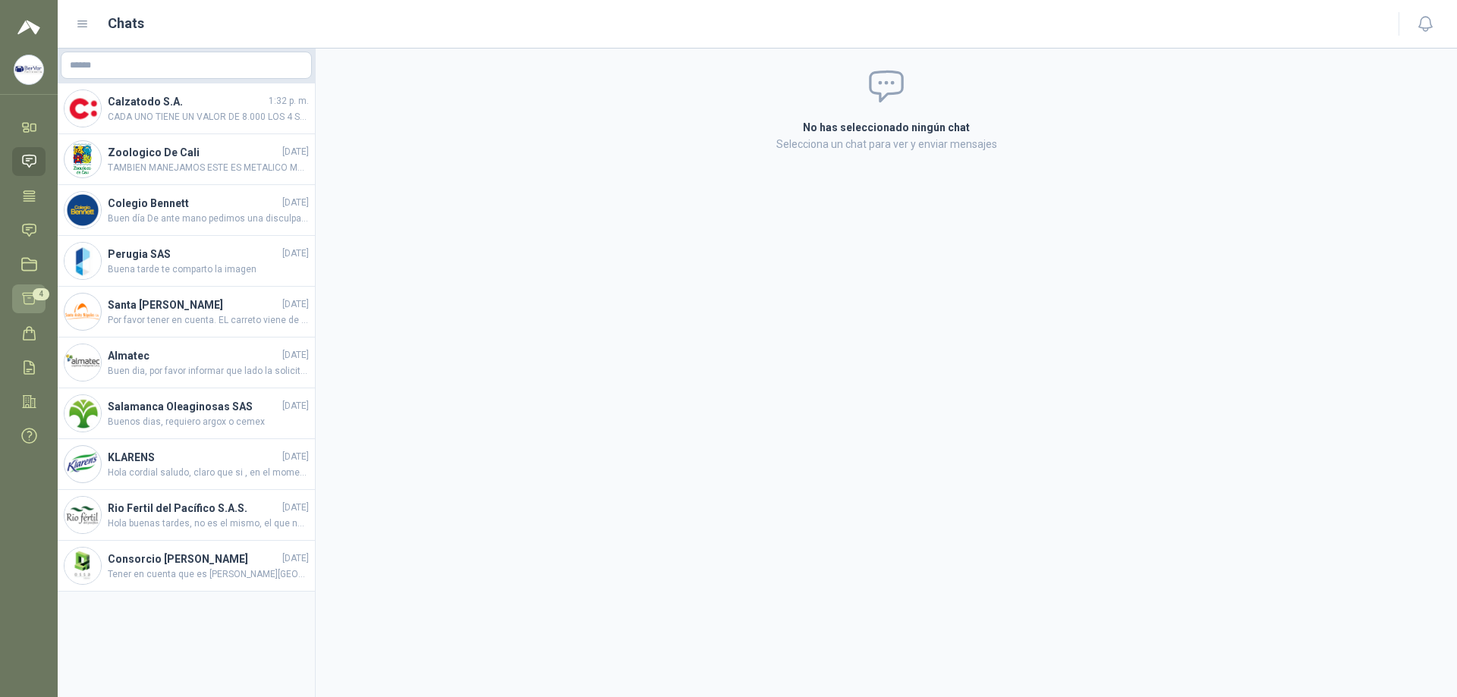
click at [38, 304] on link "Cotizar 4" at bounding box center [28, 299] width 33 height 28
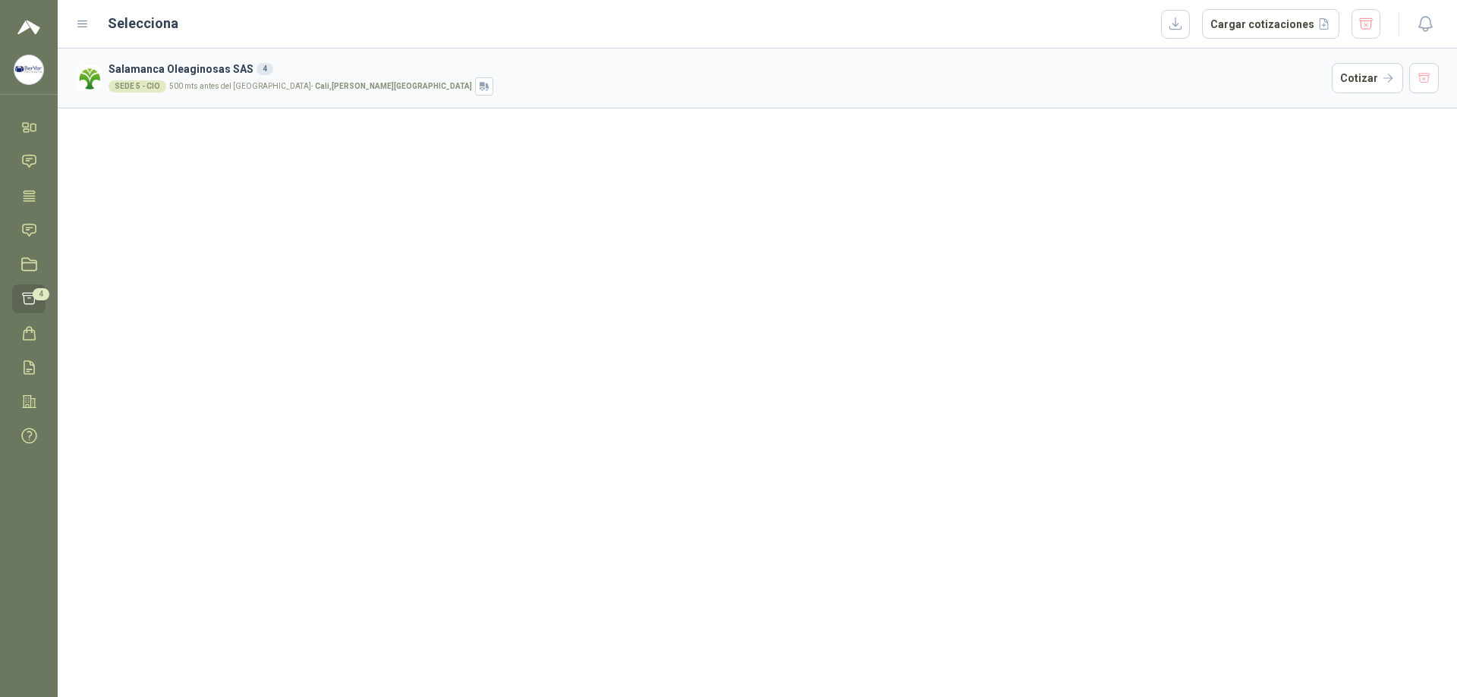
click at [34, 294] on span "4" at bounding box center [41, 294] width 17 height 12
click at [1421, 29] on icon "button" at bounding box center [1425, 23] width 19 height 19
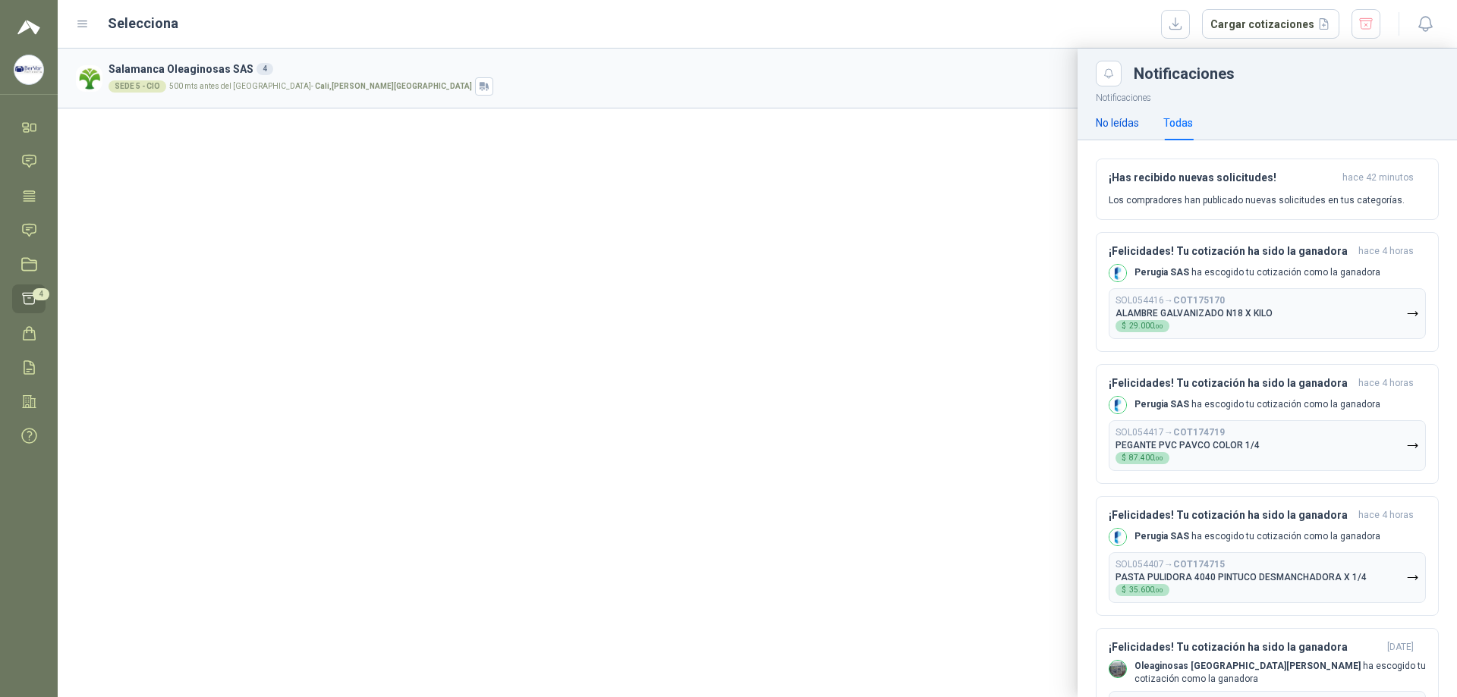
click at [1131, 120] on div "No leídas" at bounding box center [1117, 123] width 43 height 17
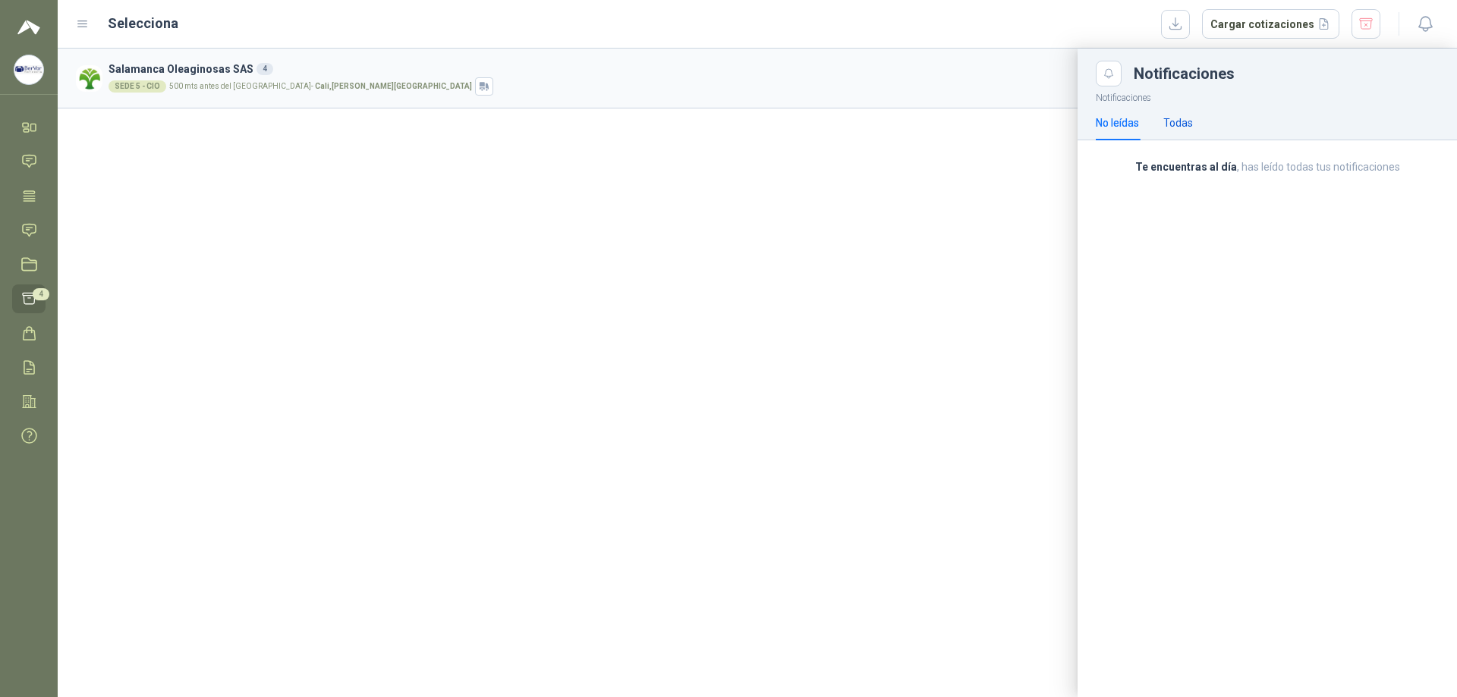
click at [1166, 115] on div "Todas" at bounding box center [1178, 123] width 30 height 17
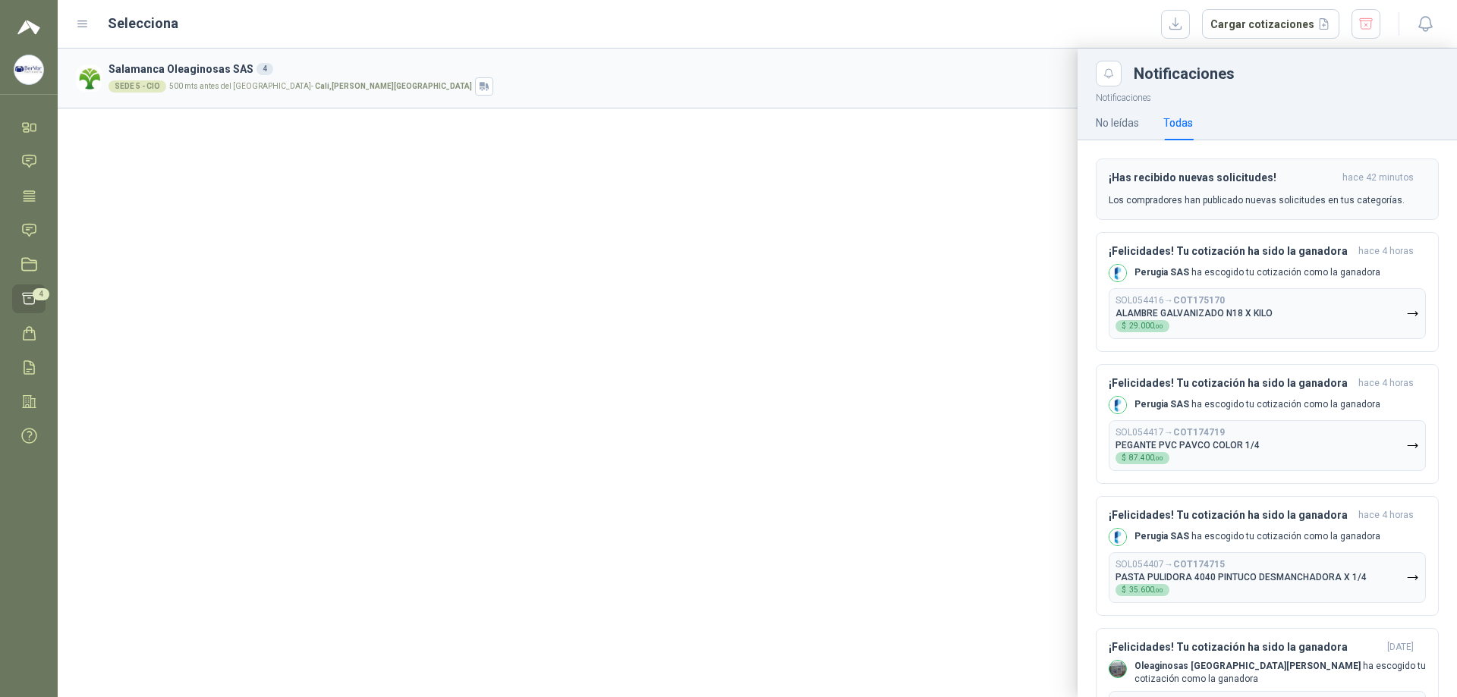
click at [1235, 187] on div "¡Has recibido nuevas solicitudes! hace 42 minutos Los compradores han publicado…" at bounding box center [1266, 189] width 317 height 36
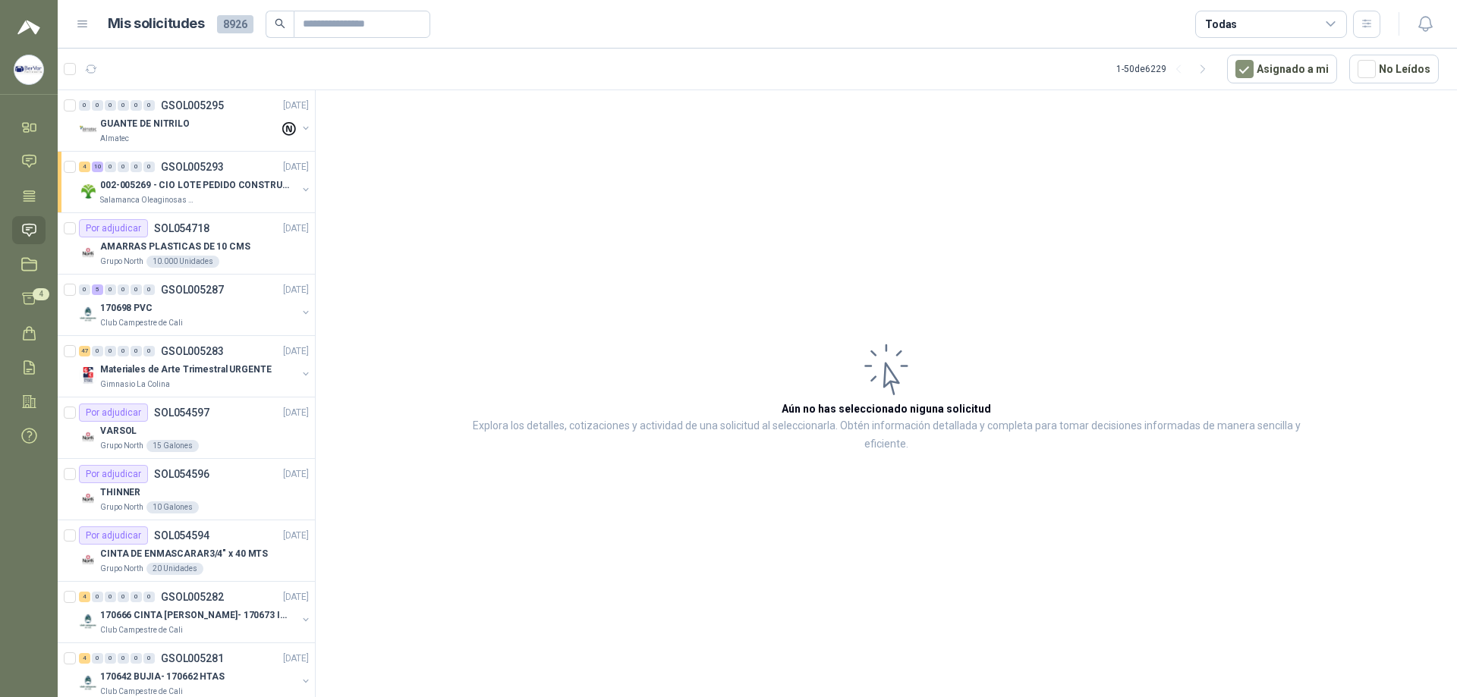
click at [33, 280] on ul "Inicio Chat Tareas Solicitudes Licitaciones Cotizar 4 Órdenes de Compra Remisio…" at bounding box center [29, 285] width 58 height 344
click at [35, 290] on span "4" at bounding box center [41, 294] width 17 height 12
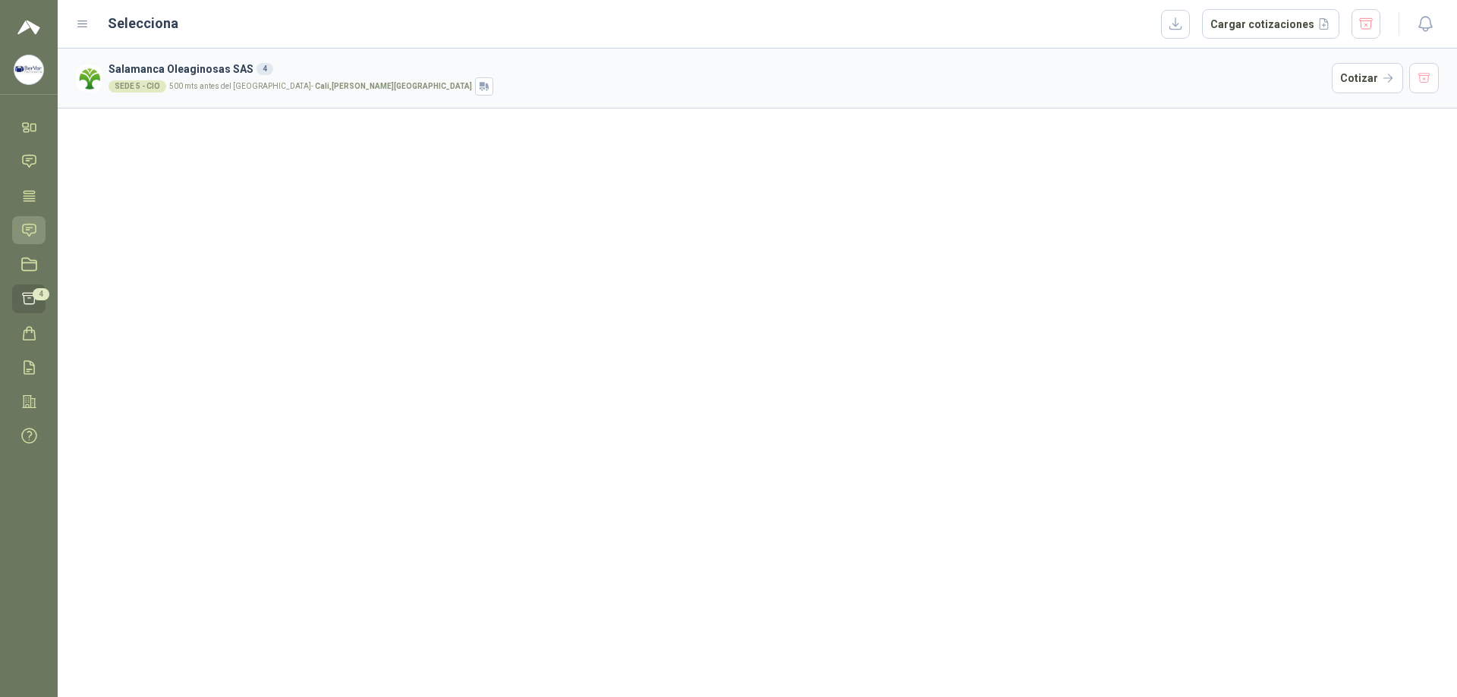
click at [36, 222] on icon at bounding box center [29, 230] width 16 height 16
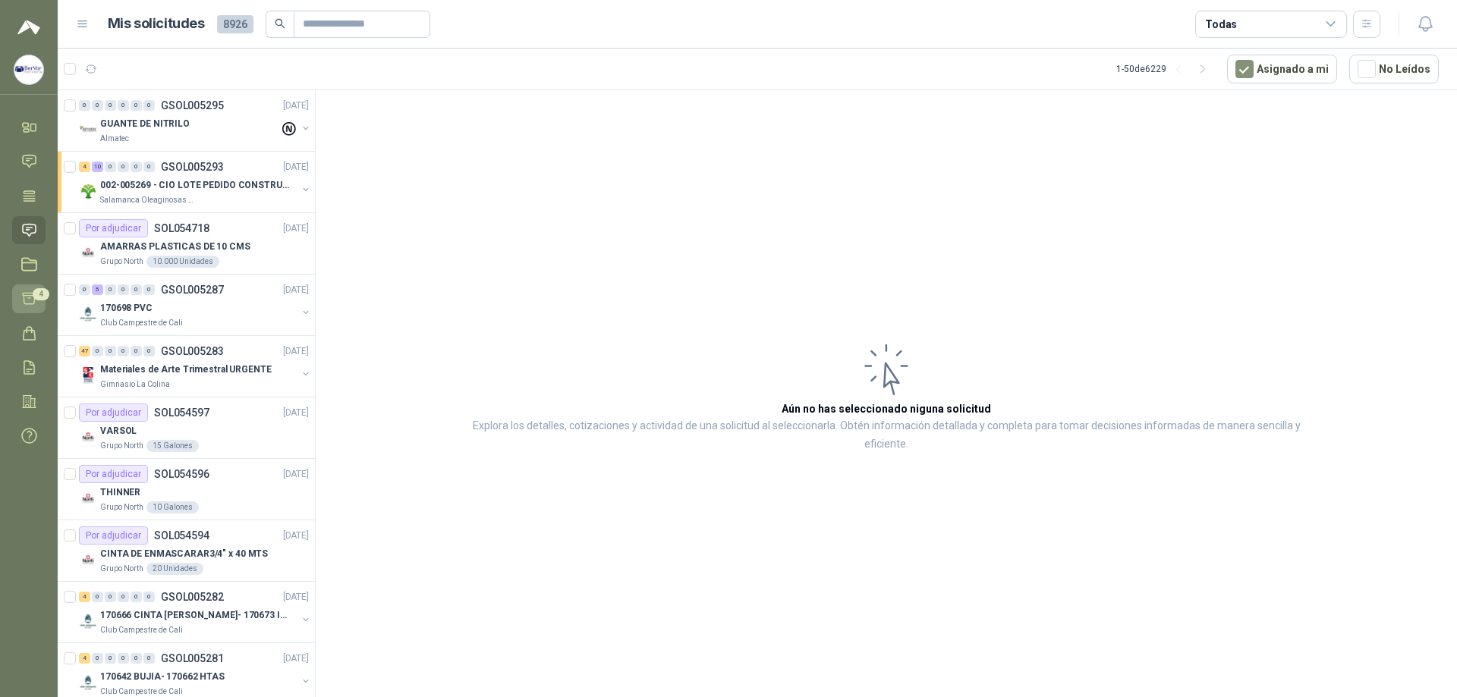
click at [23, 294] on icon at bounding box center [29, 299] width 13 height 11
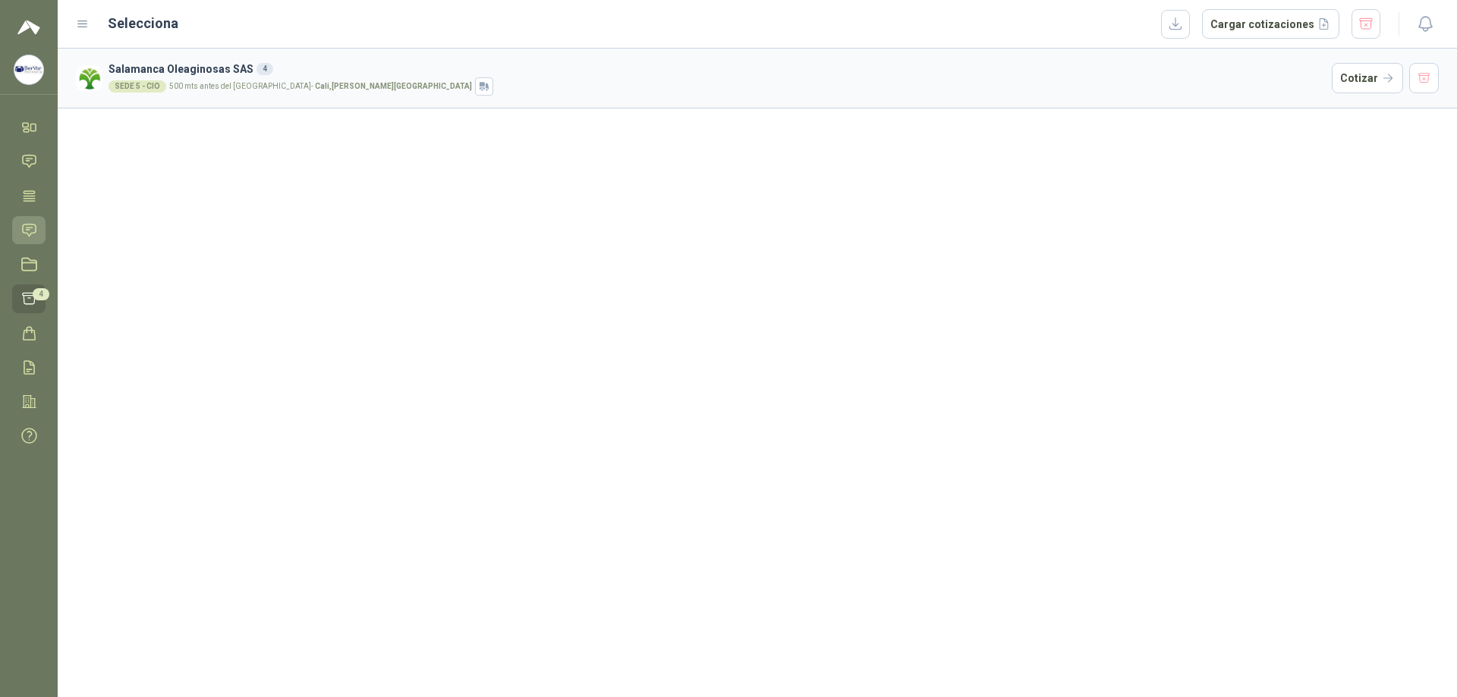
click at [18, 242] on link "Solicitudes" at bounding box center [28, 230] width 33 height 28
